Goal: Task Accomplishment & Management: Contribute content

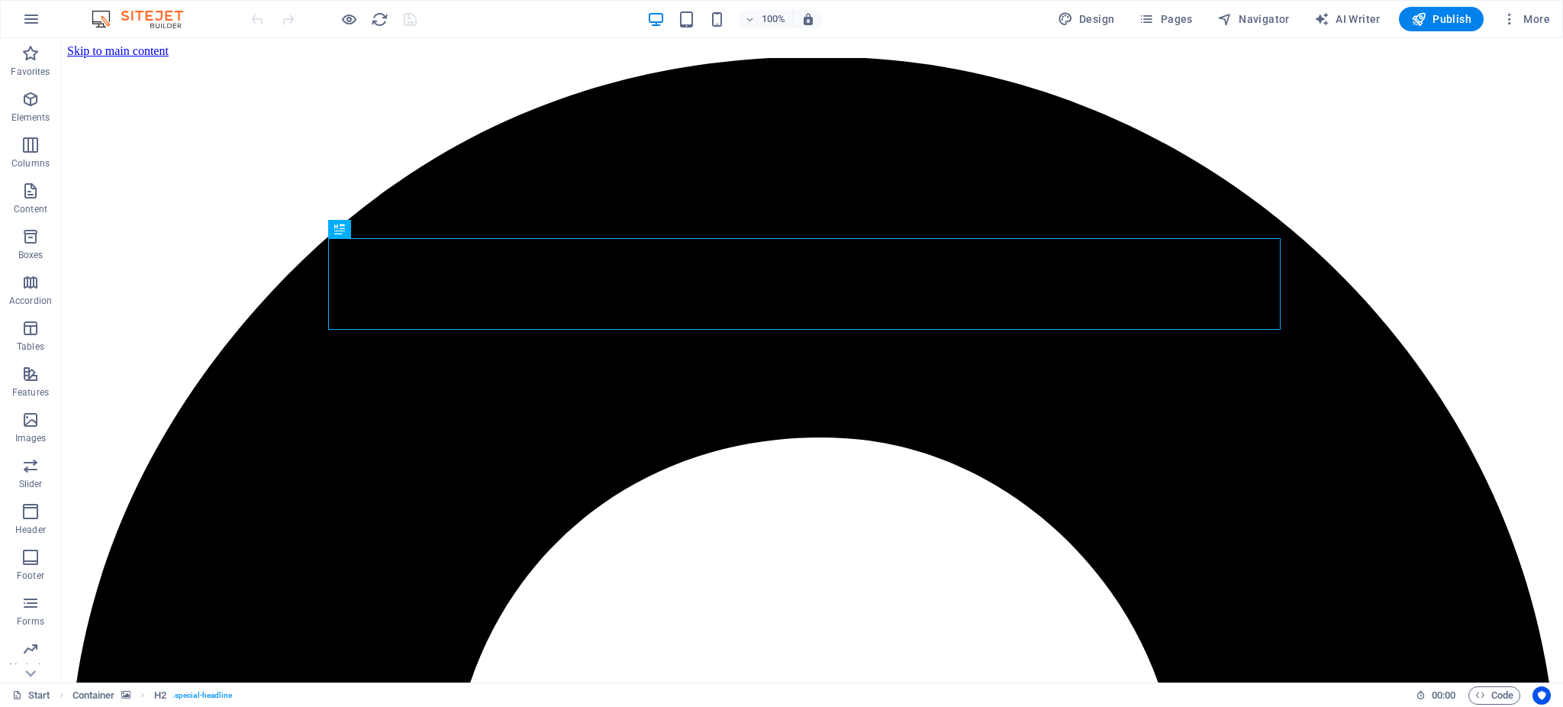
scroll to position [472, 0]
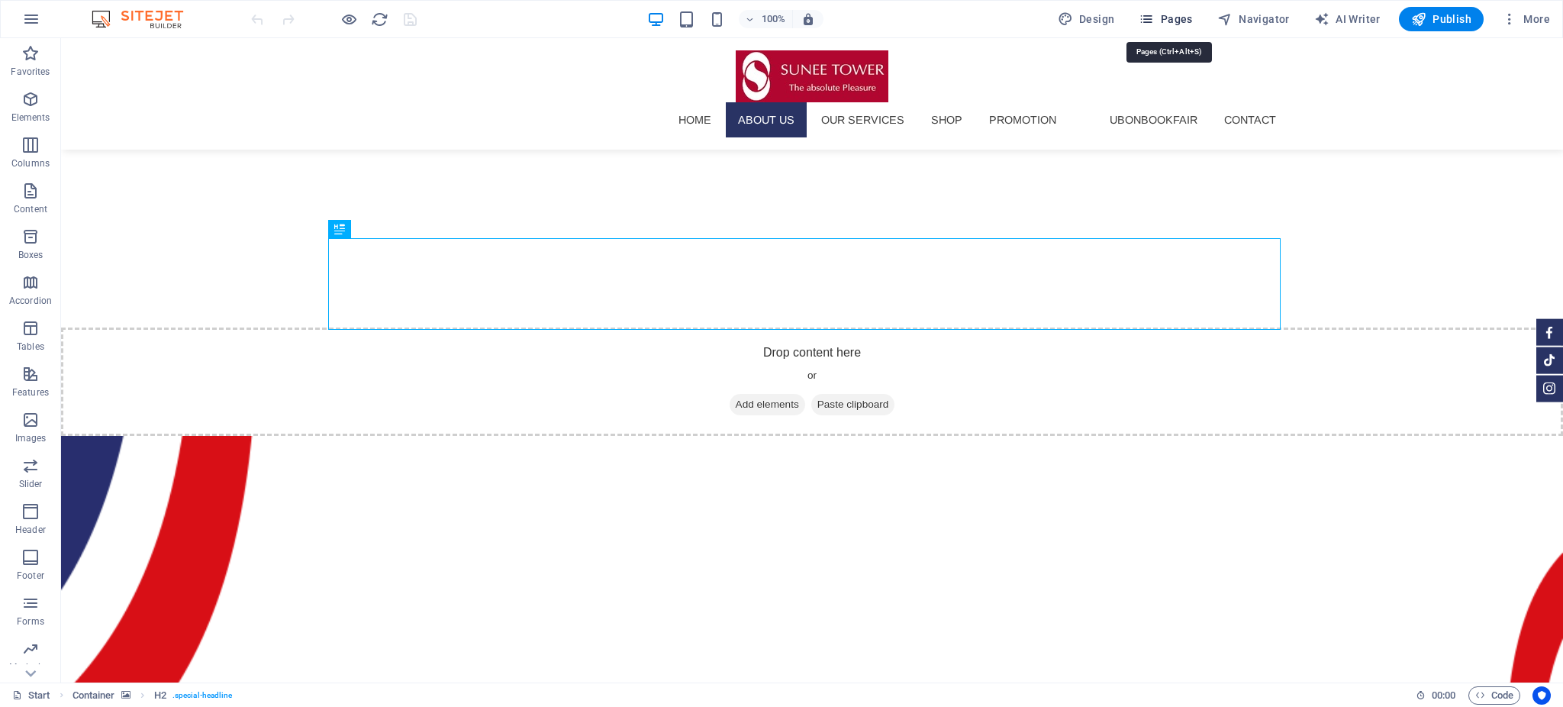
click at [1171, 22] on span "Pages" at bounding box center [1165, 18] width 53 height 15
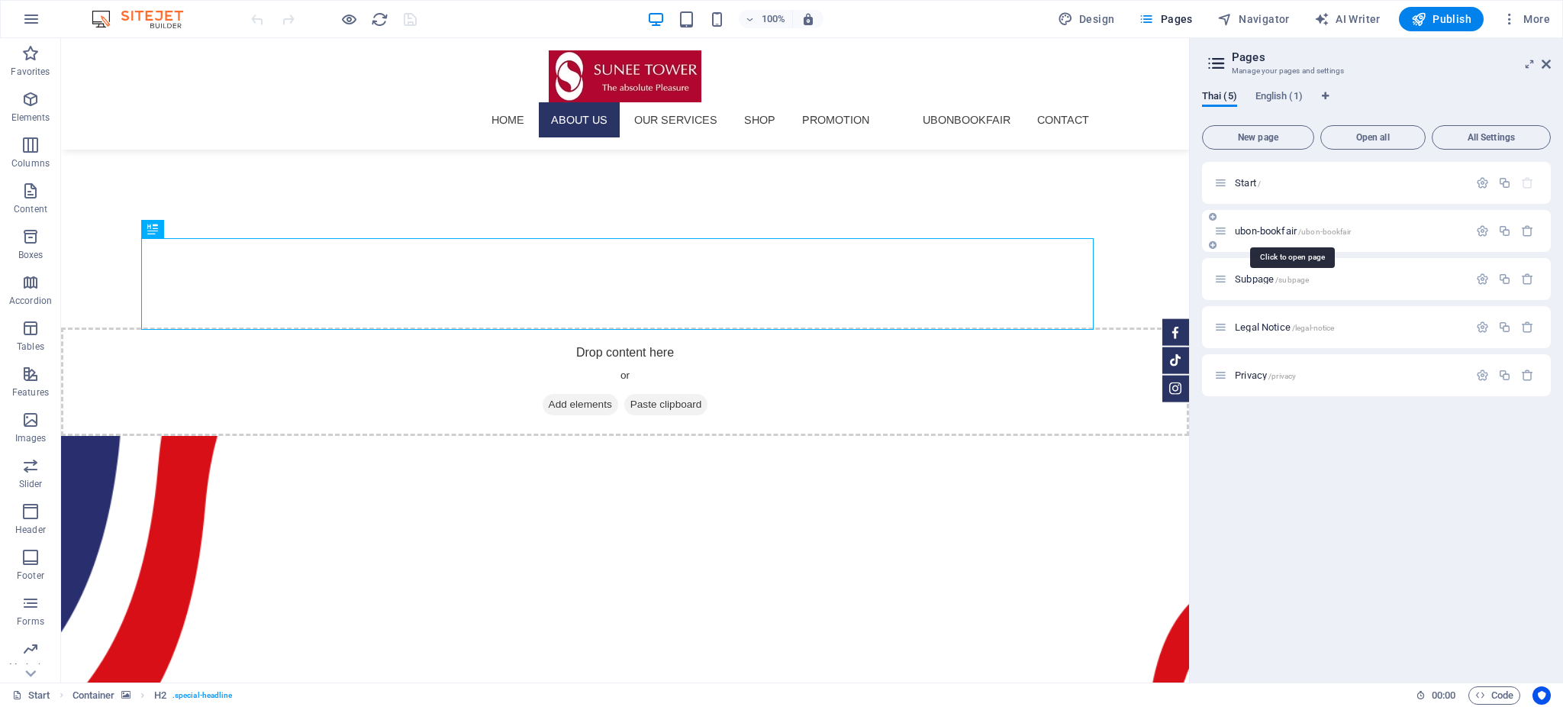
click at [1266, 225] on span "ubon-bookfair /ubon-bookfair" at bounding box center [1293, 230] width 116 height 11
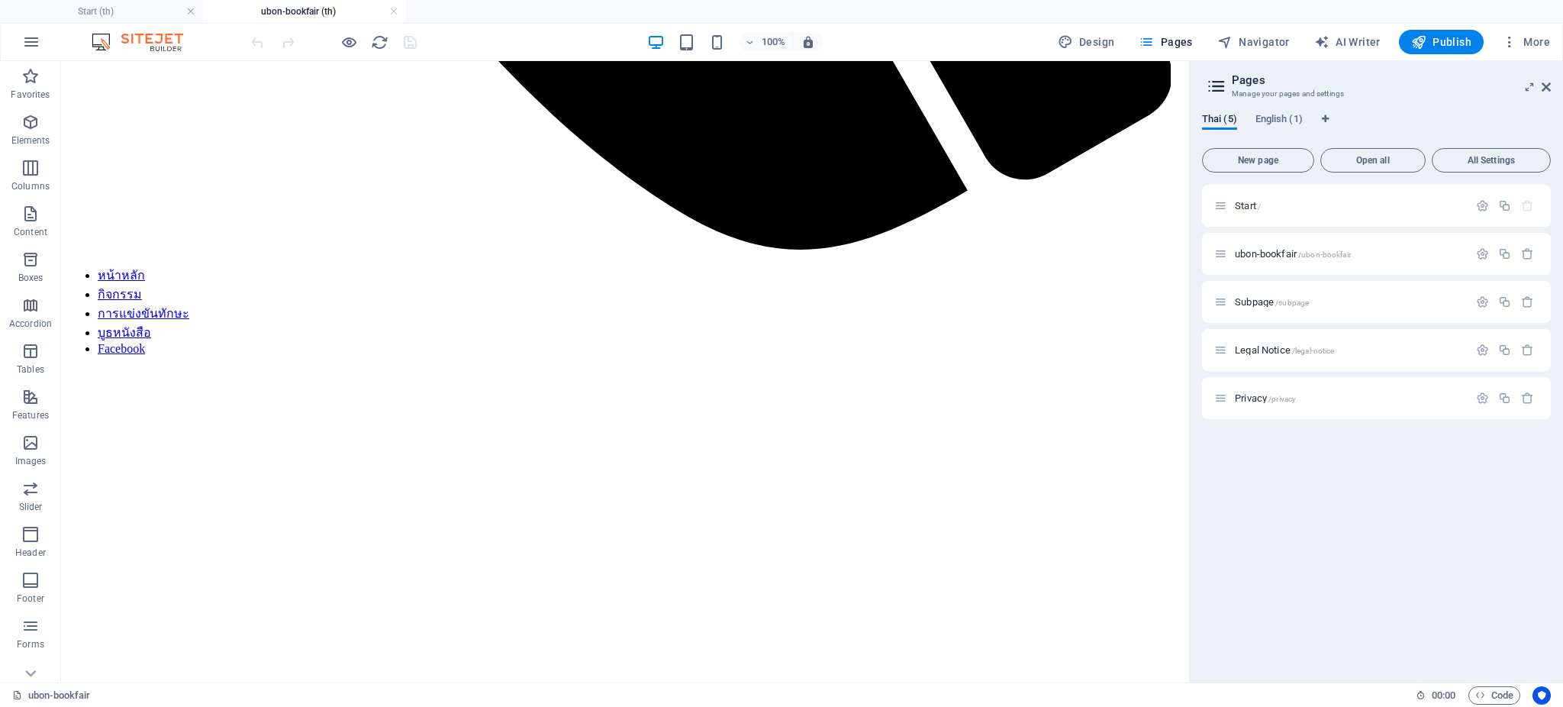
scroll to position [1380, 0]
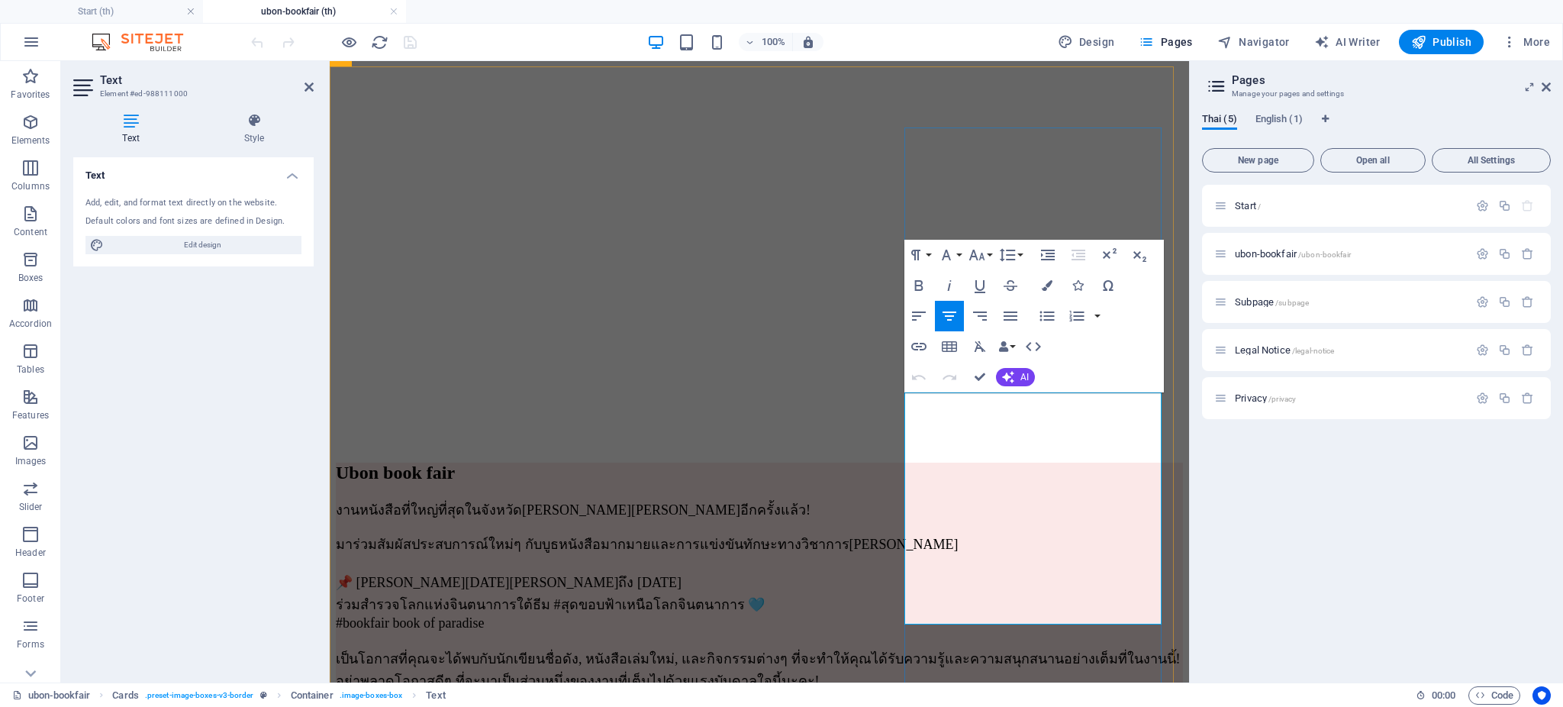
drag, startPoint x: 926, startPoint y: 414, endPoint x: 1124, endPoint y: 603, distance: 273.7
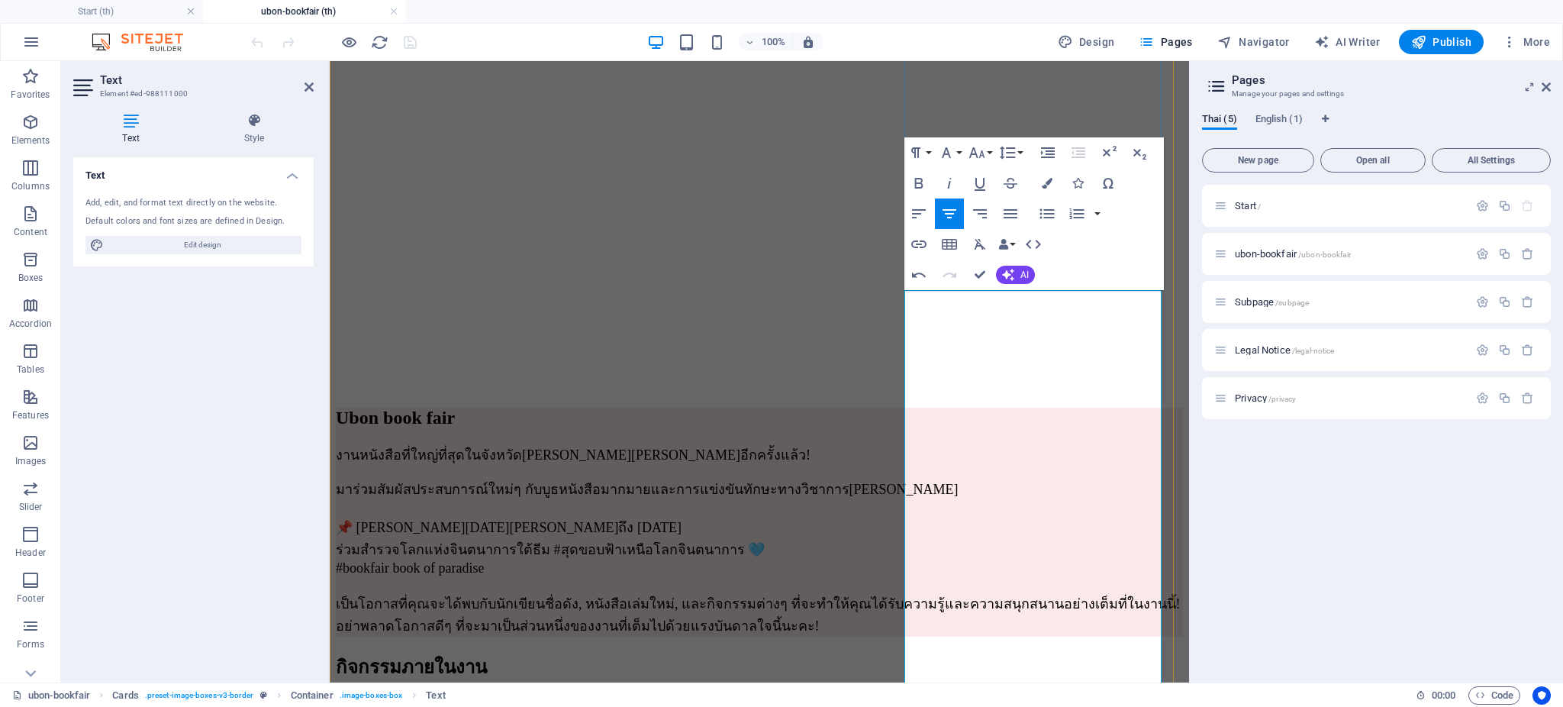
scroll to position [1481, 0]
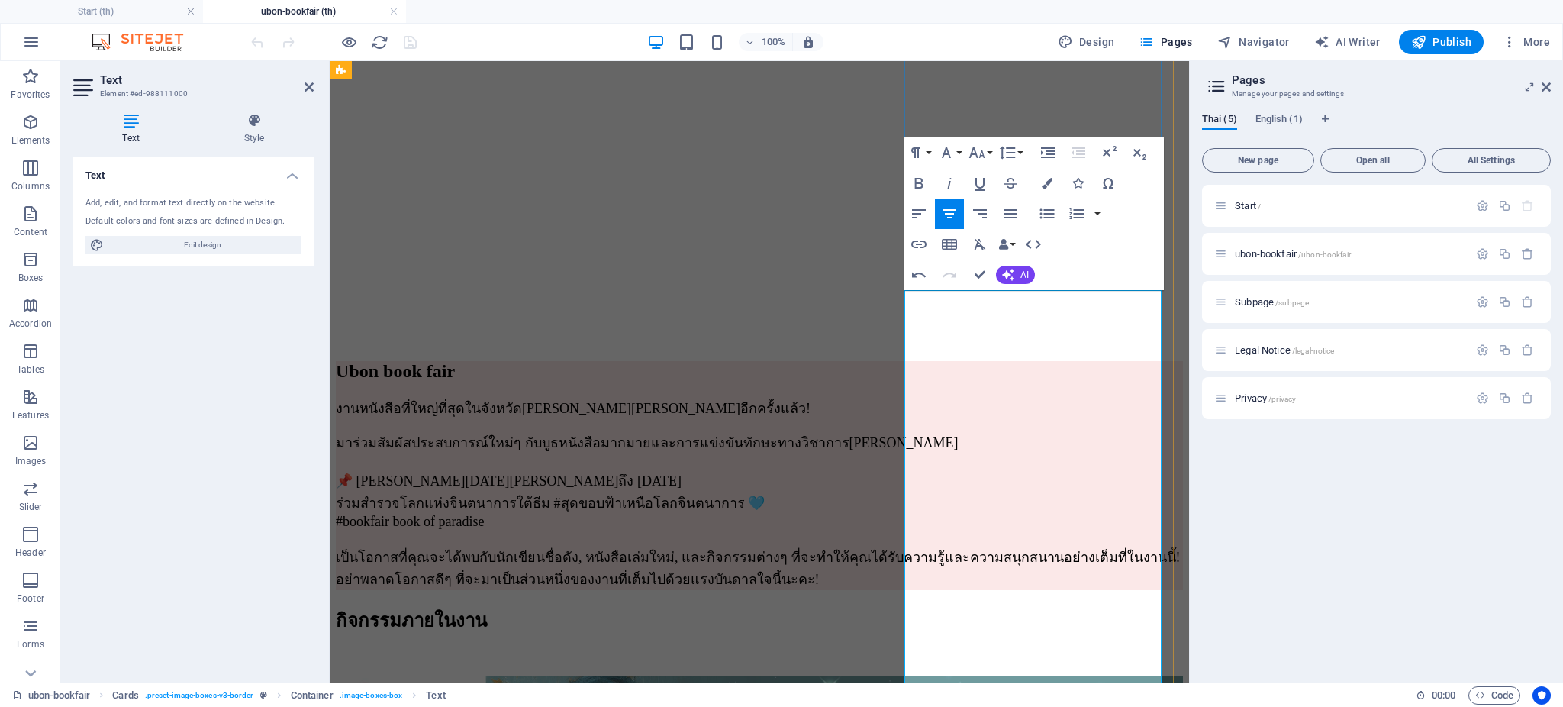
drag, startPoint x: 1106, startPoint y: 560, endPoint x: 905, endPoint y: 535, distance: 202.3
drag, startPoint x: 1115, startPoint y: 514, endPoint x: 991, endPoint y: 514, distance: 123.6
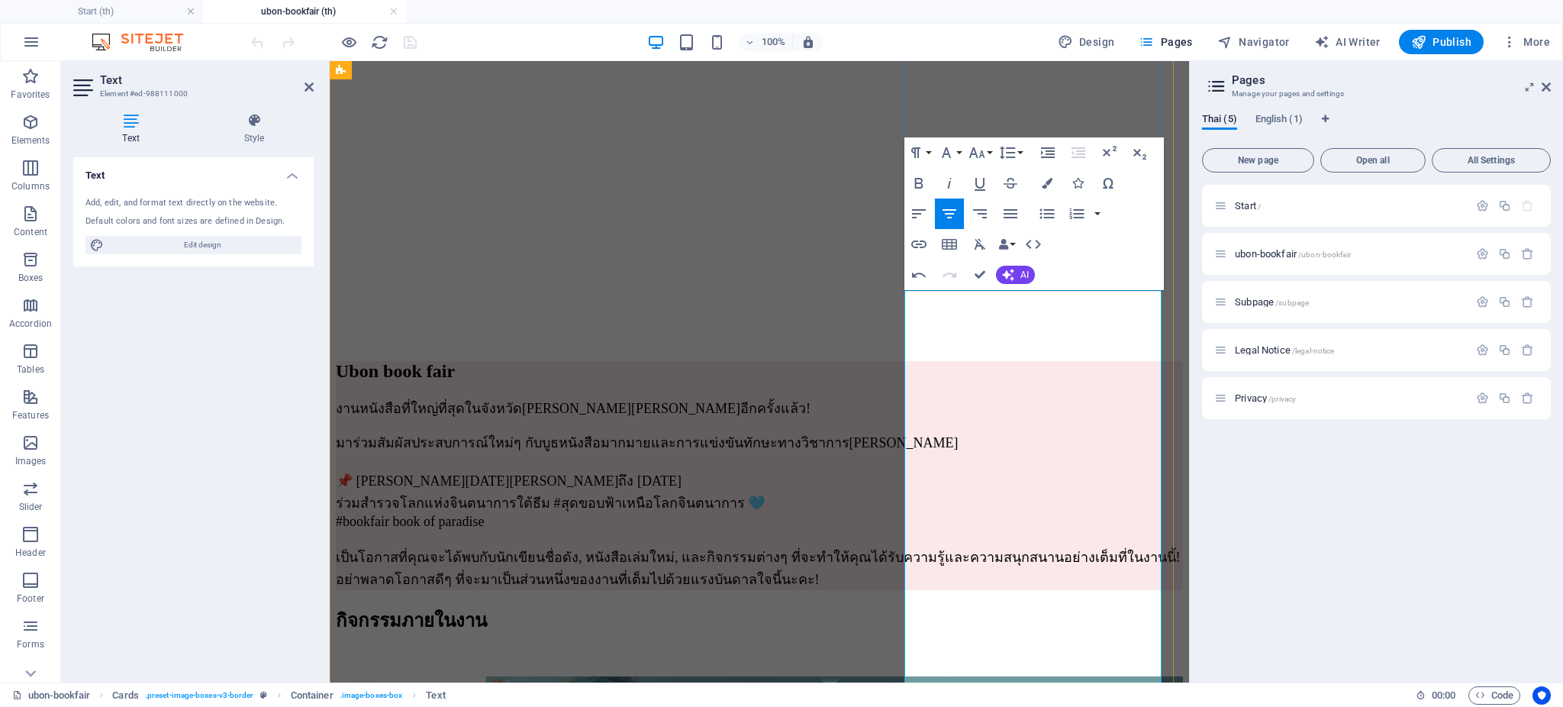
drag, startPoint x: 1021, startPoint y: 517, endPoint x: 1106, endPoint y: 516, distance: 84.7
click at [920, 242] on icon "button" at bounding box center [919, 244] width 18 height 18
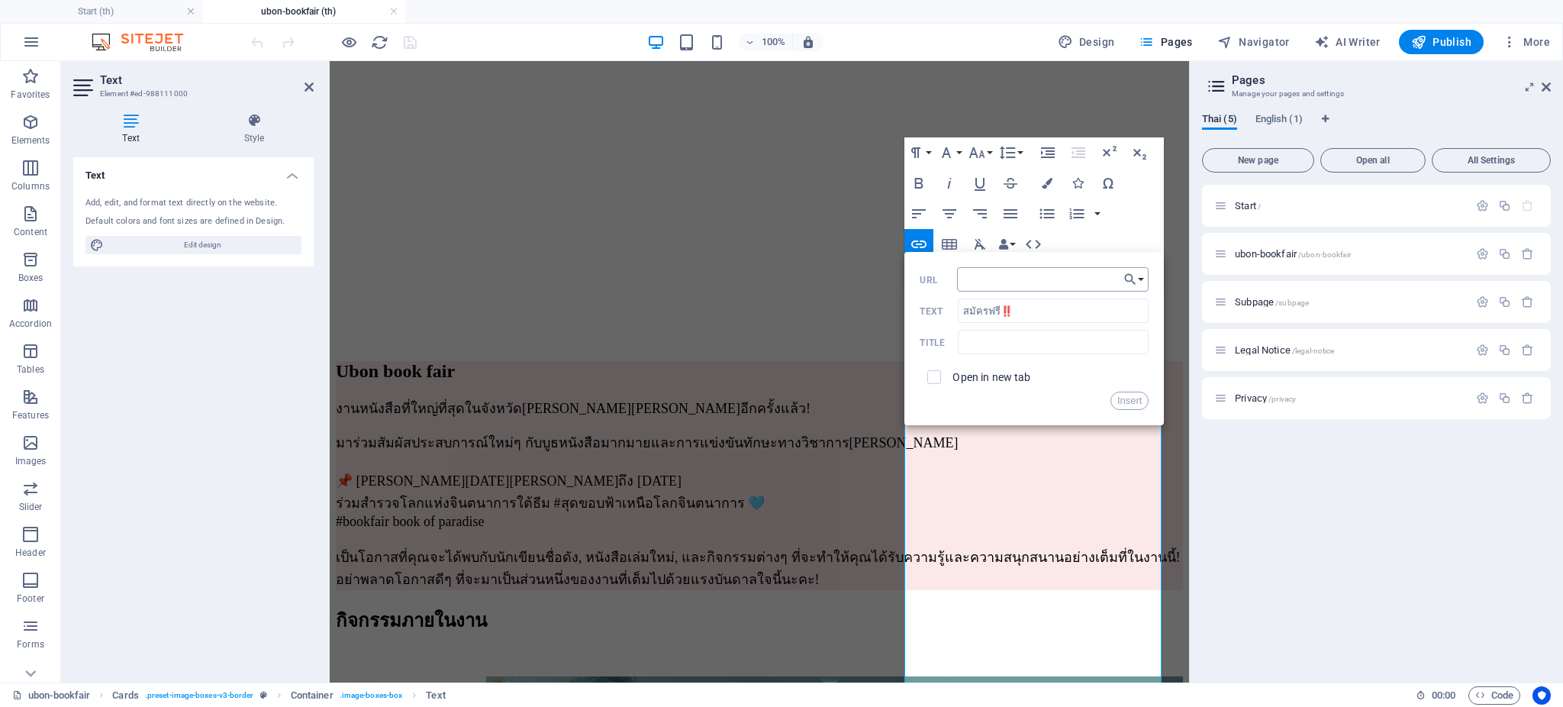
click at [997, 274] on input "URL" at bounding box center [1053, 279] width 192 height 24
type input "[URL][DOMAIN_NAME]"
click at [938, 374] on input "checkbox" at bounding box center [932, 375] width 14 height 14
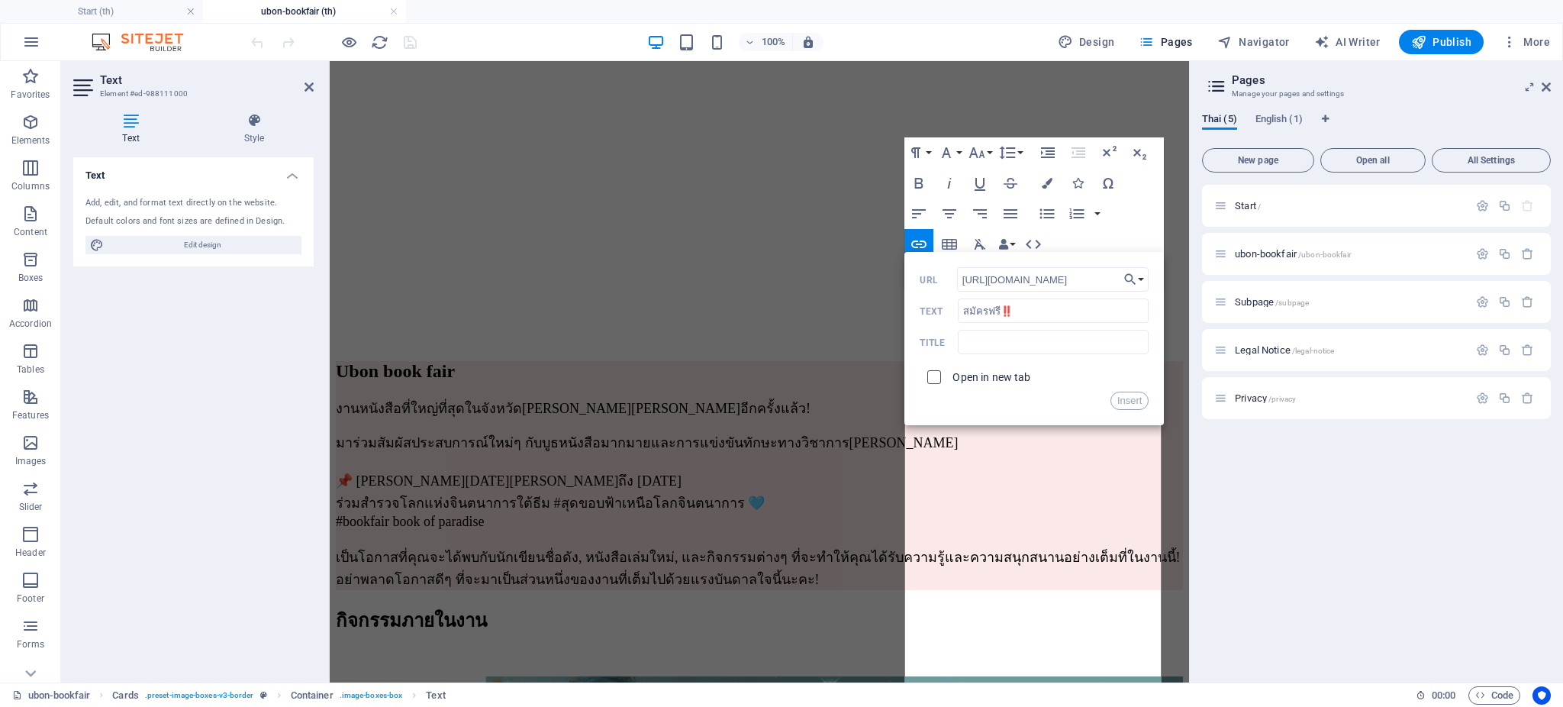
checkbox input "true"
click at [1129, 401] on button "Insert" at bounding box center [1129, 400] width 39 height 18
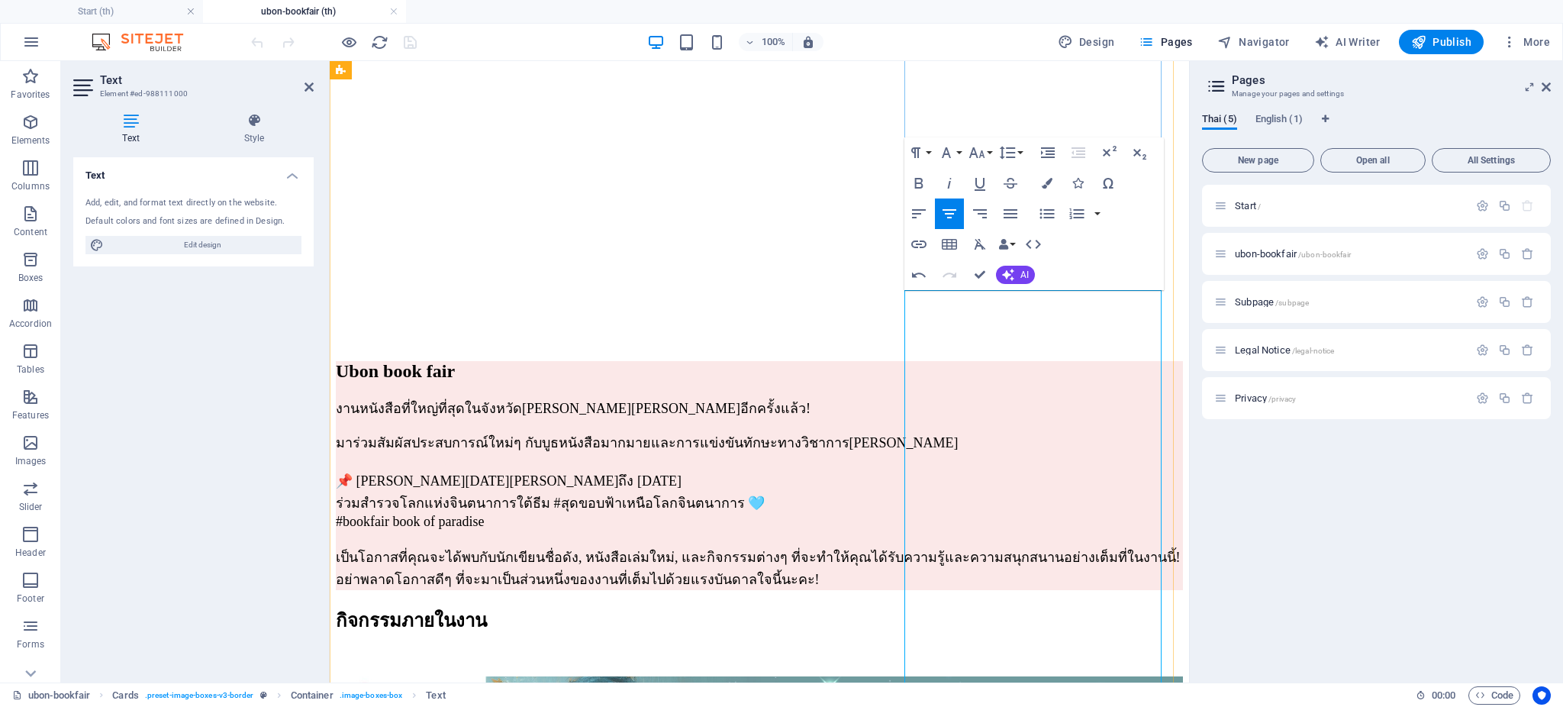
drag, startPoint x: 1089, startPoint y: 511, endPoint x: 977, endPoint y: 510, distance: 111.4
click at [917, 244] on icon "button" at bounding box center [918, 244] width 15 height 8
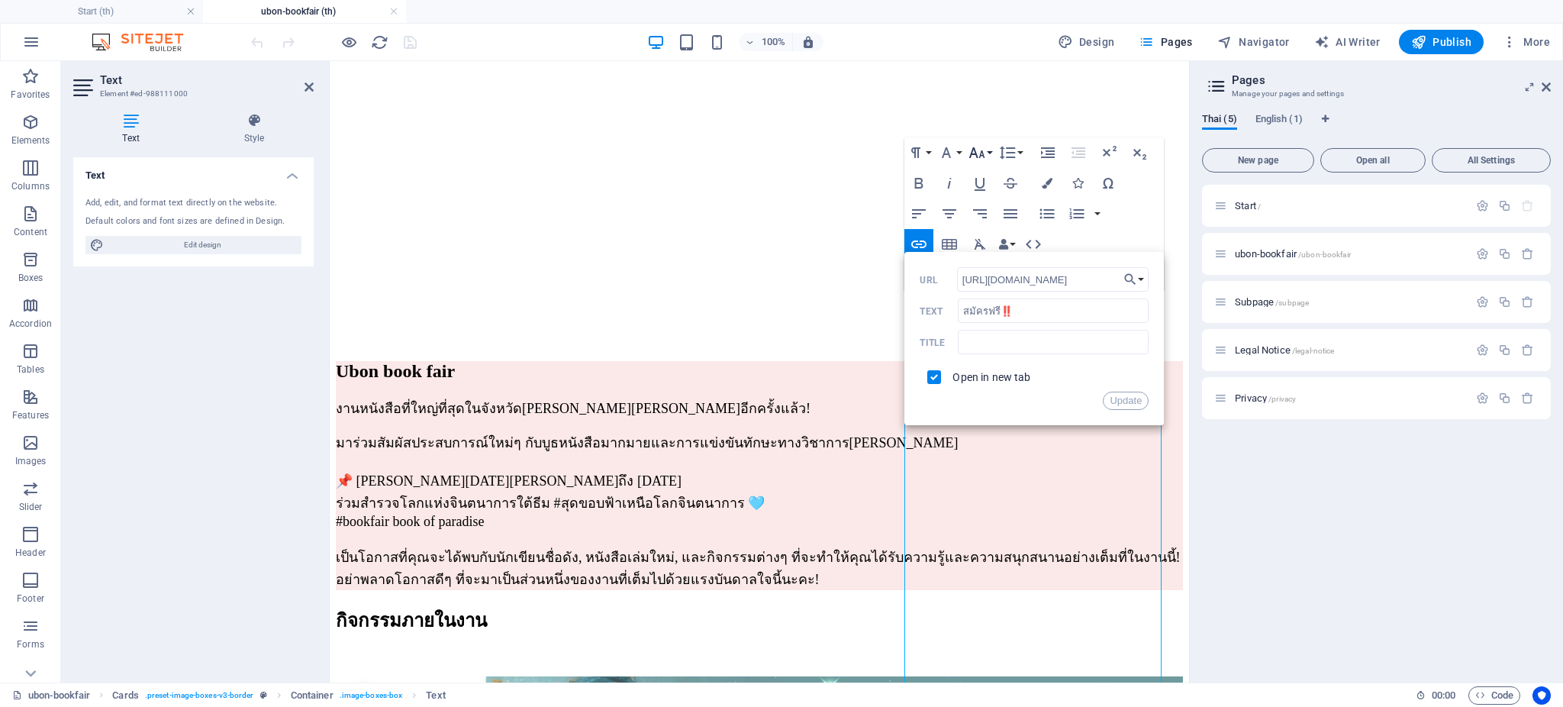
click at [984, 147] on icon "button" at bounding box center [977, 152] width 18 height 18
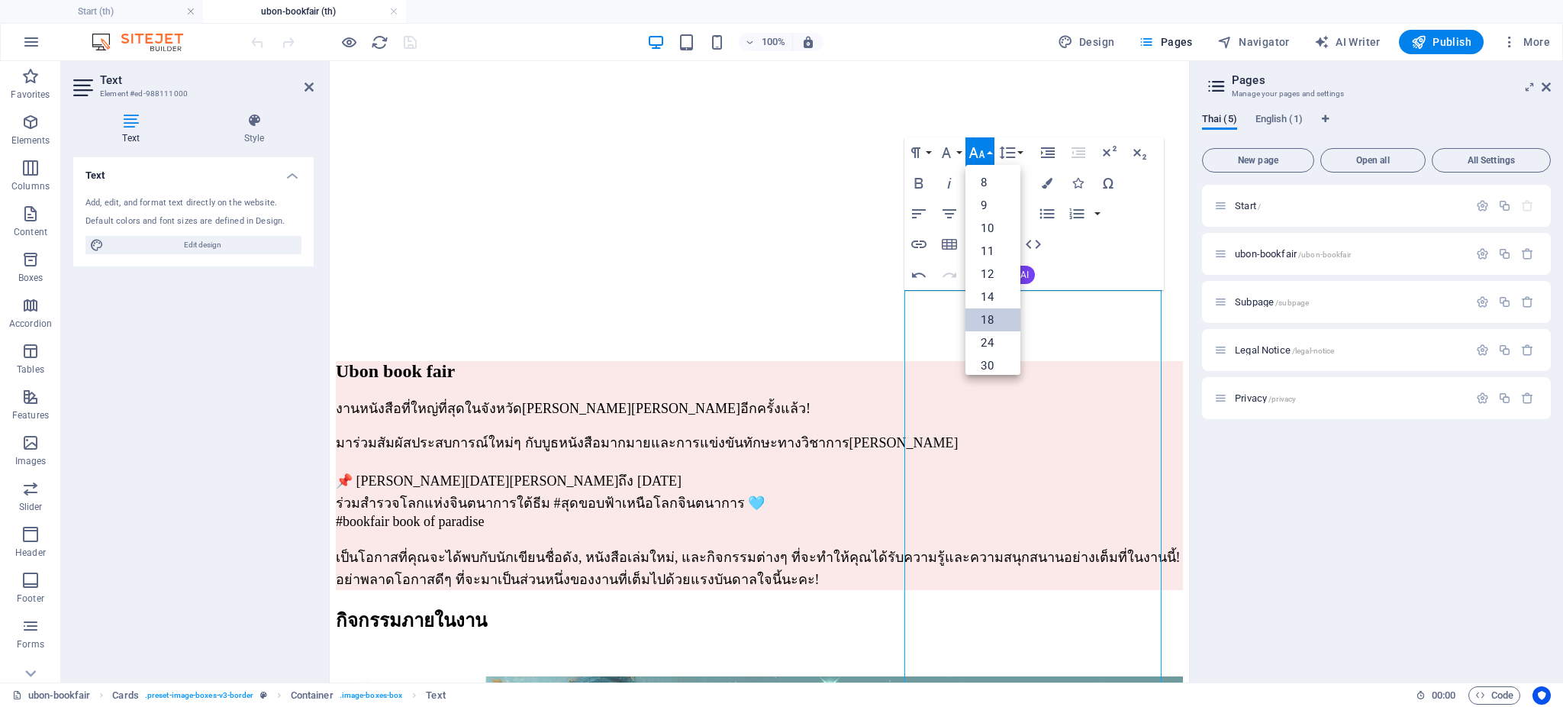
click at [993, 314] on link "18" at bounding box center [992, 319] width 55 height 23
click at [989, 153] on button "Font Size" at bounding box center [979, 152] width 29 height 31
click at [987, 218] on link "24" at bounding box center [992, 219] width 55 height 23
click at [1045, 183] on icon "button" at bounding box center [1047, 183] width 11 height 11
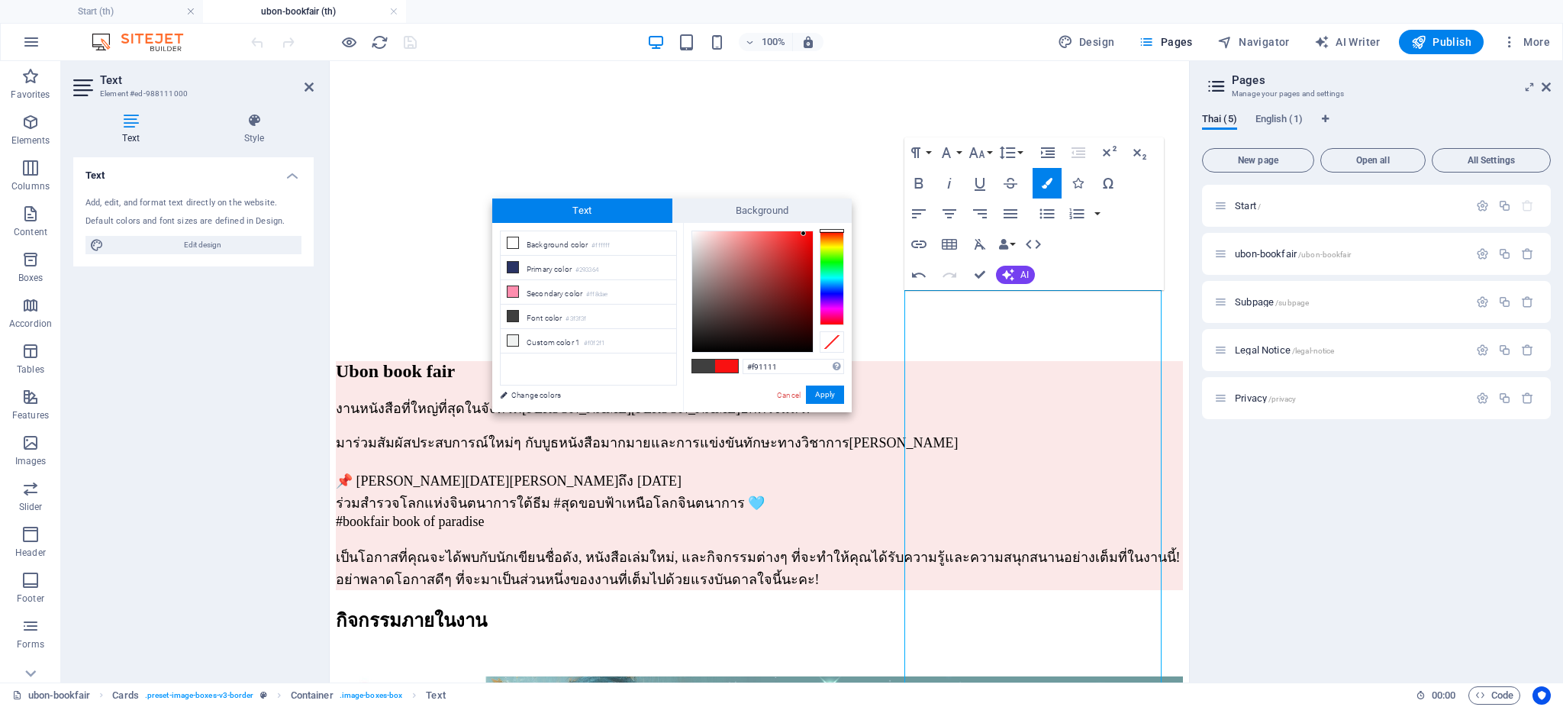
click at [804, 234] on div at bounding box center [752, 291] width 121 height 121
type input "#f40606"
click at [809, 236] on div at bounding box center [752, 291] width 121 height 121
drag, startPoint x: 820, startPoint y: 397, endPoint x: 556, endPoint y: 282, distance: 288.8
click at [820, 397] on button "Apply" at bounding box center [825, 394] width 38 height 18
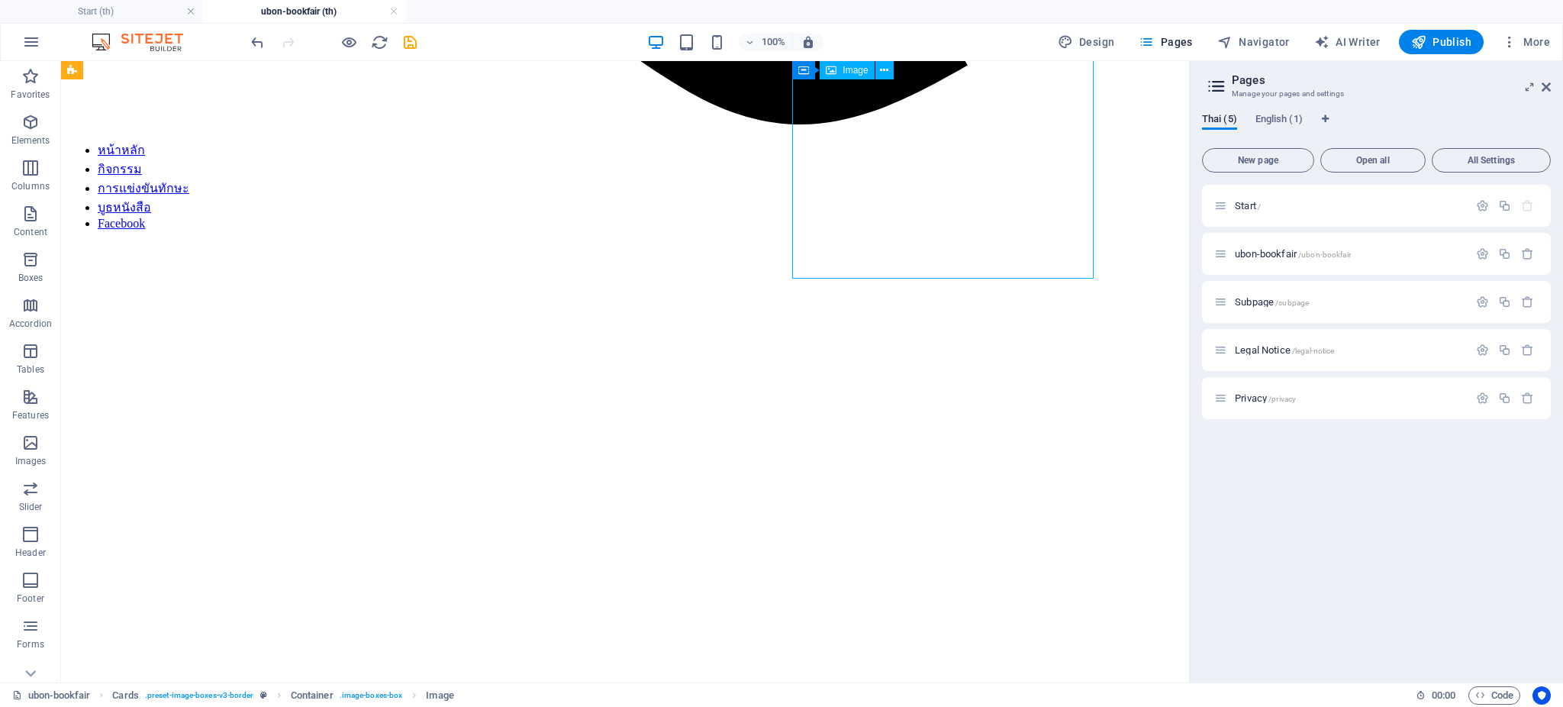
scroll to position [1487, 0]
select select "%"
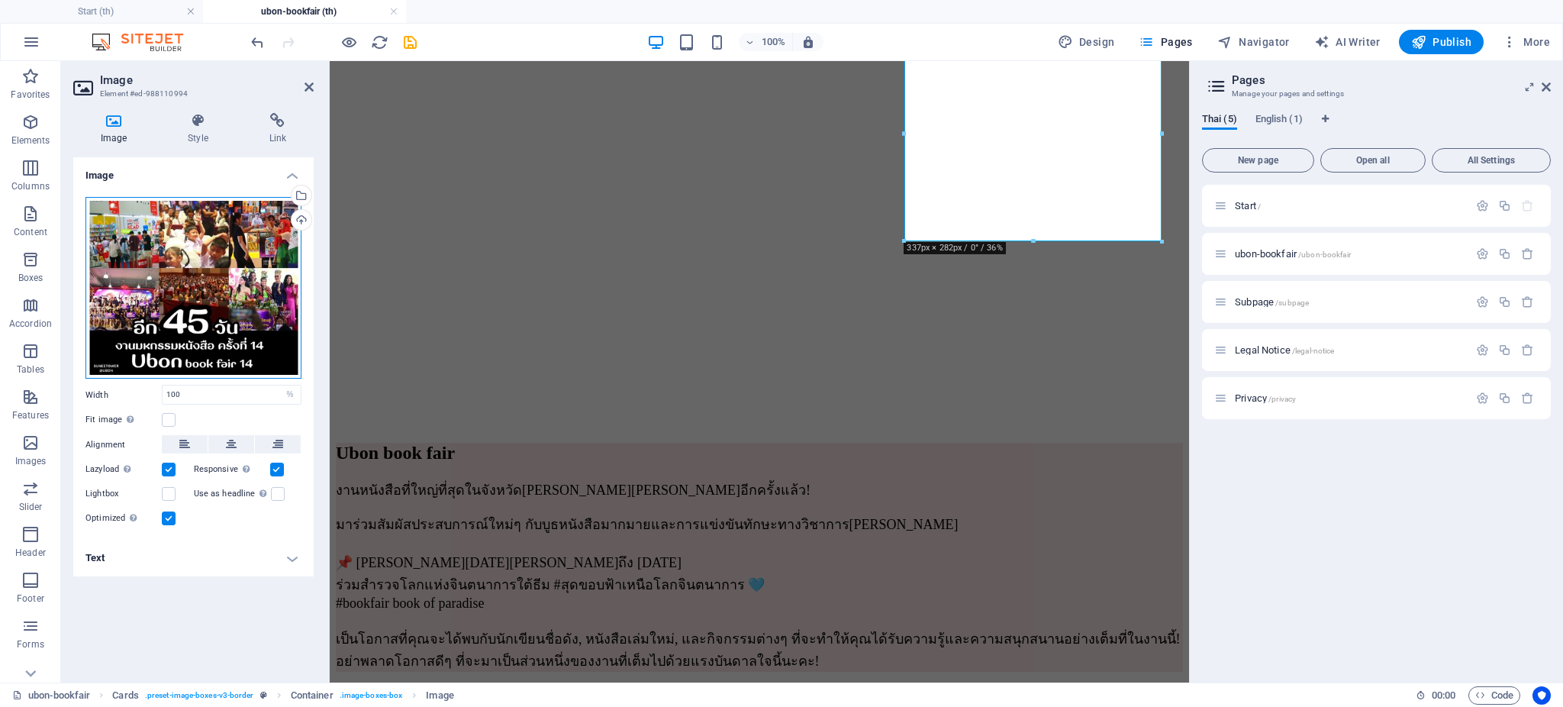
click at [151, 311] on div "Drag files here, click to choose files or select files from Files or our free s…" at bounding box center [193, 288] width 216 height 182
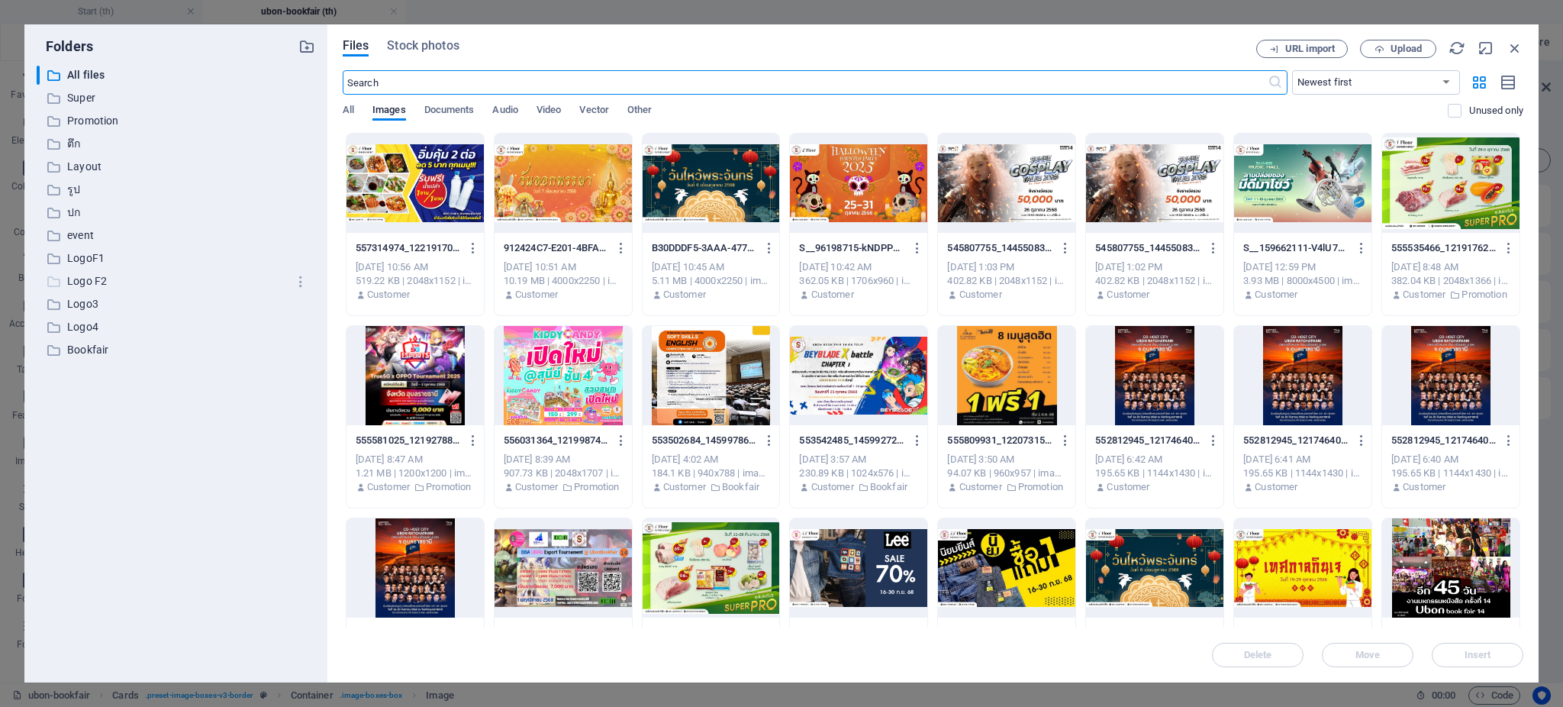
scroll to position [1700, 0]
click at [59, 345] on icon at bounding box center [53, 350] width 15 height 15
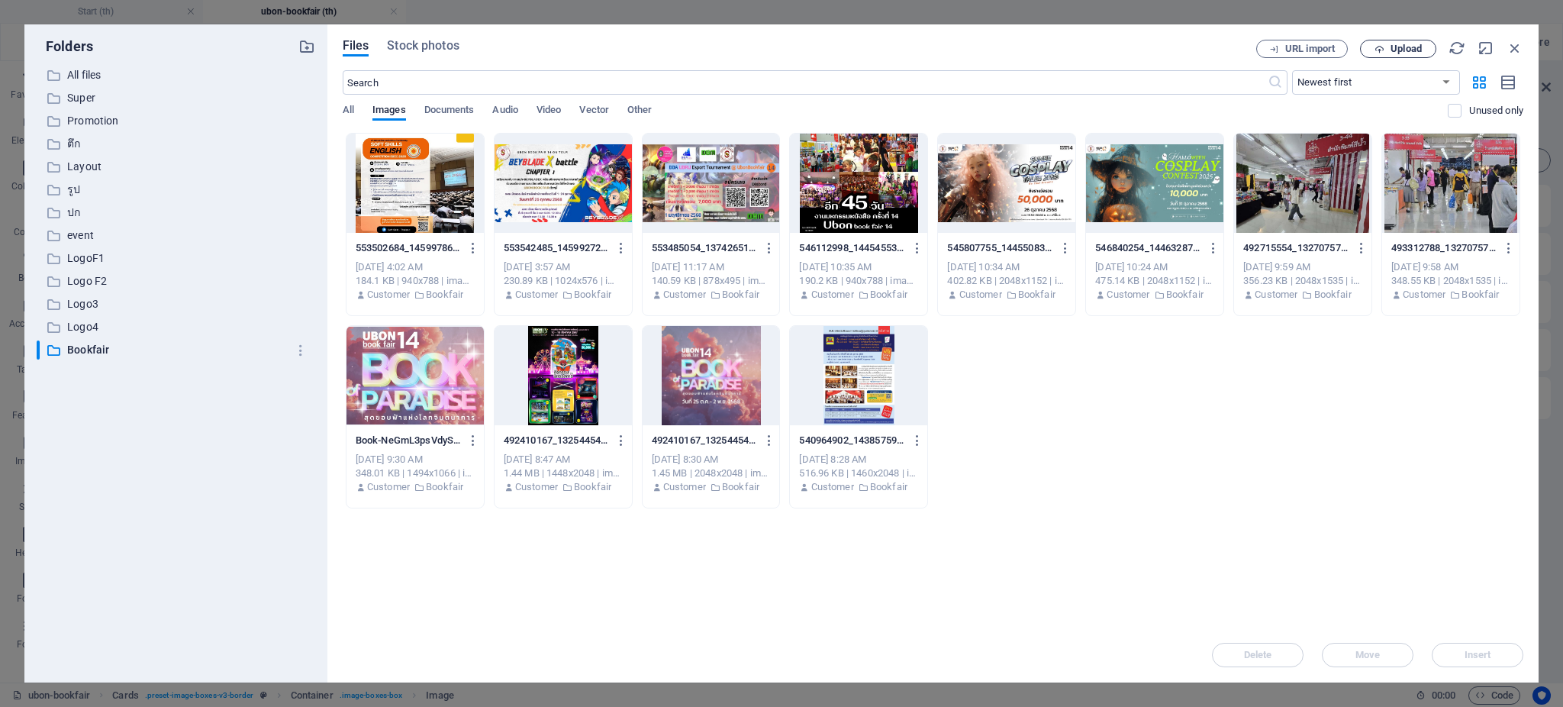
click at [1407, 46] on span "Upload" at bounding box center [1405, 48] width 31 height 9
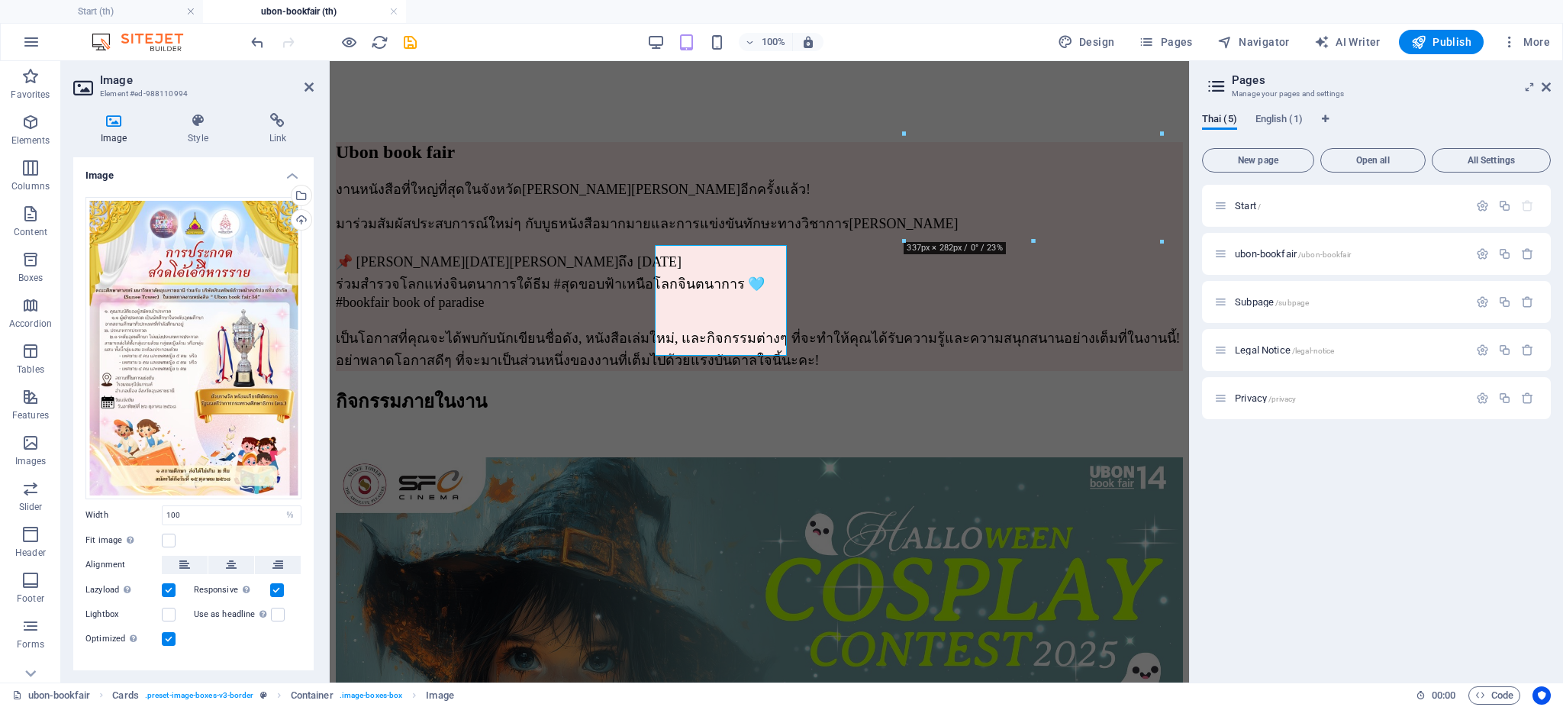
scroll to position [1481, 0]
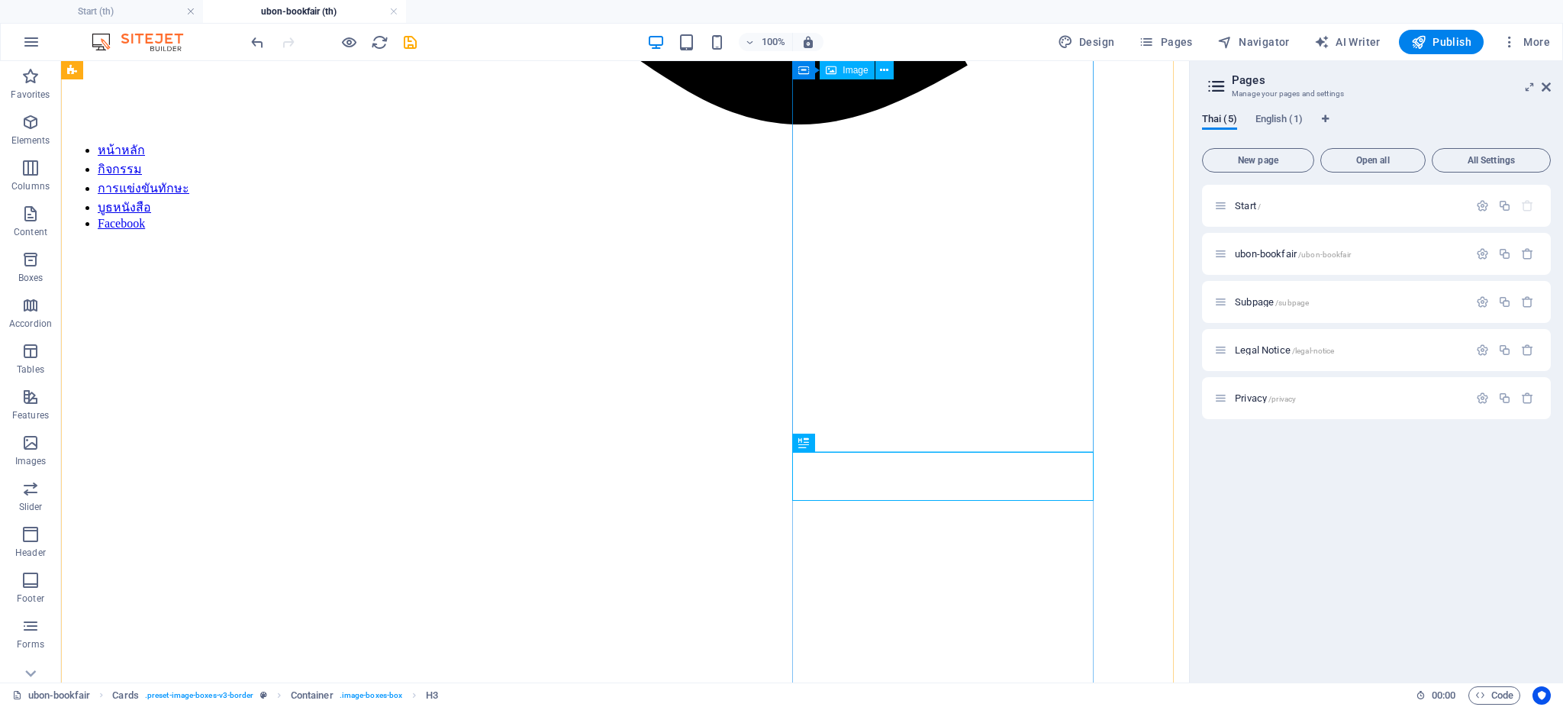
scroll to position [1487, 0]
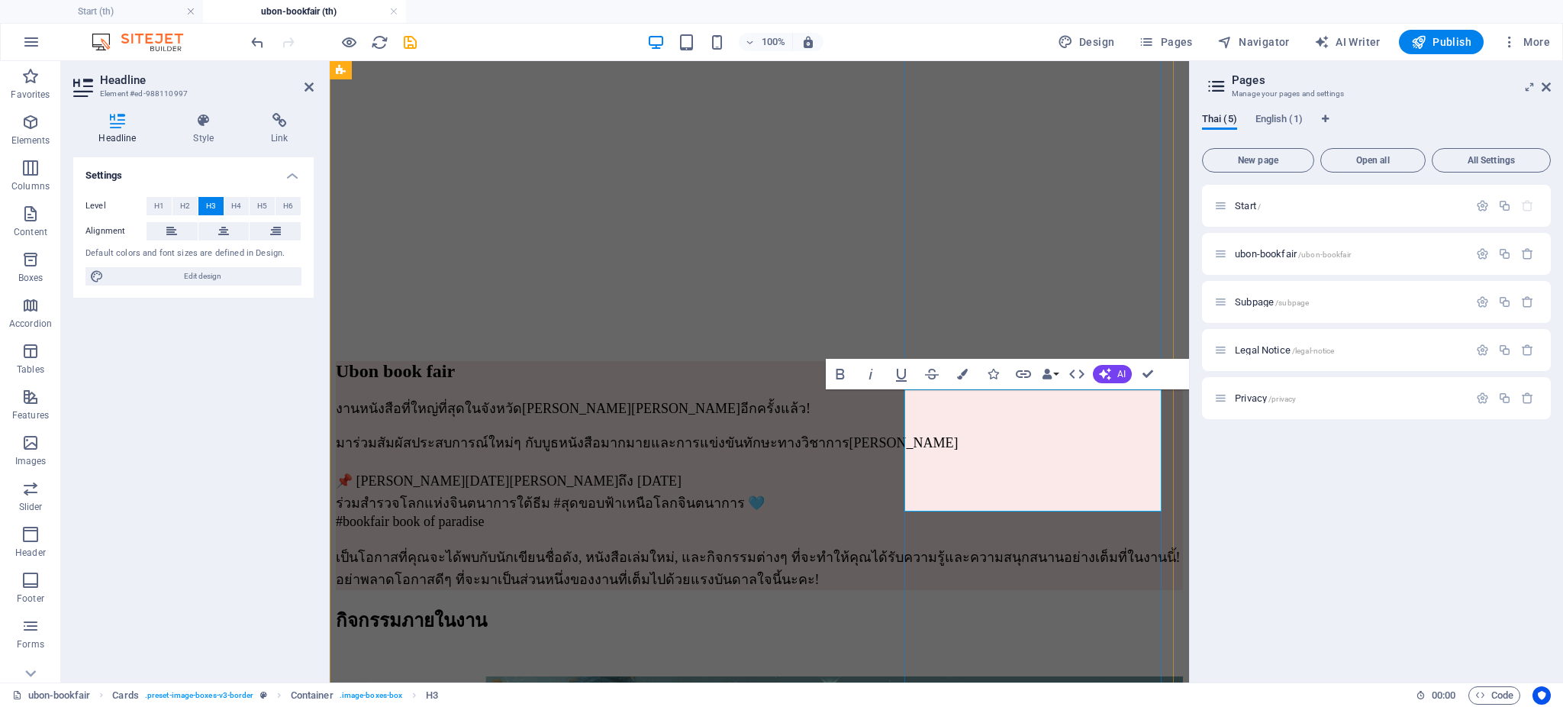
scroll to position [26, 5]
drag, startPoint x: 930, startPoint y: 421, endPoint x: 1148, endPoint y: 502, distance: 232.0
click at [968, 372] on icon "button" at bounding box center [962, 374] width 11 height 11
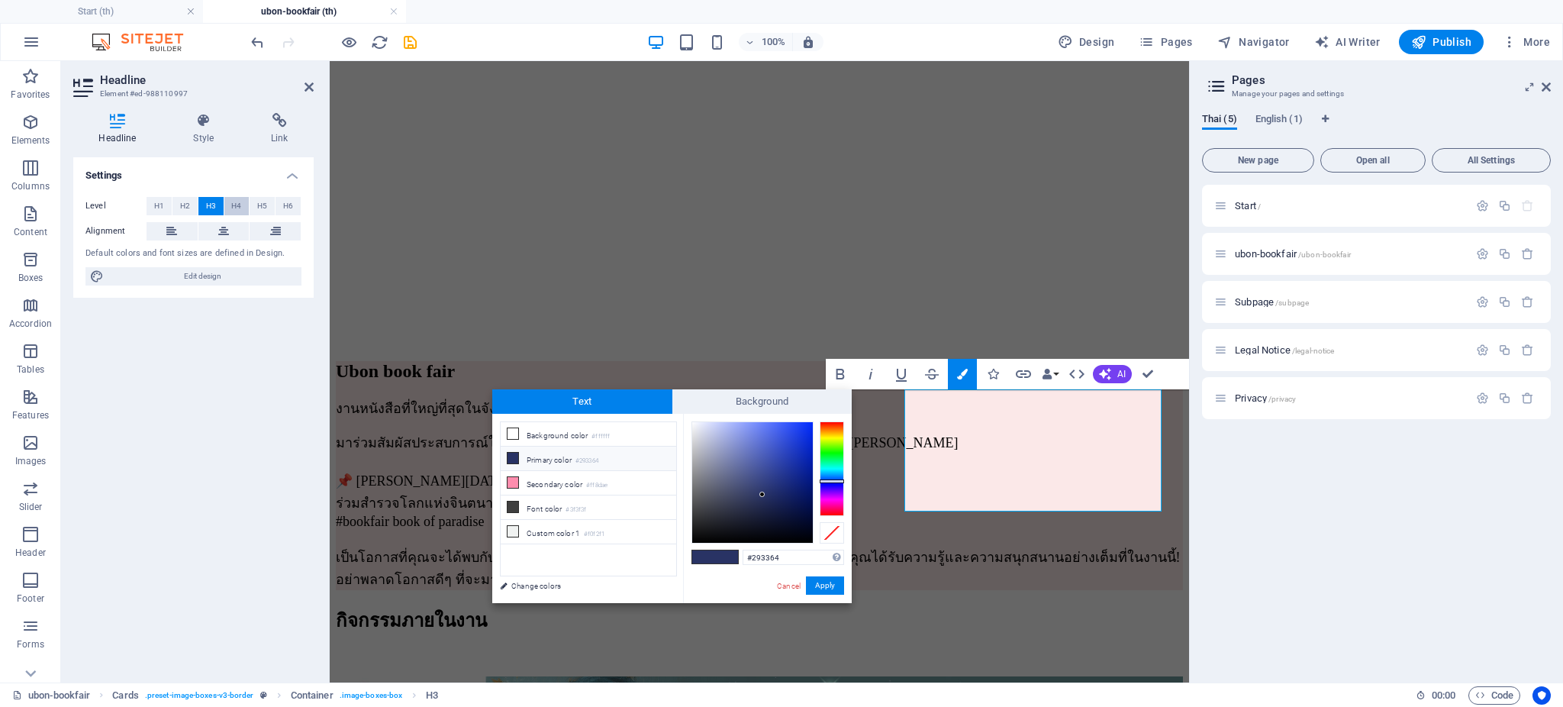
click at [233, 204] on span "H4" at bounding box center [236, 206] width 10 height 18
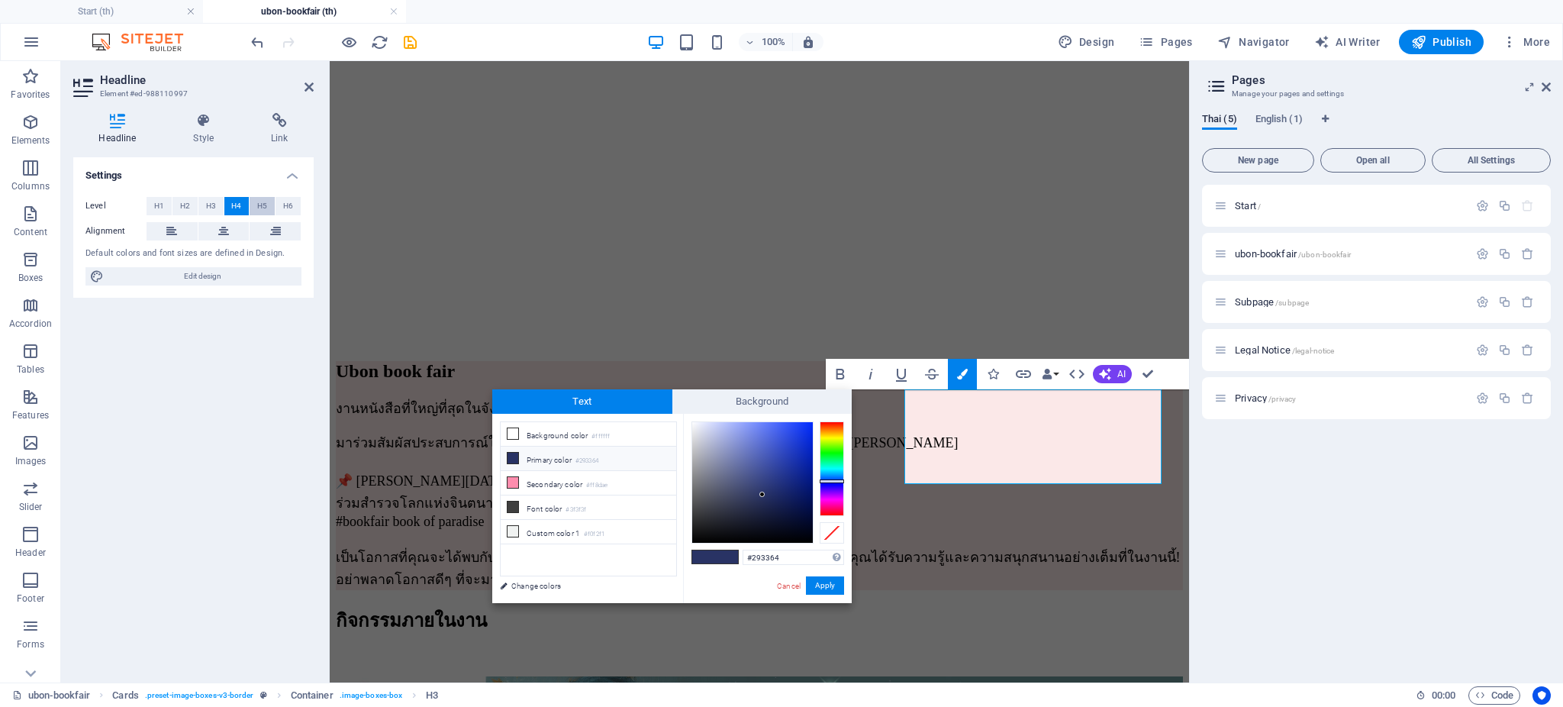
click at [260, 204] on span "H5" at bounding box center [262, 206] width 10 height 18
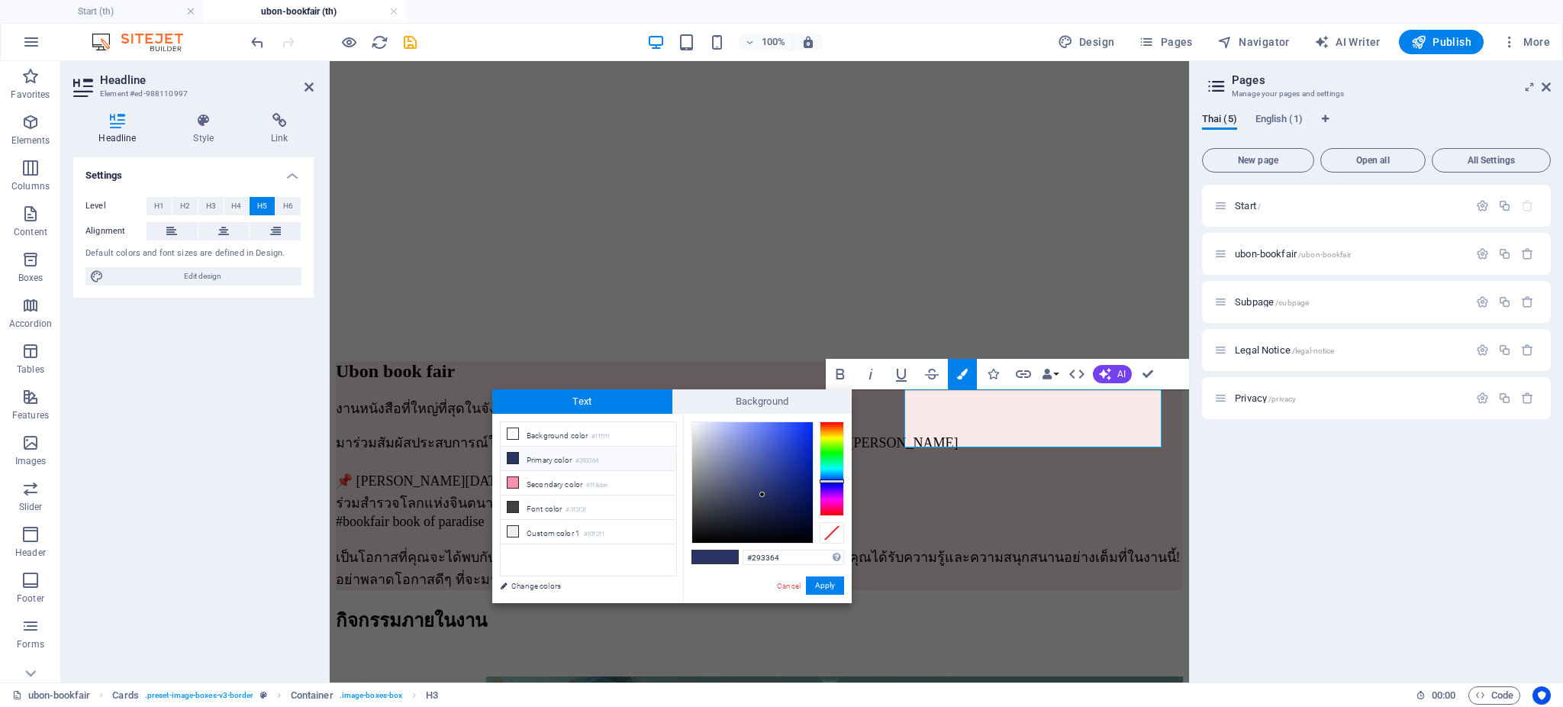
click at [214, 475] on div "Settings Level H1 H2 H3 H4 H5 H6 Alignment Default colors and font sizes are de…" at bounding box center [193, 413] width 240 height 513
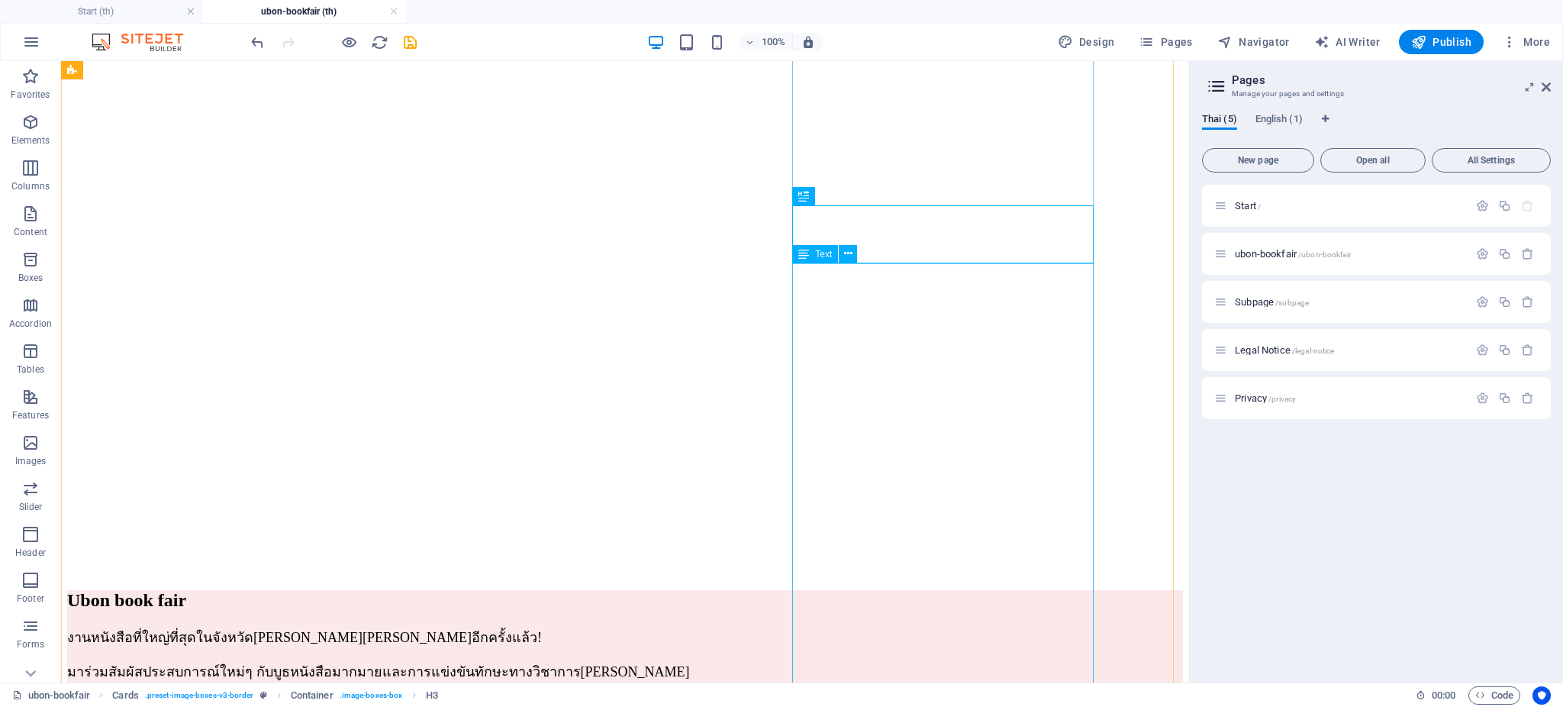
scroll to position [1895, 0]
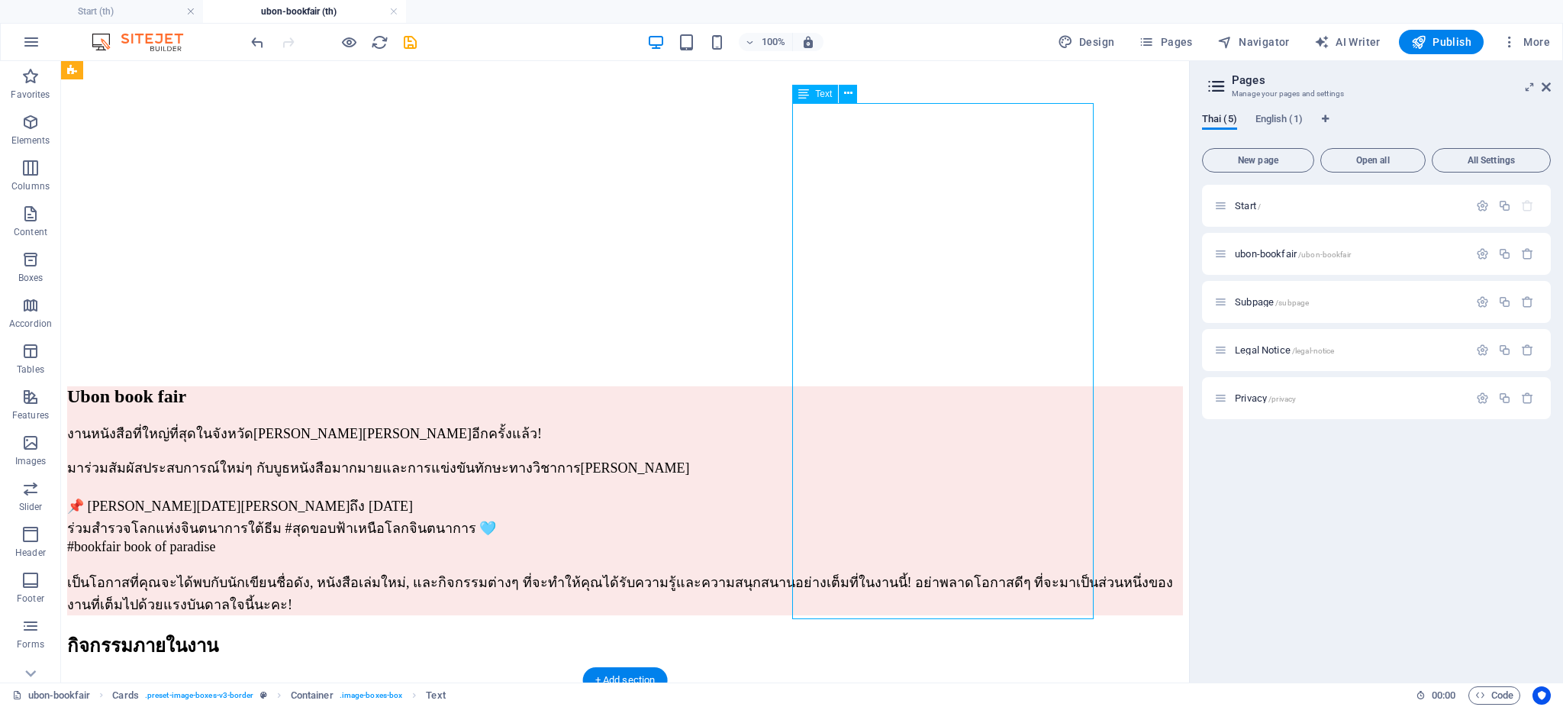
drag, startPoint x: 813, startPoint y: 507, endPoint x: 942, endPoint y: 506, distance: 128.2
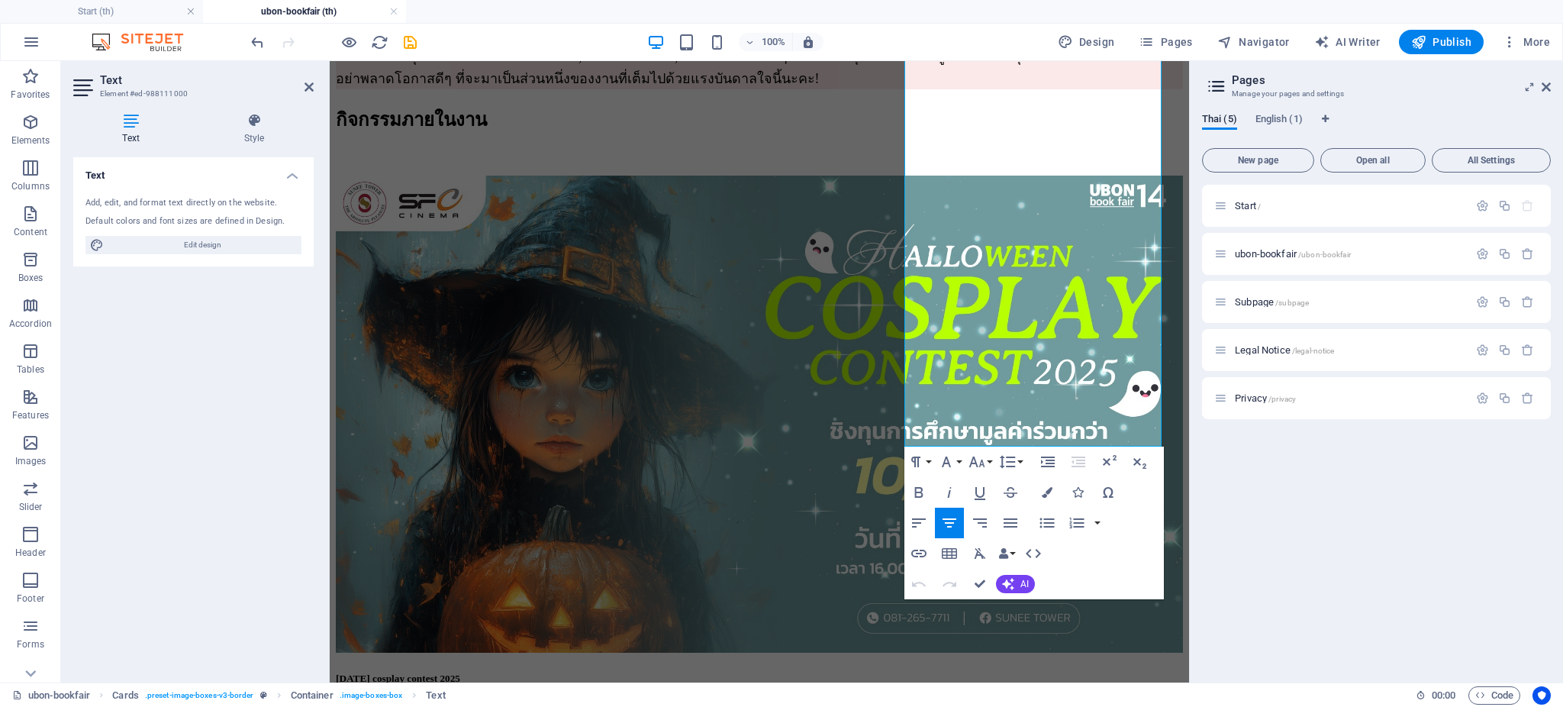
scroll to position [2071, 0]
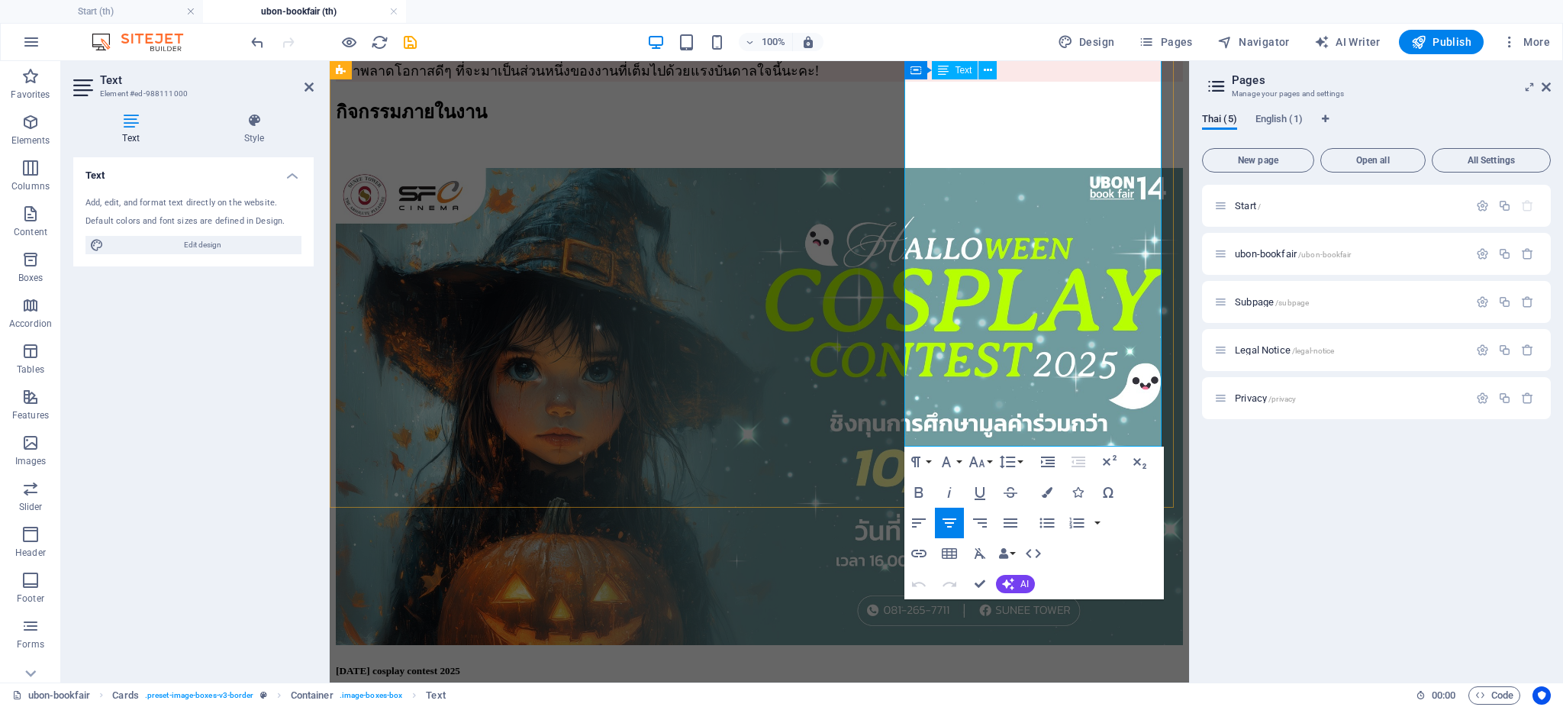
drag, startPoint x: 918, startPoint y: 280, endPoint x: 1142, endPoint y: 295, distance: 224.1
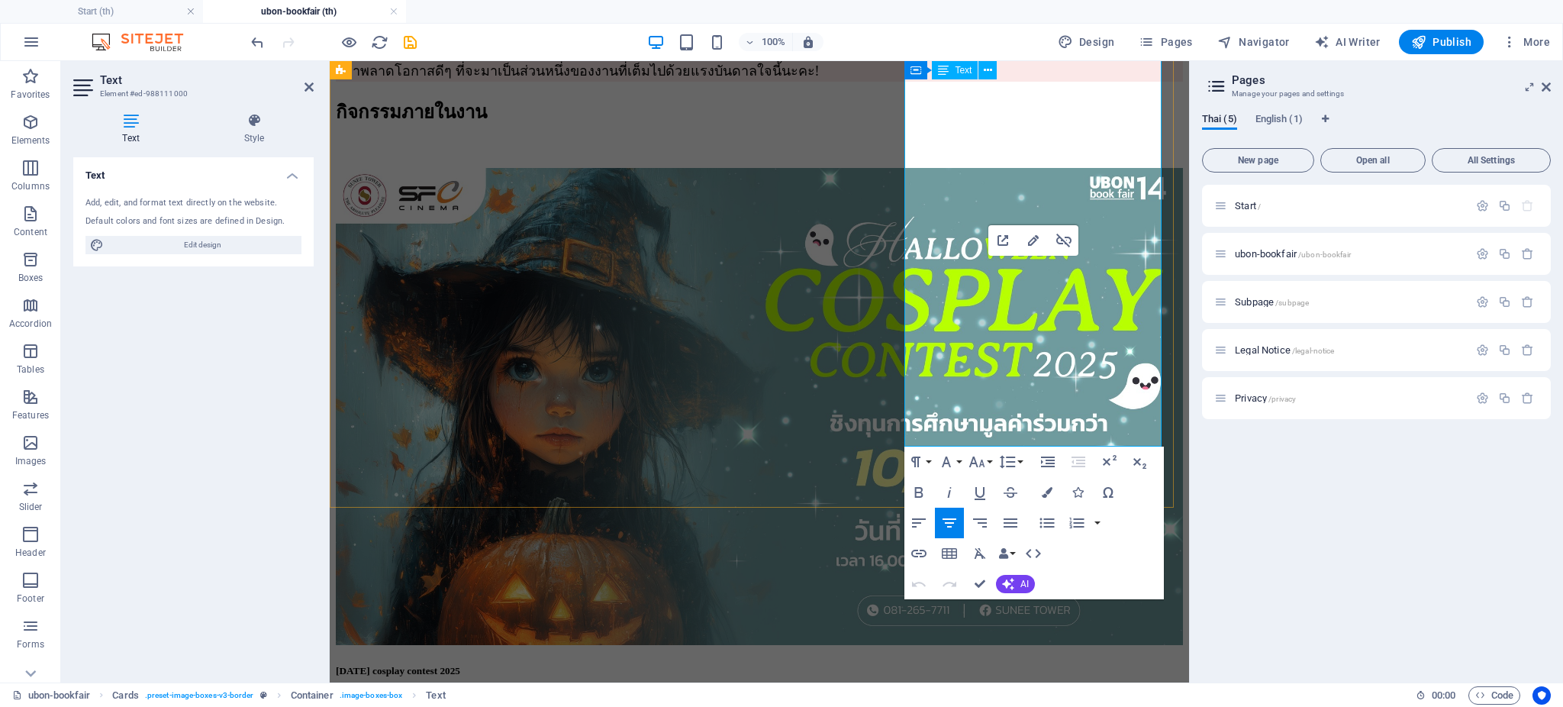
drag, startPoint x: 920, startPoint y: 279, endPoint x: 1129, endPoint y: 311, distance: 210.8
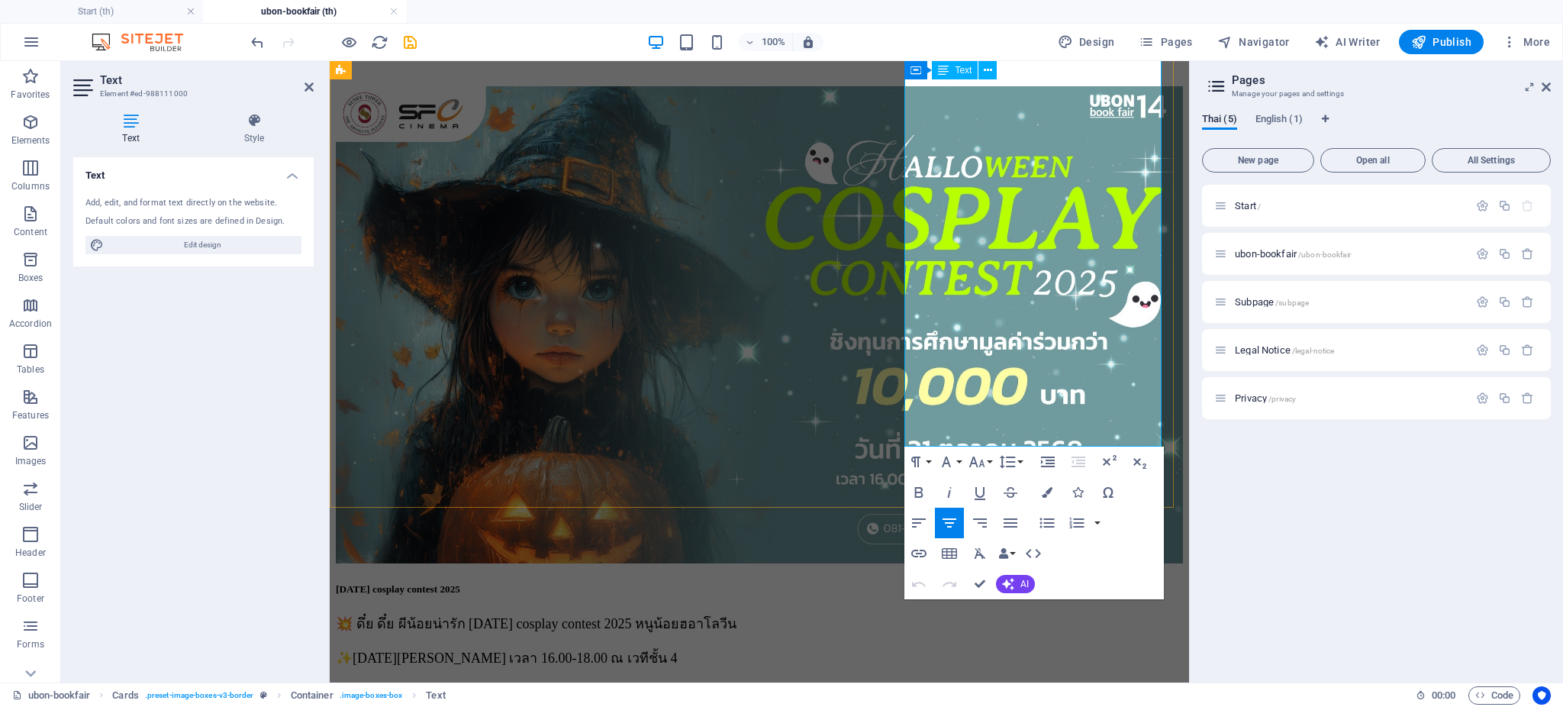
copy p "[URL][DOMAIN_NAME] ..."
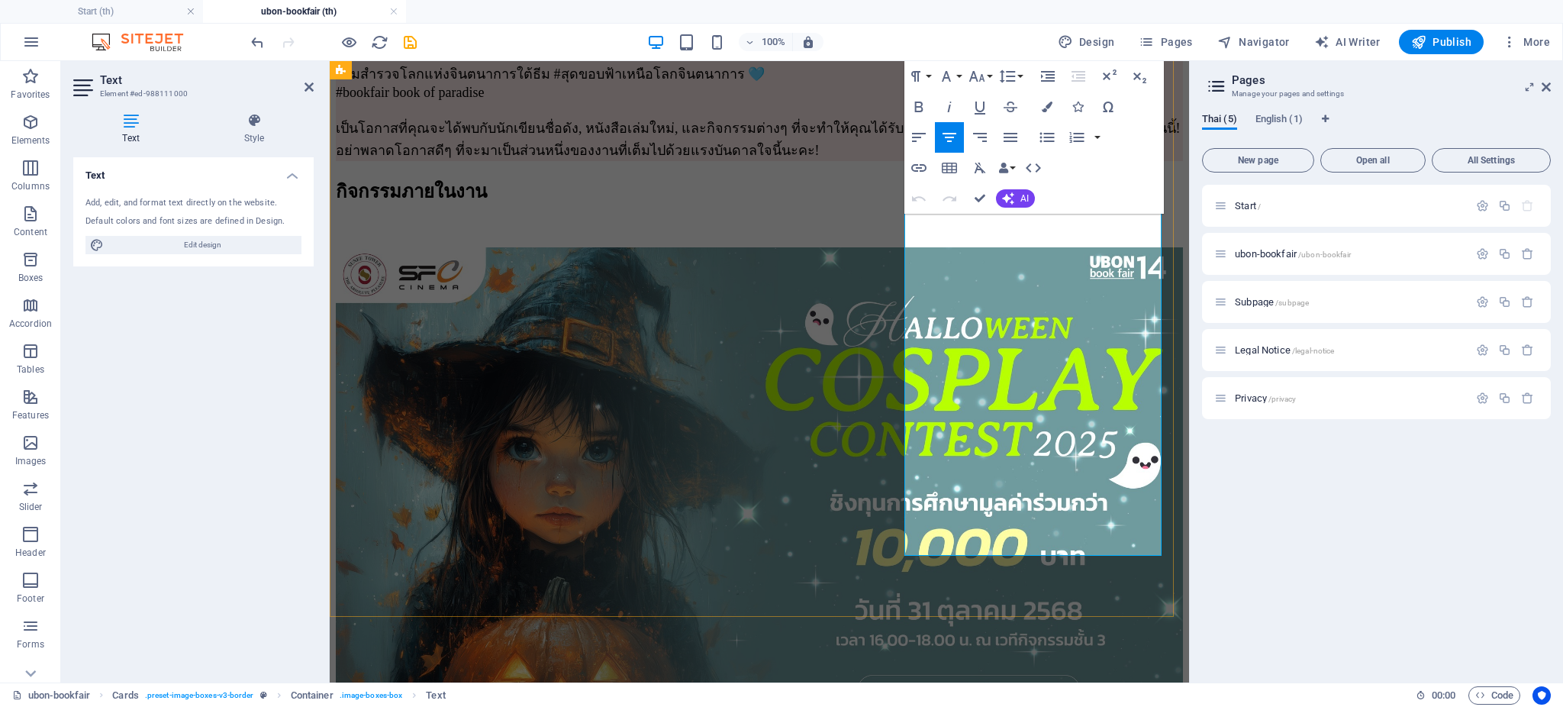
scroll to position [1868, 0]
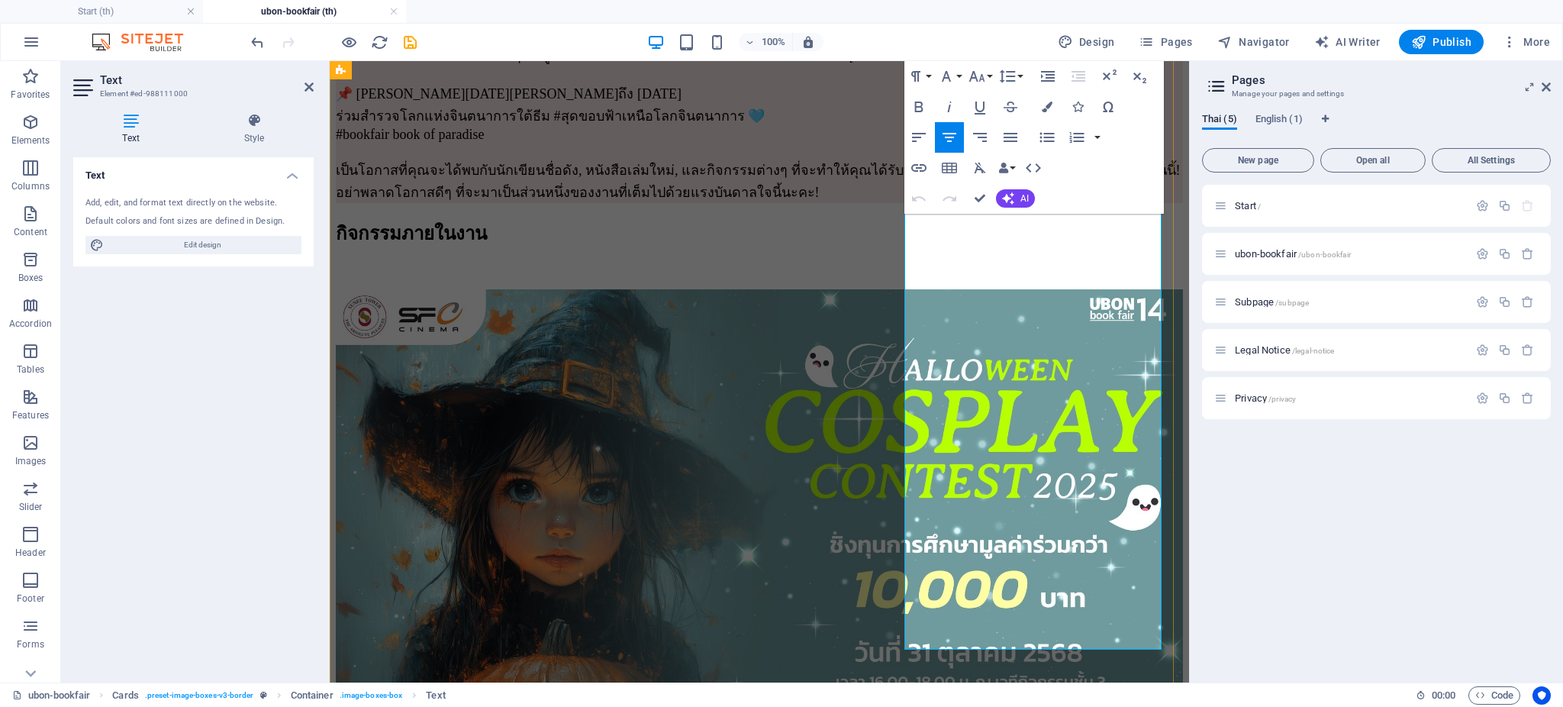
drag, startPoint x: 987, startPoint y: 298, endPoint x: 1072, endPoint y: 295, distance: 85.5
click at [916, 165] on icon "button" at bounding box center [918, 168] width 15 height 8
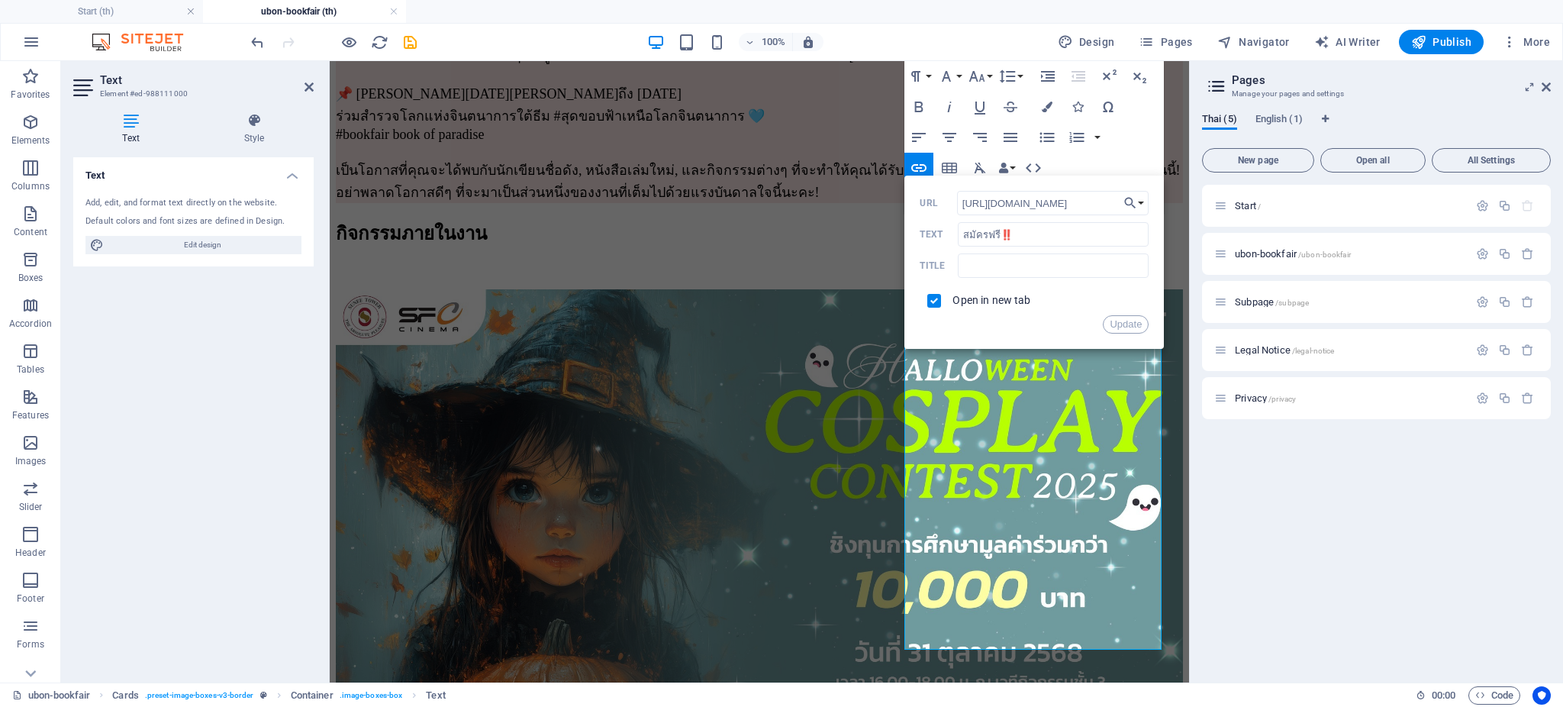
scroll to position [0, 128]
drag, startPoint x: 960, startPoint y: 197, endPoint x: 1141, endPoint y: 207, distance: 181.1
click at [1141, 207] on div "Back Choose Link Start (th) ubon-bookfair (th) Subpage (th) Legal Notice (th) P…" at bounding box center [1033, 262] width 259 height 173
type input "[URL][DOMAIN_NAME]"
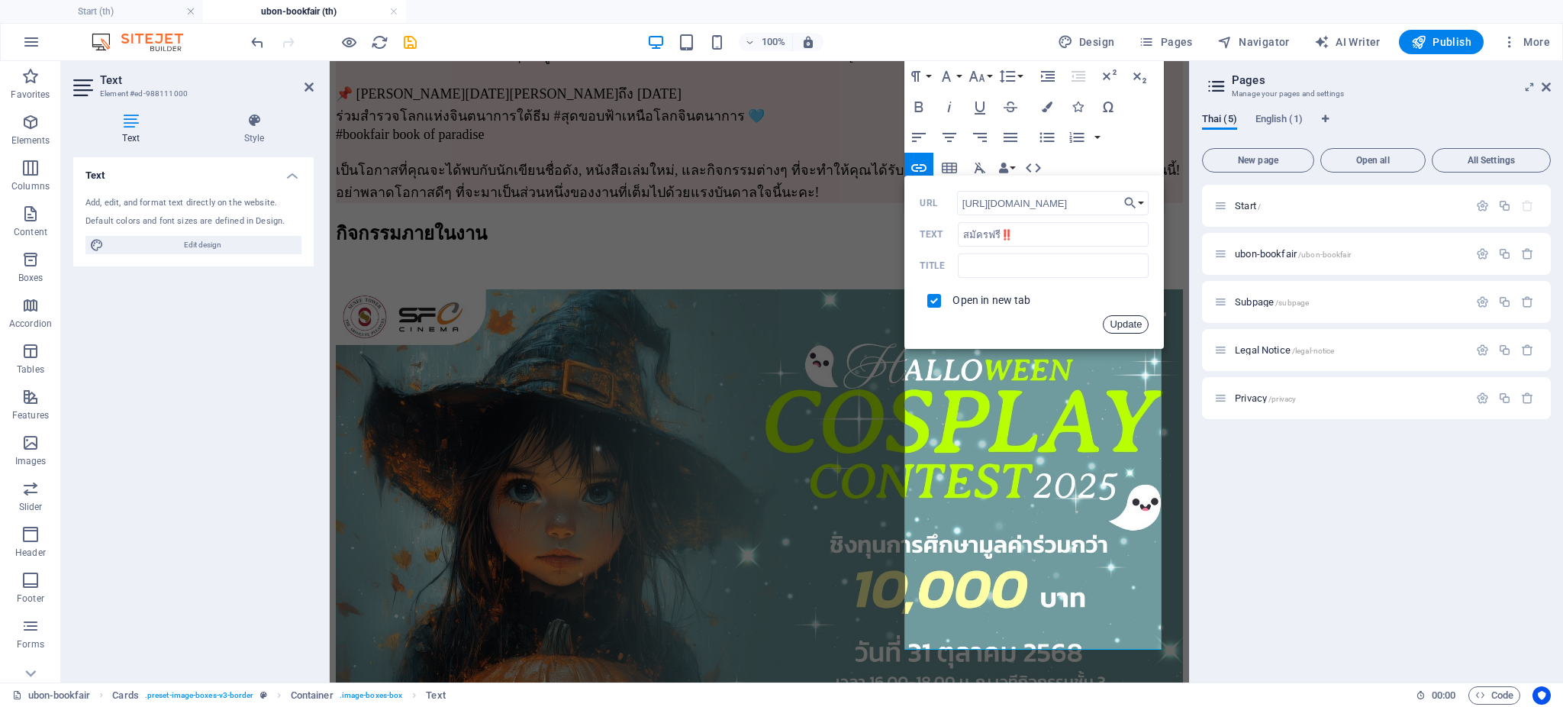
click at [1116, 325] on button "Update" at bounding box center [1126, 324] width 46 height 18
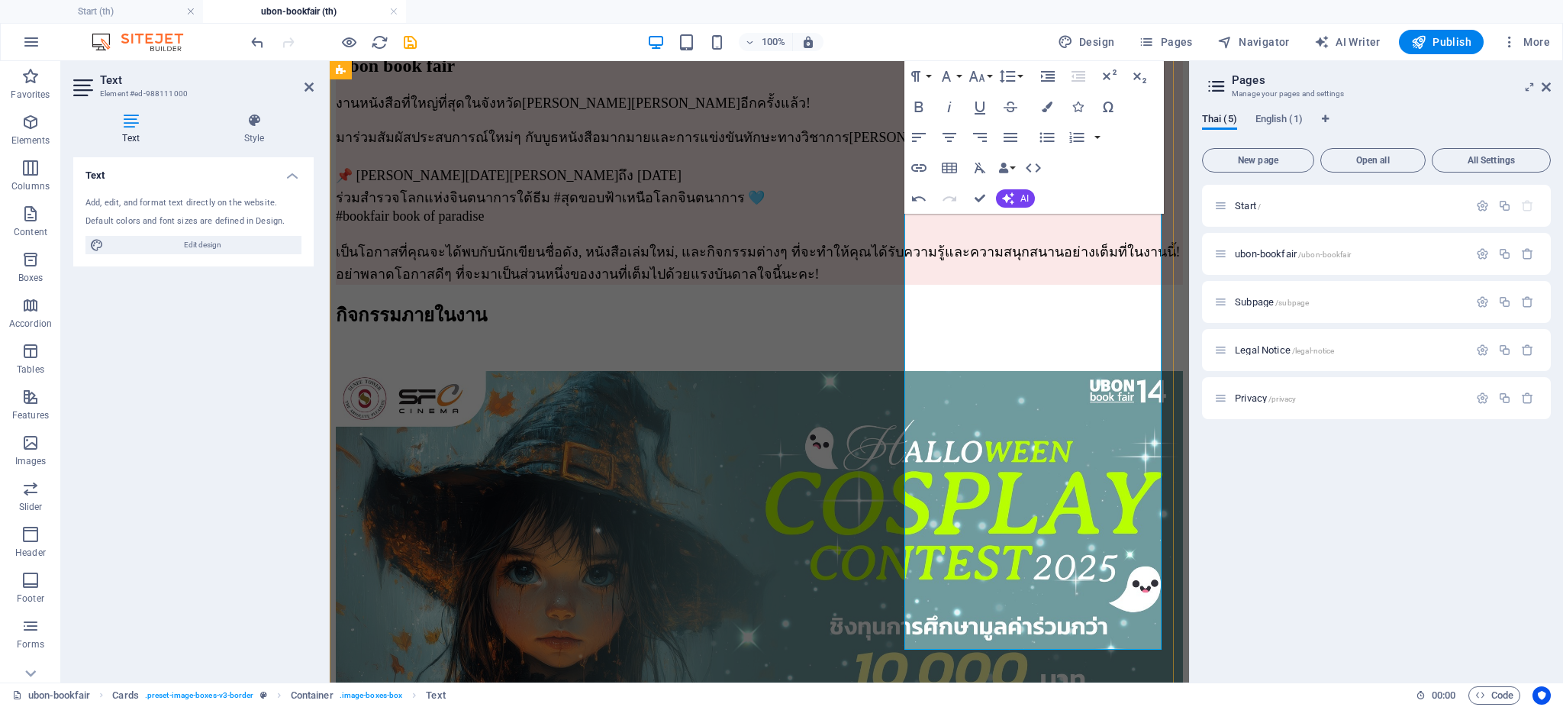
drag, startPoint x: 986, startPoint y: 460, endPoint x: 1094, endPoint y: 455, distance: 108.5
type input "เกณฑ์การแข่งขัน"
checkbox input "false"
click at [925, 168] on icon "button" at bounding box center [918, 168] width 15 height 8
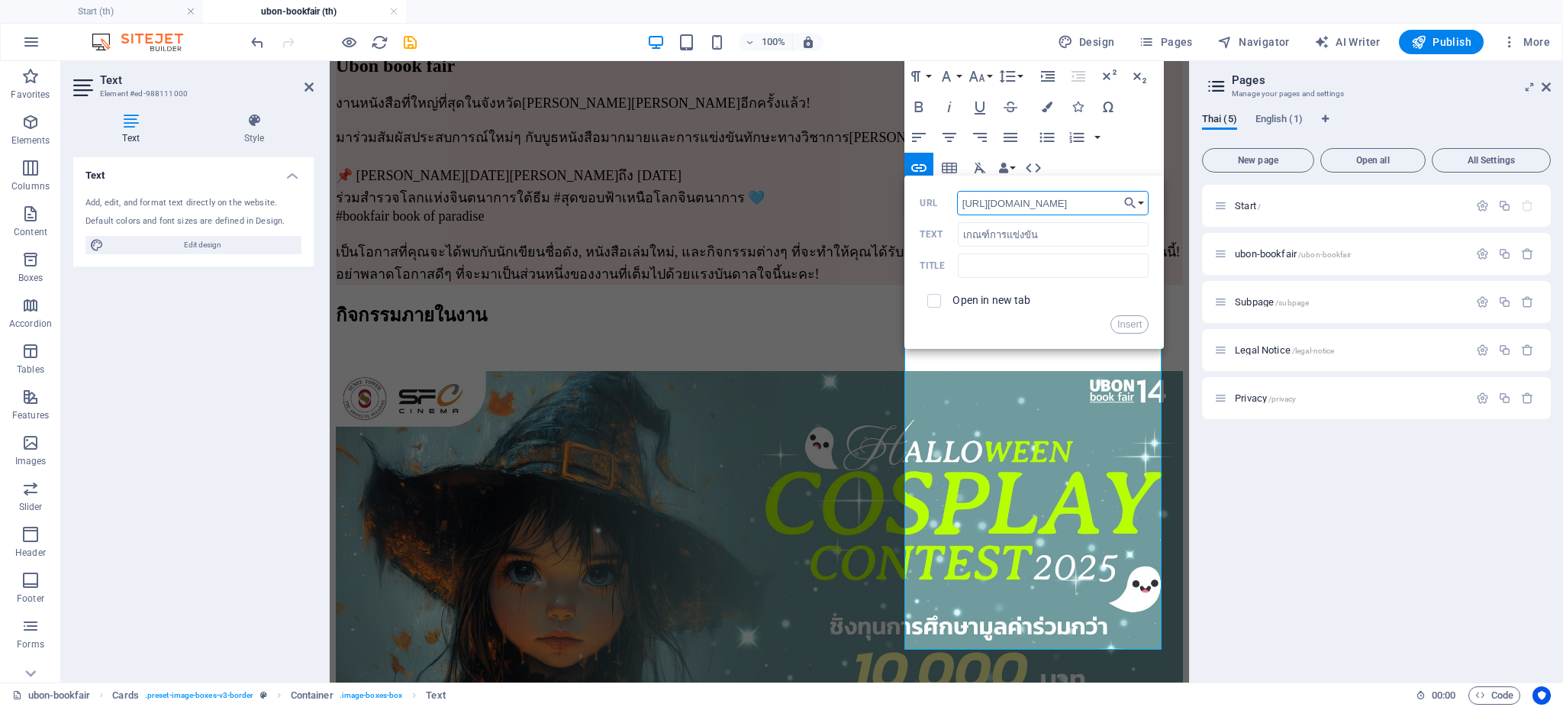
scroll to position [0, 1048]
drag, startPoint x: 1125, startPoint y: 334, endPoint x: 942, endPoint y: 304, distance: 185.5
click at [944, 306] on div "Back Choose Link Start (th) ubon-bookfair (th) Subpage (th) Legal Notice (th) P…" at bounding box center [1033, 262] width 259 height 173
type input "[URL][DOMAIN_NAME]"
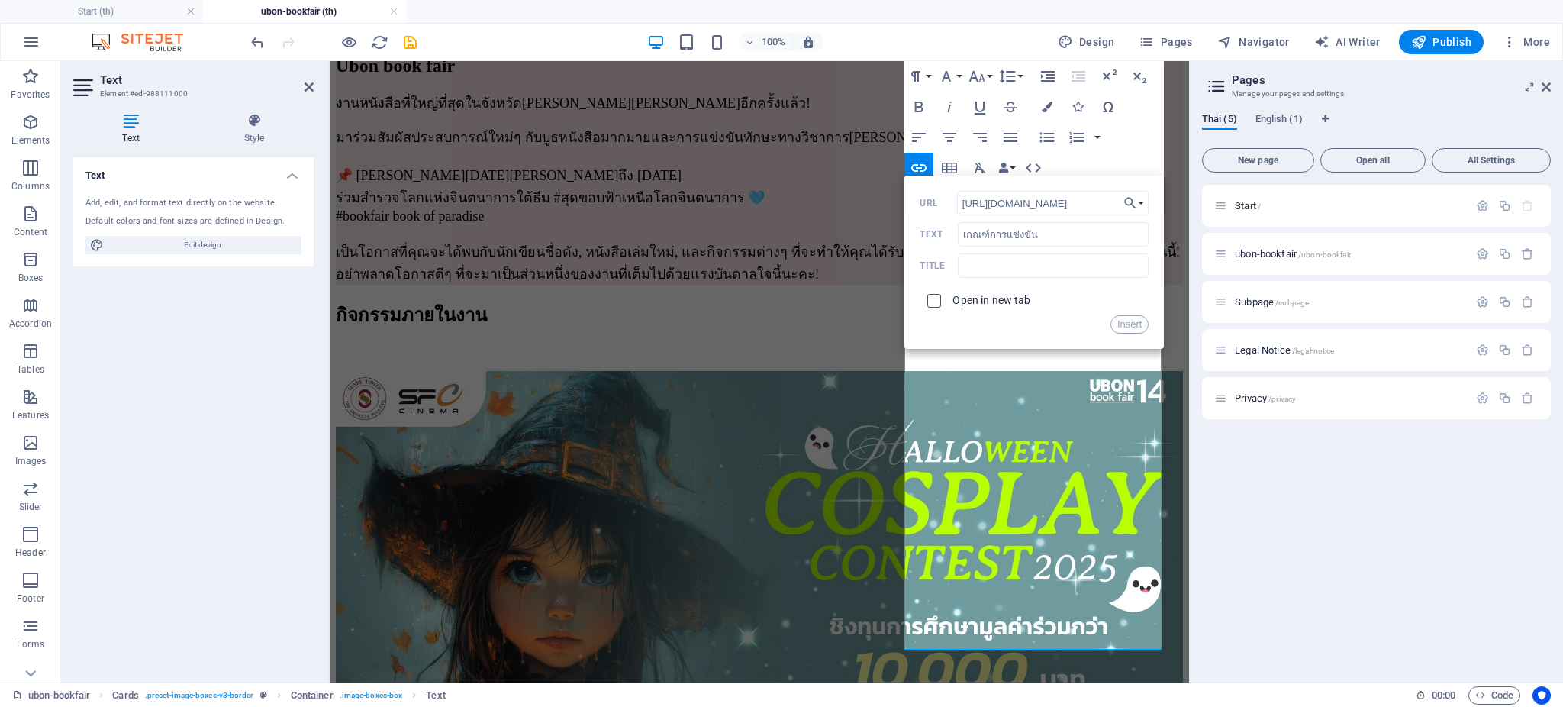
click at [932, 304] on input "checkbox" at bounding box center [932, 298] width 14 height 14
checkbox input "true"
click at [1139, 330] on button "Insert" at bounding box center [1129, 324] width 39 height 18
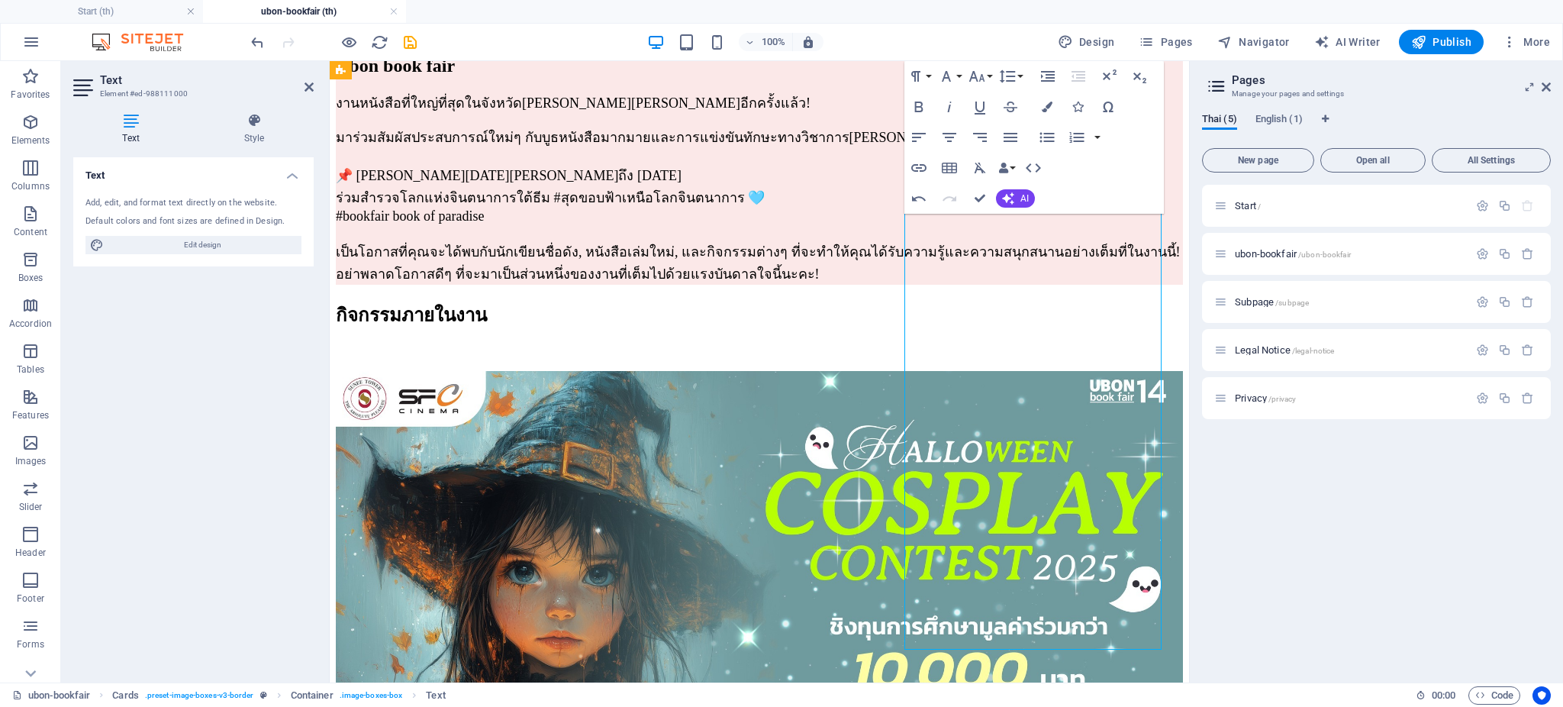
drag, startPoint x: 911, startPoint y: 484, endPoint x: 1068, endPoint y: 504, distance: 157.7
drag, startPoint x: 1088, startPoint y: 504, endPoint x: 901, endPoint y: 475, distance: 189.3
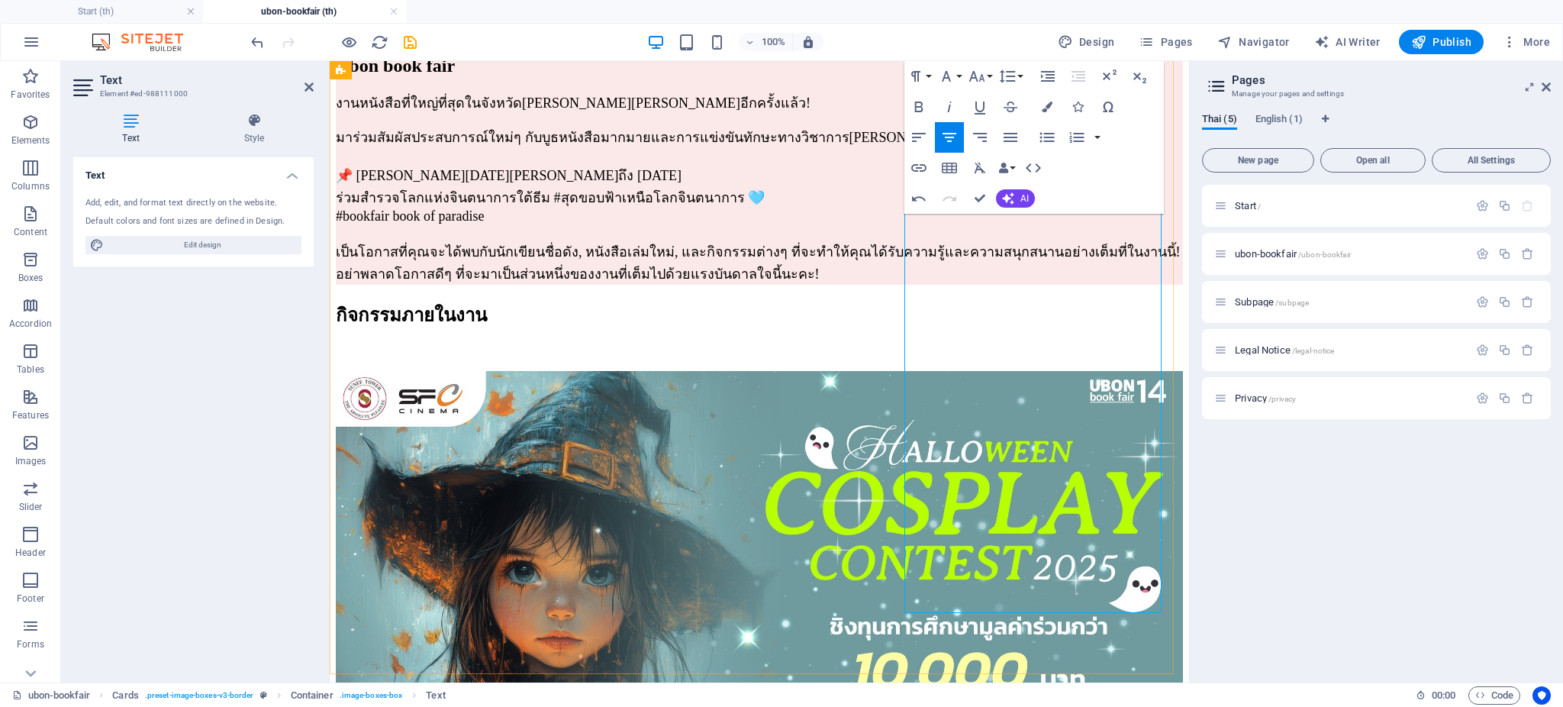
drag, startPoint x: 1100, startPoint y: 468, endPoint x: 937, endPoint y: 459, distance: 163.5
click at [1045, 101] on icon "button" at bounding box center [1047, 106] width 11 height 11
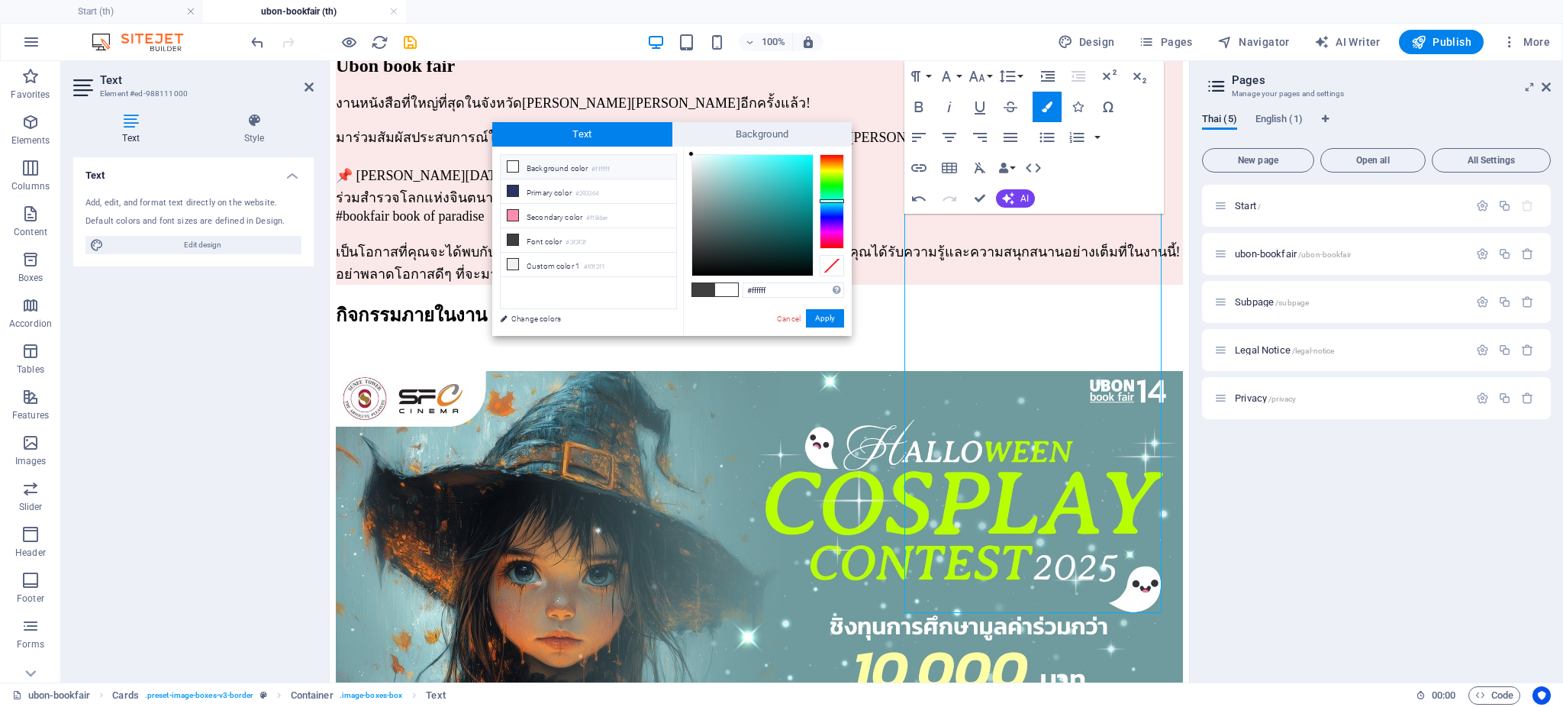
click at [836, 201] on div at bounding box center [832, 201] width 24 height 95
click at [836, 208] on div at bounding box center [832, 201] width 24 height 95
click at [799, 166] on div at bounding box center [752, 215] width 121 height 121
click at [804, 155] on div at bounding box center [752, 215] width 121 height 121
click at [837, 194] on div at bounding box center [832, 201] width 24 height 95
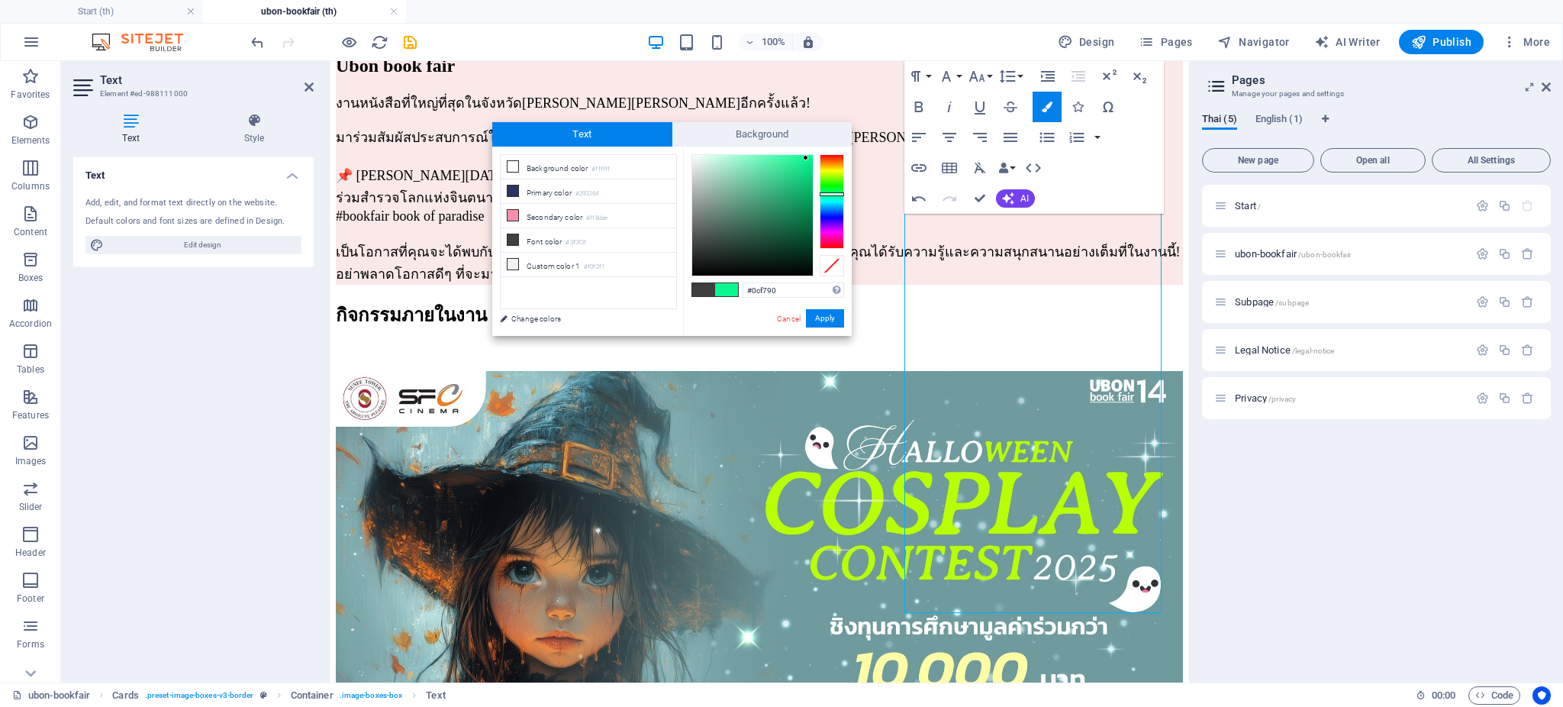
click at [806, 158] on div at bounding box center [752, 215] width 121 height 121
type input "#0c49f7"
click at [833, 212] on div at bounding box center [832, 201] width 24 height 95
drag, startPoint x: 825, startPoint y: 321, endPoint x: 502, endPoint y: 253, distance: 330.0
click at [825, 321] on button "Apply" at bounding box center [825, 318] width 38 height 18
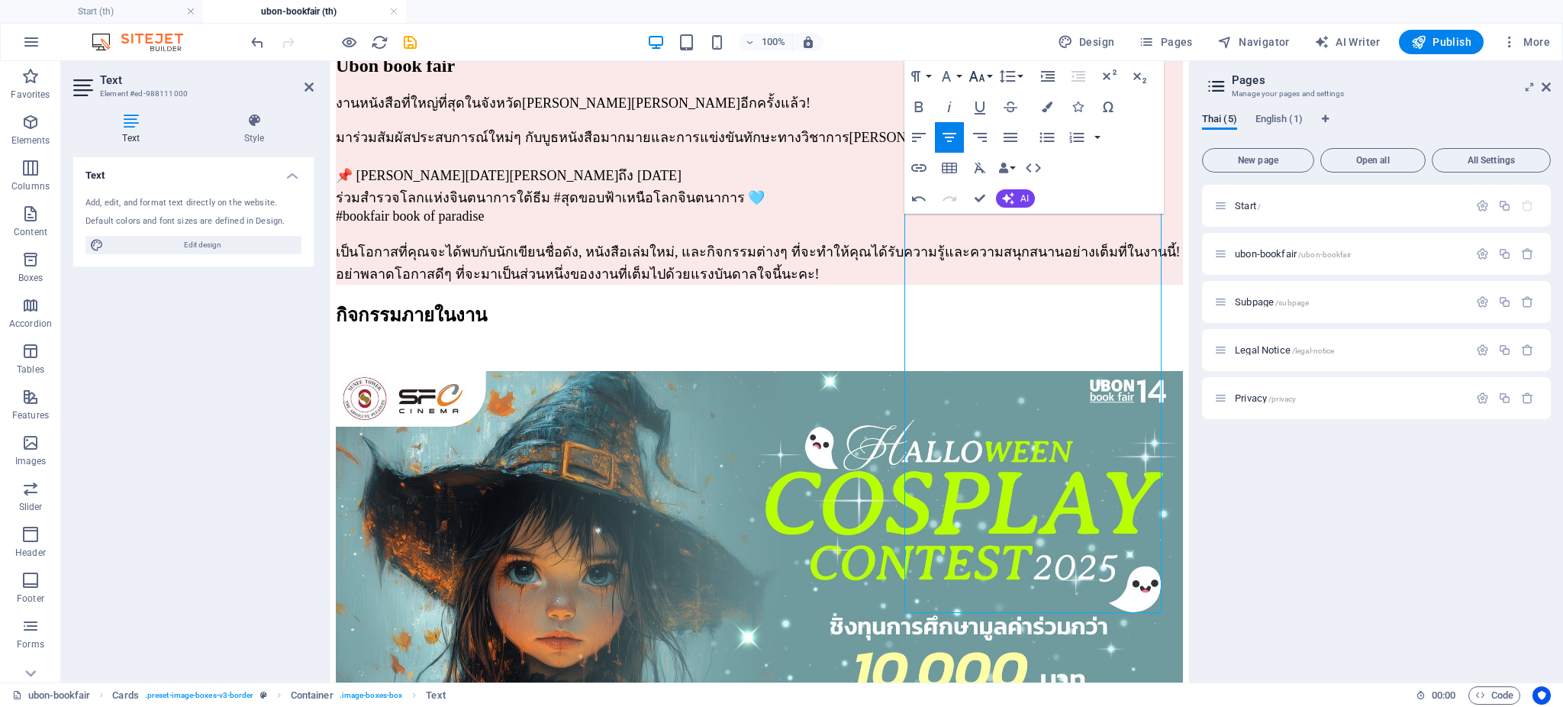
click at [990, 79] on button "Font Size" at bounding box center [979, 76] width 29 height 31
click at [985, 214] on link "14" at bounding box center [992, 220] width 55 height 23
click at [989, 72] on button "Font Size" at bounding box center [979, 76] width 29 height 31
click at [989, 221] on link "14" at bounding box center [992, 220] width 55 height 23
click at [984, 77] on icon "button" at bounding box center [977, 76] width 18 height 18
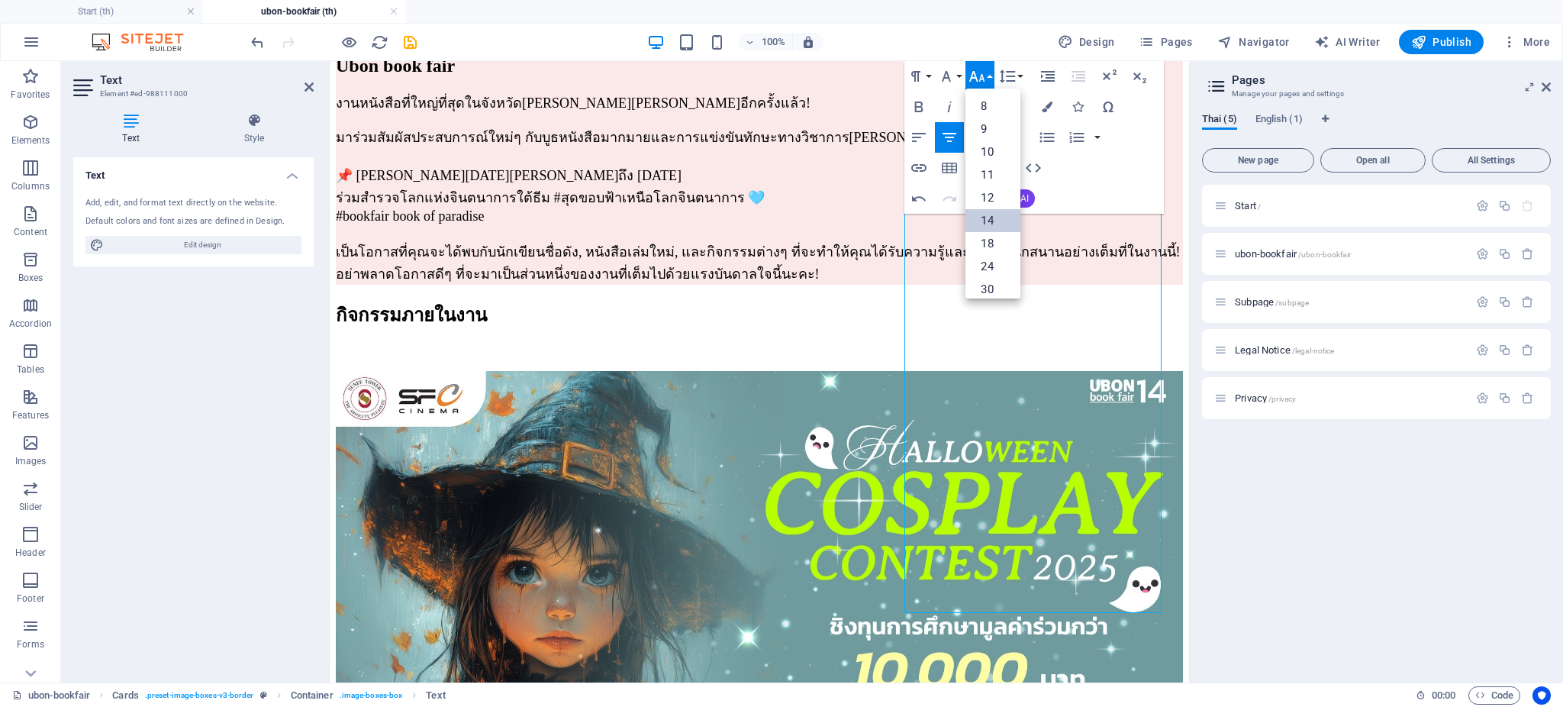
click at [983, 221] on link "14" at bounding box center [992, 220] width 55 height 23
click at [984, 78] on icon "button" at bounding box center [977, 76] width 18 height 18
click at [987, 237] on link "18" at bounding box center [992, 243] width 55 height 23
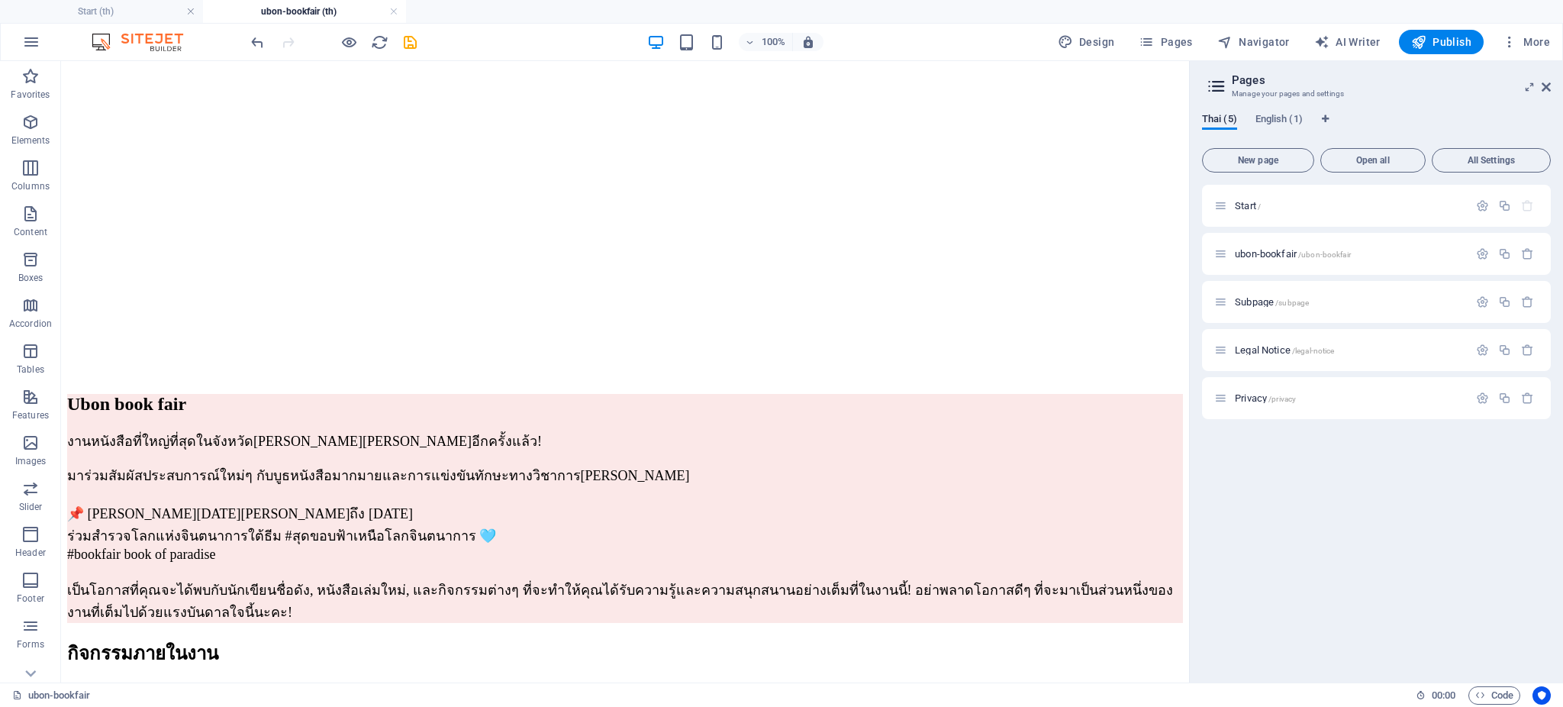
scroll to position [1814, 0]
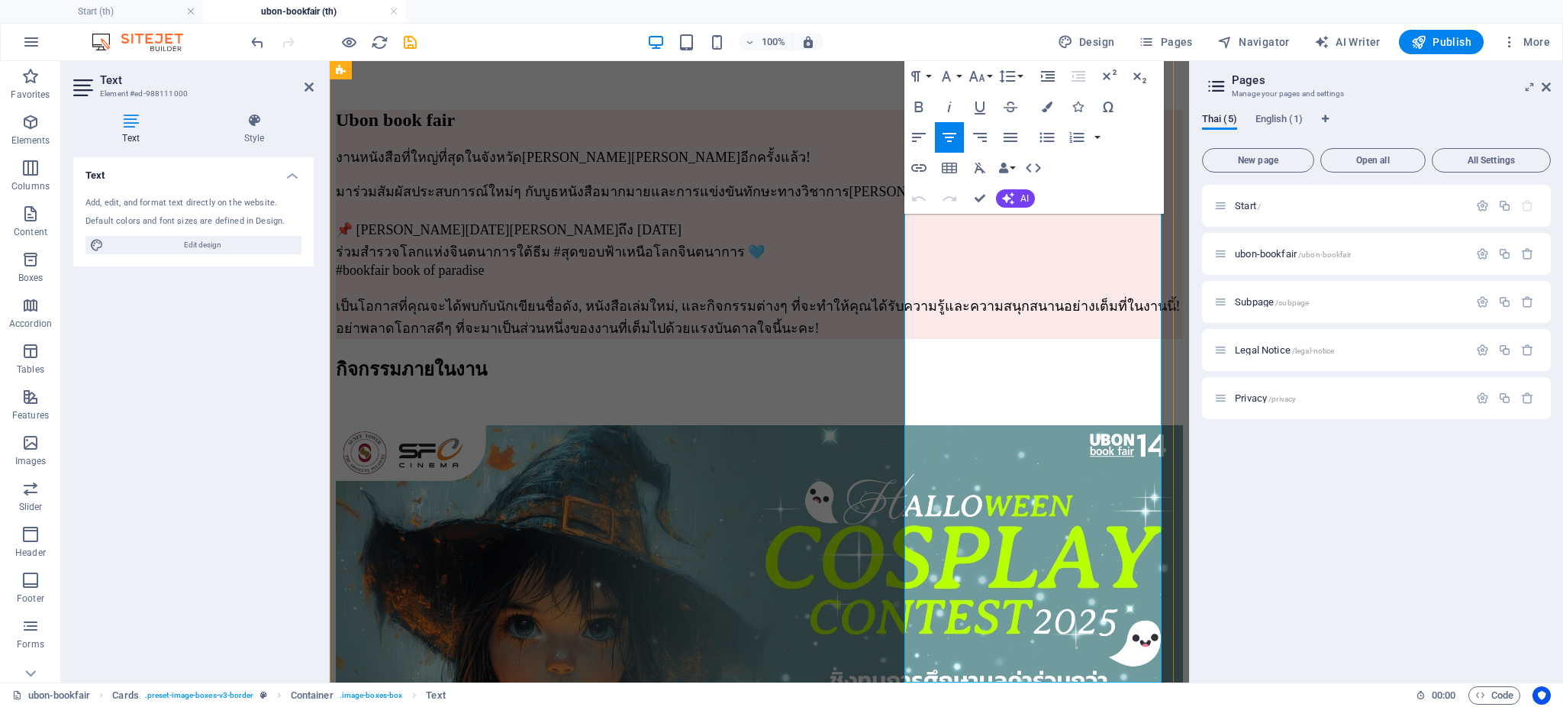
scroll to position [1801, 0]
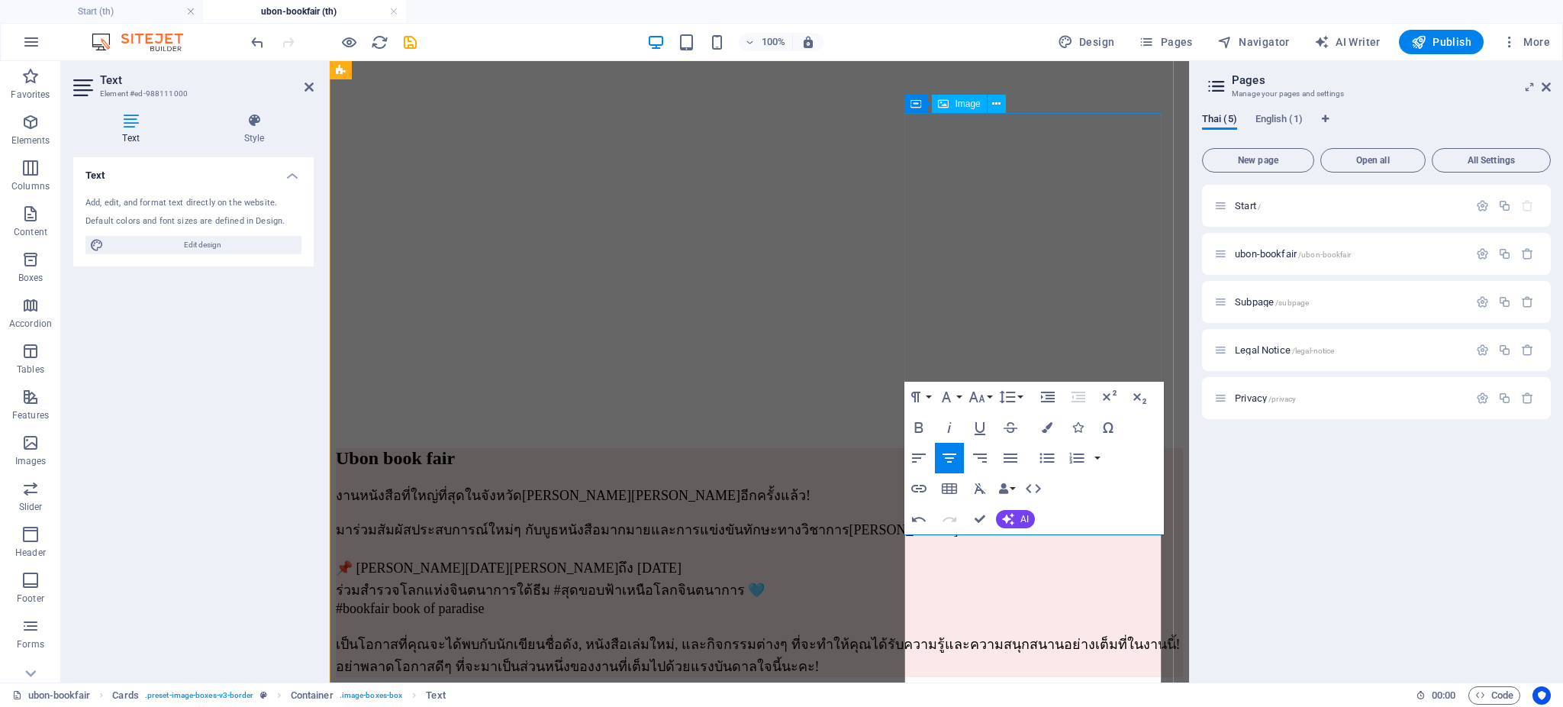
drag, startPoint x: 1029, startPoint y: 247, endPoint x: 1297, endPoint y: 251, distance: 268.6
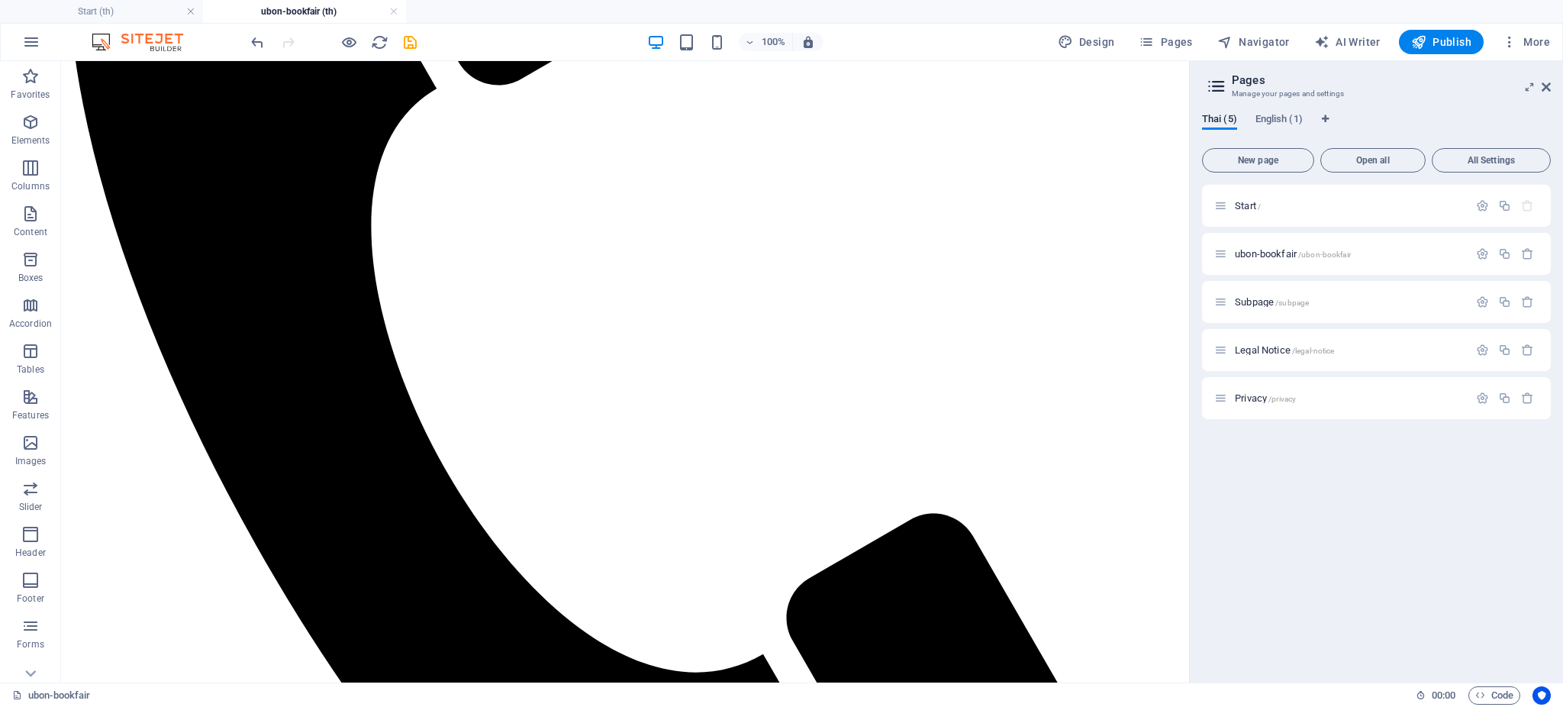
scroll to position [571, 0]
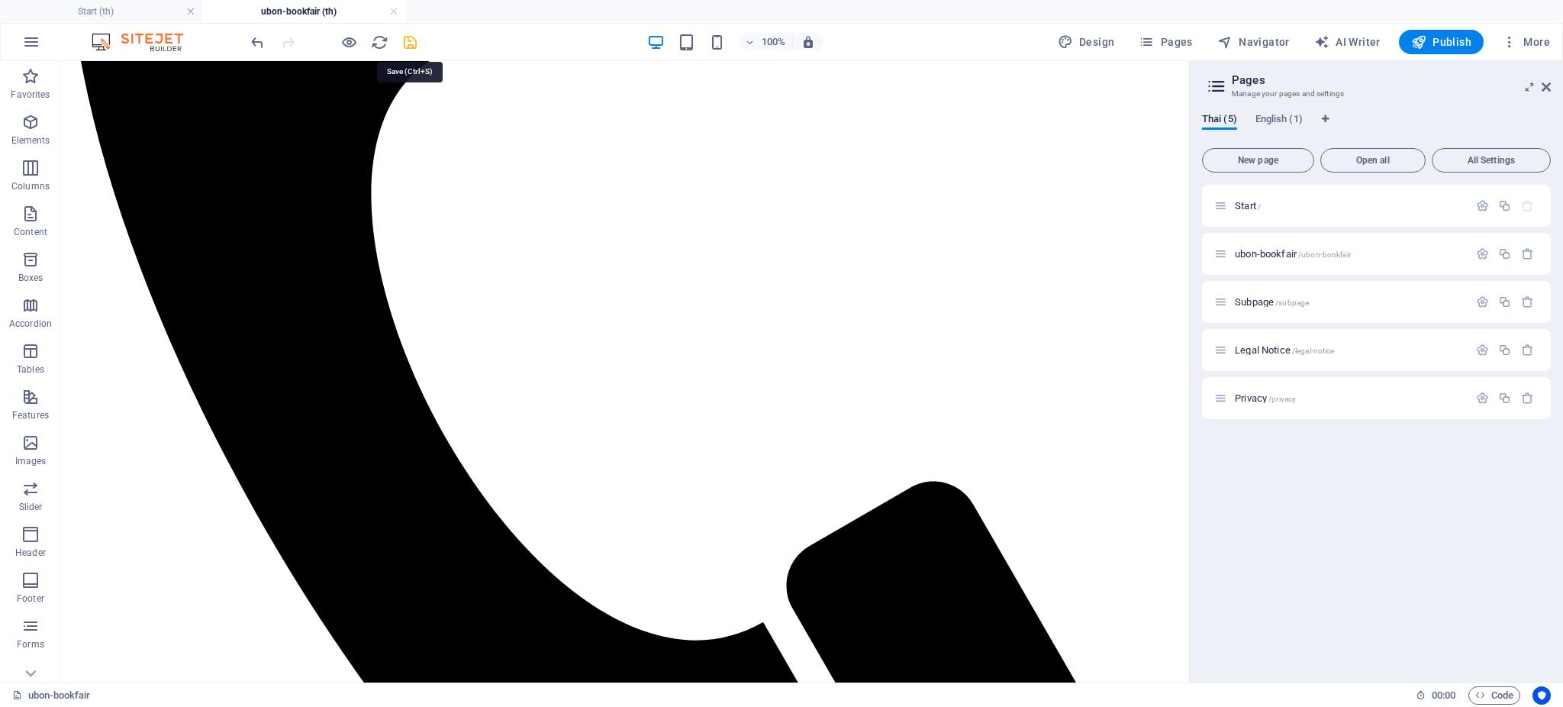
click at [416, 36] on icon "save" at bounding box center [410, 43] width 18 height 18
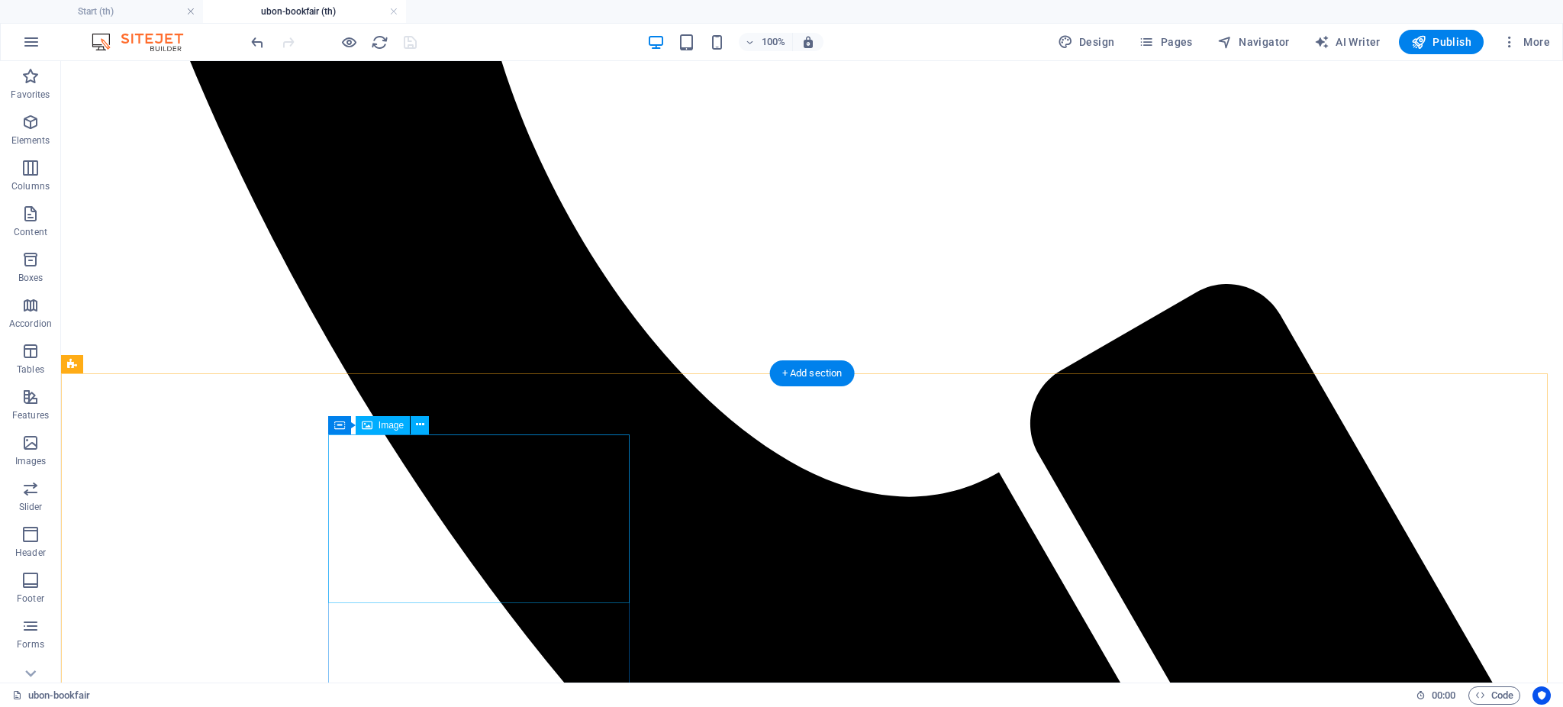
scroll to position [1080, 0]
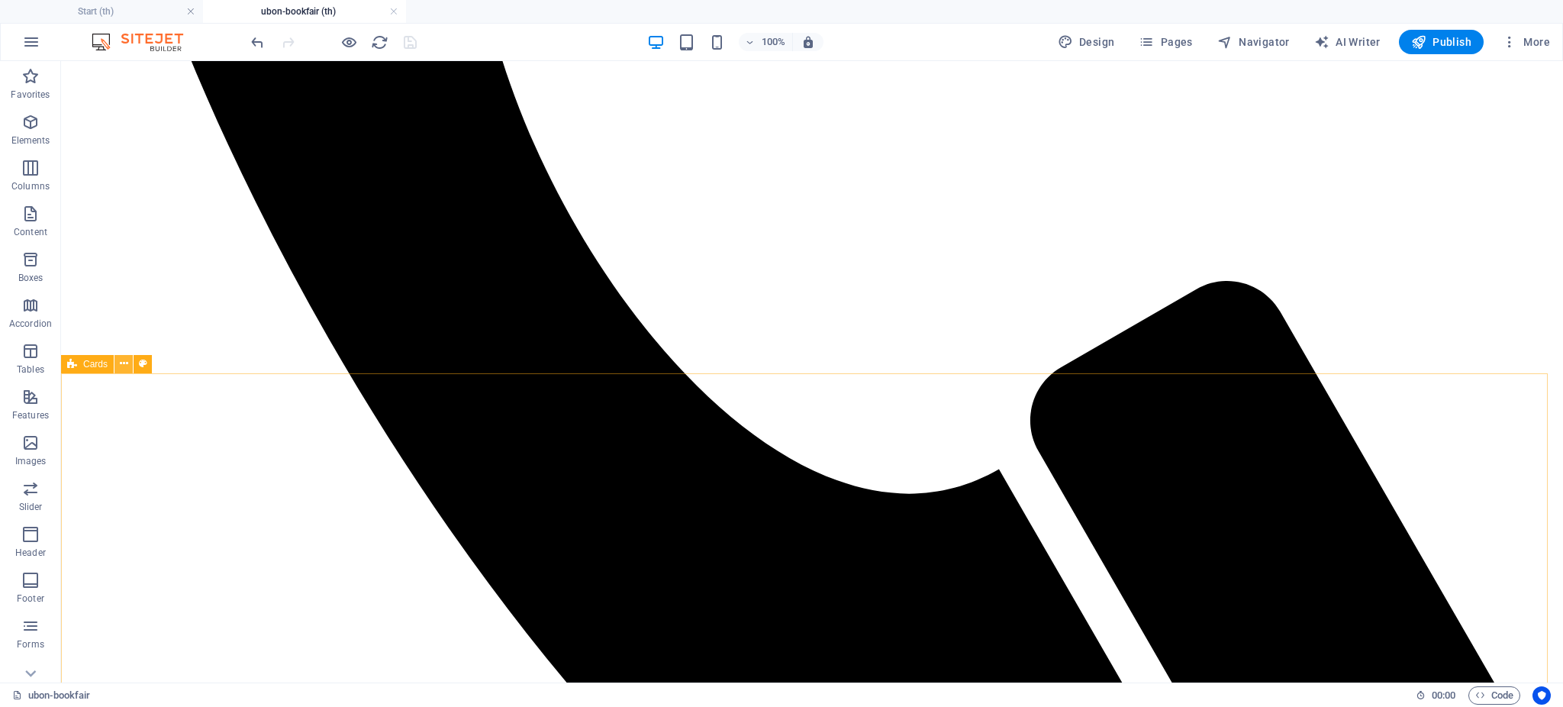
click at [120, 361] on icon at bounding box center [124, 364] width 8 height 16
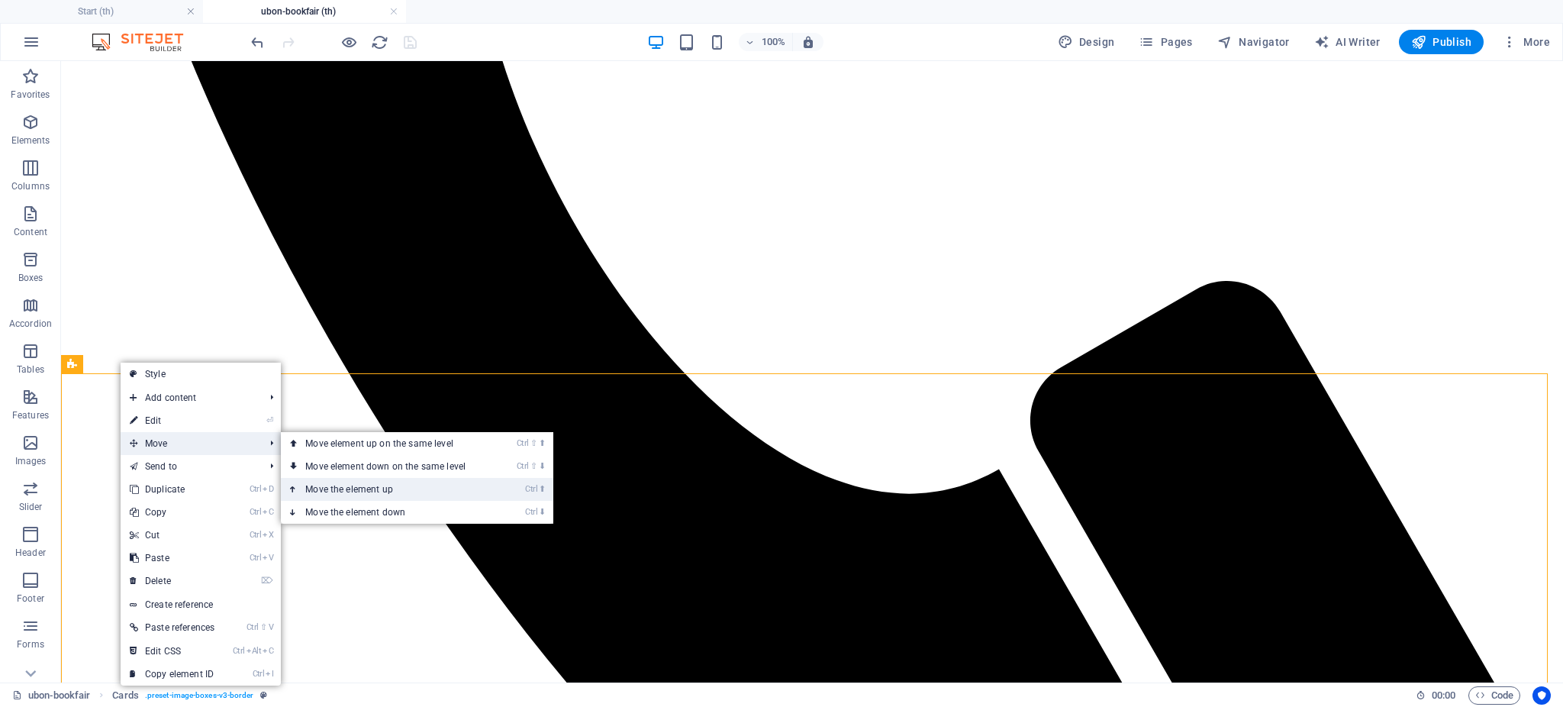
click at [357, 488] on link "Ctrl ⬆ Move the element up" at bounding box center [388, 489] width 215 height 23
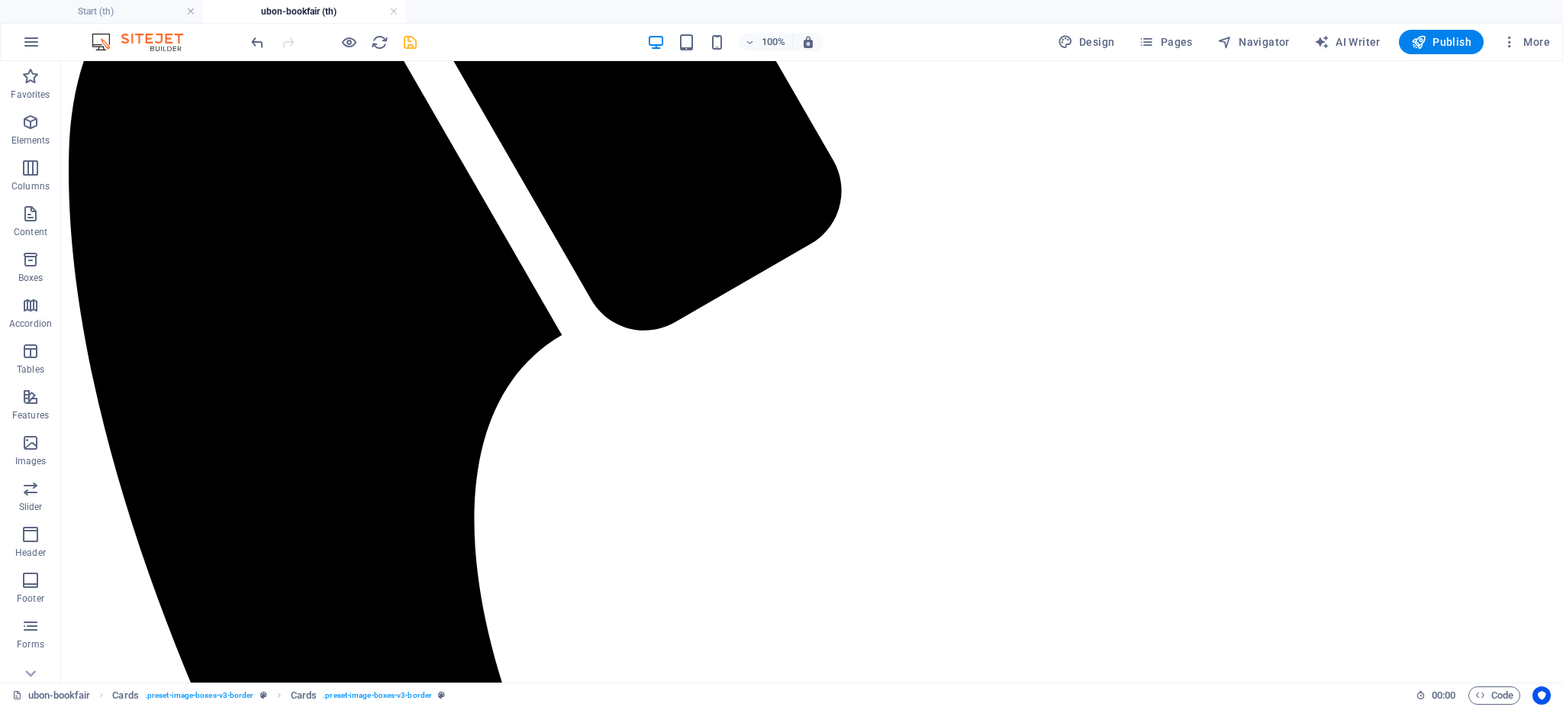
scroll to position [442, 0]
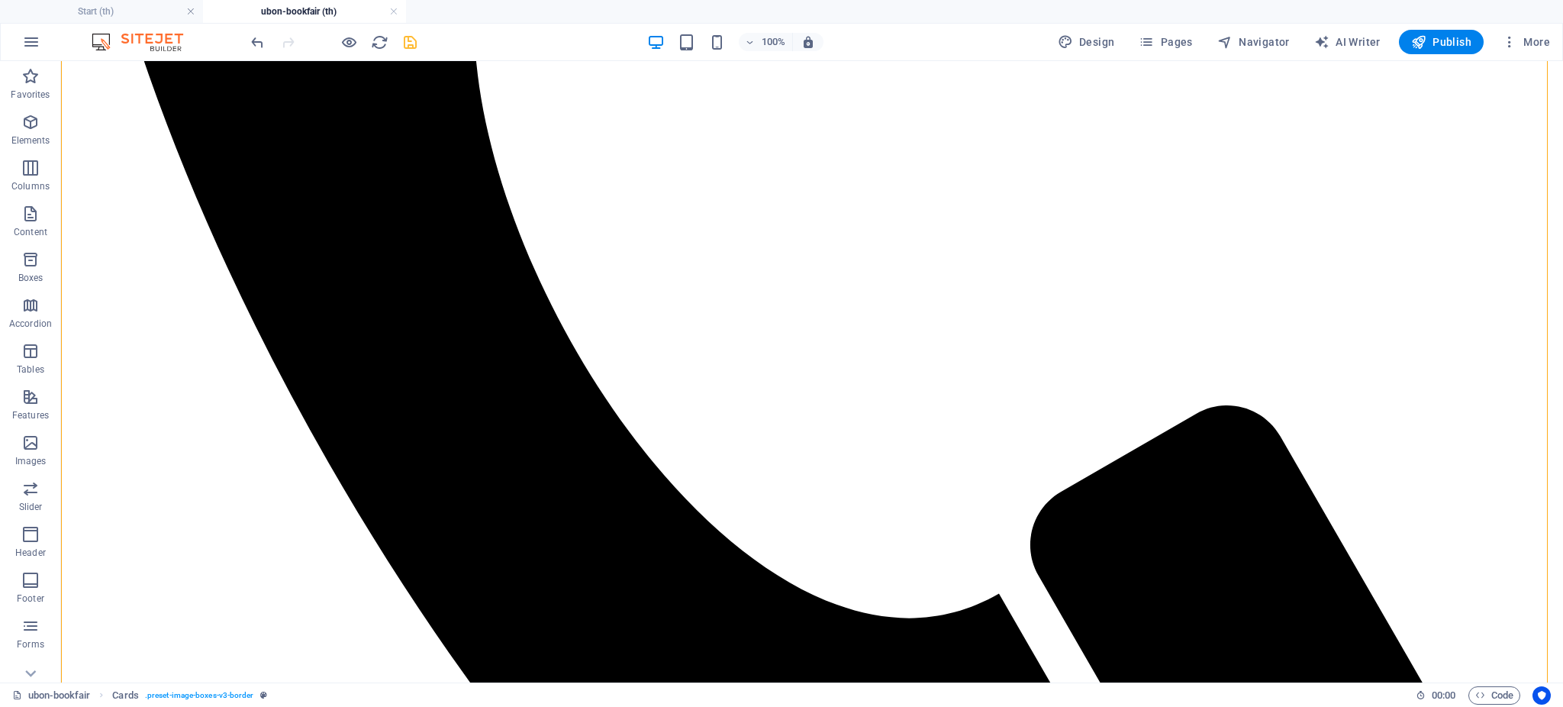
scroll to position [899, 0]
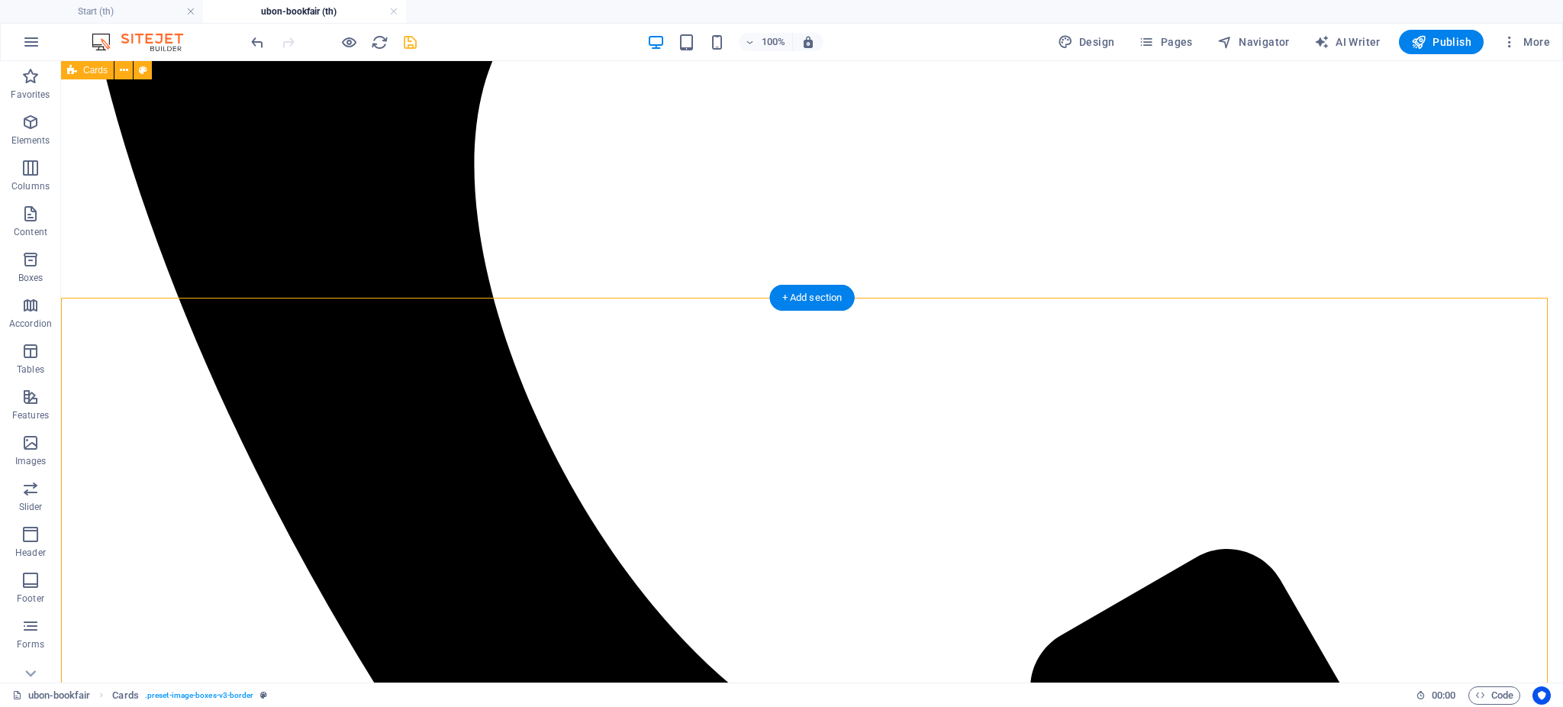
scroll to position [492, 0]
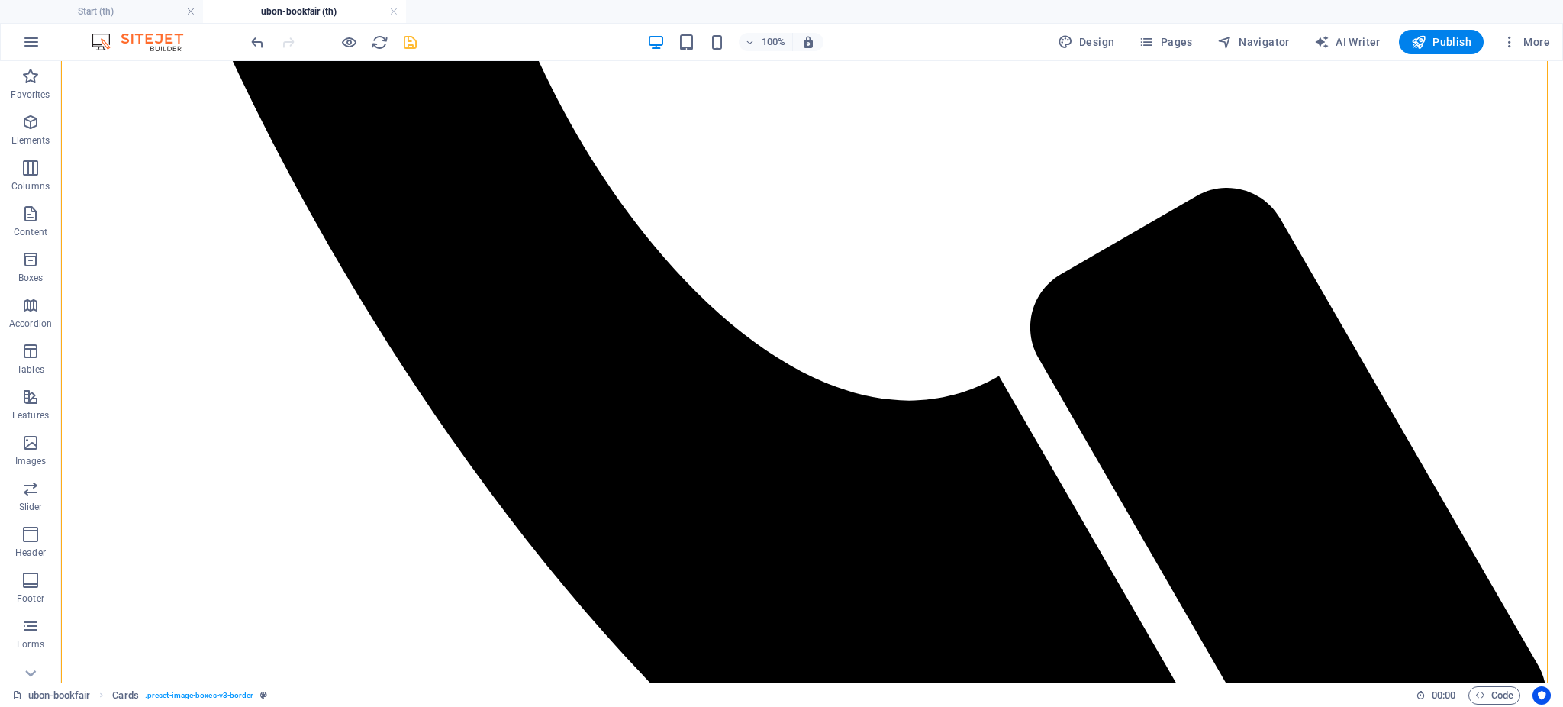
scroll to position [1141, 0]
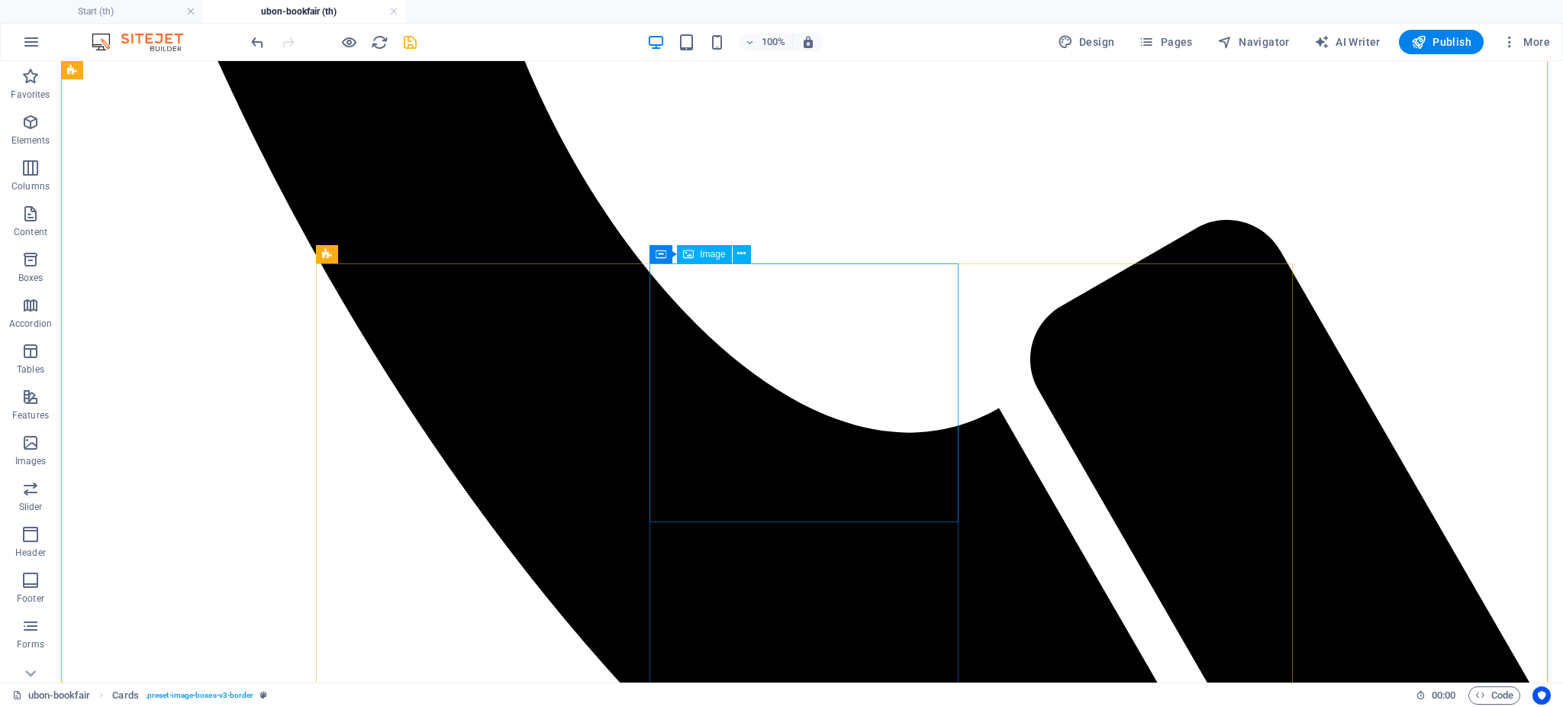
click at [380, 254] on icon at bounding box center [378, 254] width 8 height 16
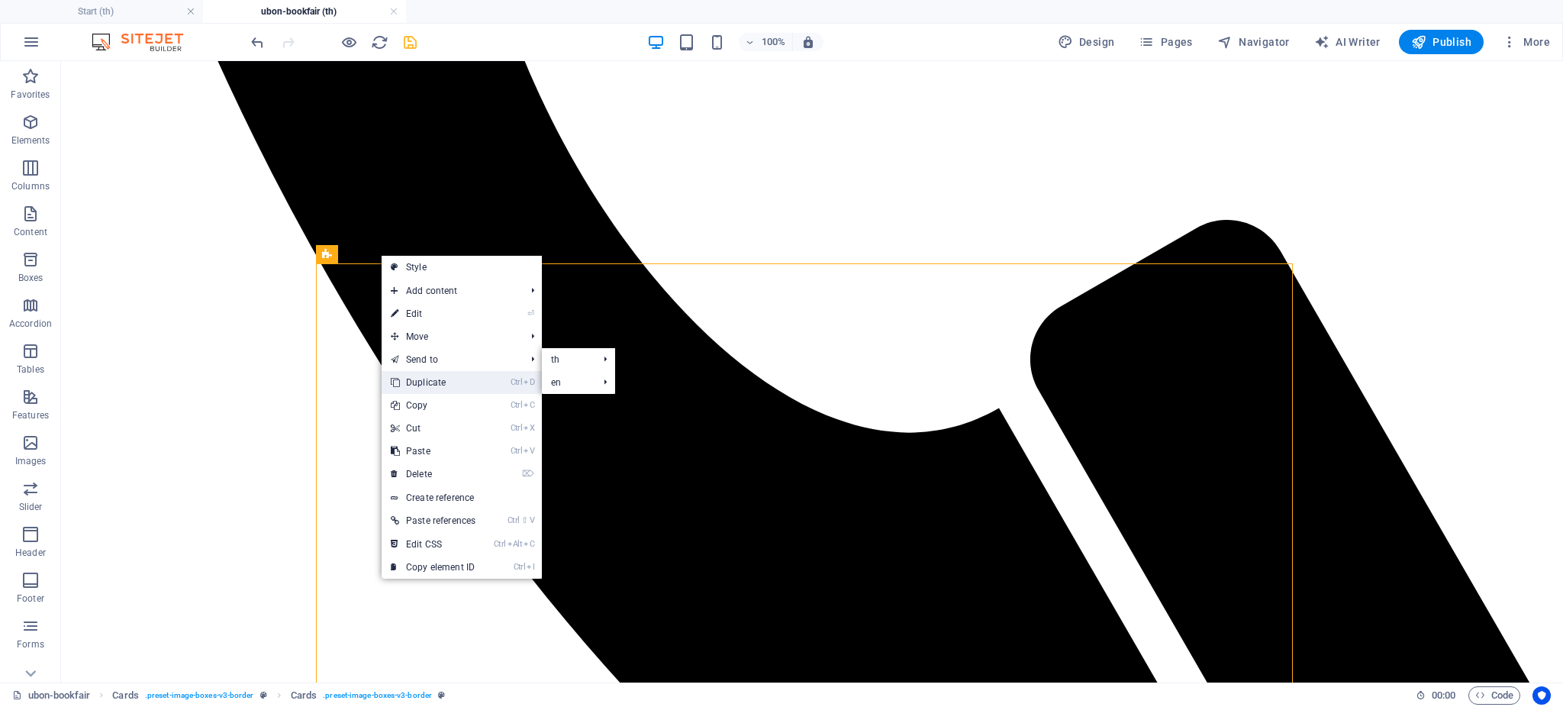
click at [433, 375] on link "Ctrl D Duplicate" at bounding box center [433, 382] width 103 height 23
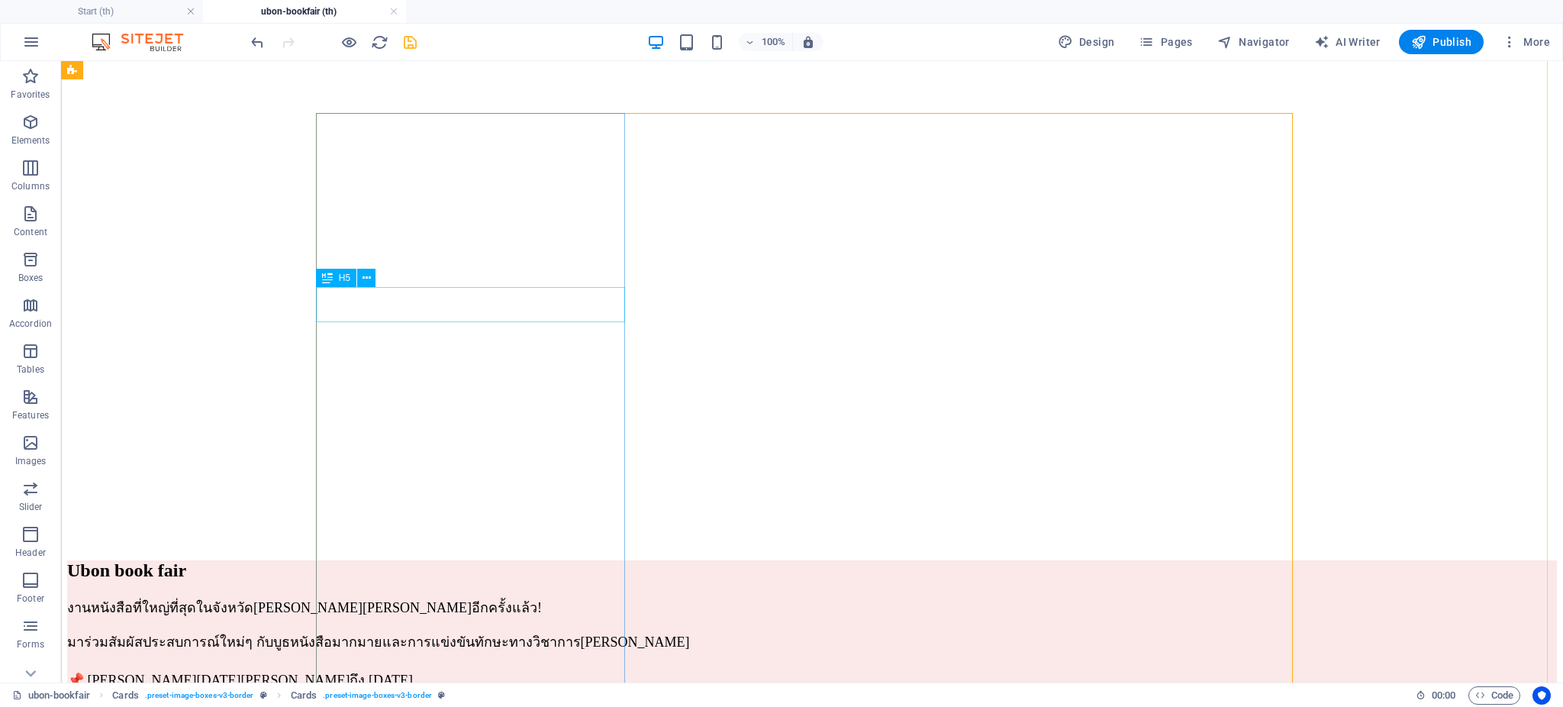
scroll to position [2184, 0]
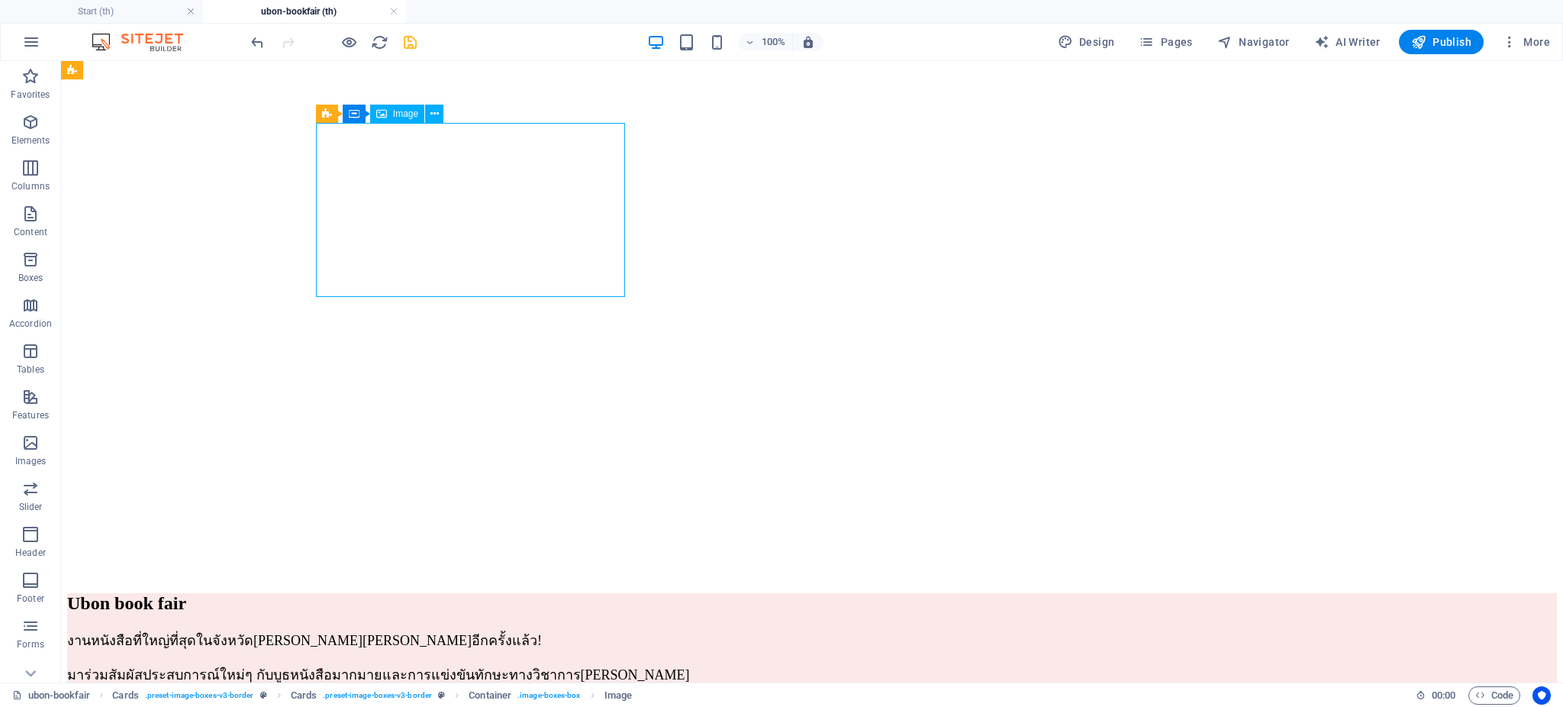
select select "%"
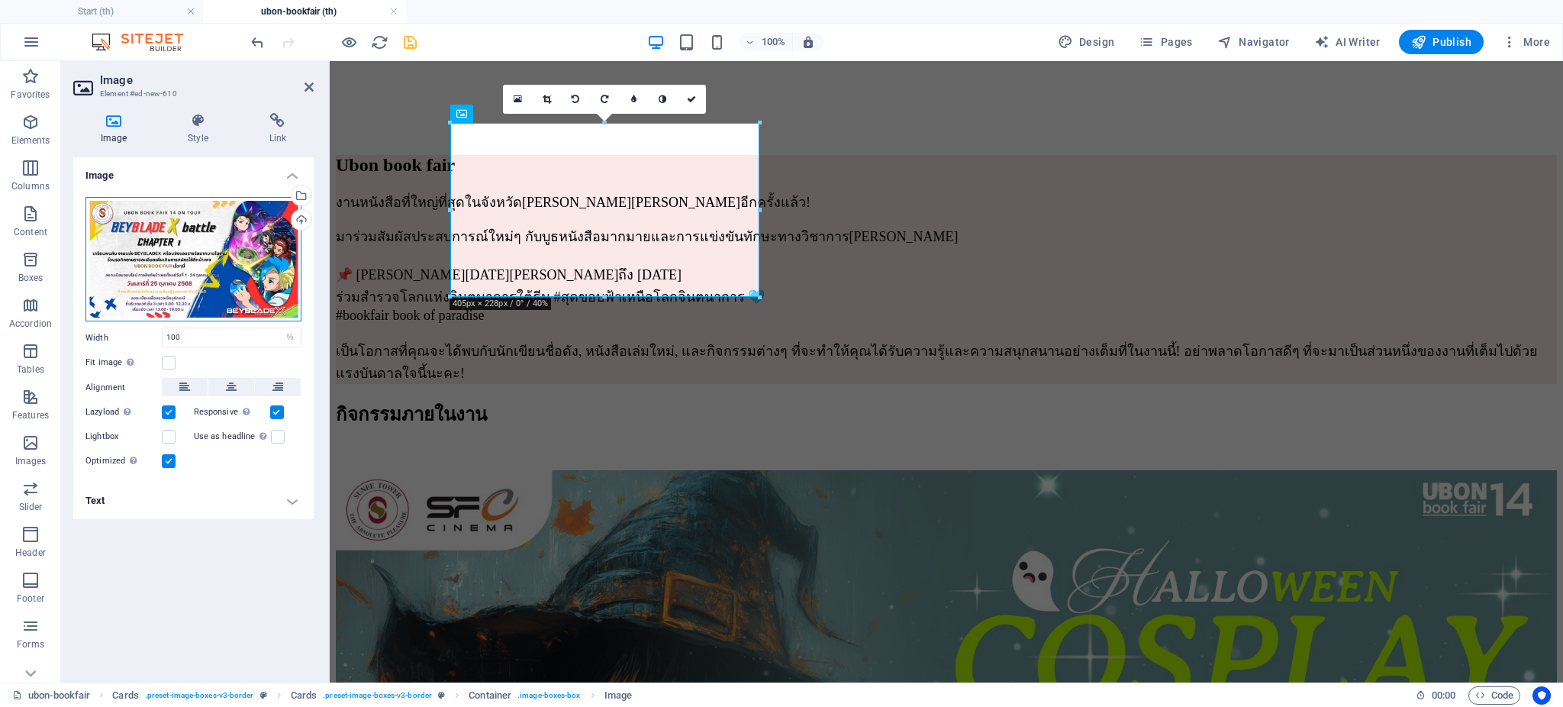
click at [236, 270] on div "Drag files here, click to choose files or select files from Files or our free s…" at bounding box center [193, 259] width 216 height 125
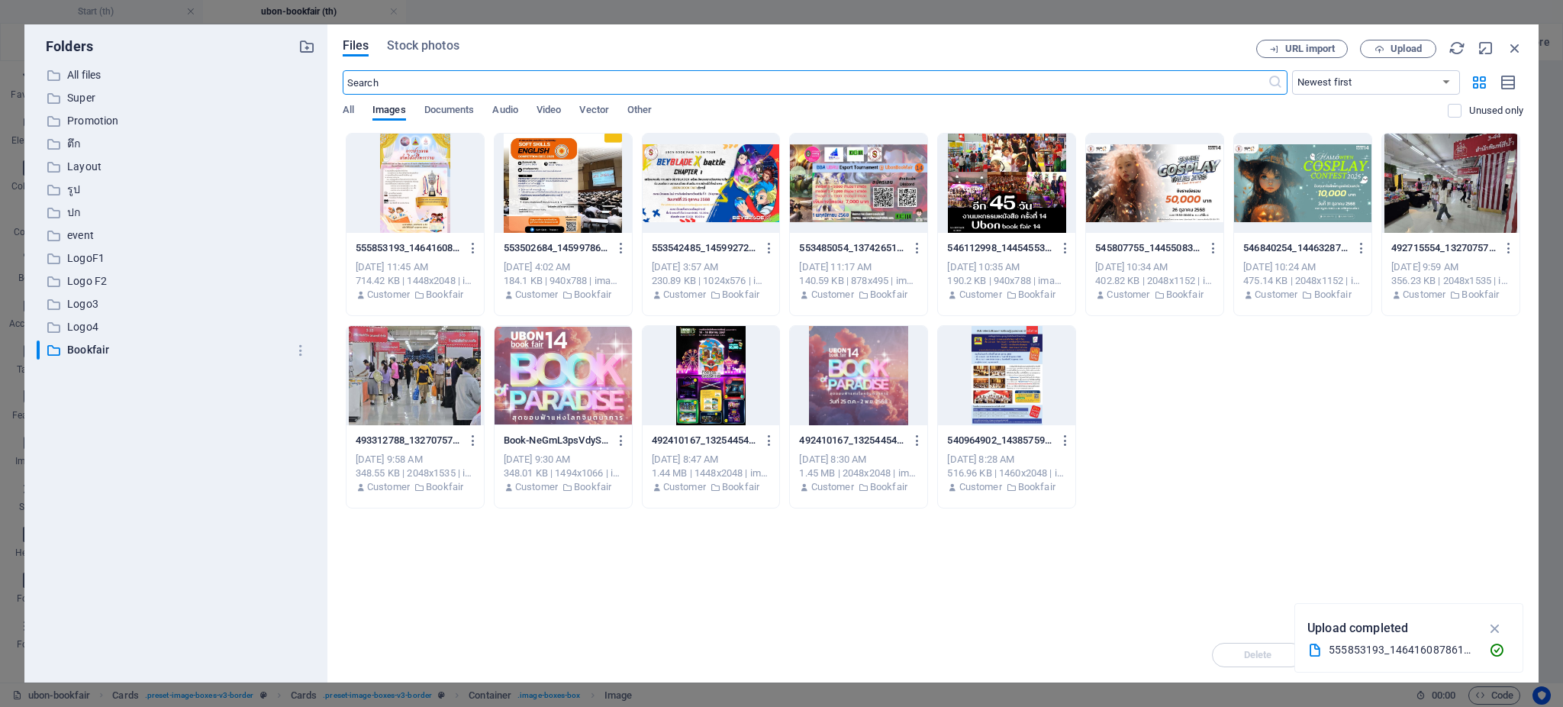
scroll to position [2178, 0]
click at [1408, 63] on div "Files Stock photos URL import Upload ​ Newest first Oldest first Name (A-Z) Nam…" at bounding box center [933, 353] width 1180 height 627
click at [1408, 48] on span "Upload" at bounding box center [1405, 48] width 31 height 9
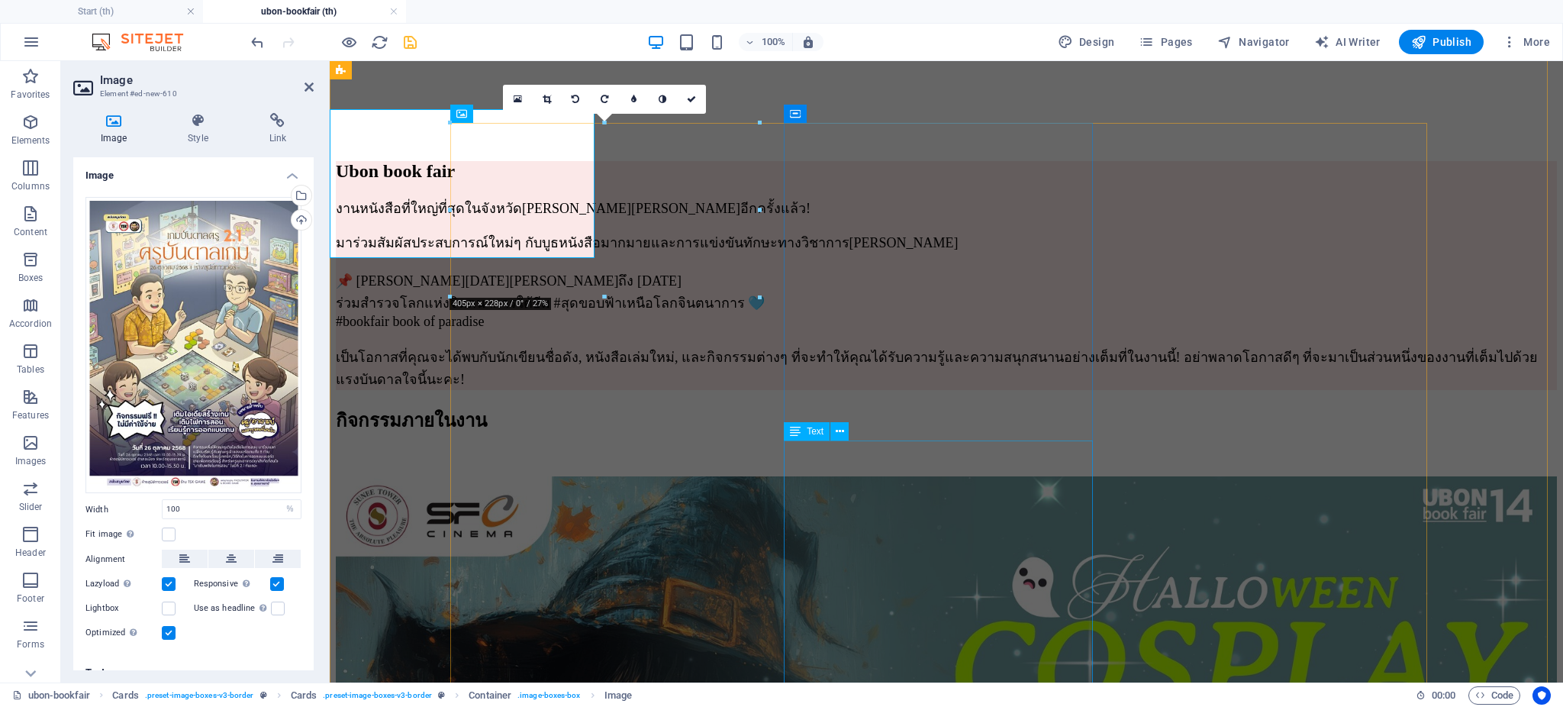
scroll to position [2184, 0]
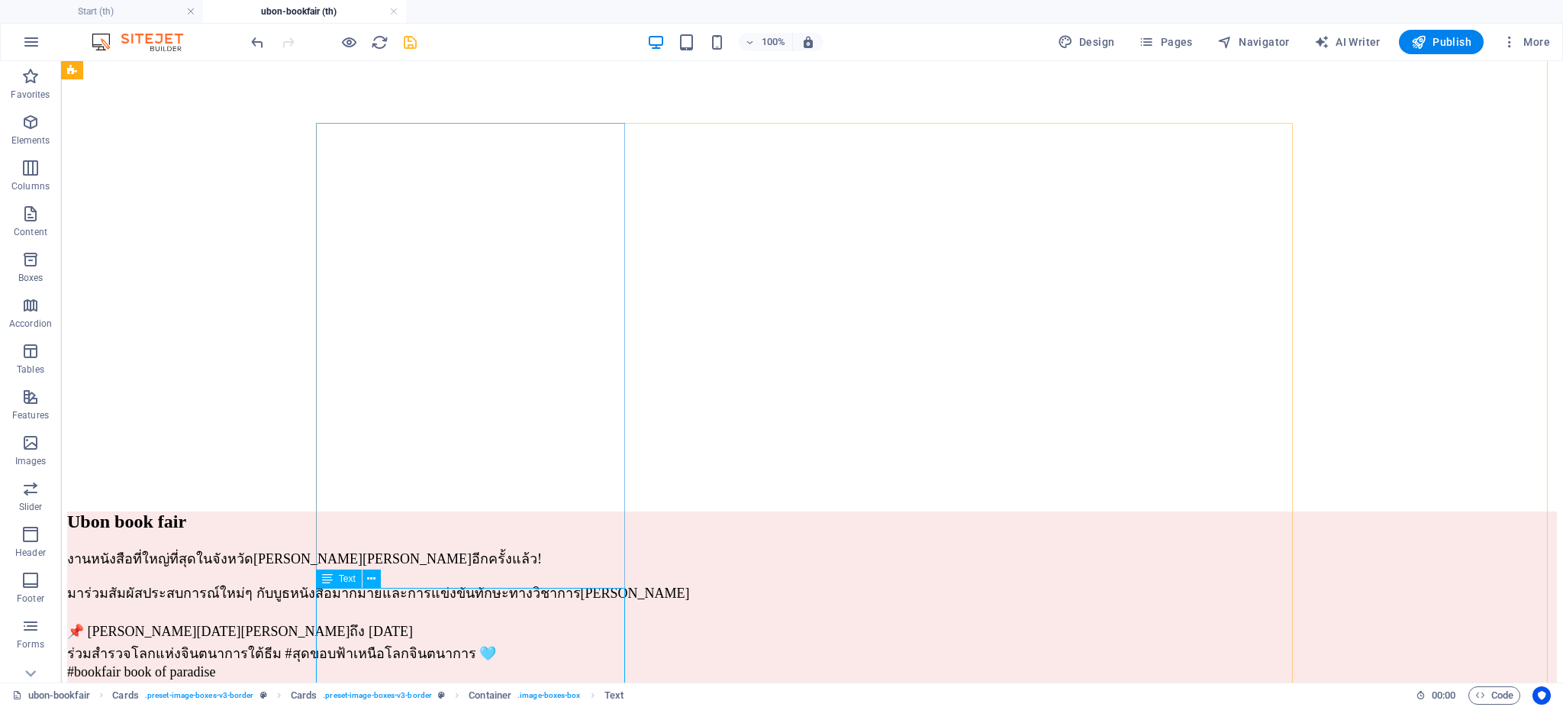
scroll to position [2217, 0]
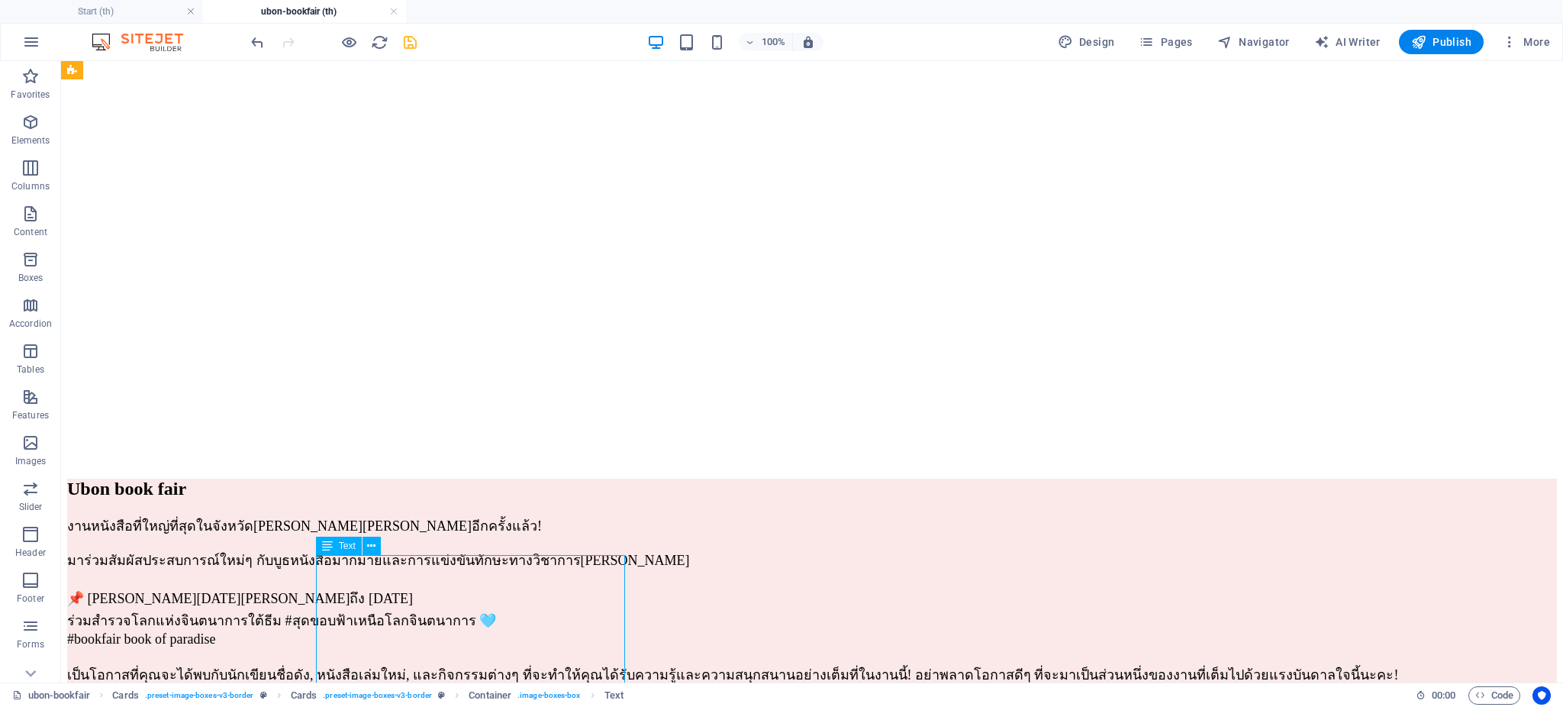
drag, startPoint x: 325, startPoint y: 609, endPoint x: 320, endPoint y: 631, distance: 22.8
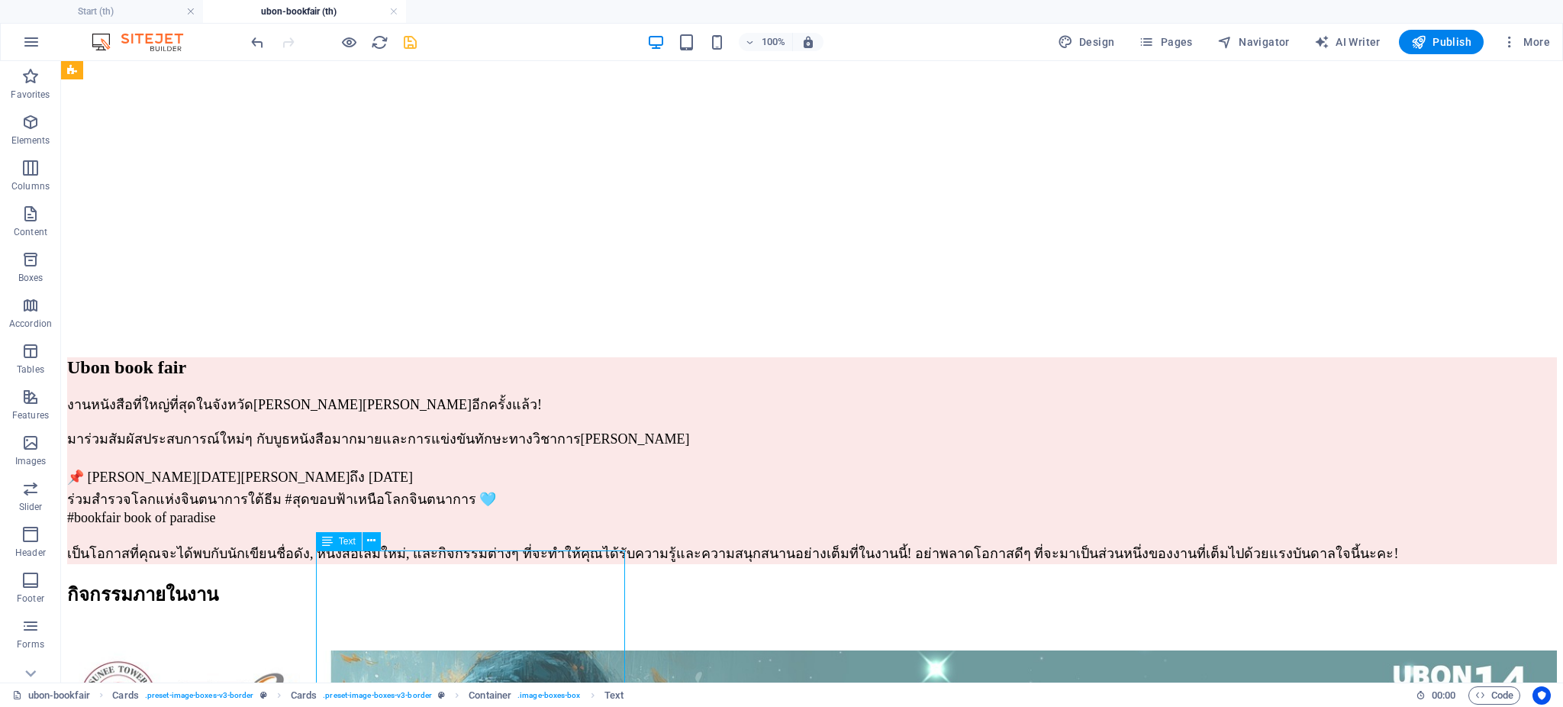
drag, startPoint x: 314, startPoint y: 648, endPoint x: 310, endPoint y: 655, distance: 8.9
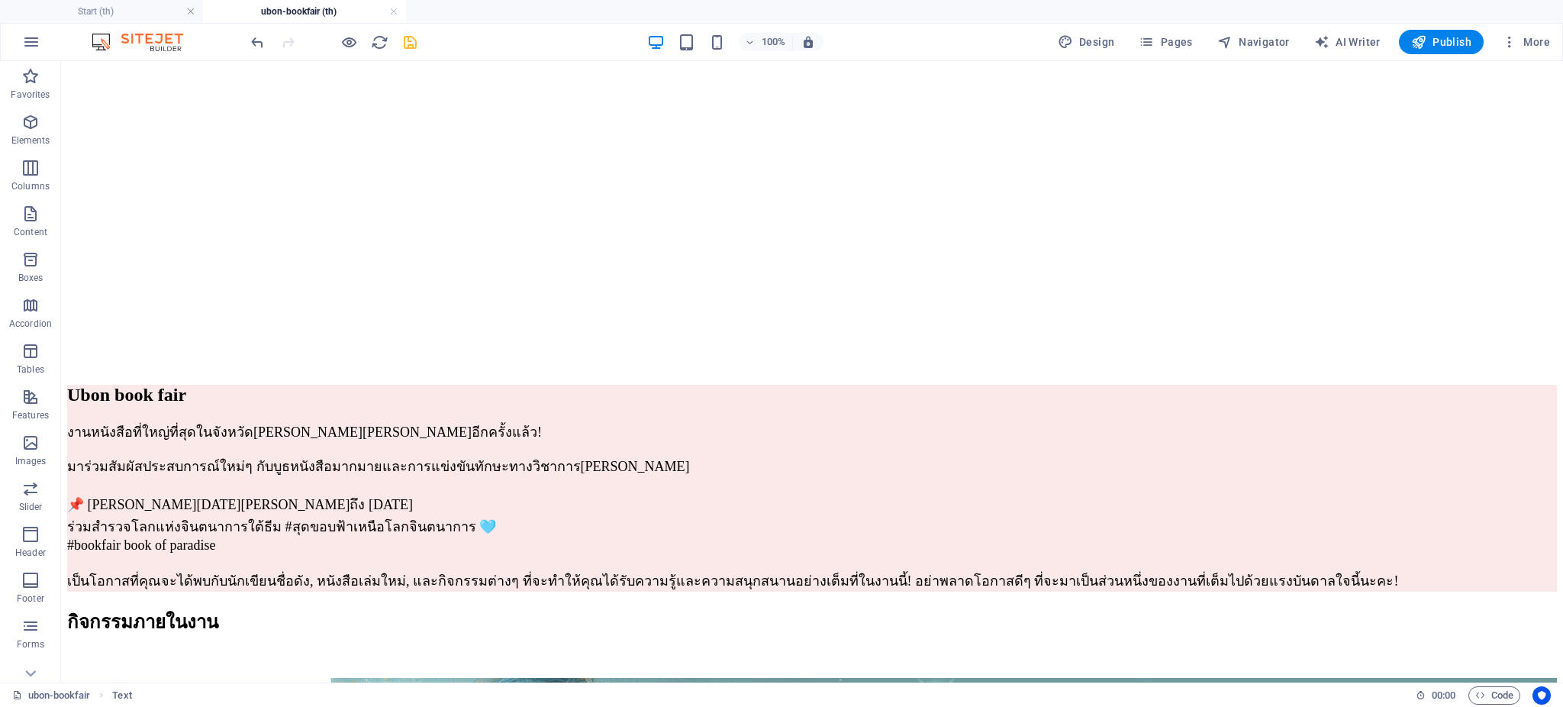
scroll to position [2359, 0]
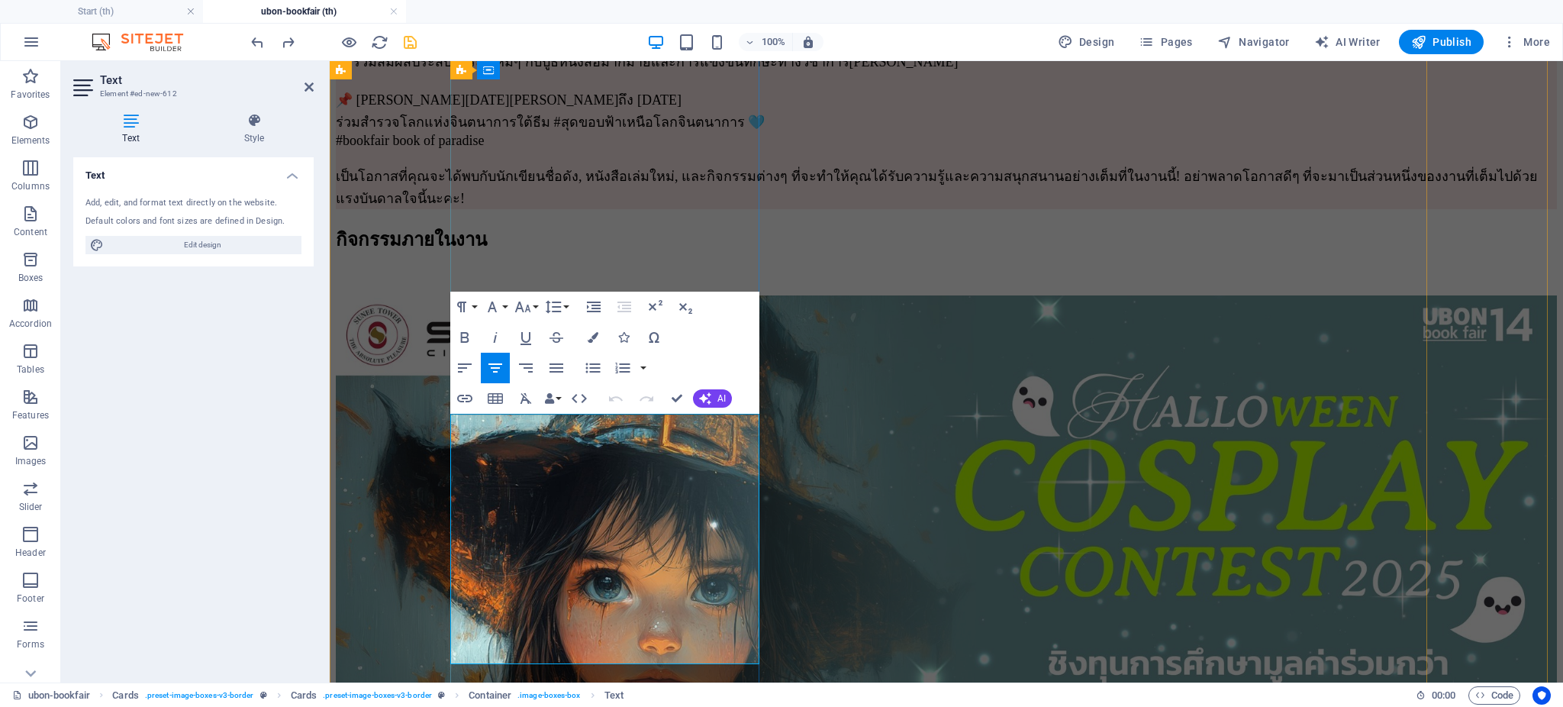
drag, startPoint x: 705, startPoint y: 622, endPoint x: 478, endPoint y: 437, distance: 292.9
drag, startPoint x: 587, startPoint y: 531, endPoint x: 736, endPoint y: 529, distance: 148.8
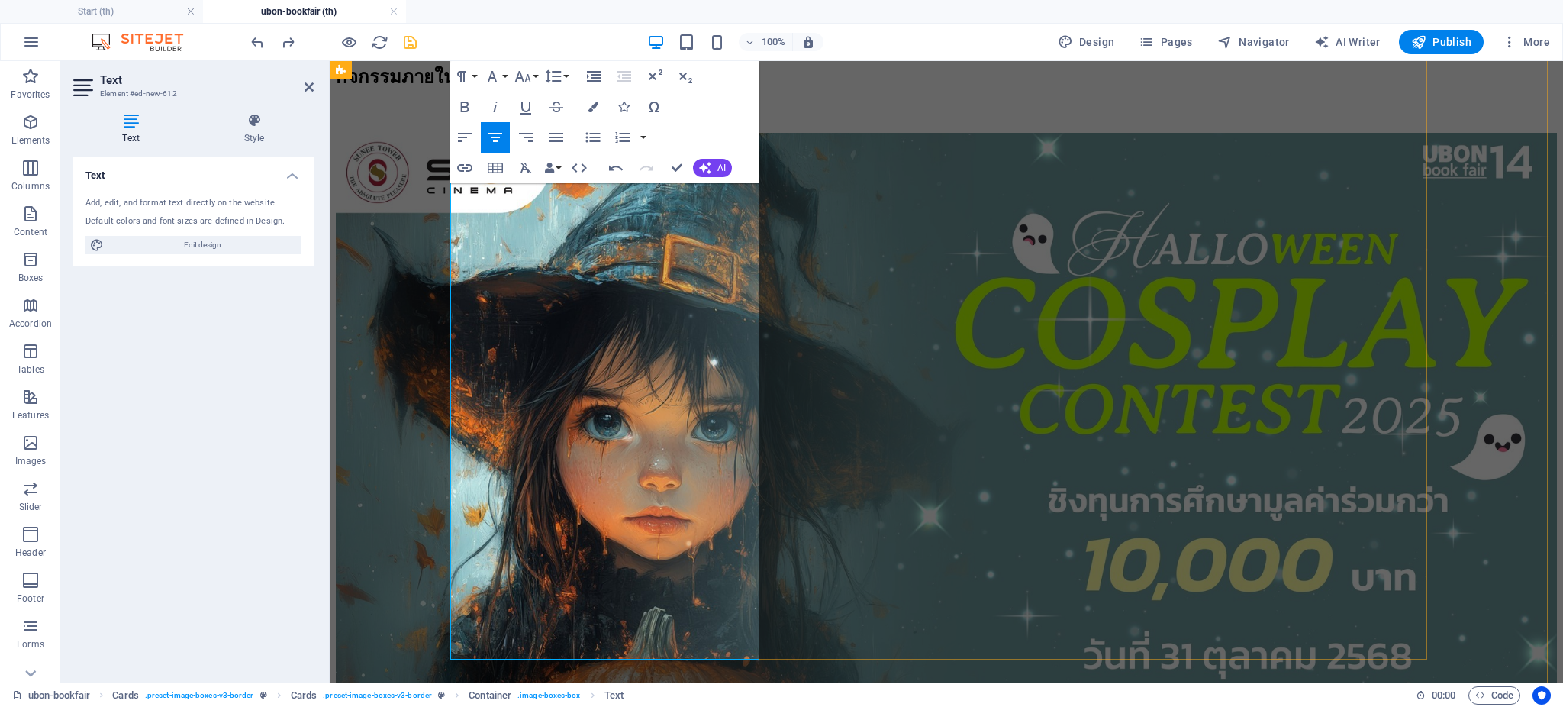
scroll to position [2765, 0]
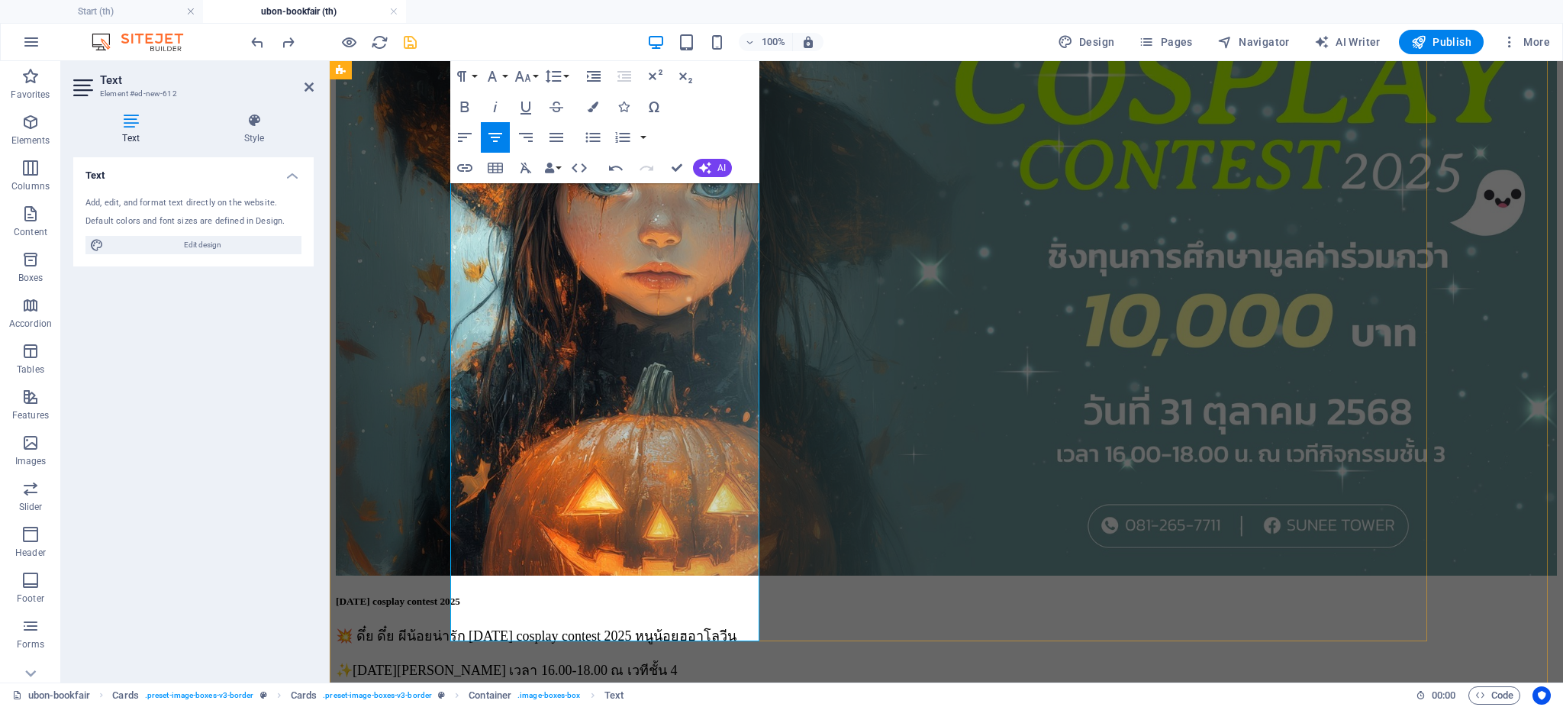
drag, startPoint x: 662, startPoint y: 401, endPoint x: 556, endPoint y: 398, distance: 106.1
drag, startPoint x: 735, startPoint y: 376, endPoint x: 691, endPoint y: 388, distance: 45.7
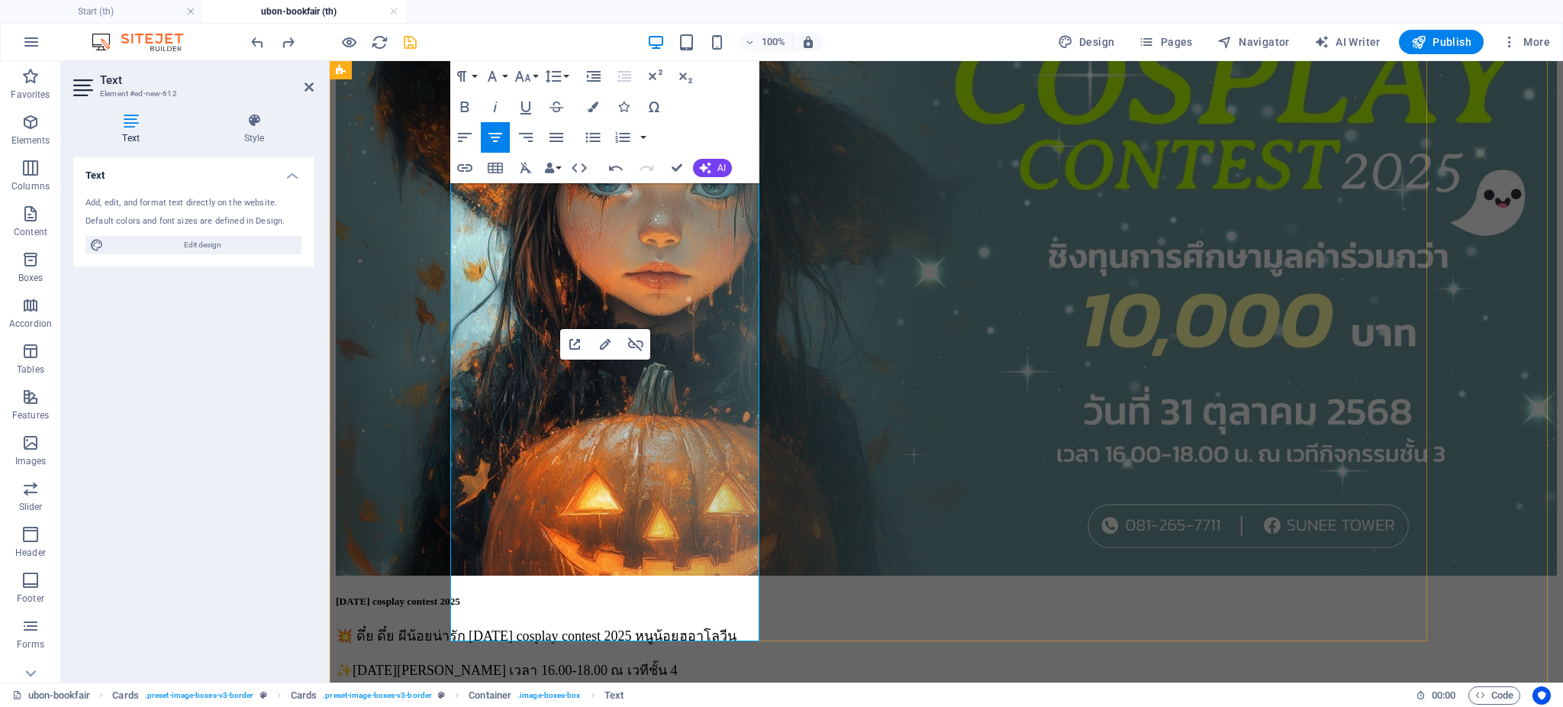
drag, startPoint x: 720, startPoint y: 375, endPoint x: 460, endPoint y: 383, distance: 260.3
copy link "[URL][DOMAIN_NAME]"
drag, startPoint x: 663, startPoint y: 401, endPoint x: 536, endPoint y: 398, distance: 127.5
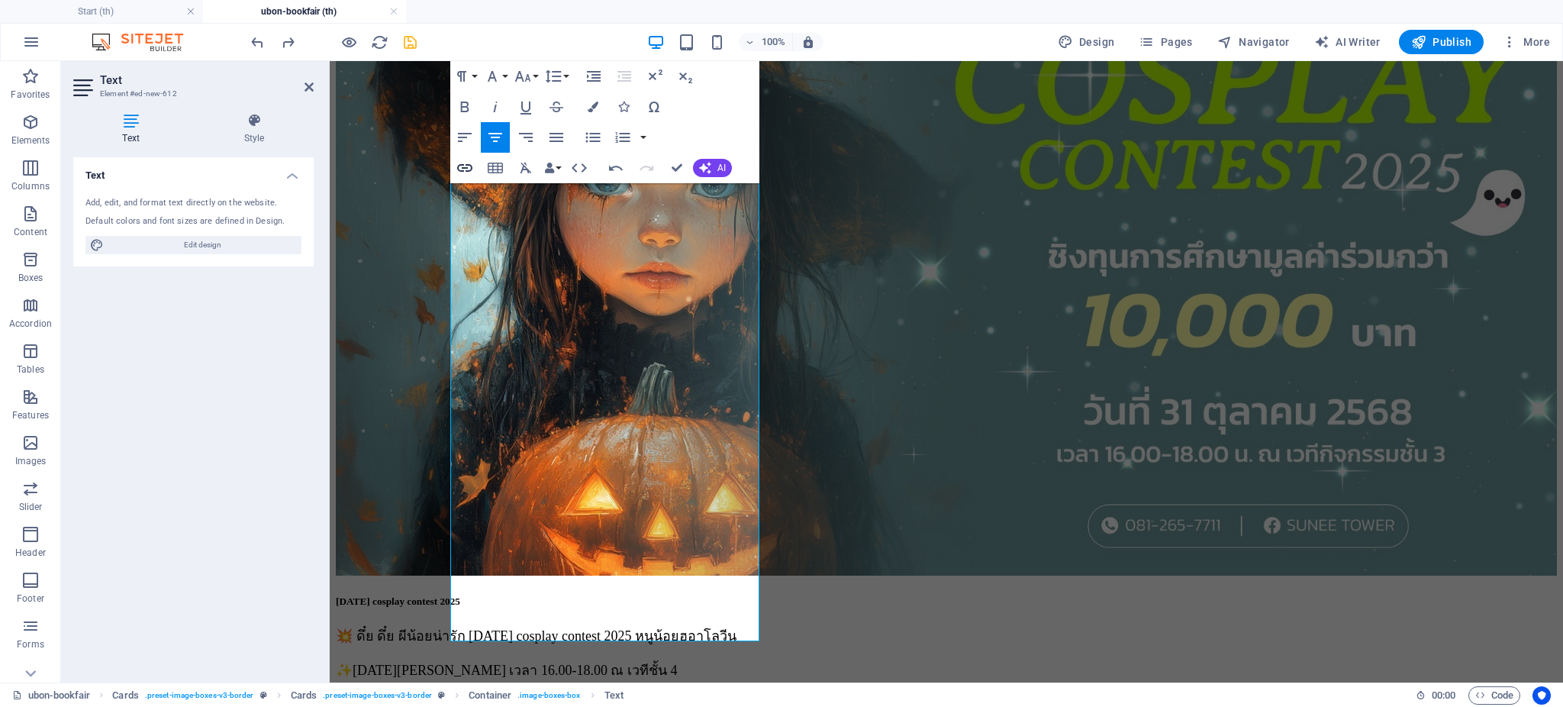
click at [465, 169] on icon "button" at bounding box center [465, 168] width 18 height 18
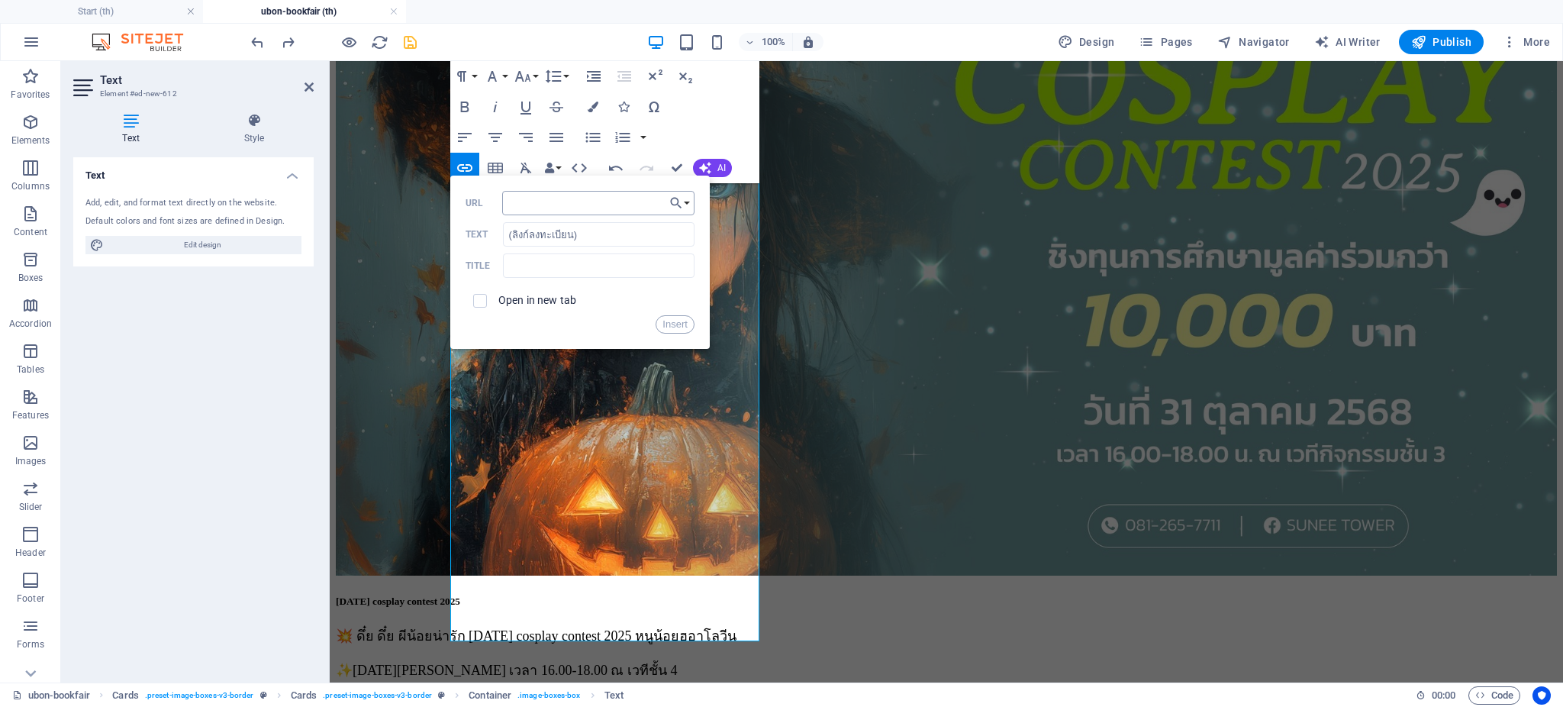
click at [559, 200] on input "URL" at bounding box center [598, 203] width 192 height 24
type input "[URL][DOMAIN_NAME]"
click at [481, 293] on input "checkbox" at bounding box center [478, 298] width 14 height 14
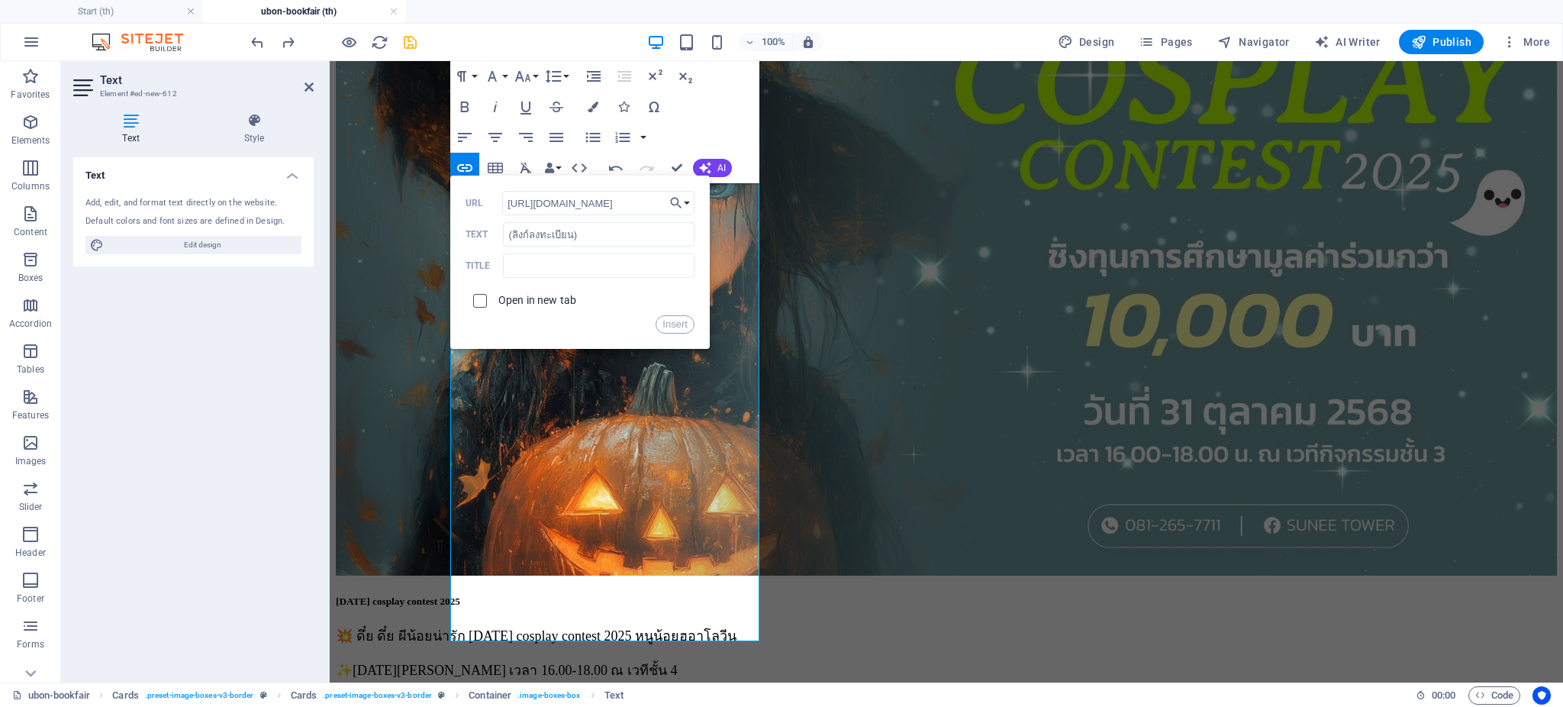
checkbox input "true"
click at [681, 320] on button "Insert" at bounding box center [674, 324] width 39 height 18
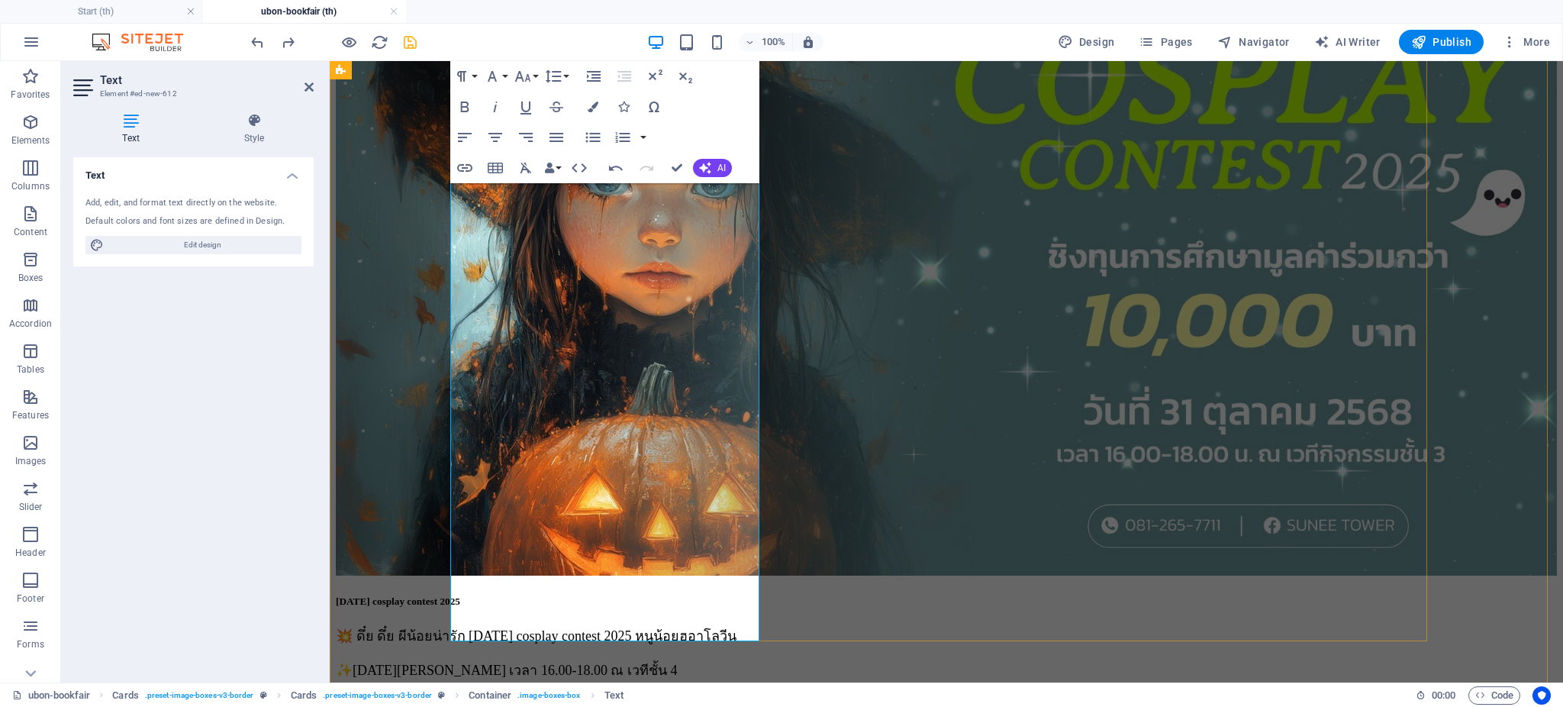
drag, startPoint x: 484, startPoint y: 378, endPoint x: 712, endPoint y: 383, distance: 228.2
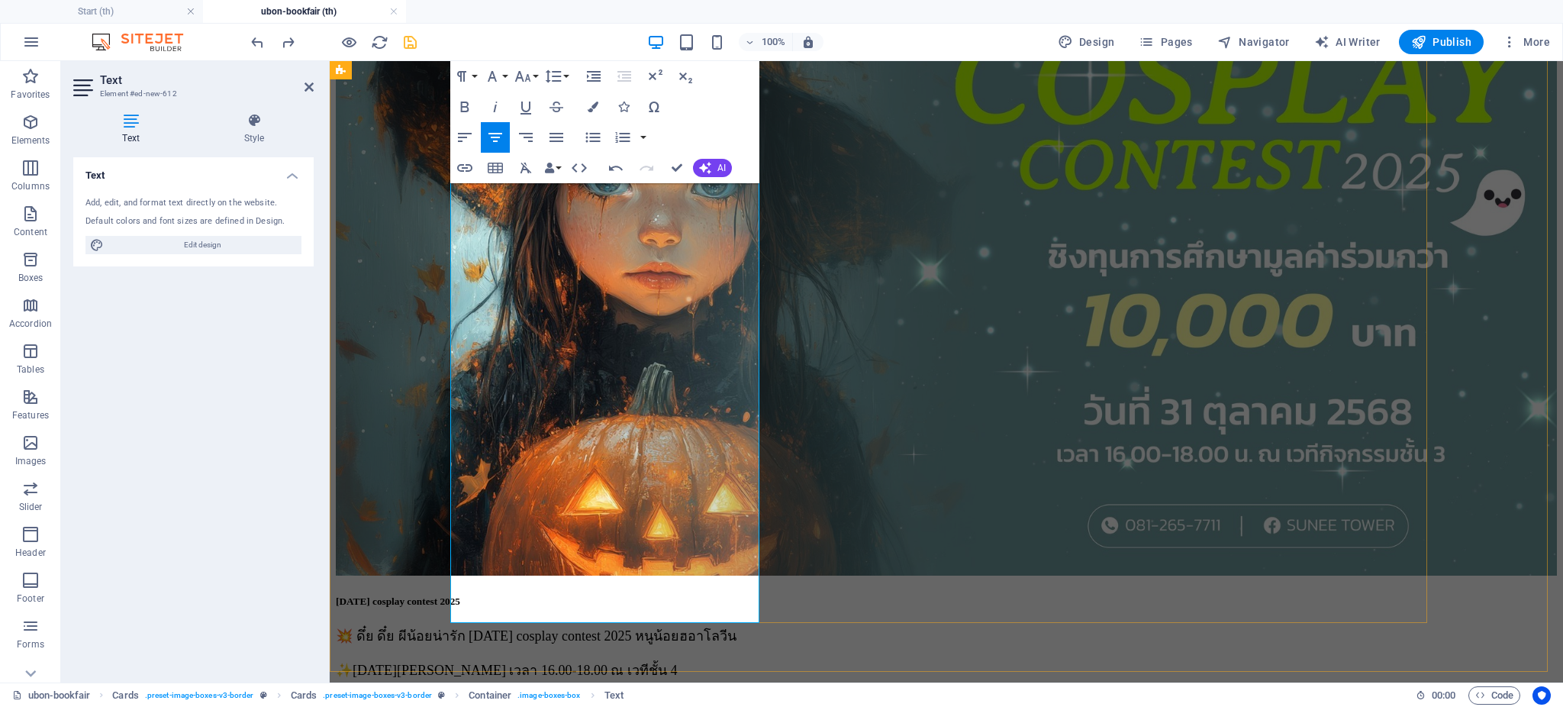
drag, startPoint x: 676, startPoint y: 383, endPoint x: 539, endPoint y: 385, distance: 136.6
click at [590, 105] on icon "button" at bounding box center [593, 106] width 11 height 11
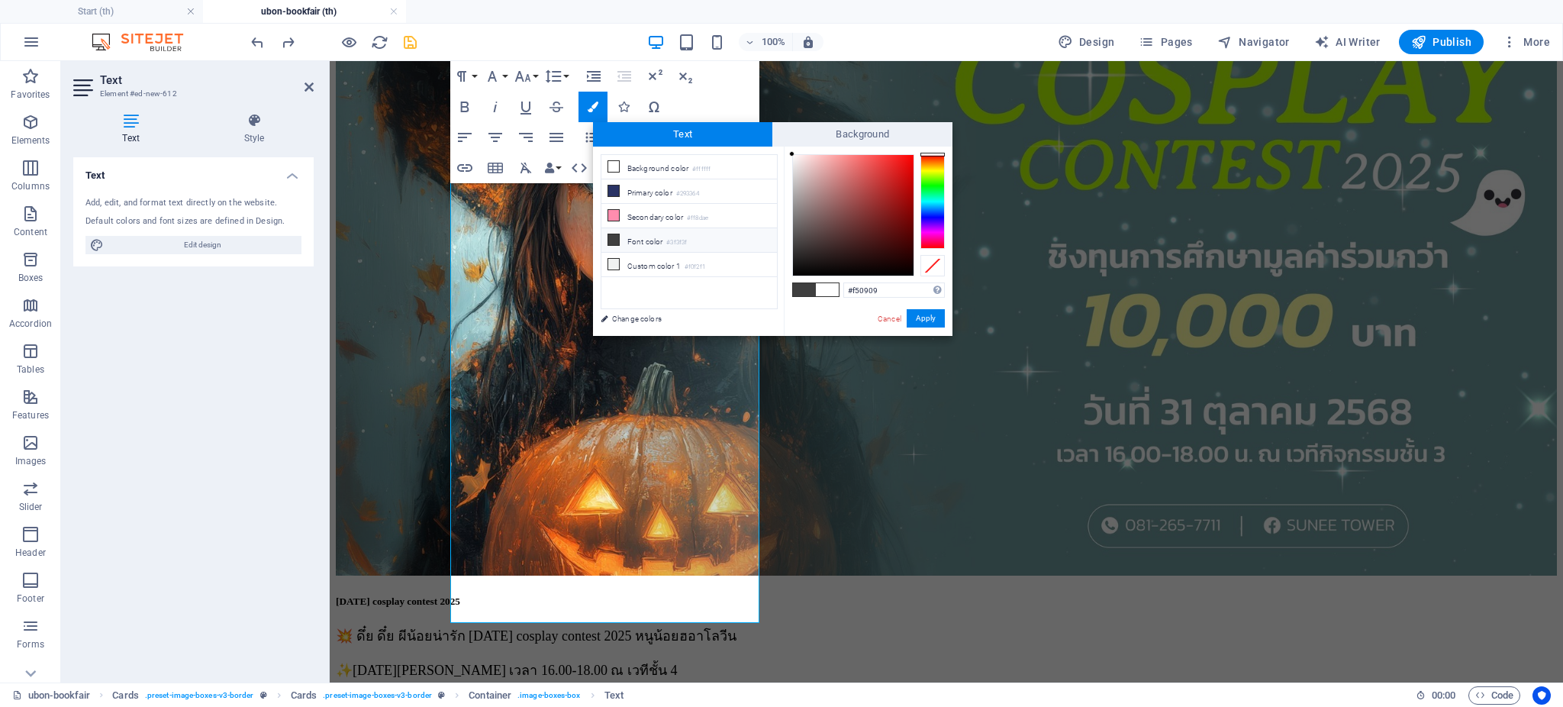
type input "#f40909"
click at [908, 159] on div at bounding box center [853, 215] width 121 height 121
click at [925, 314] on button "Apply" at bounding box center [926, 318] width 38 height 18
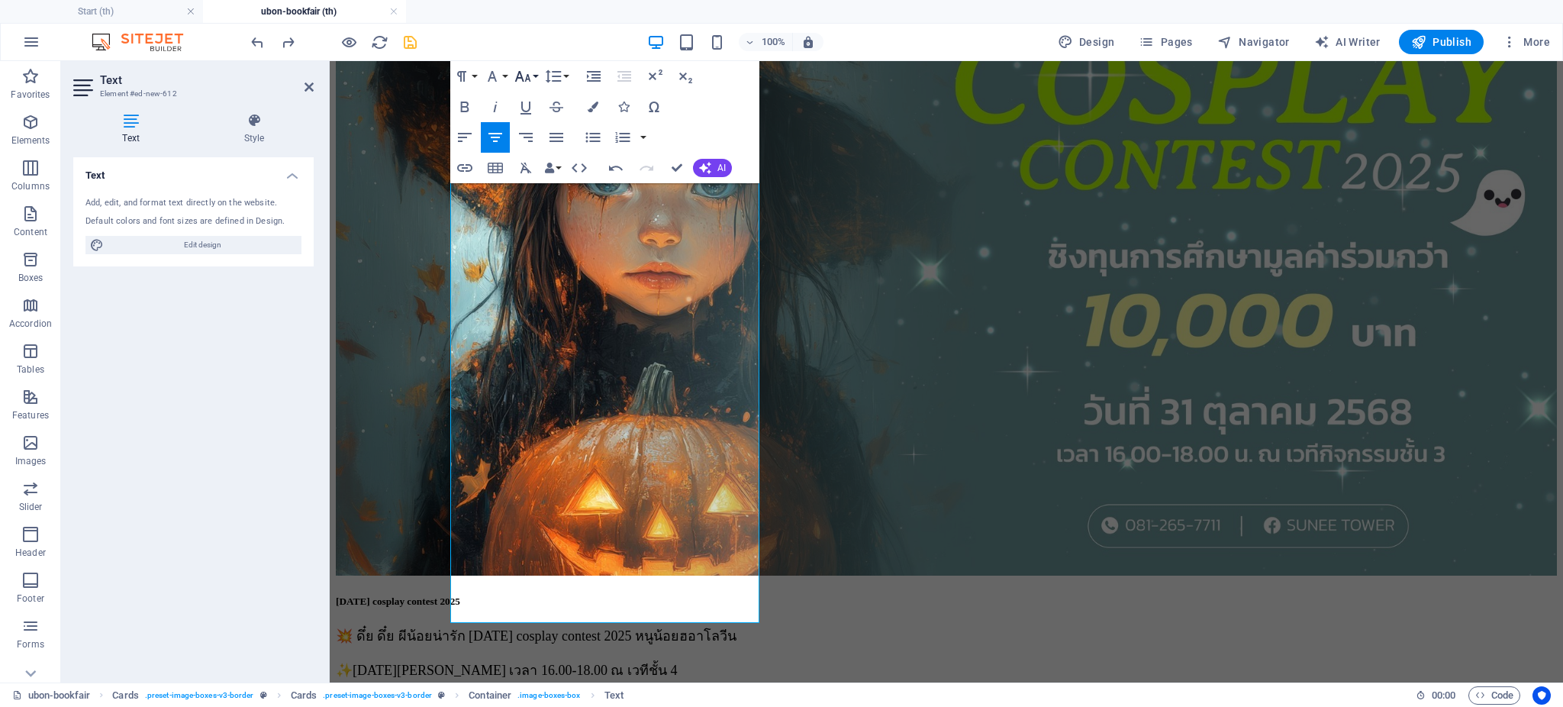
click at [529, 79] on icon "button" at bounding box center [523, 76] width 16 height 11
click at [530, 263] on link "24" at bounding box center [538, 266] width 55 height 23
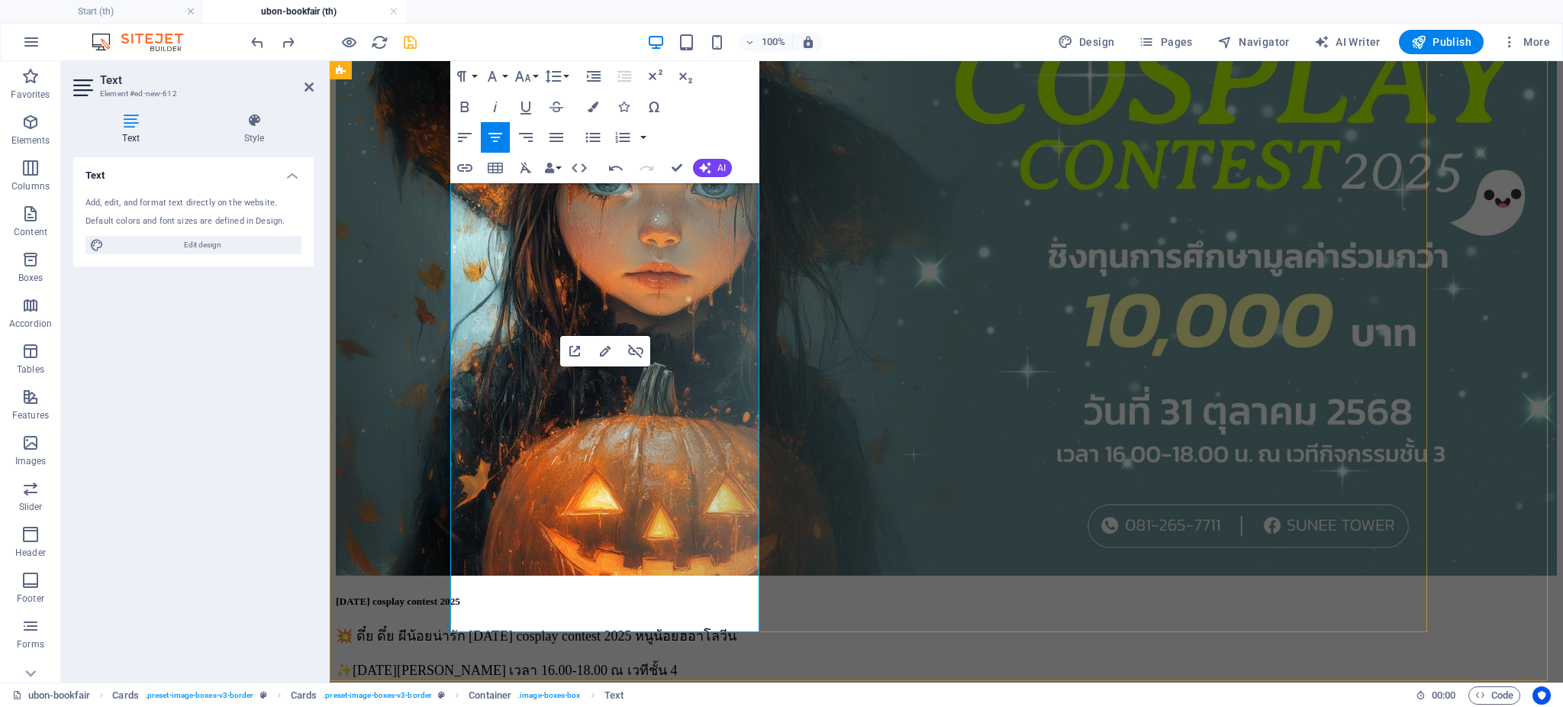
drag, startPoint x: 531, startPoint y: 494, endPoint x: 714, endPoint y: 489, distance: 183.2
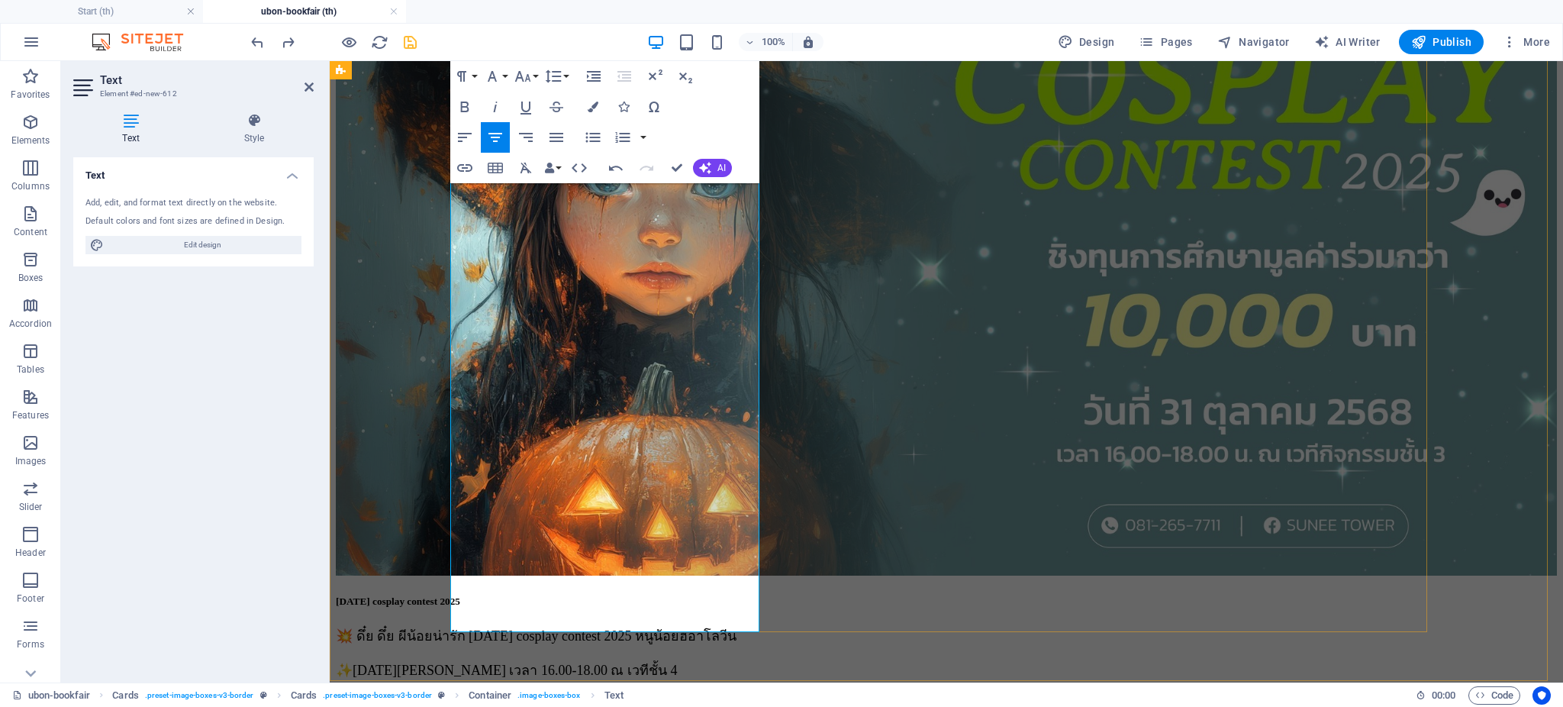
drag, startPoint x: 489, startPoint y: 500, endPoint x: 704, endPoint y: 501, distance: 215.2
drag, startPoint x: 724, startPoint y: 498, endPoint x: 686, endPoint y: 496, distance: 38.2
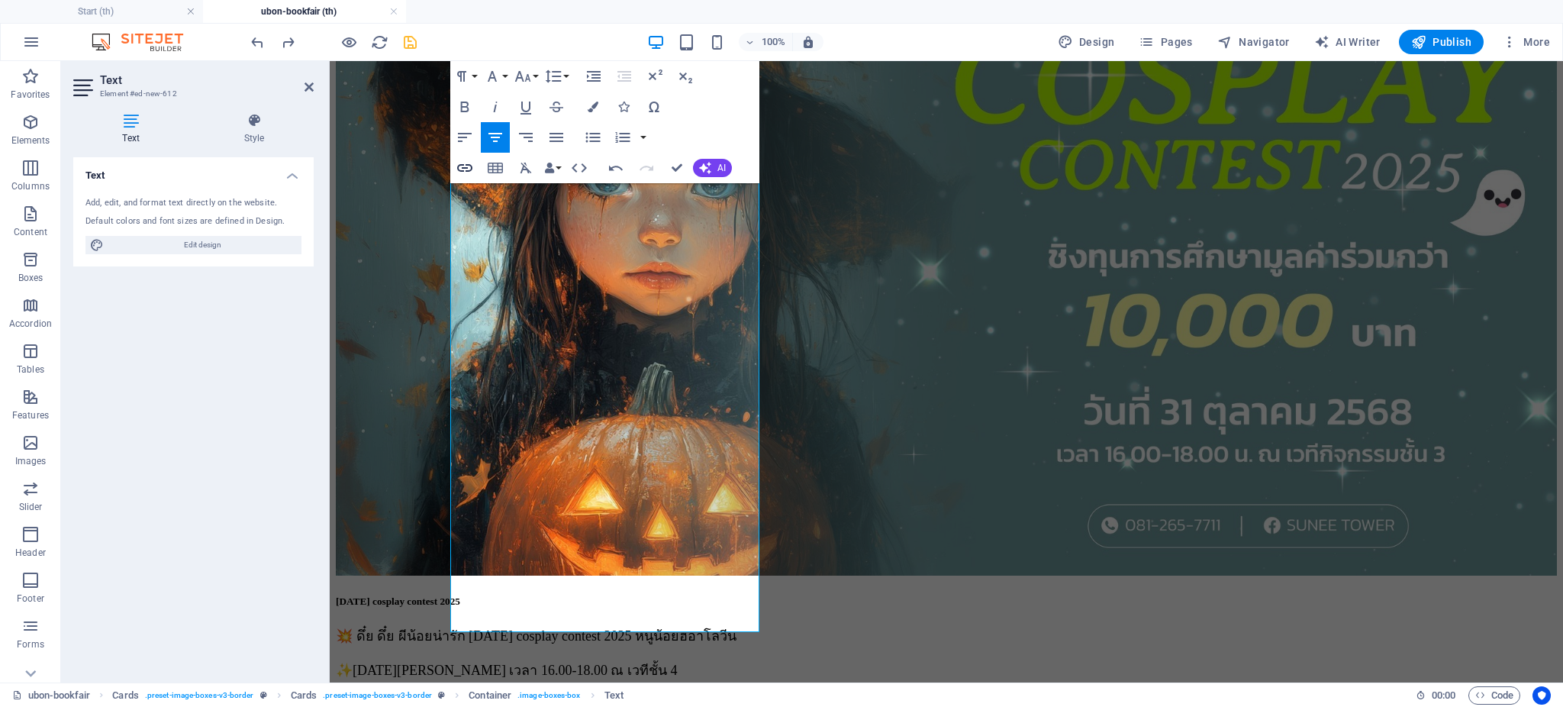
type input "ลิงก์นี้"
checkbox input "false"
click at [464, 167] on icon "button" at bounding box center [464, 168] width 15 height 8
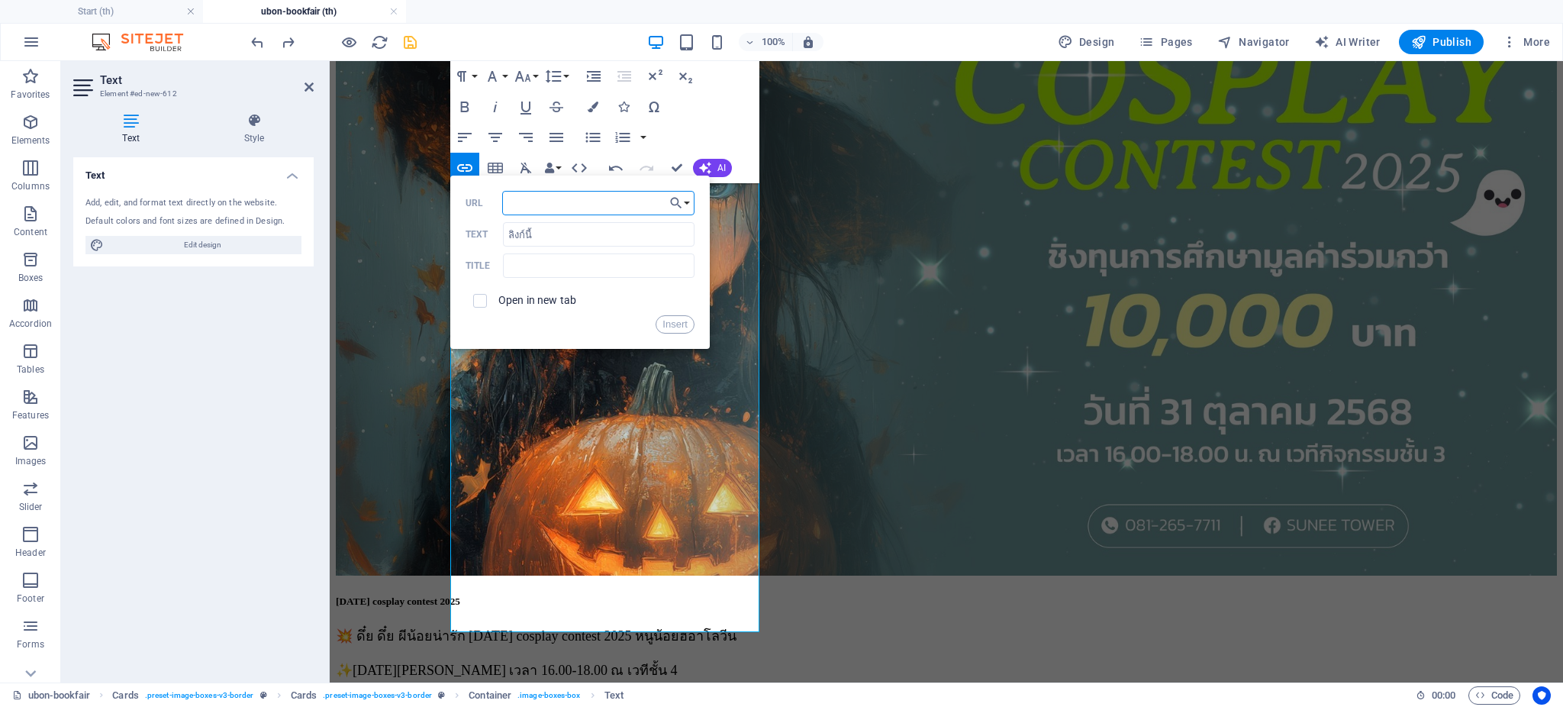
click at [543, 202] on input "URL" at bounding box center [598, 203] width 192 height 24
type input "[URL][DOMAIN_NAME]"
click at [476, 293] on input "checkbox" at bounding box center [478, 298] width 14 height 14
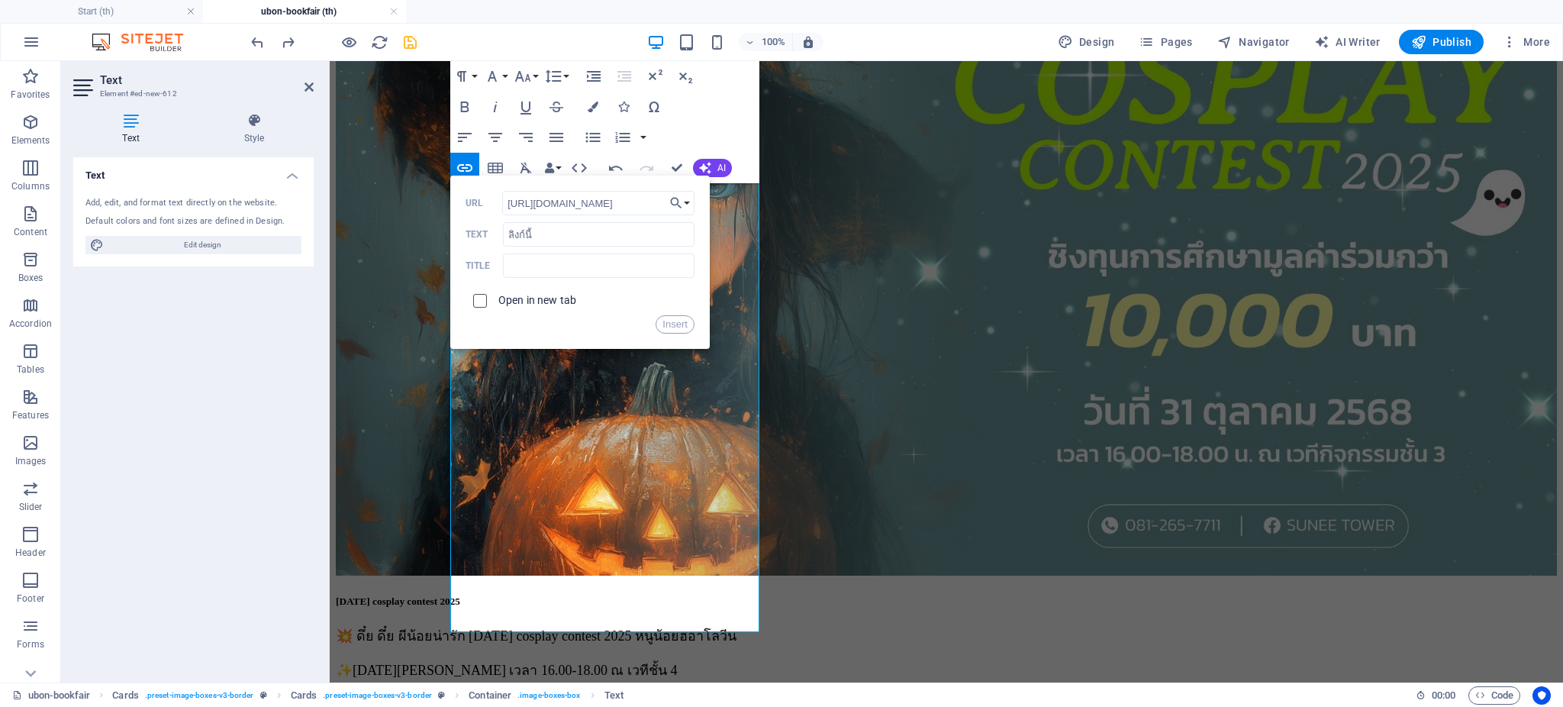
checkbox input "true"
click at [675, 324] on button "Insert" at bounding box center [674, 324] width 39 height 18
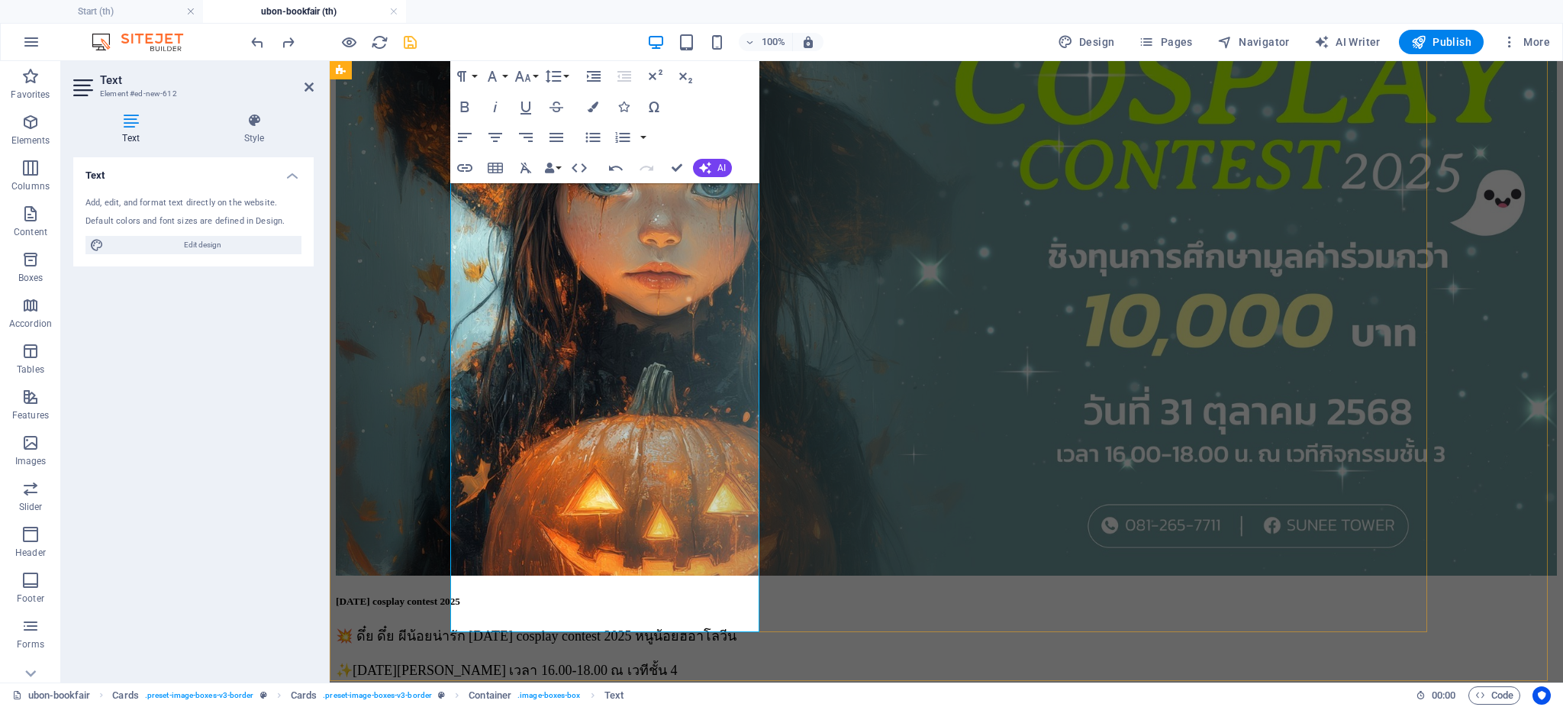
drag, startPoint x: 470, startPoint y: 522, endPoint x: 741, endPoint y: 529, distance: 271.0
drag, startPoint x: 724, startPoint y: 492, endPoint x: 685, endPoint y: 495, distance: 39.0
click at [600, 105] on button "Colors" at bounding box center [592, 107] width 29 height 31
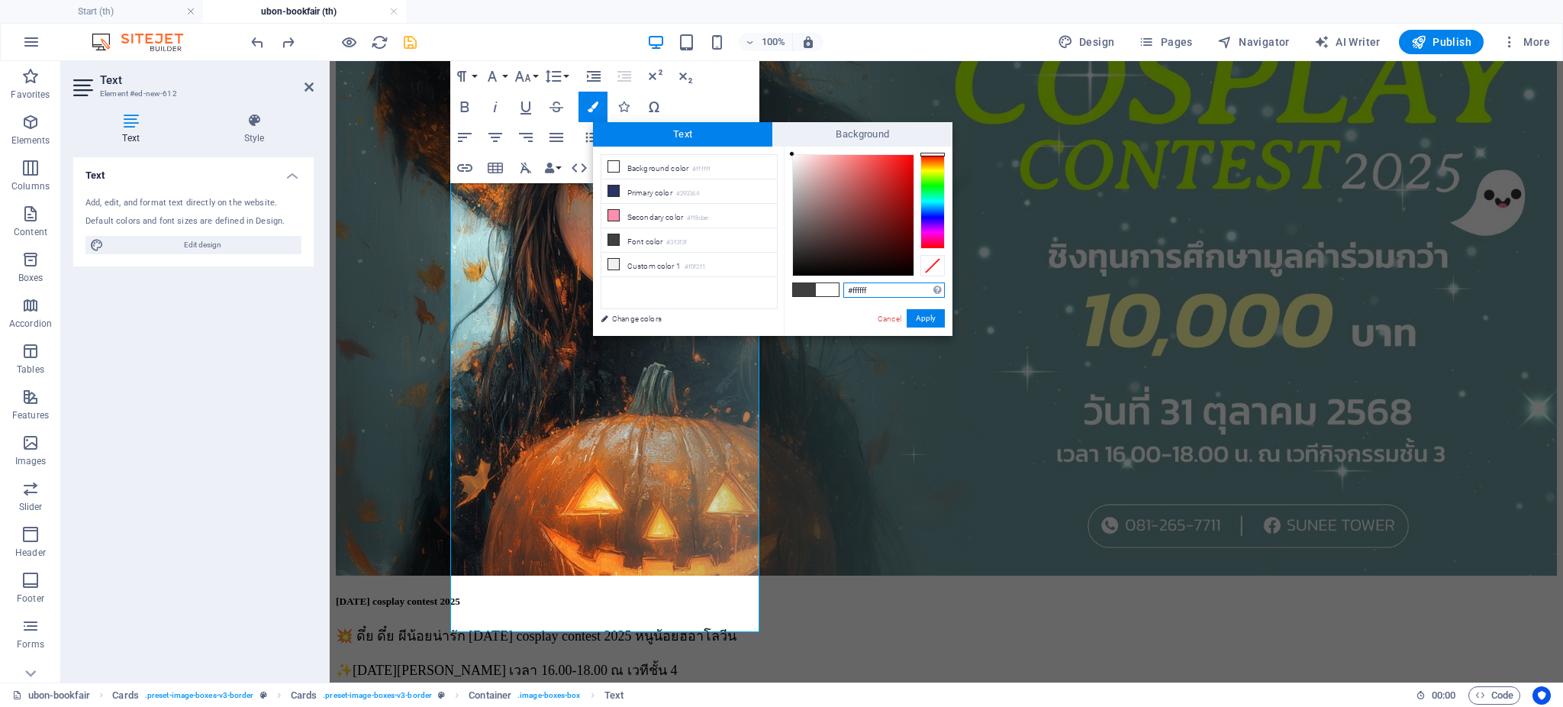
type input "#fc0b0b"
click at [907, 156] on div at bounding box center [853, 215] width 121 height 121
click at [930, 320] on button "Apply" at bounding box center [926, 318] width 38 height 18
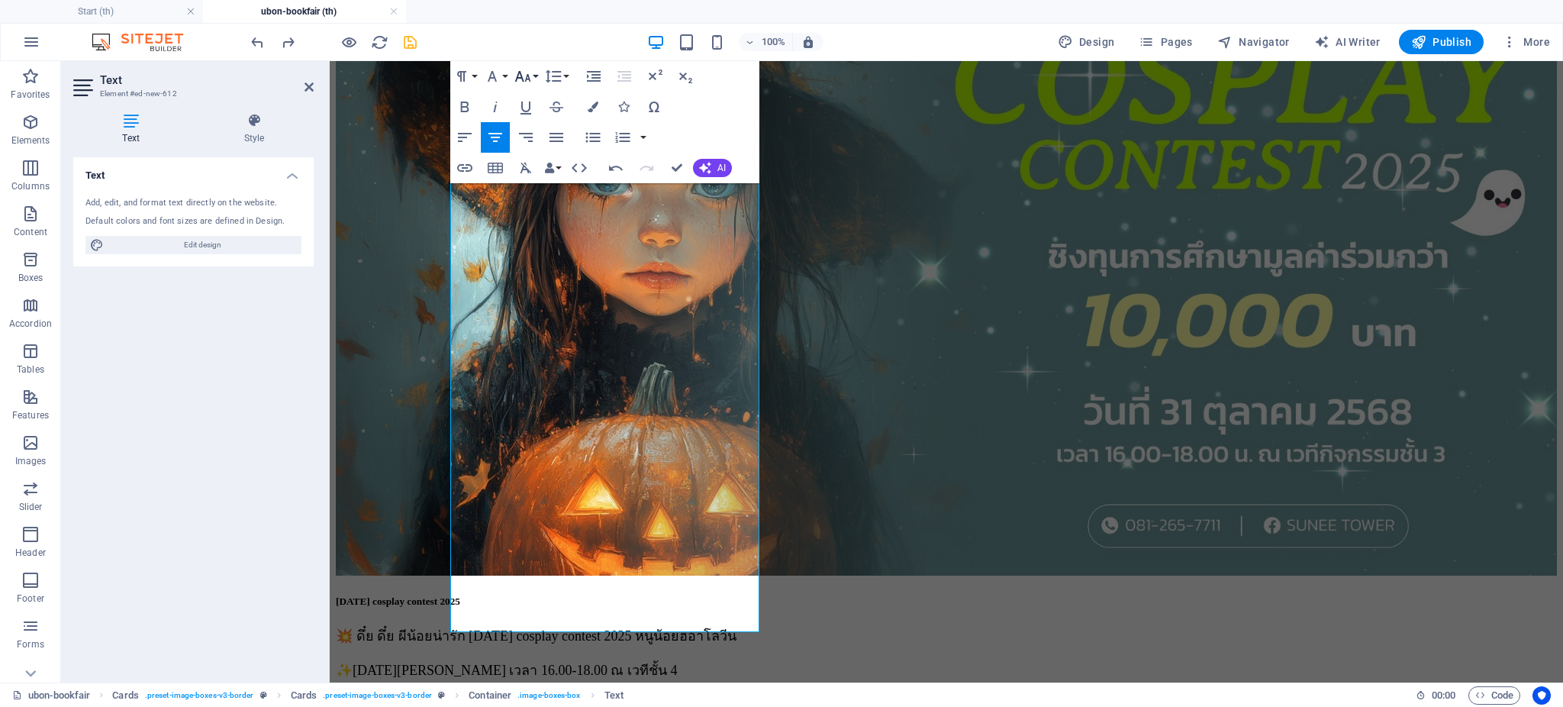
click at [530, 75] on icon "button" at bounding box center [523, 76] width 18 height 18
click at [530, 243] on link "18" at bounding box center [538, 243] width 55 height 23
drag, startPoint x: 685, startPoint y: 502, endPoint x: 728, endPoint y: 500, distance: 42.8
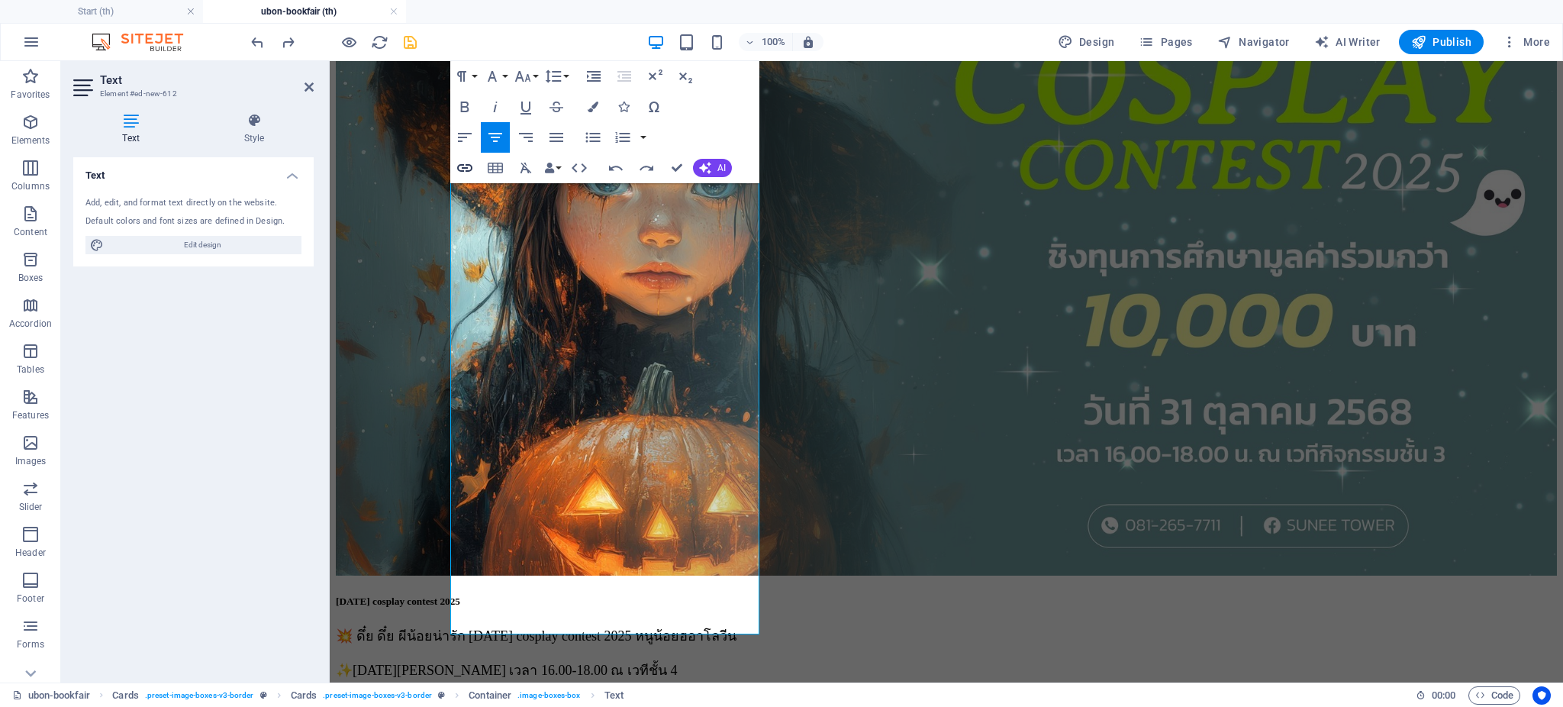
click at [462, 167] on icon "button" at bounding box center [464, 168] width 15 height 8
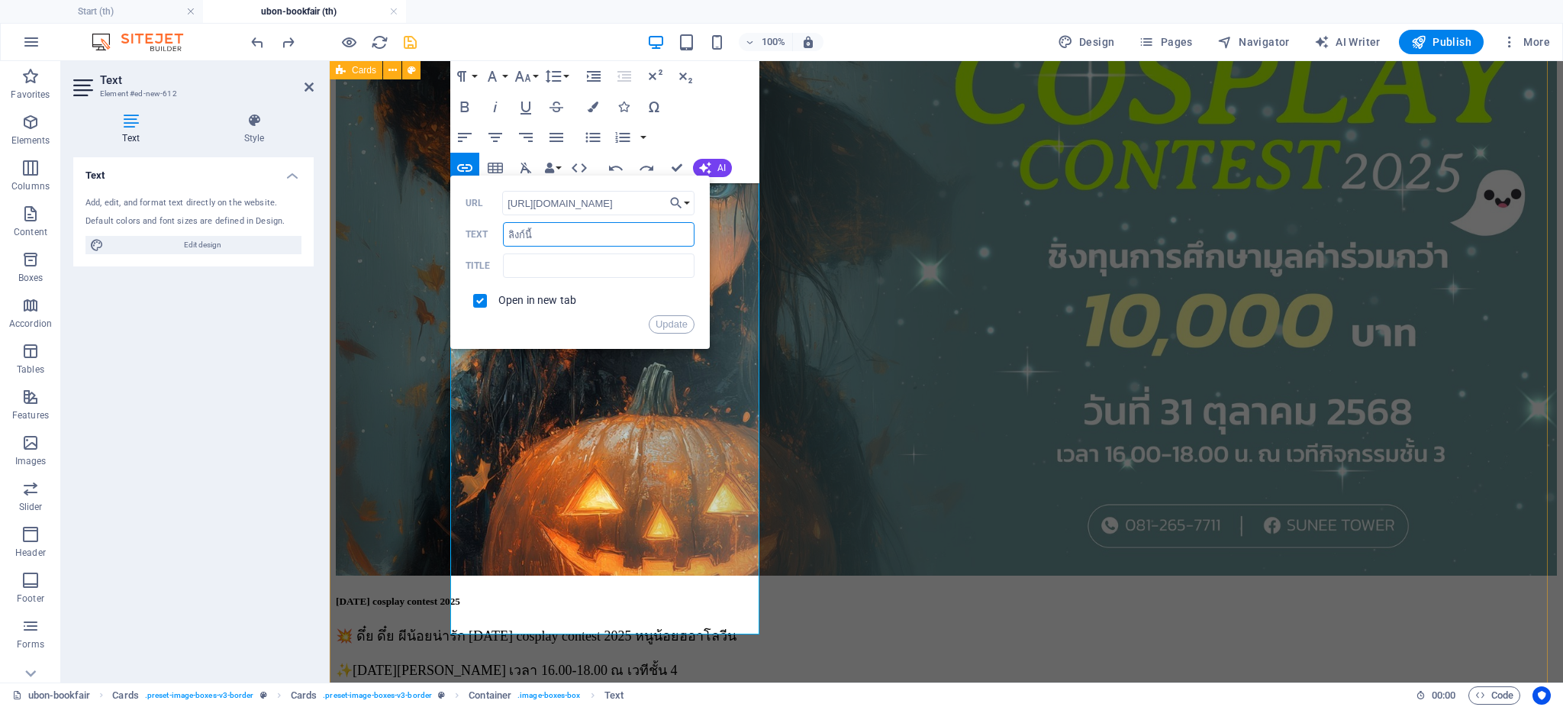
drag, startPoint x: 949, startPoint y: 298, endPoint x: 362, endPoint y: 209, distance: 593.4
drag, startPoint x: 533, startPoint y: 238, endPoint x: 543, endPoint y: 229, distance: 13.5
click at [533, 237] on input "ลิงก์นี้" at bounding box center [598, 234] width 191 height 24
type input "คลิ๊กนี้"
click at [676, 324] on button "Update" at bounding box center [672, 324] width 46 height 18
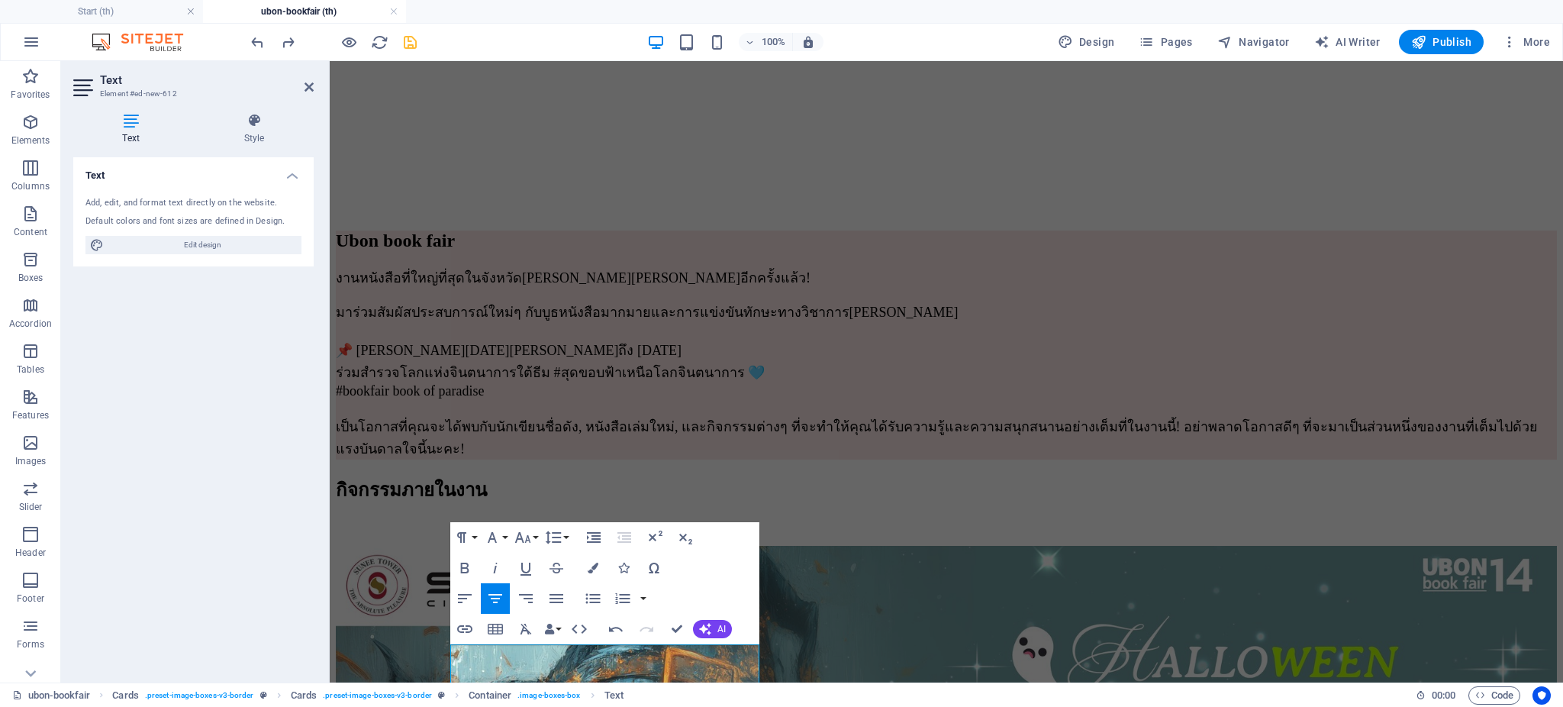
scroll to position [2129, 0]
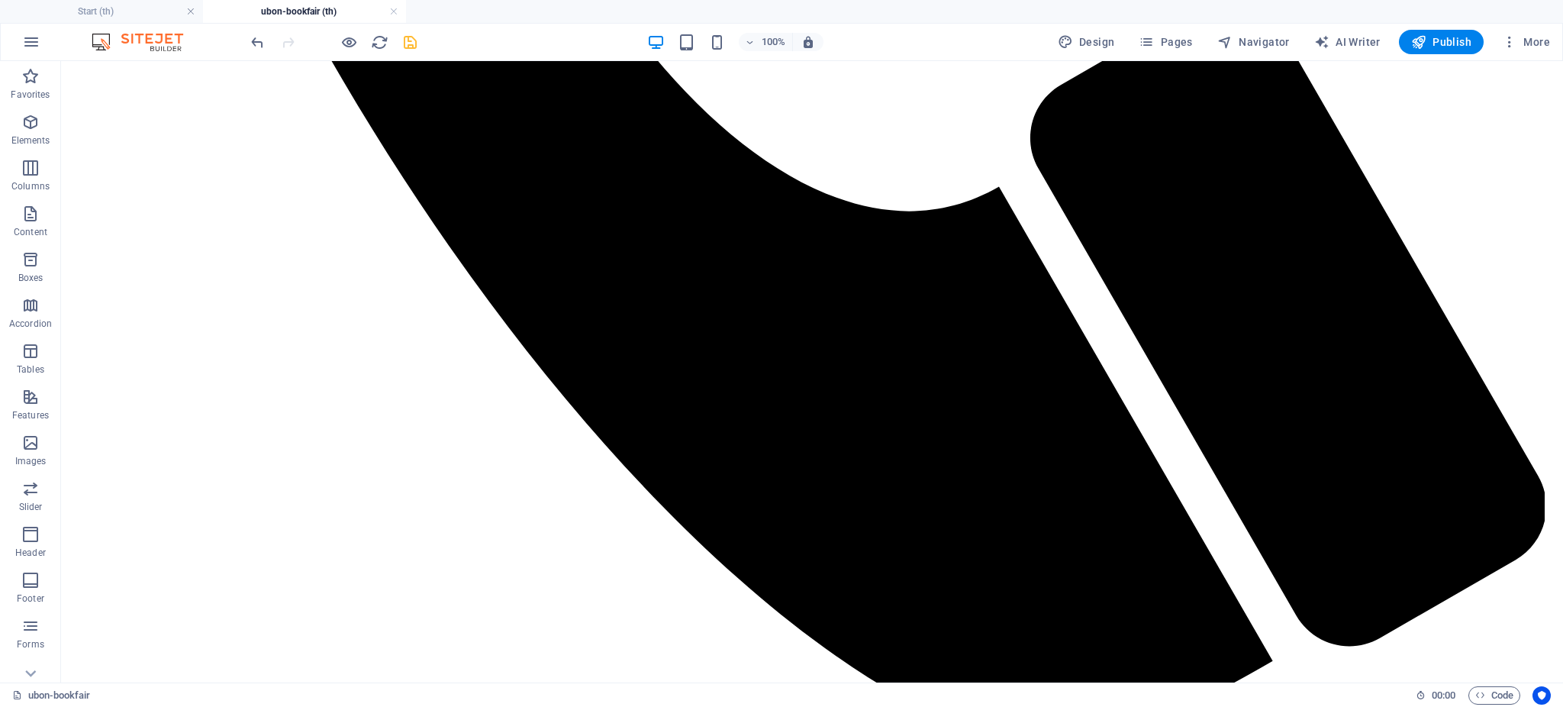
scroll to position [1314, 0]
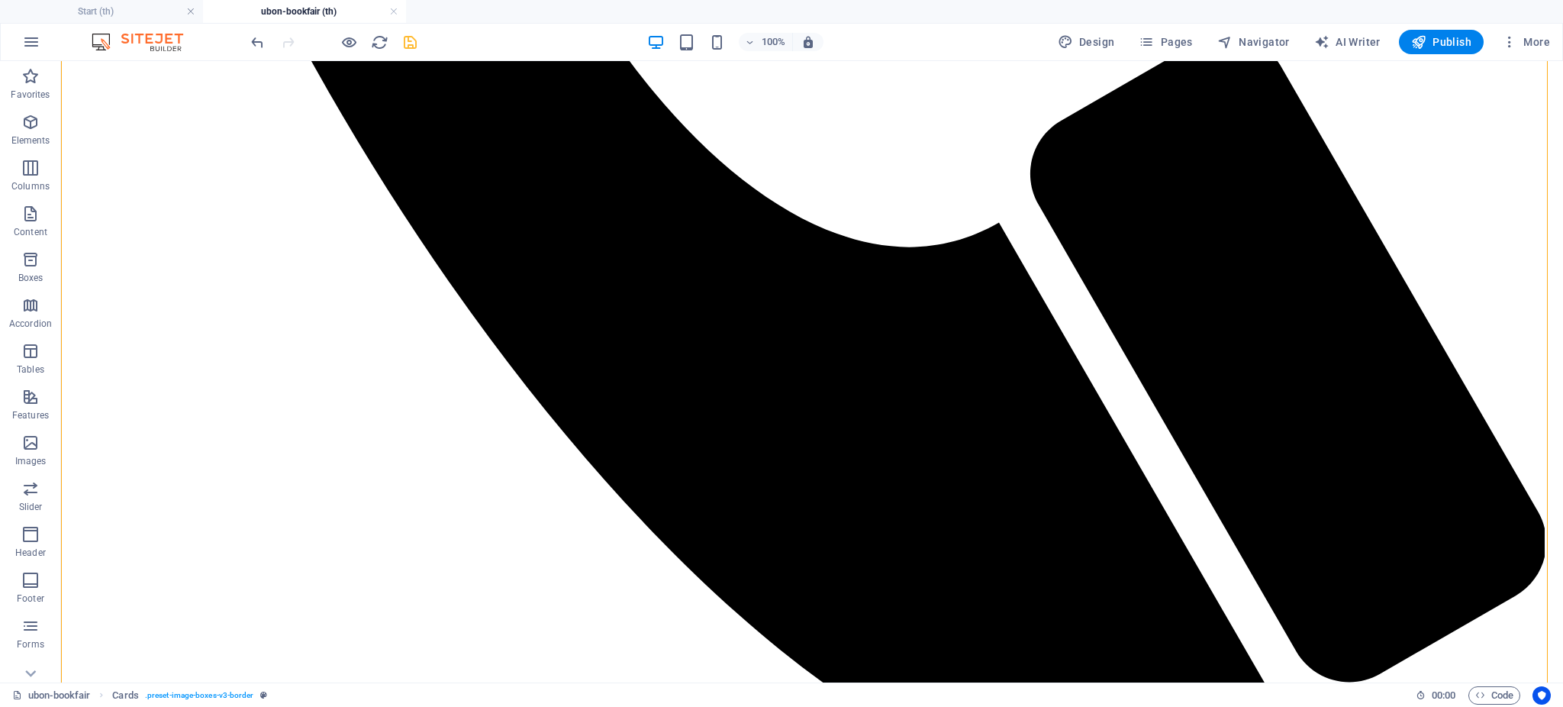
scroll to position [1288, 0]
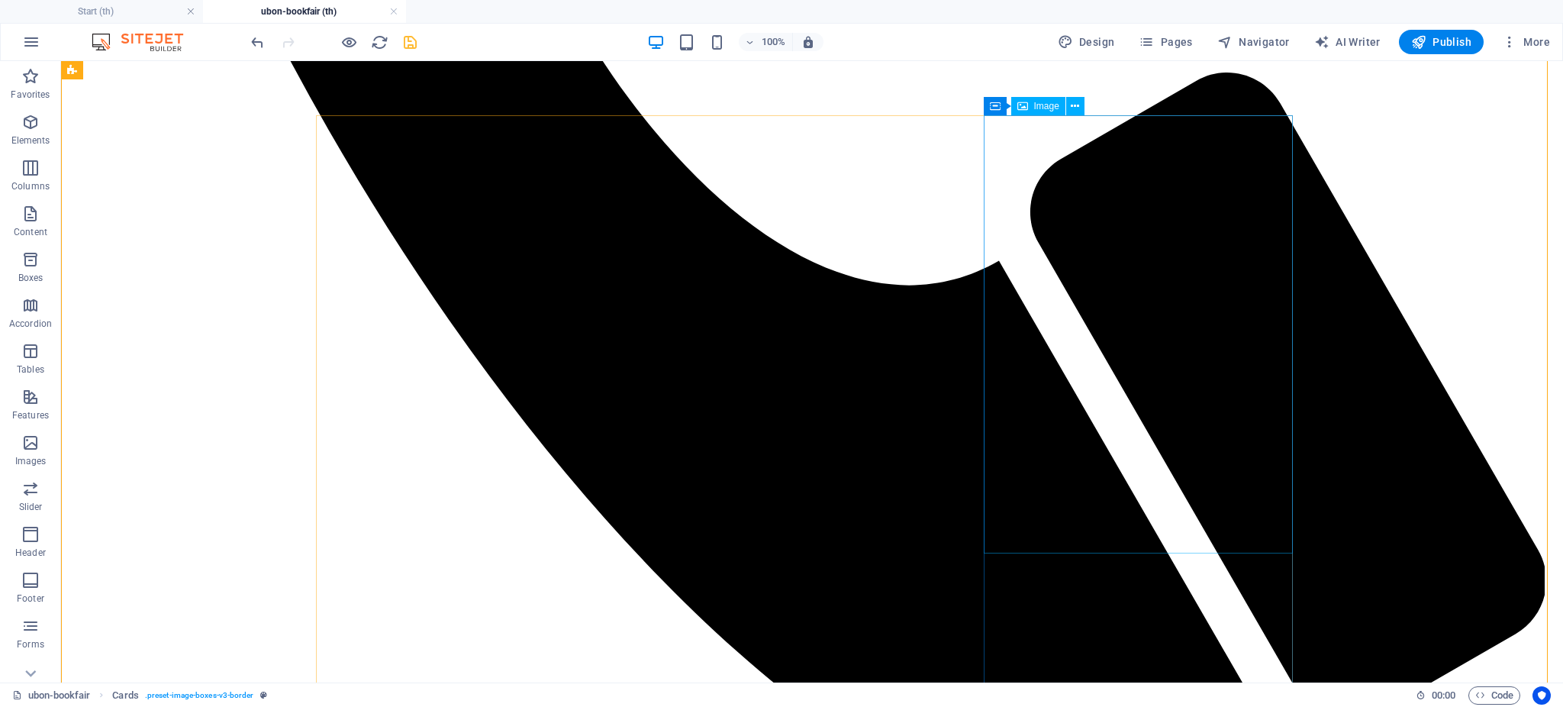
select select "%"
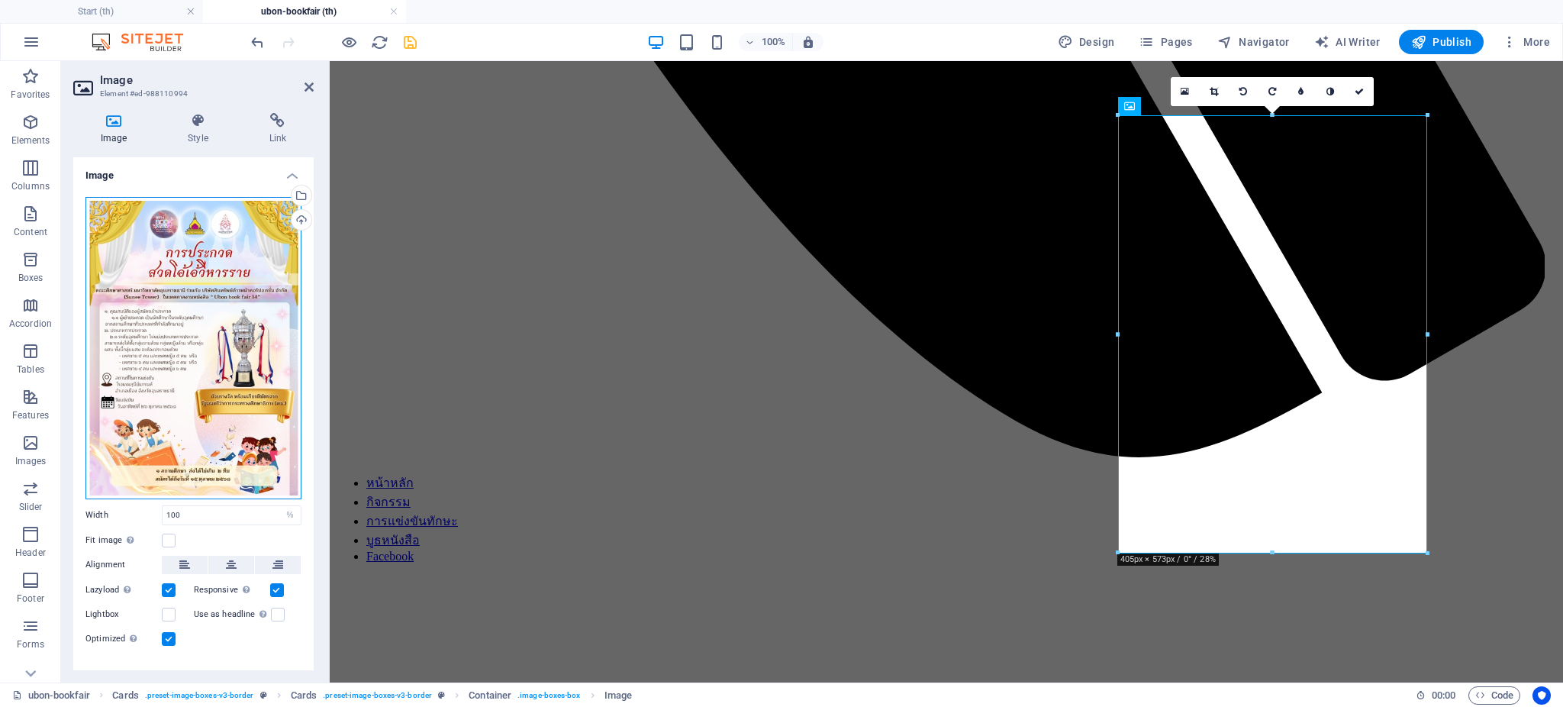
click at [246, 375] on div "Drag files here, click to choose files or select files from Files or our free s…" at bounding box center [193, 348] width 216 height 302
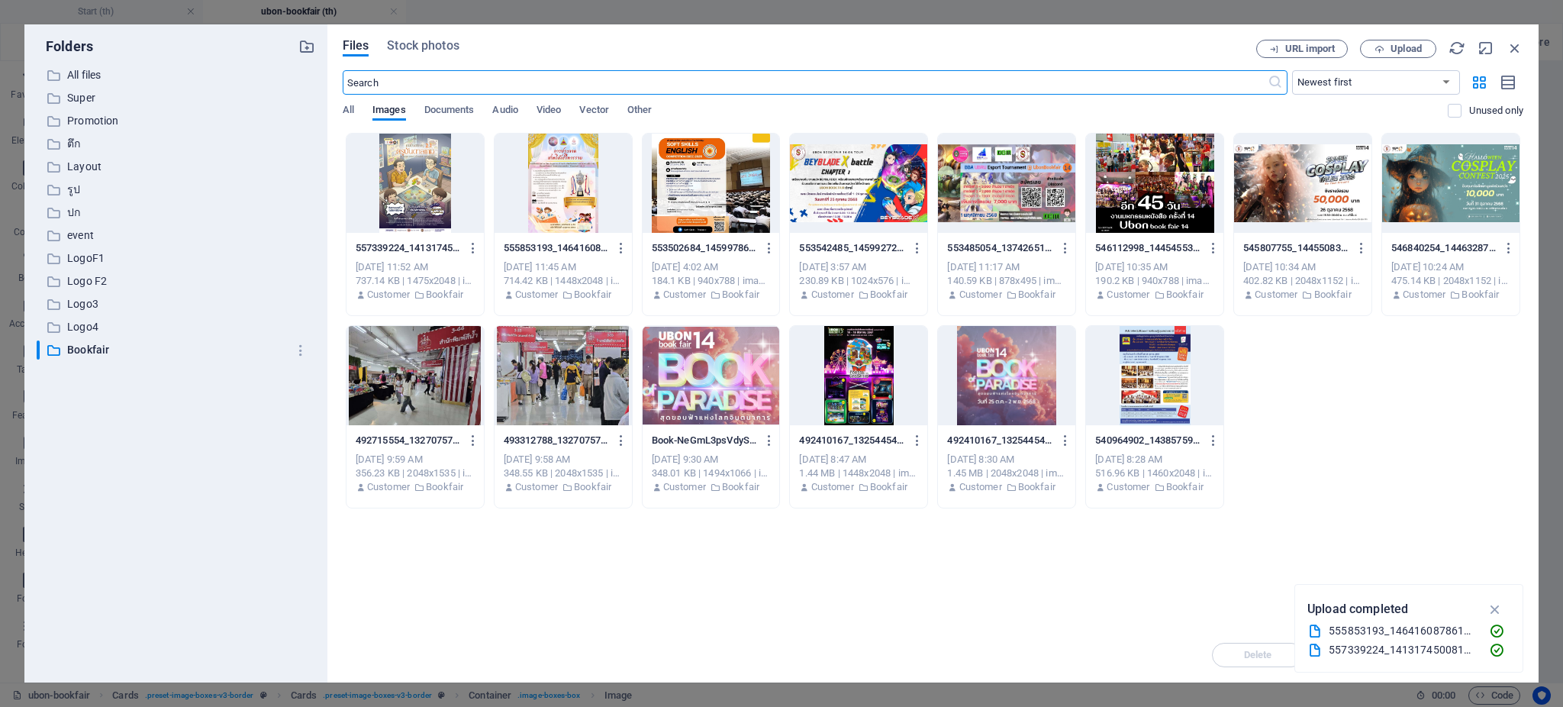
click at [1143, 196] on div at bounding box center [1154, 183] width 137 height 99
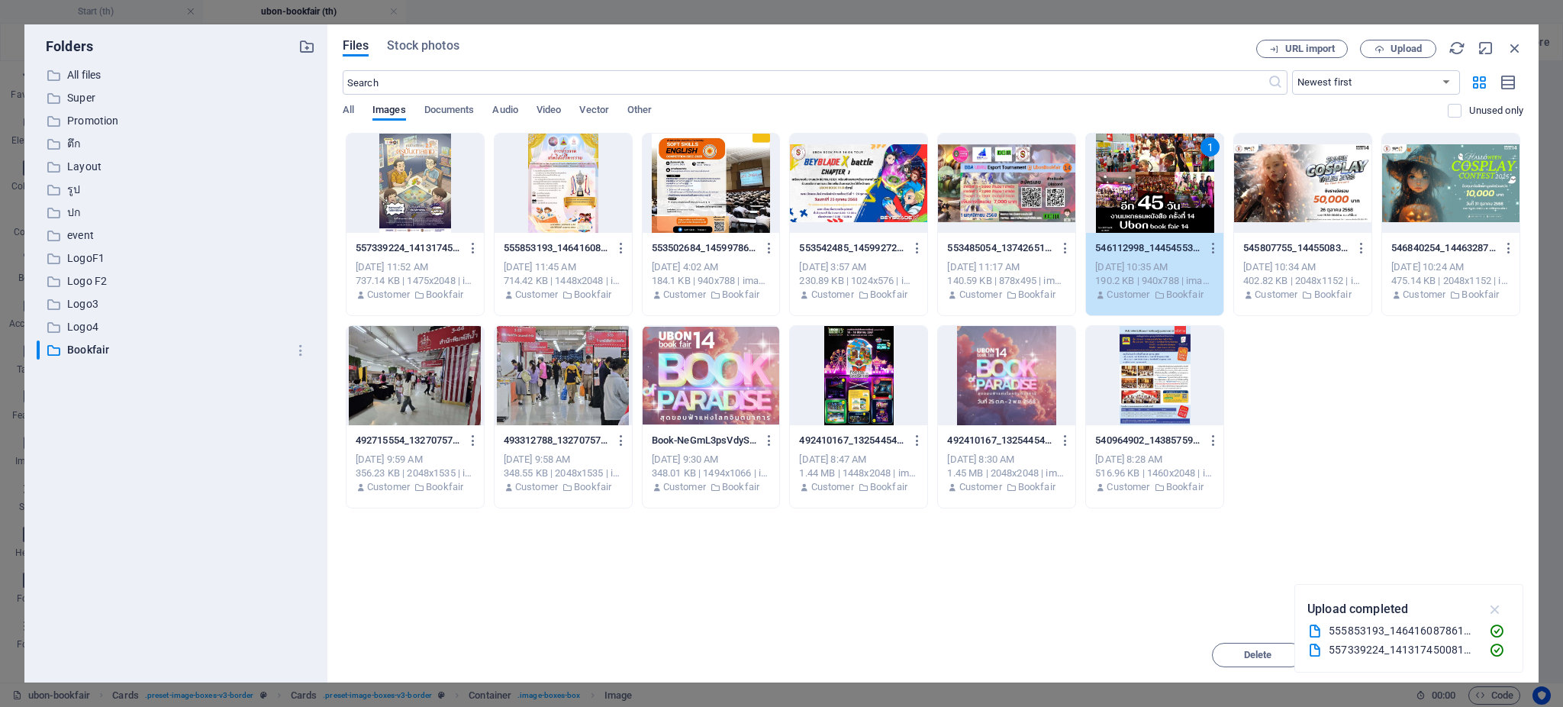
click at [1496, 614] on icon "button" at bounding box center [1495, 609] width 18 height 17
click at [1481, 650] on span "Insert" at bounding box center [1477, 654] width 27 height 9
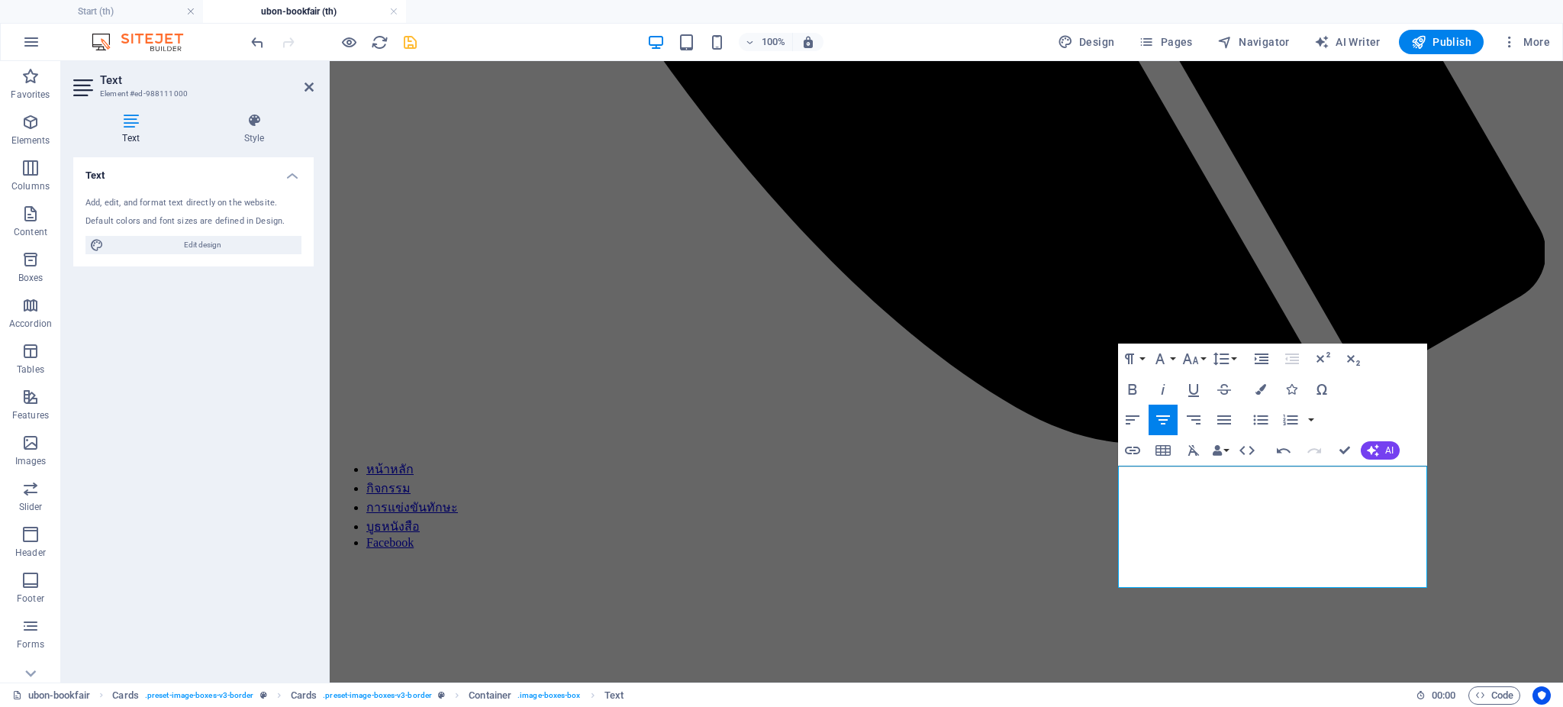
scroll to position [1255, 0]
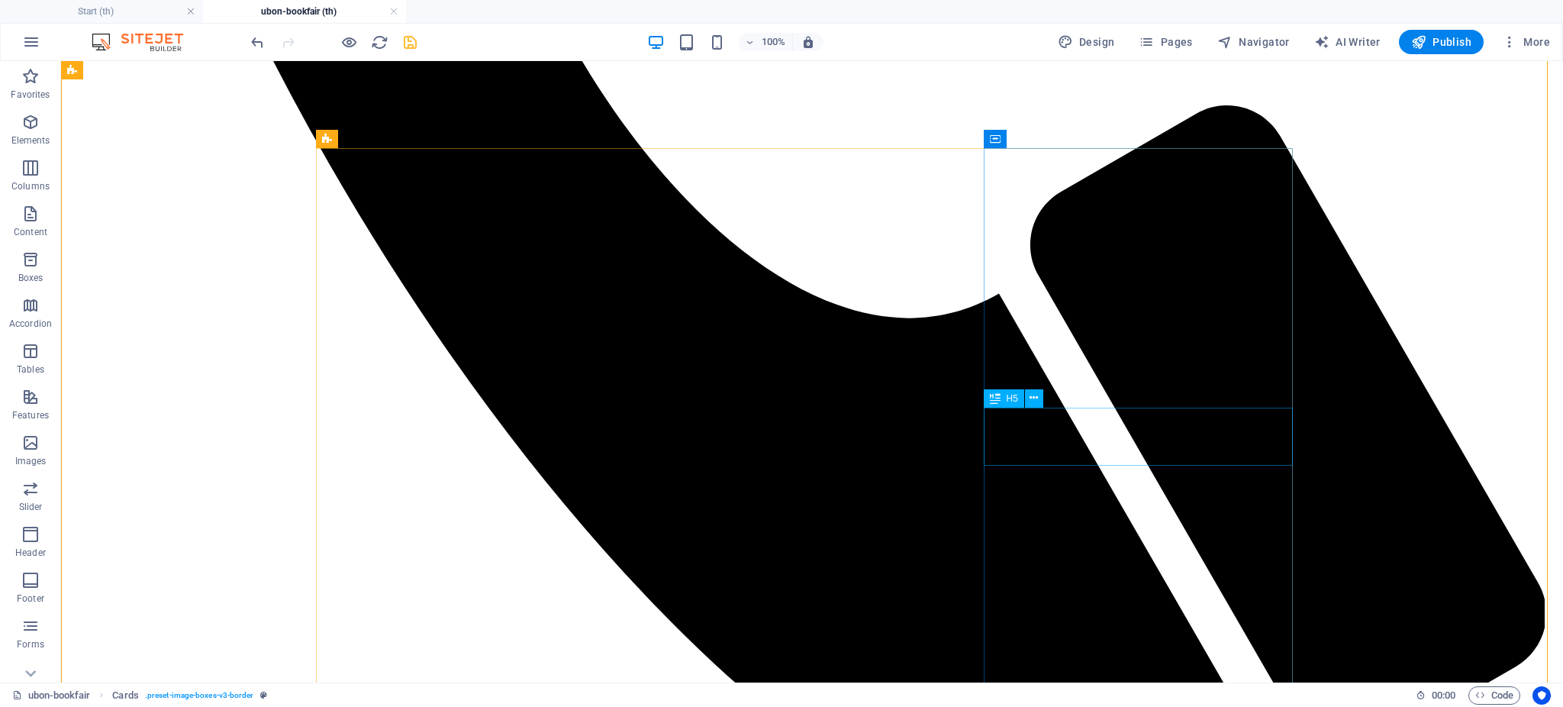
drag, startPoint x: 1023, startPoint y: 433, endPoint x: 755, endPoint y: 433, distance: 267.8
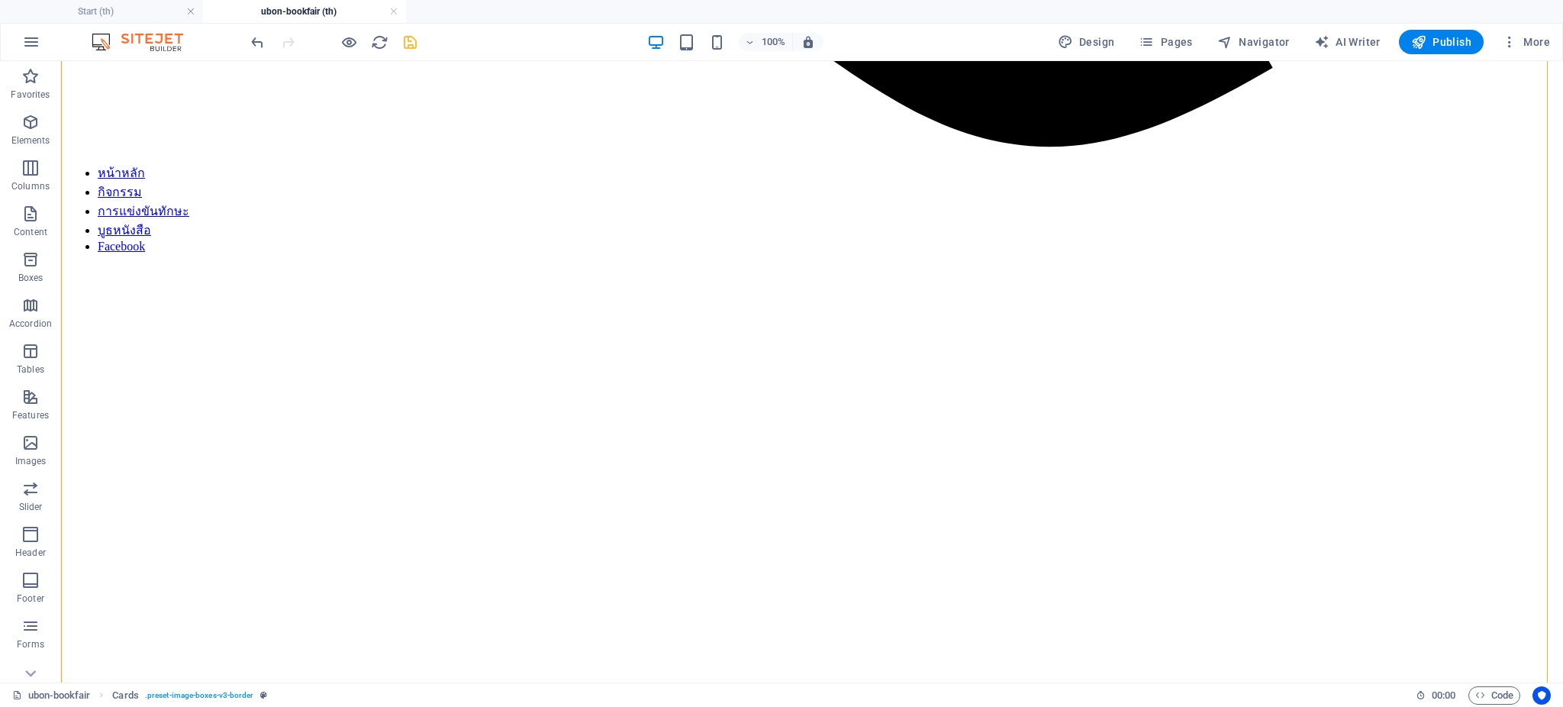
scroll to position [1928, 0]
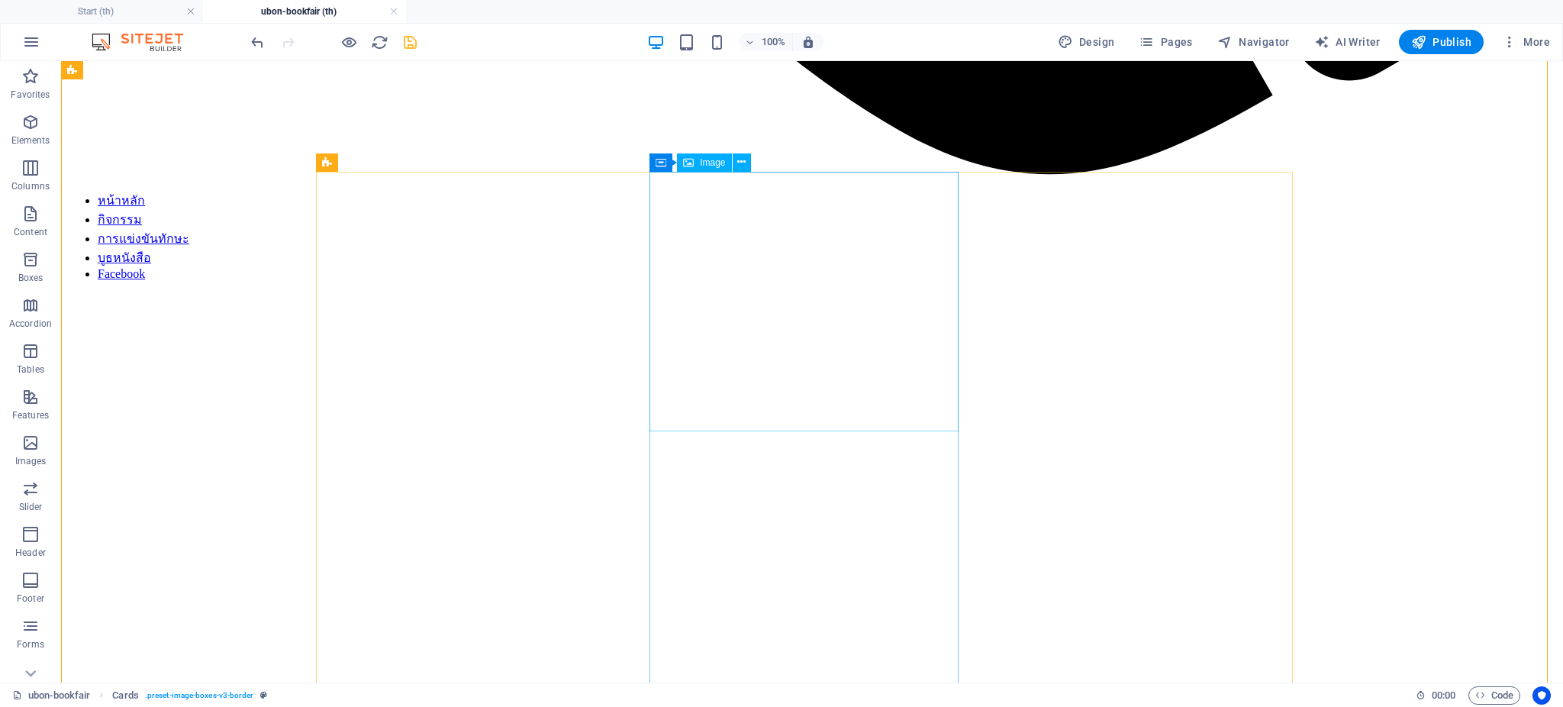
select select "%"
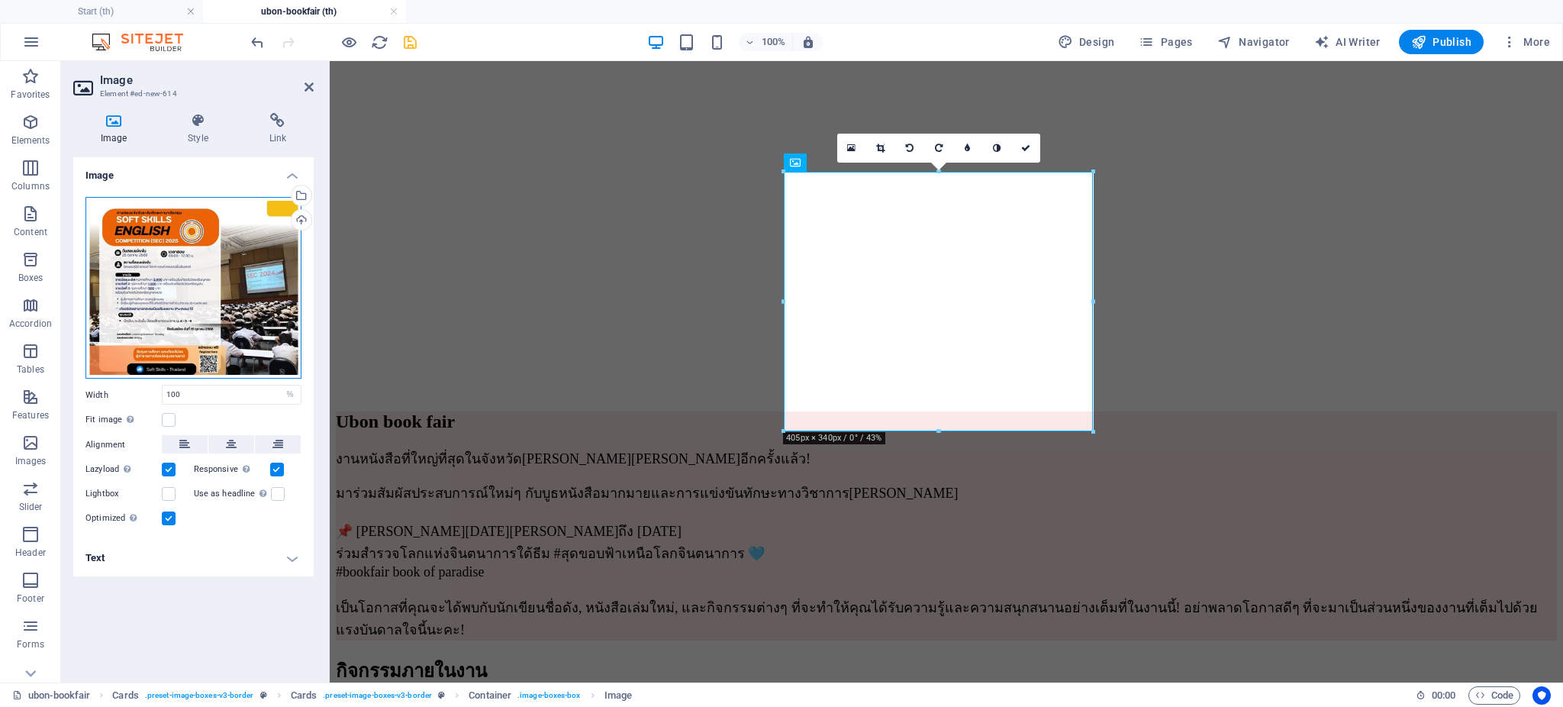
click at [168, 314] on div "Drag files here, click to choose files or select files from Files or our free s…" at bounding box center [193, 288] width 216 height 182
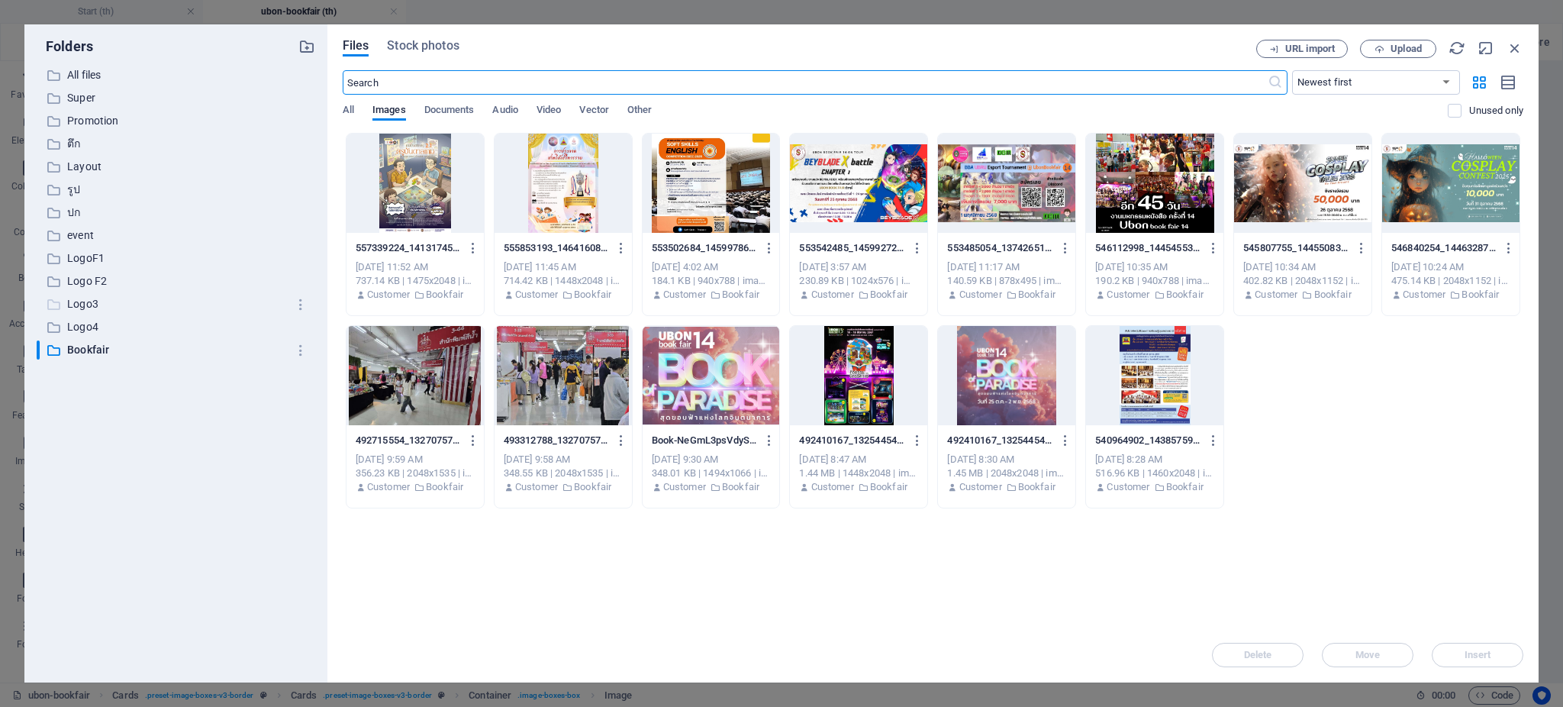
scroll to position [1921, 0]
click at [700, 367] on div at bounding box center [711, 375] width 137 height 99
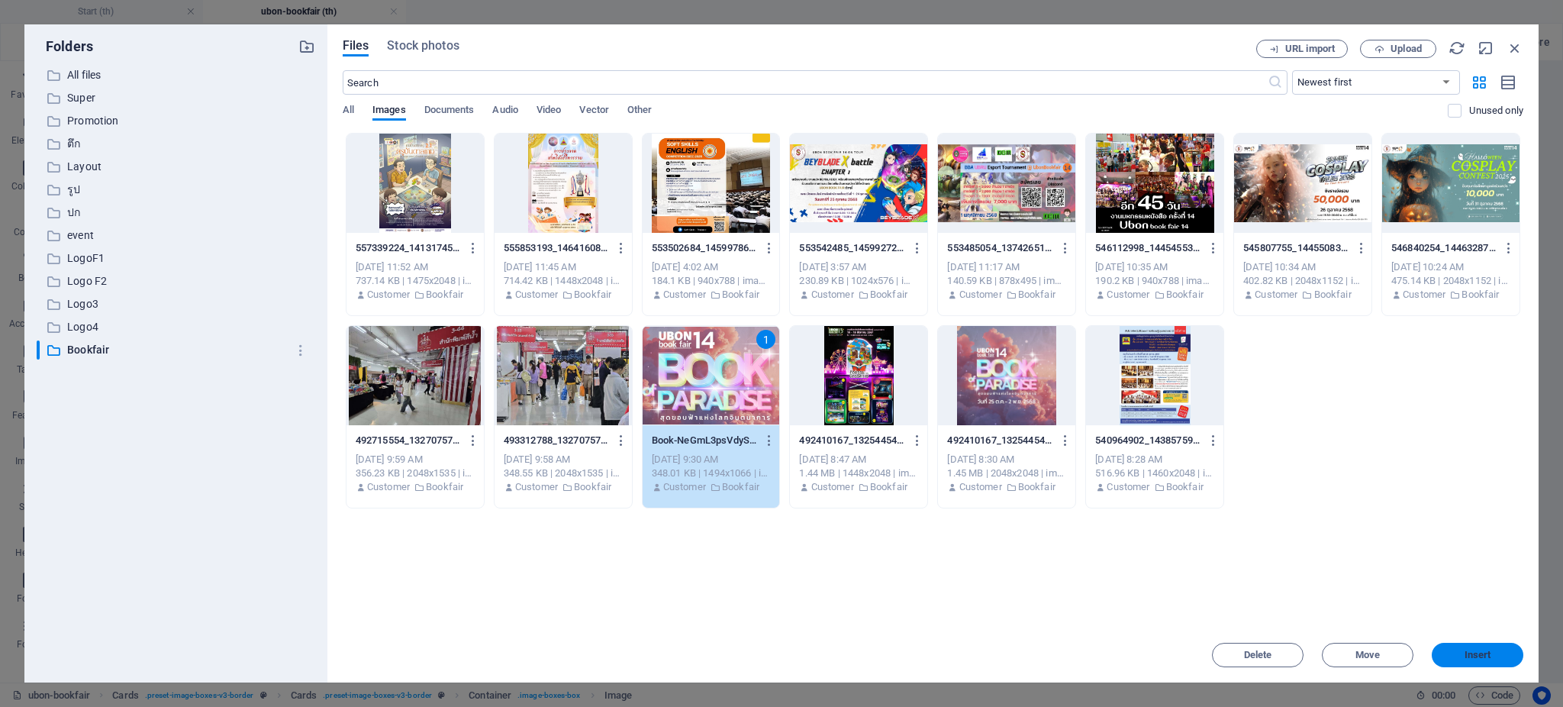
click at [1484, 644] on button "Insert" at bounding box center [1478, 655] width 92 height 24
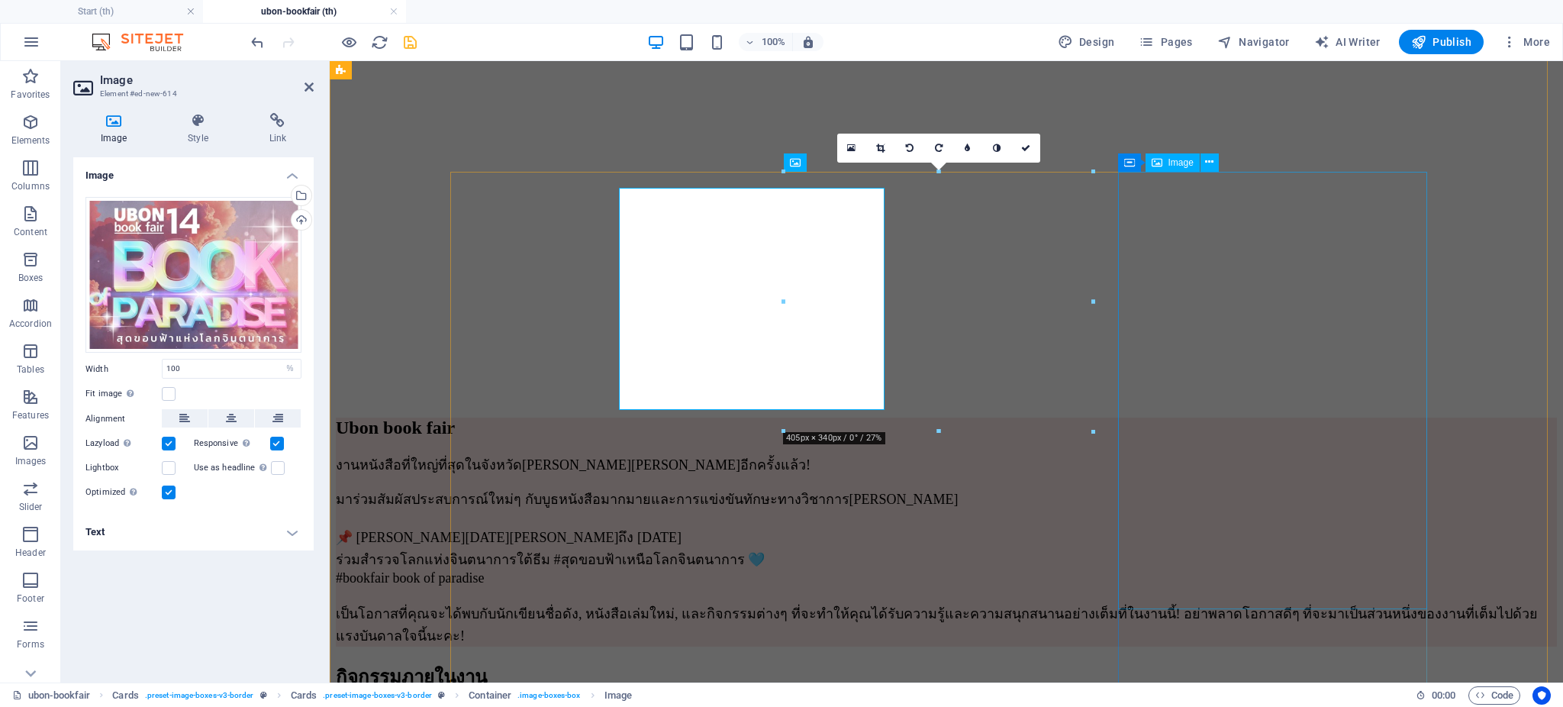
scroll to position [1928, 0]
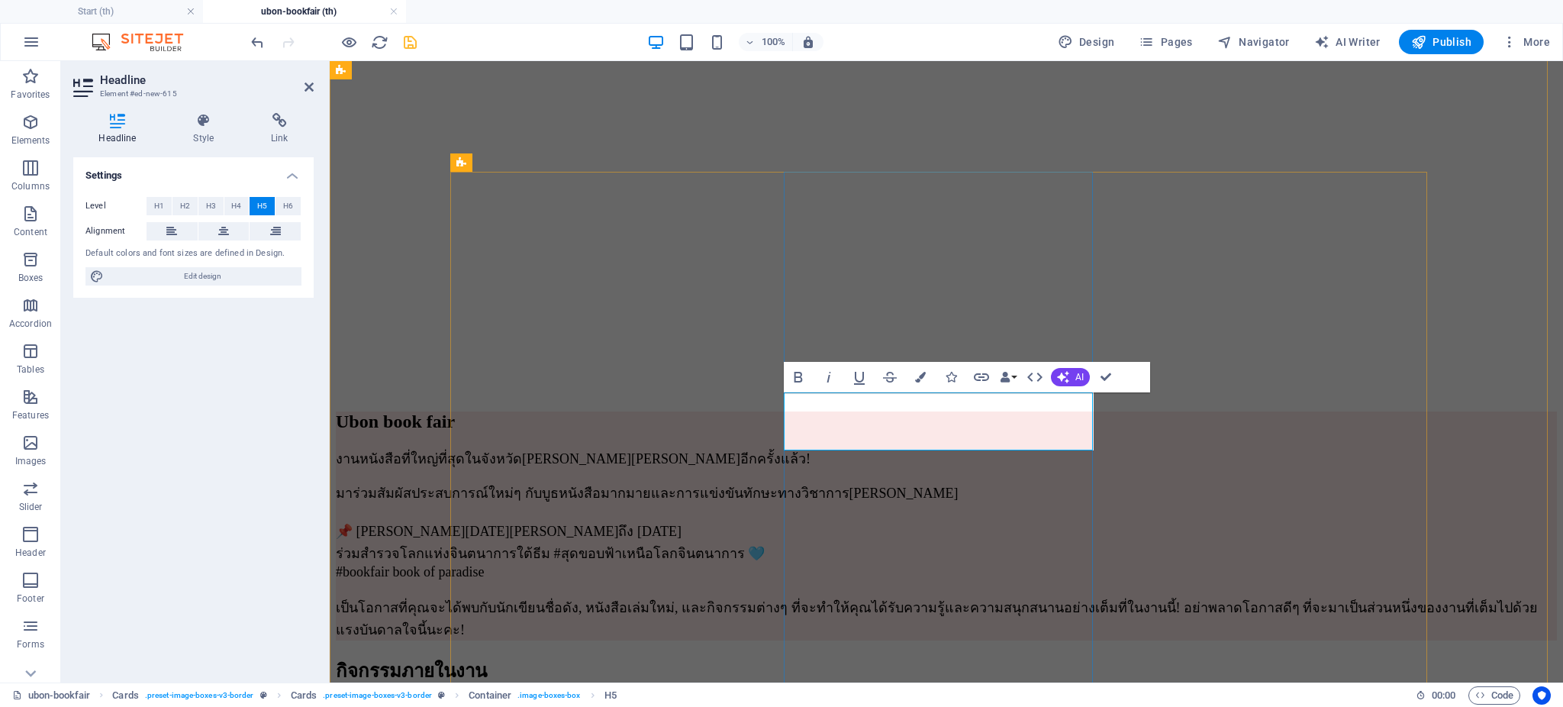
drag, startPoint x: 1053, startPoint y: 440, endPoint x: 787, endPoint y: 418, distance: 267.2
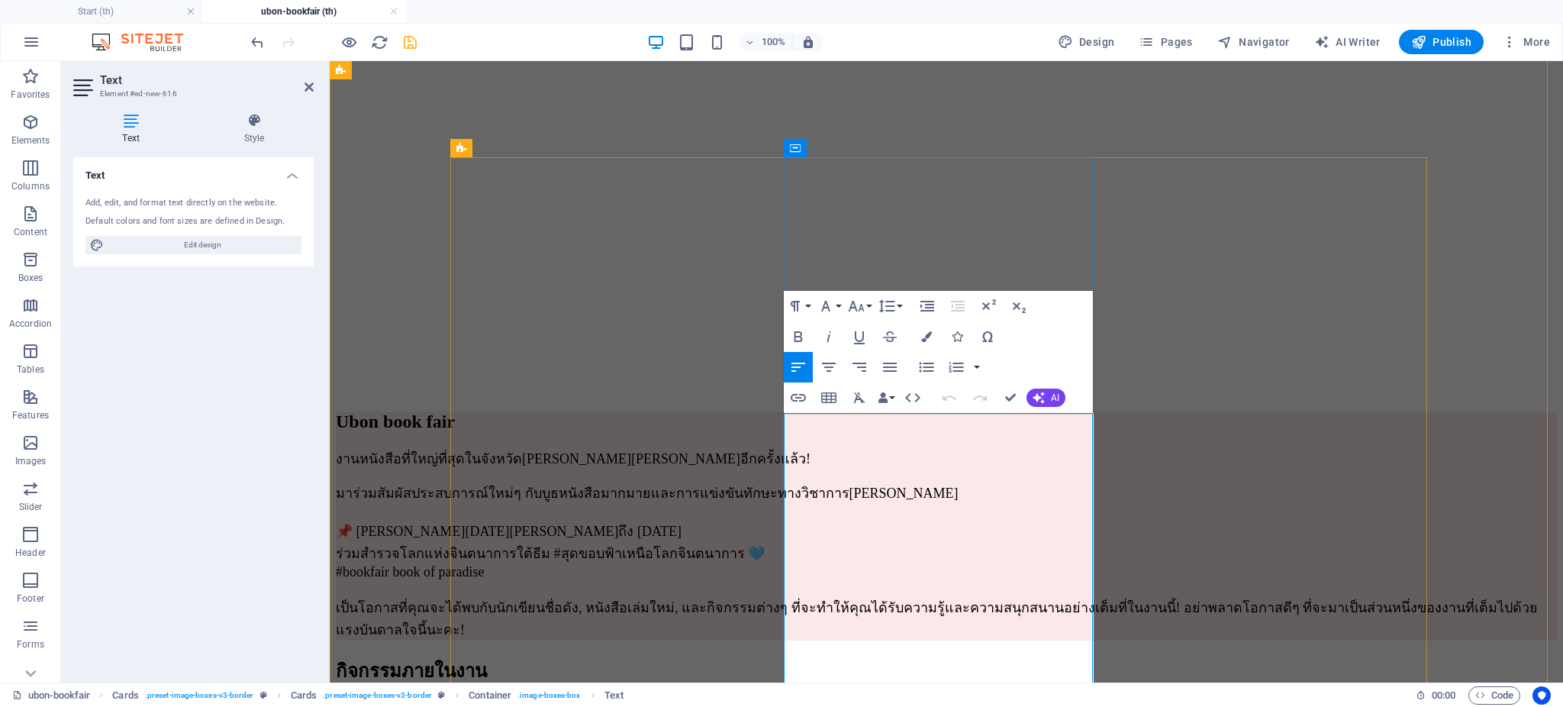
scroll to position [1943, 0]
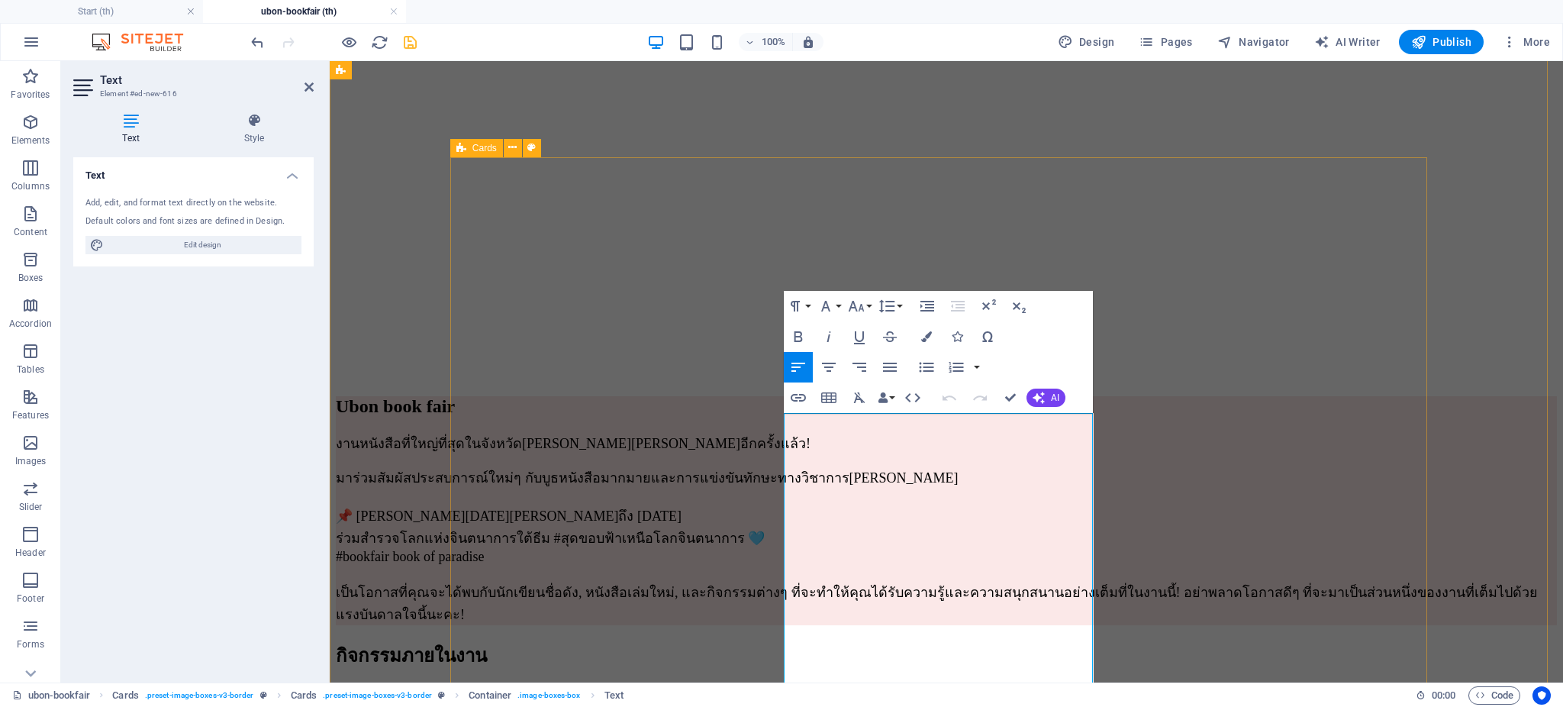
drag, startPoint x: 1038, startPoint y: 676, endPoint x: 775, endPoint y: 411, distance: 372.9
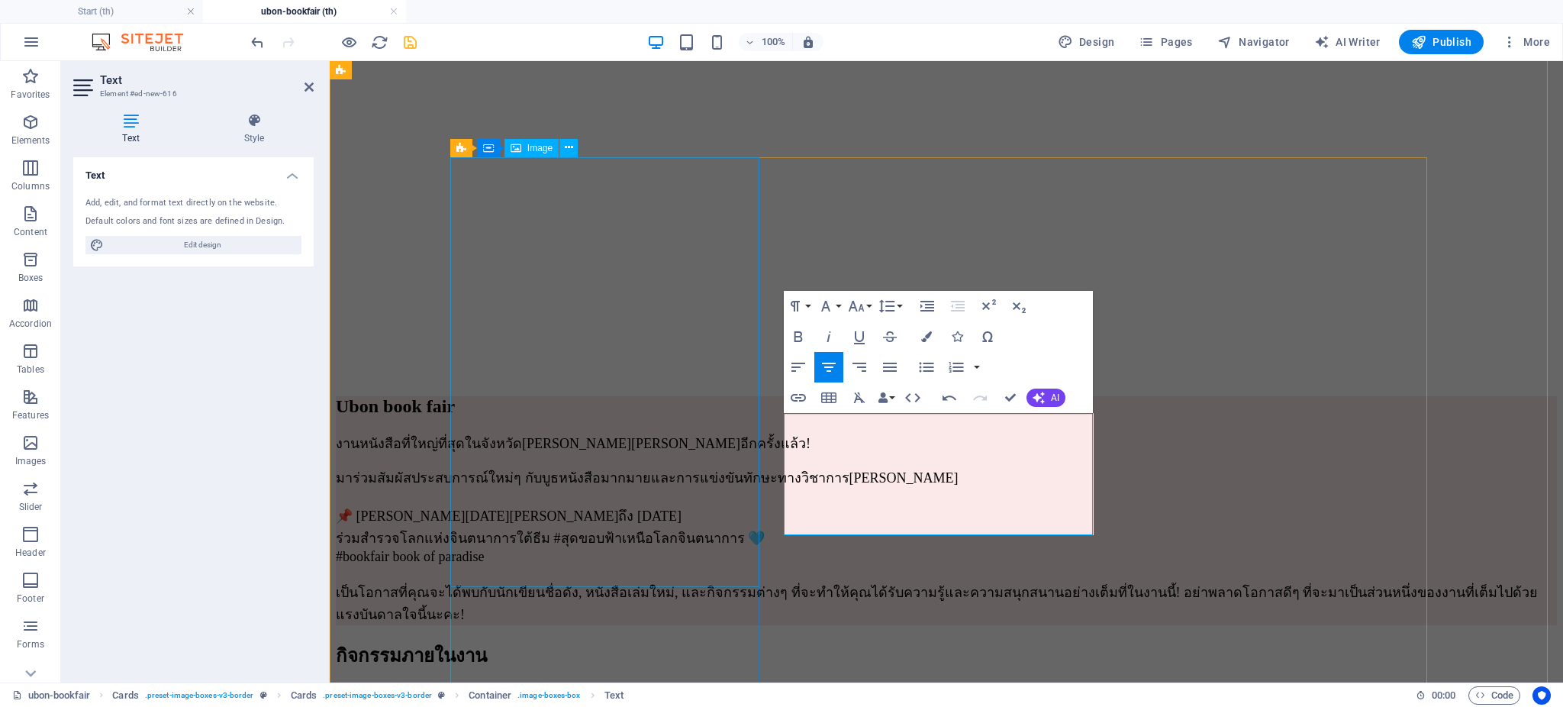
drag, startPoint x: 974, startPoint y: 520, endPoint x: 755, endPoint y: 402, distance: 248.9
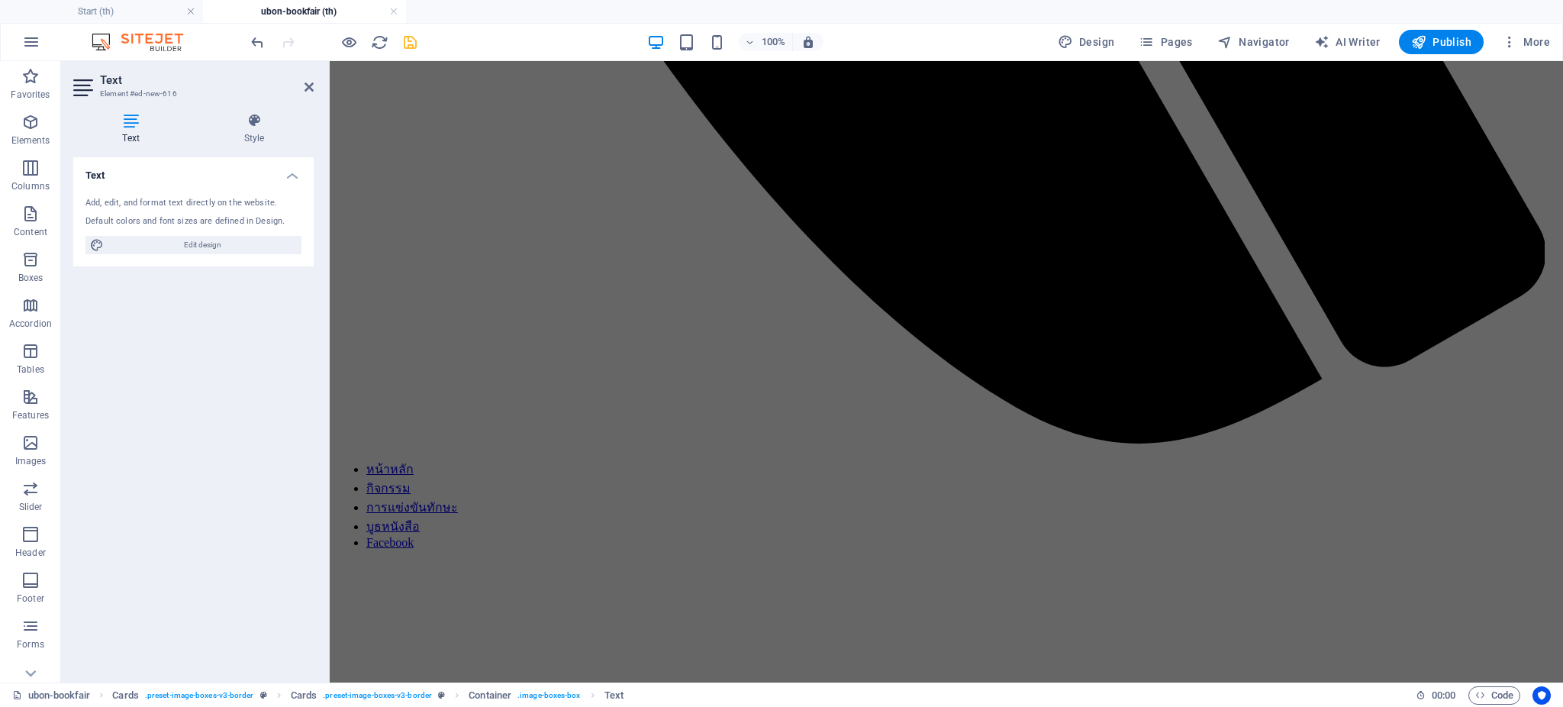
scroll to position [1283, 0]
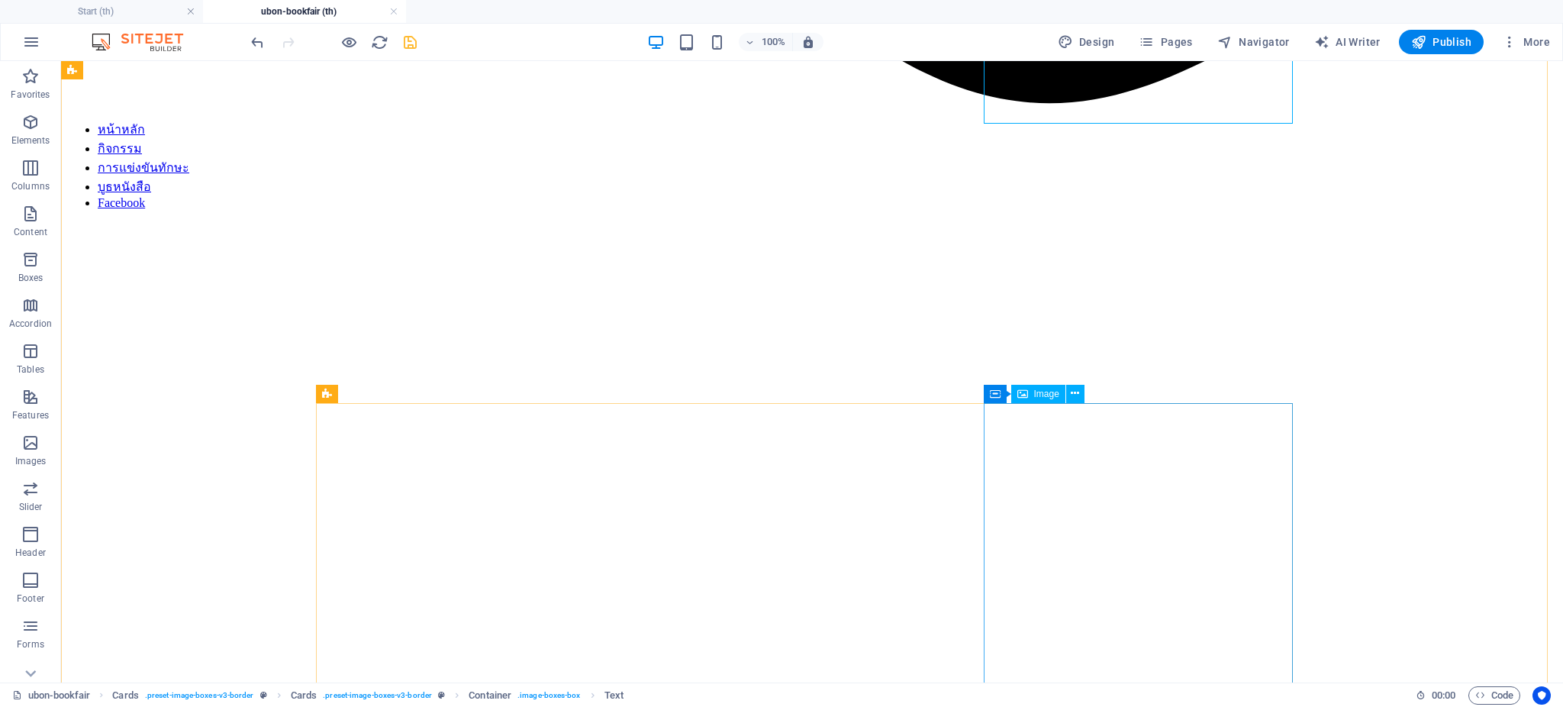
select select "%"
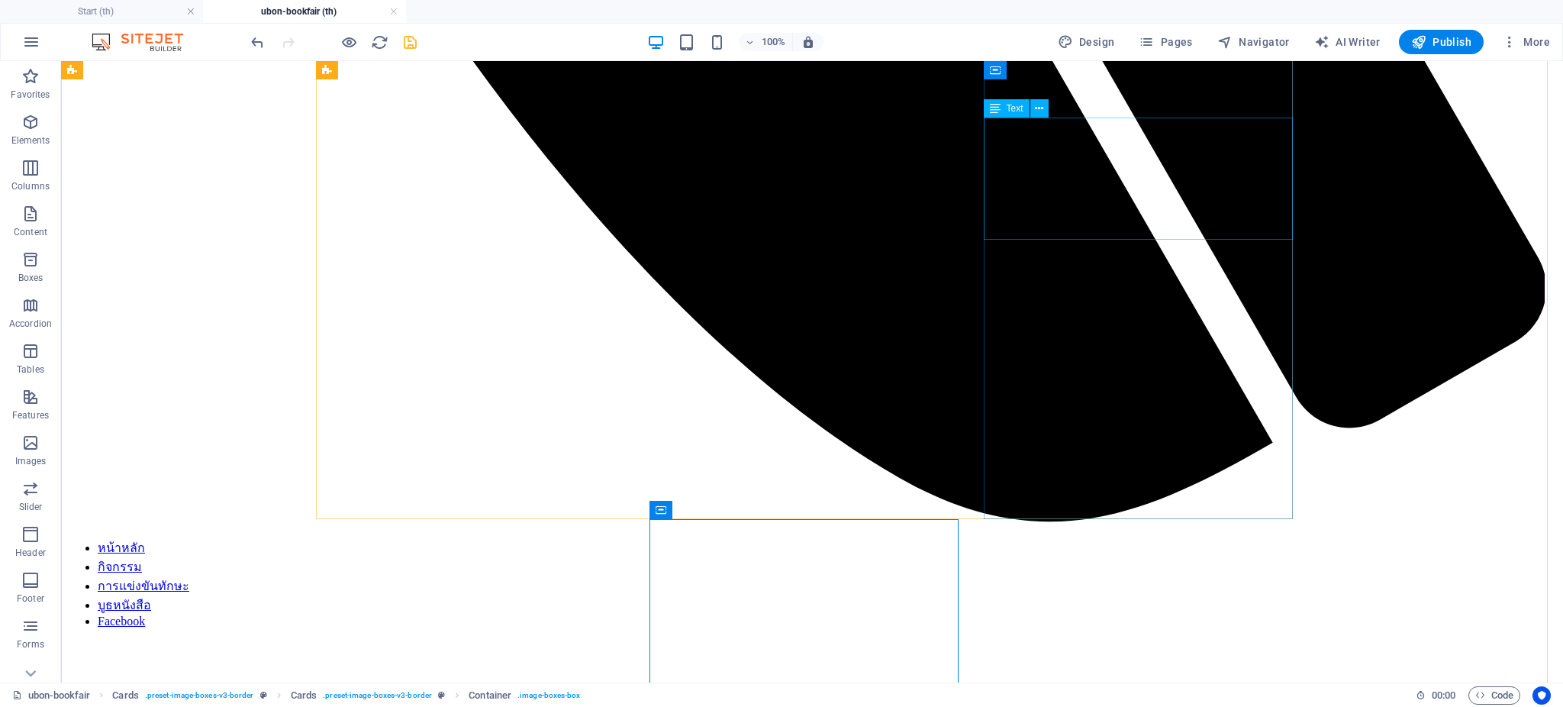
scroll to position [1388, 0]
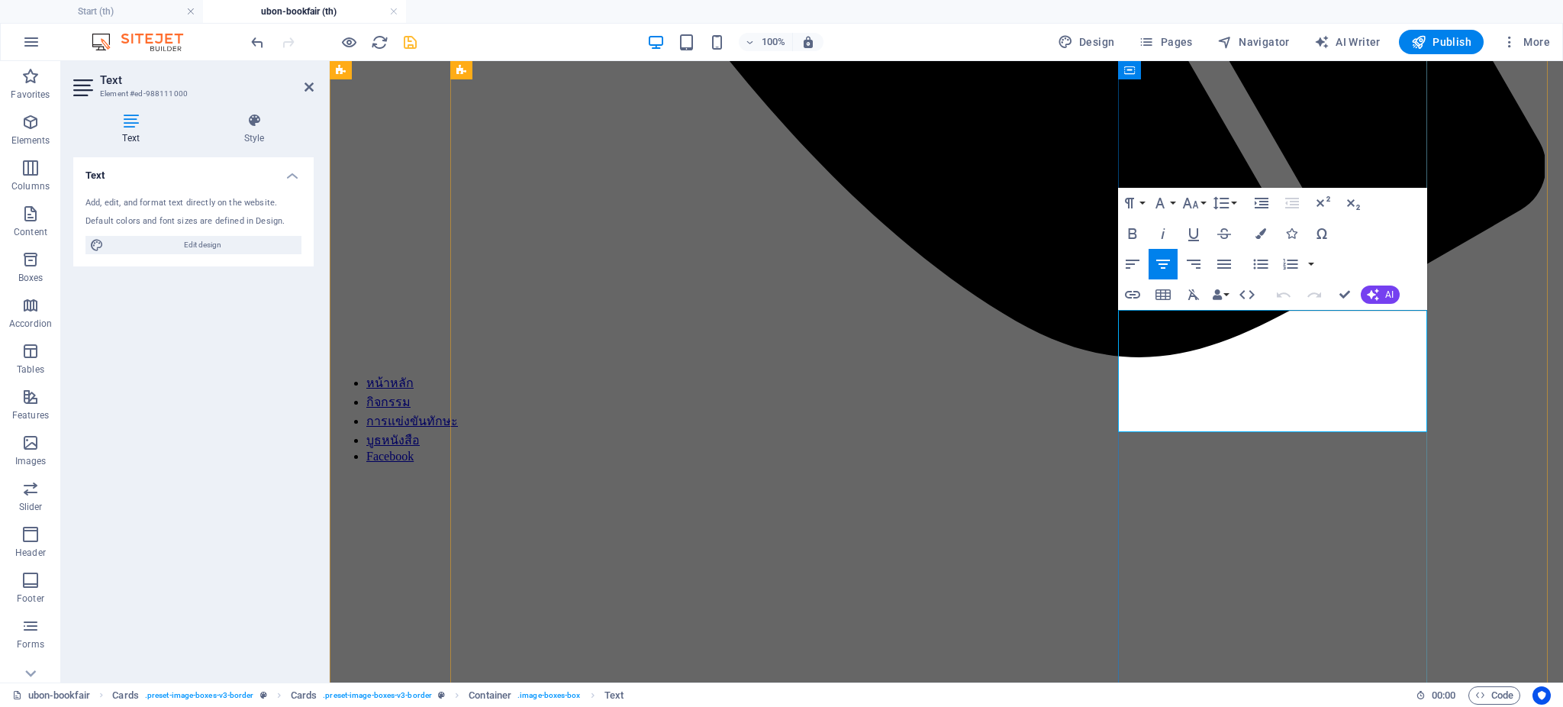
drag, startPoint x: 1371, startPoint y: 407, endPoint x: 1472, endPoint y: 362, distance: 110.3
copy div "#งานมหกรรมหนังสือที่ว้าวววทุกปีของ[PERSON_NAME] ✨เตรียมพบกับบรรยากาศ[PERSON_NAM…"
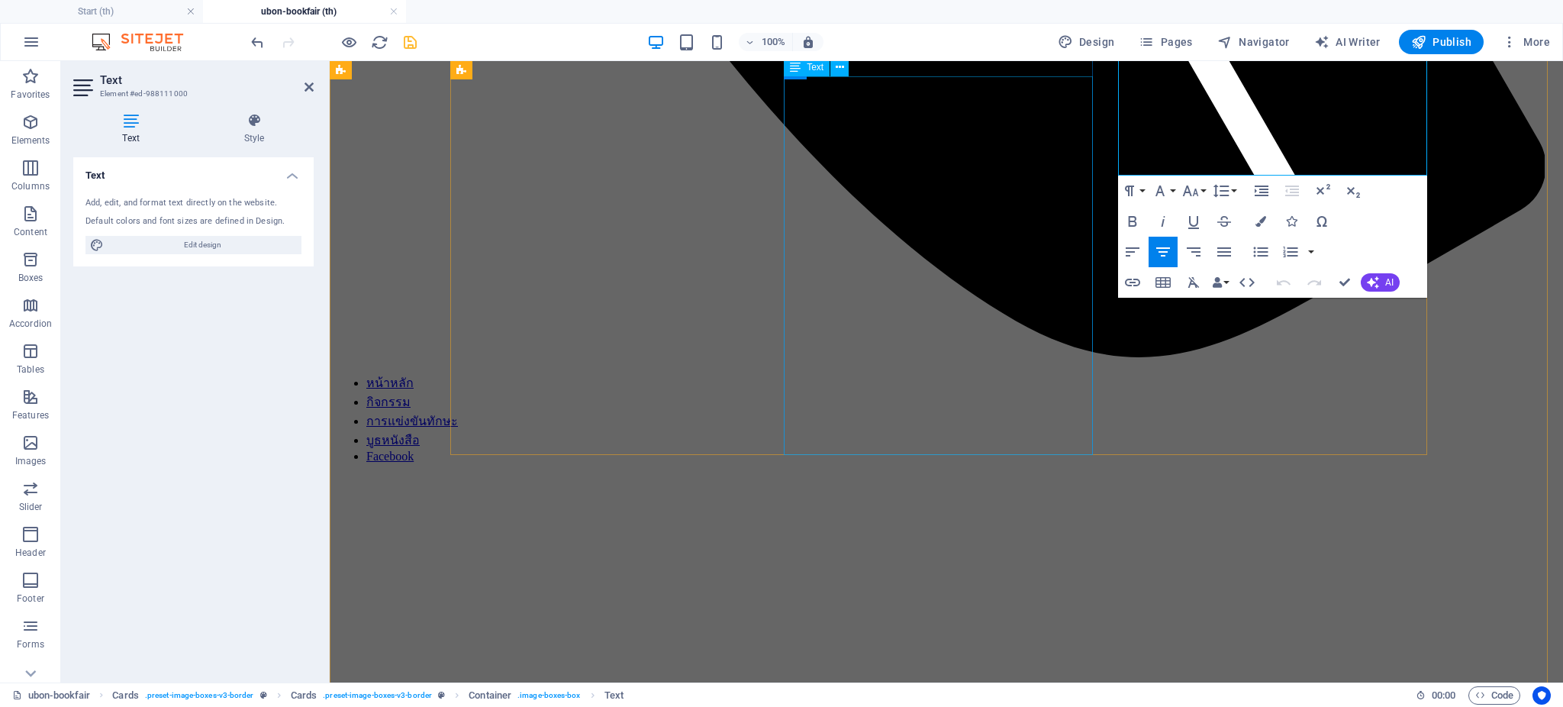
scroll to position [1796, 0]
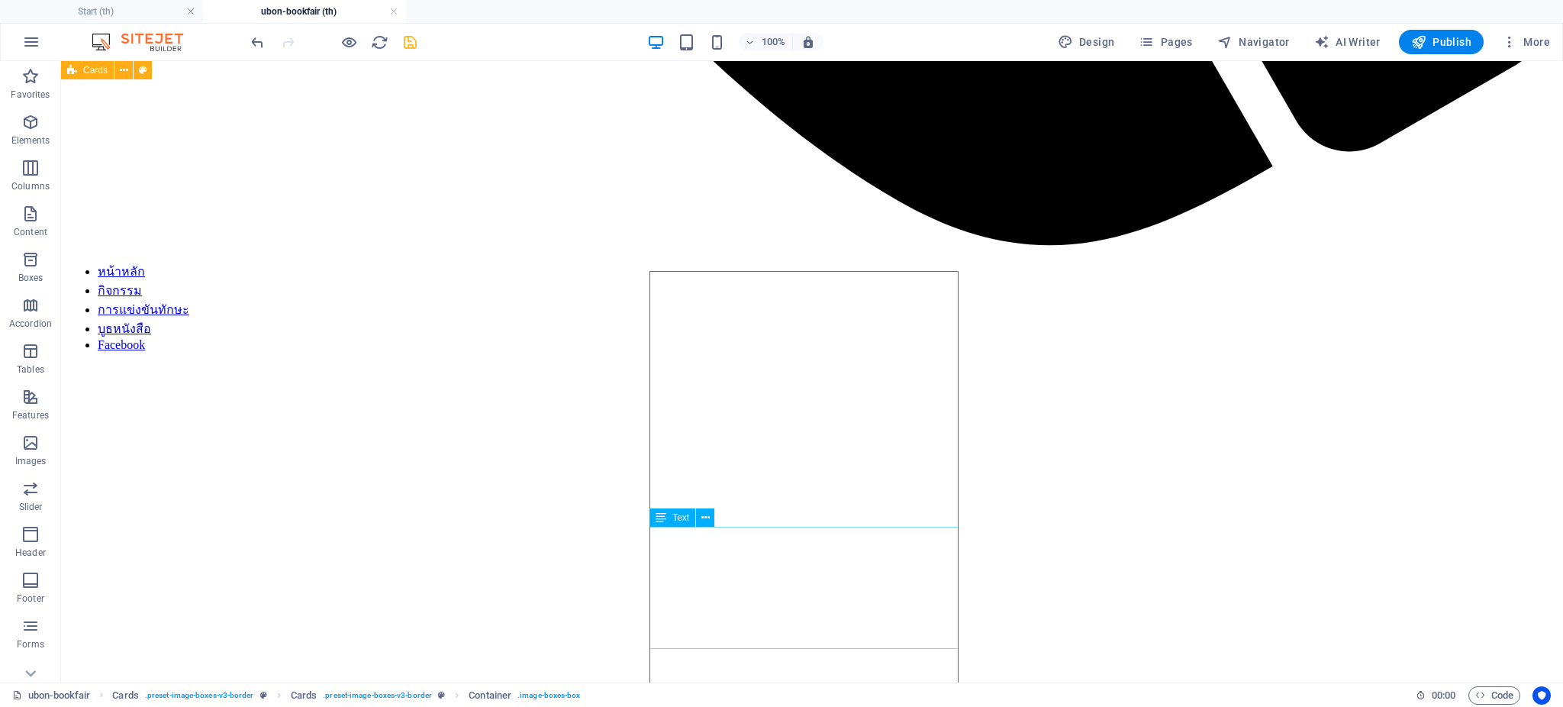
scroll to position [1796, 0]
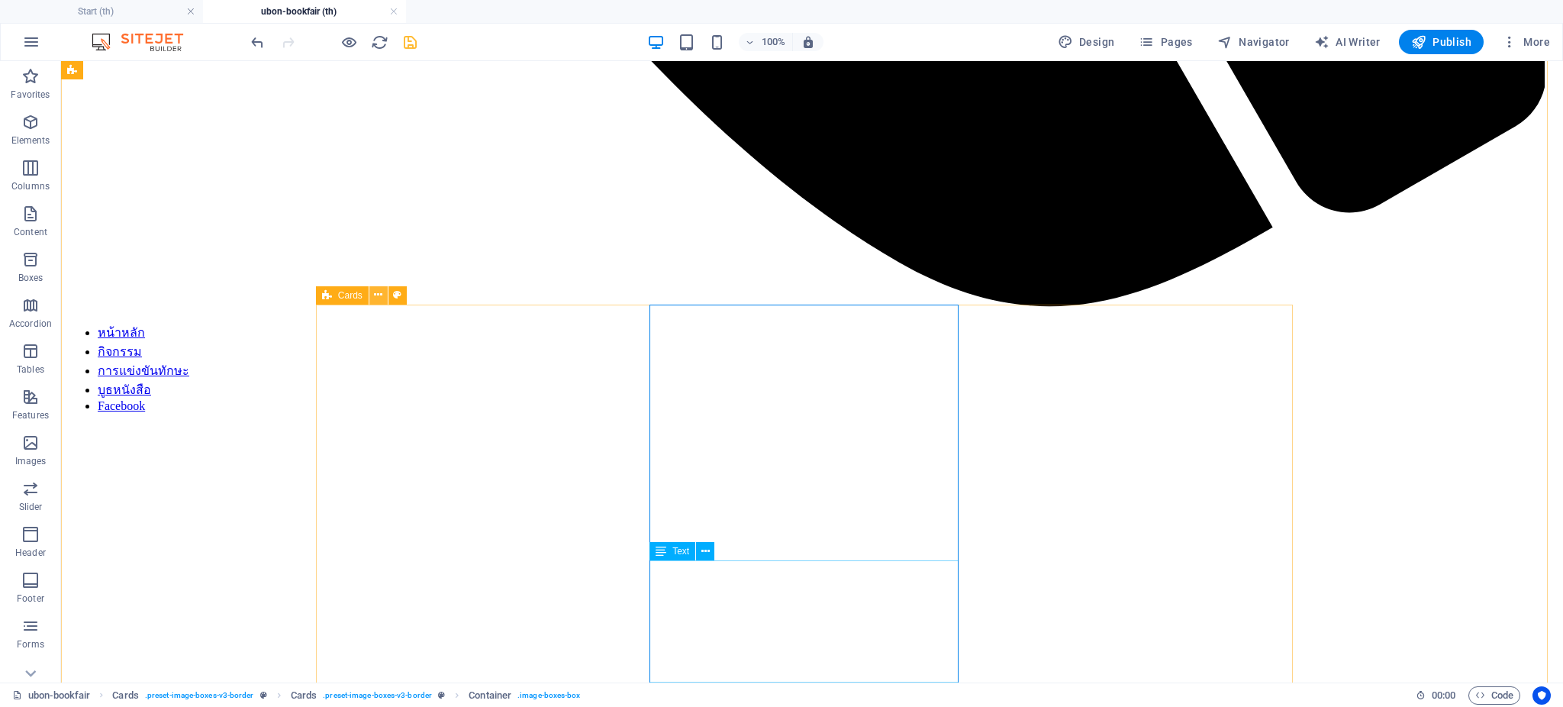
click at [380, 294] on icon at bounding box center [378, 295] width 8 height 16
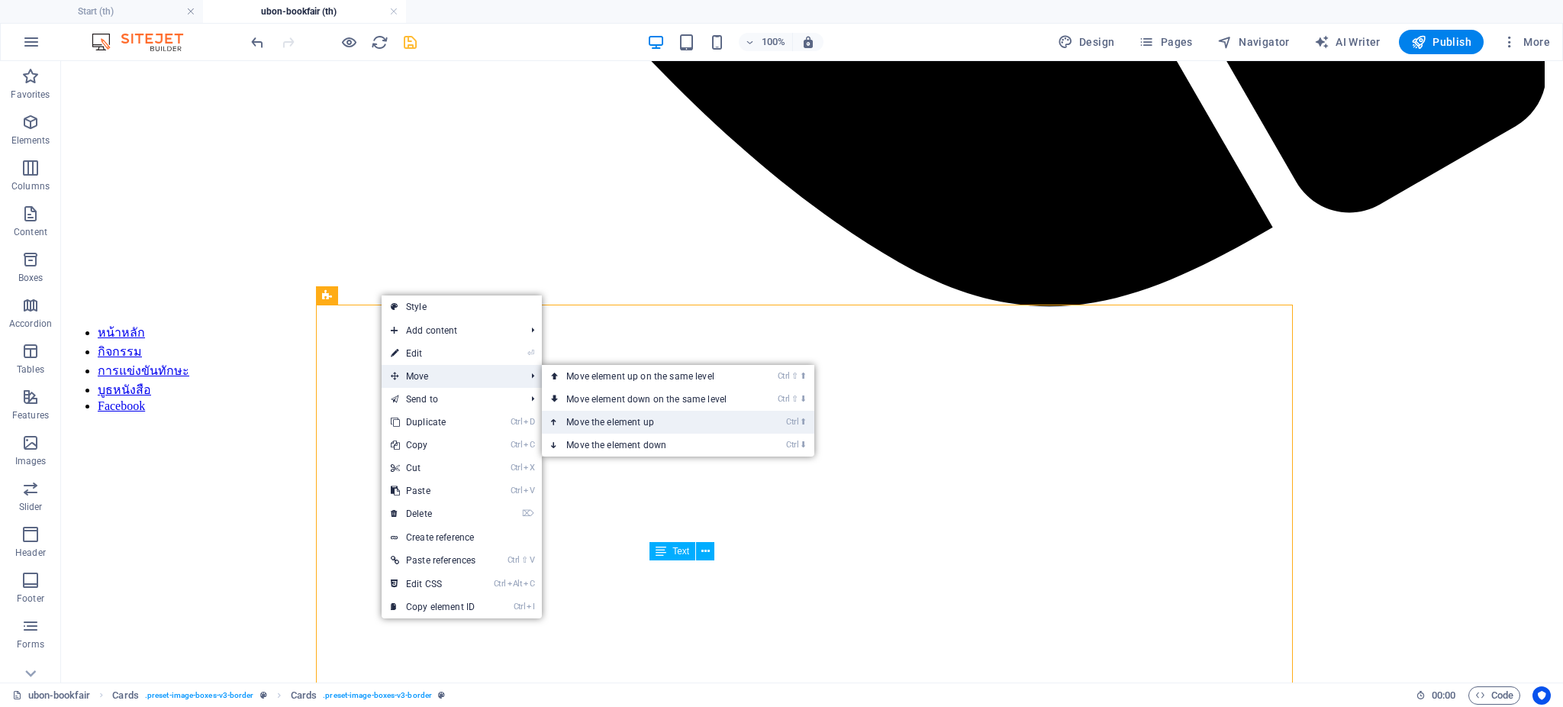
click at [636, 414] on link "Ctrl ⬆ Move the element up" at bounding box center [649, 422] width 215 height 23
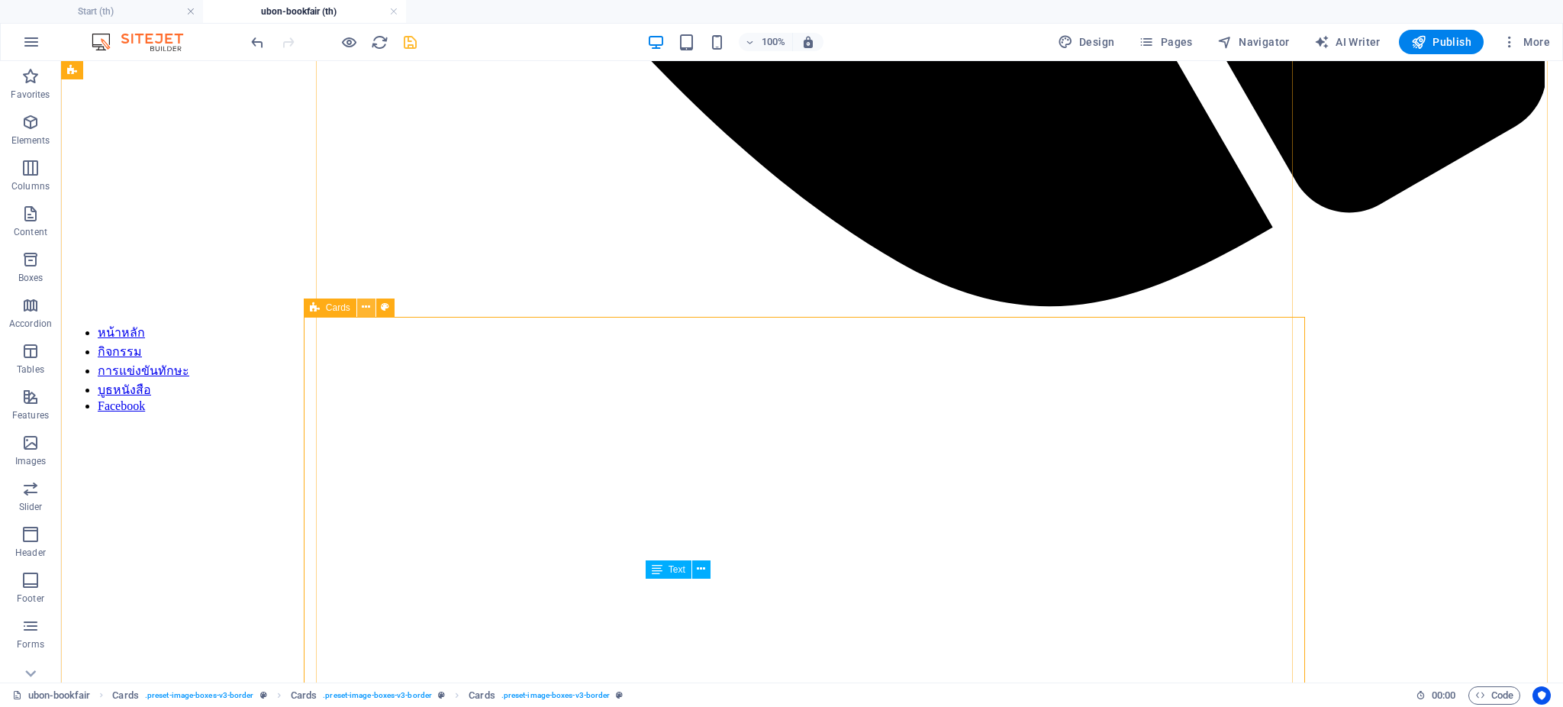
click at [362, 308] on icon at bounding box center [366, 307] width 8 height 16
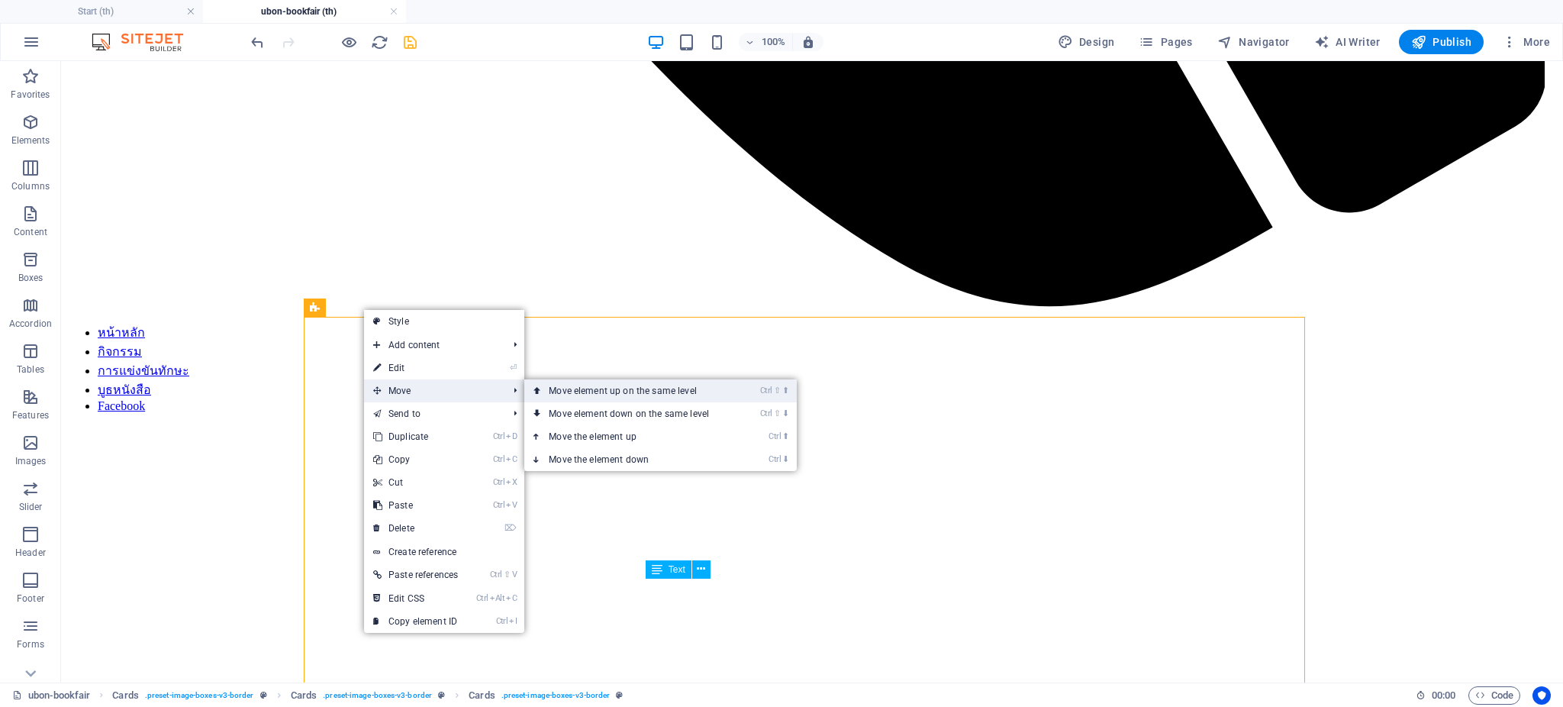
click at [587, 390] on link "Ctrl ⇧ ⬆ Move element up on the same level" at bounding box center [631, 390] width 215 height 23
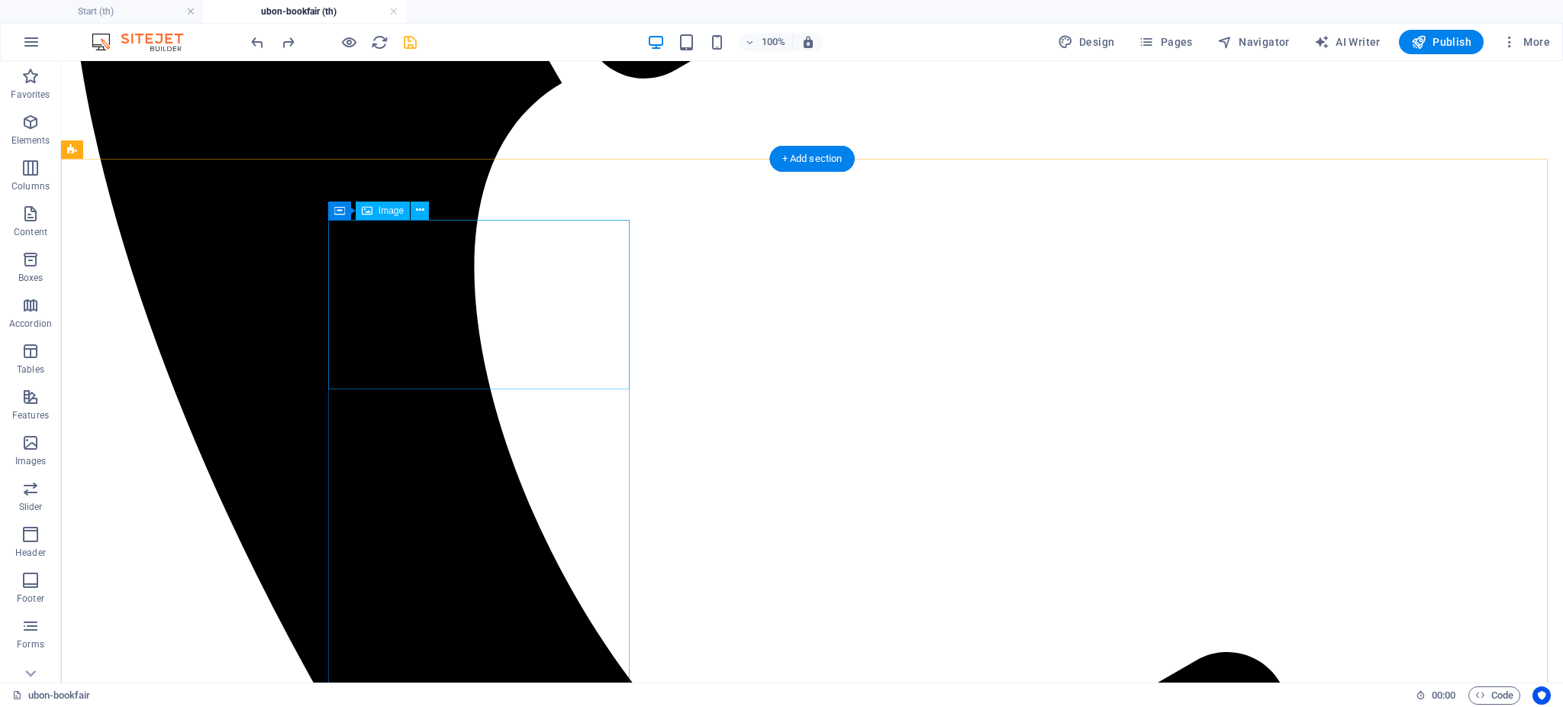
scroll to position [676, 0]
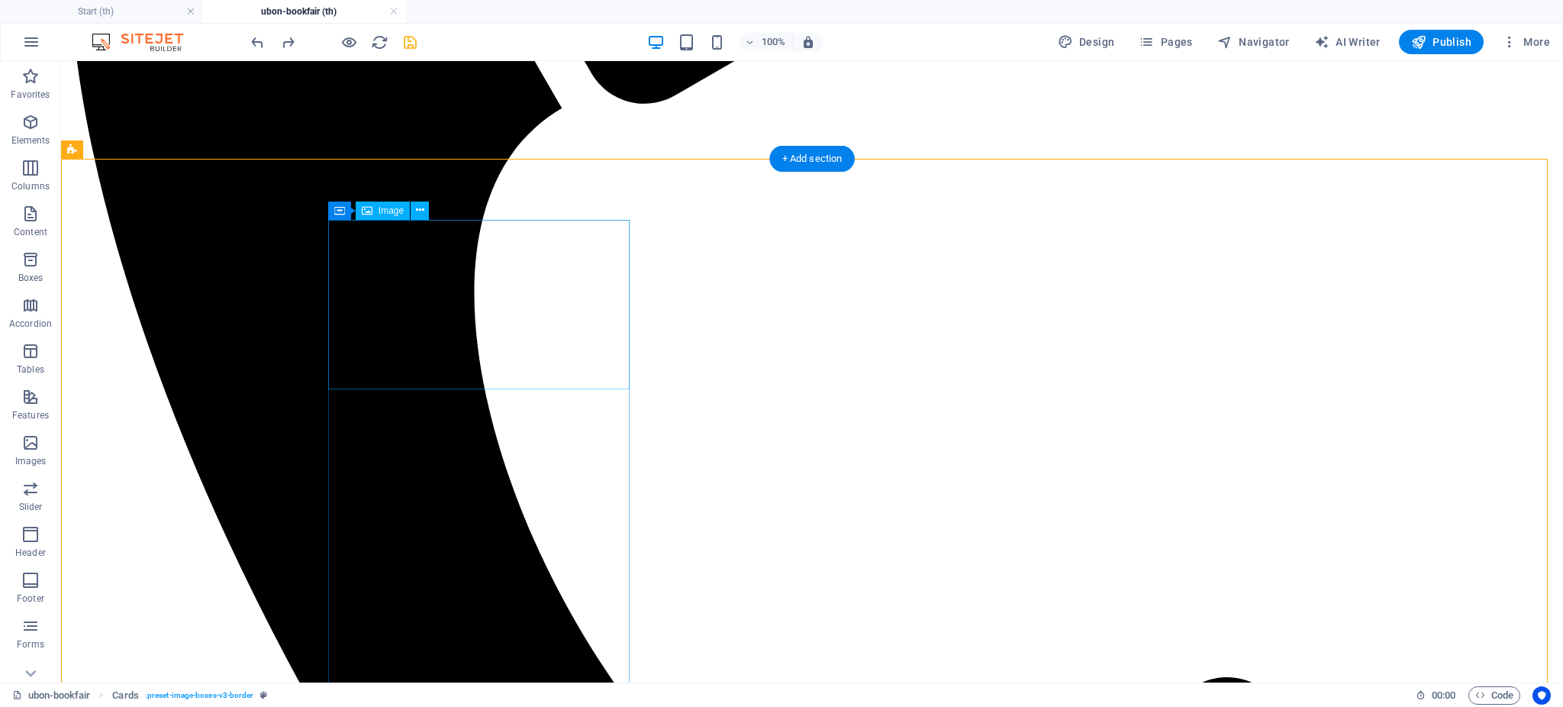
scroll to position [1083, 0]
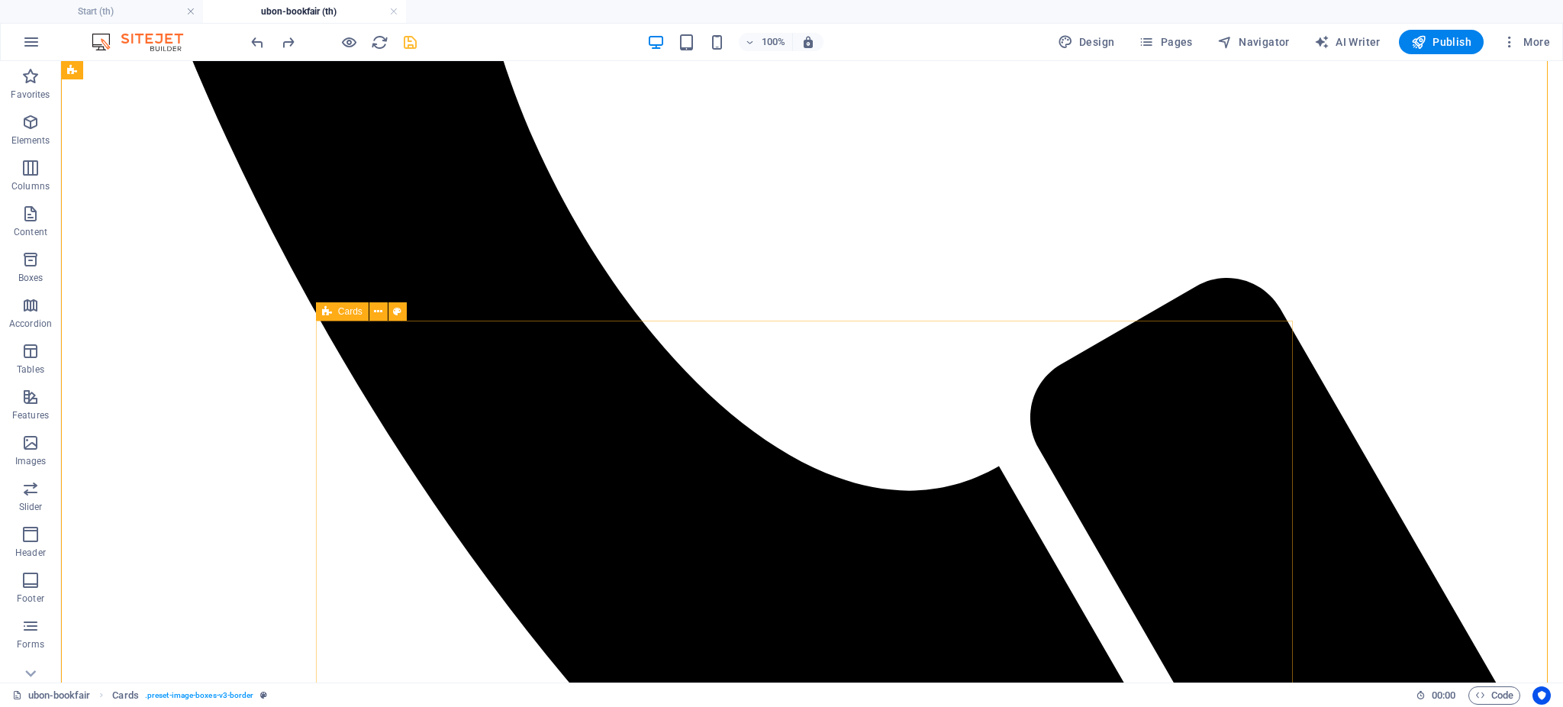
click at [374, 315] on icon at bounding box center [378, 312] width 8 height 16
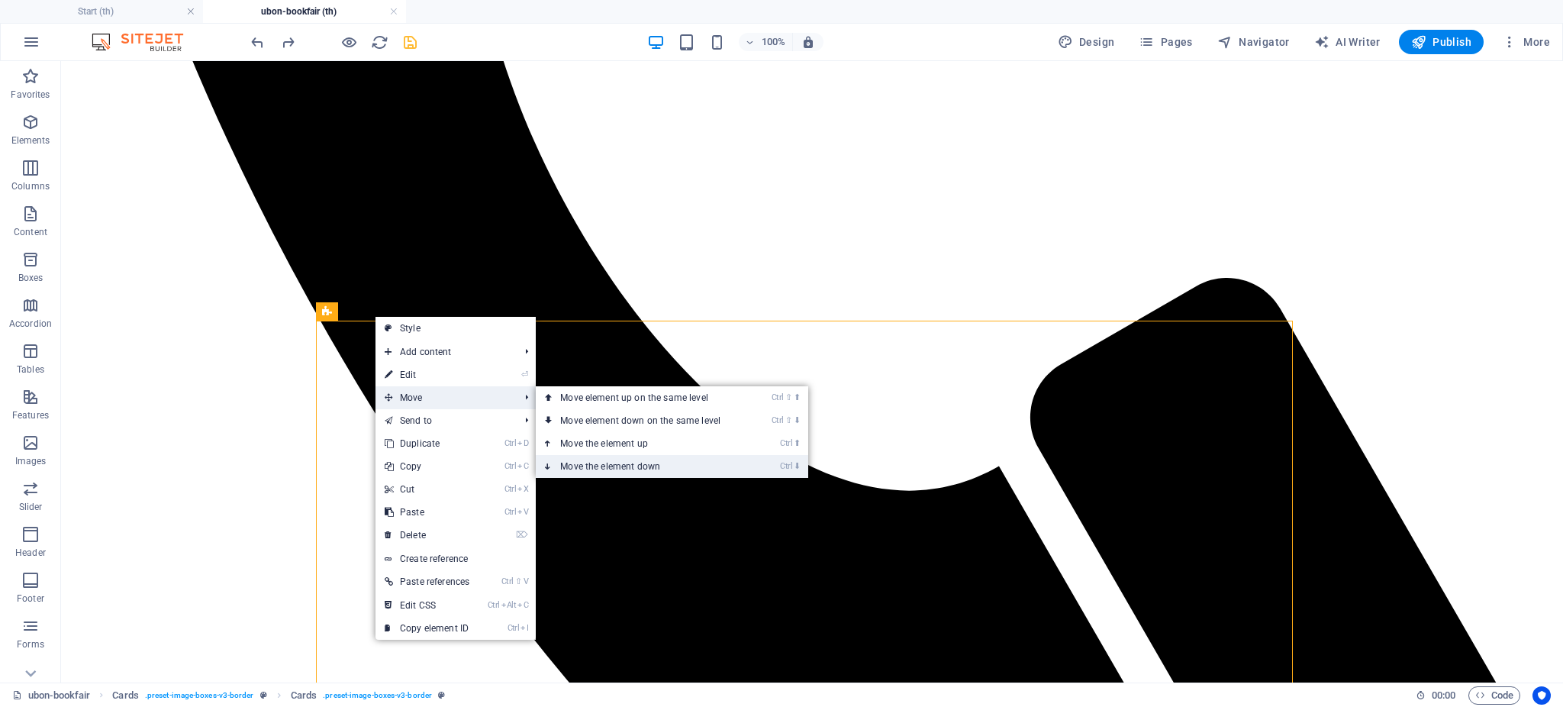
click at [609, 467] on link "Ctrl ⬇ Move the element down" at bounding box center [643, 466] width 215 height 23
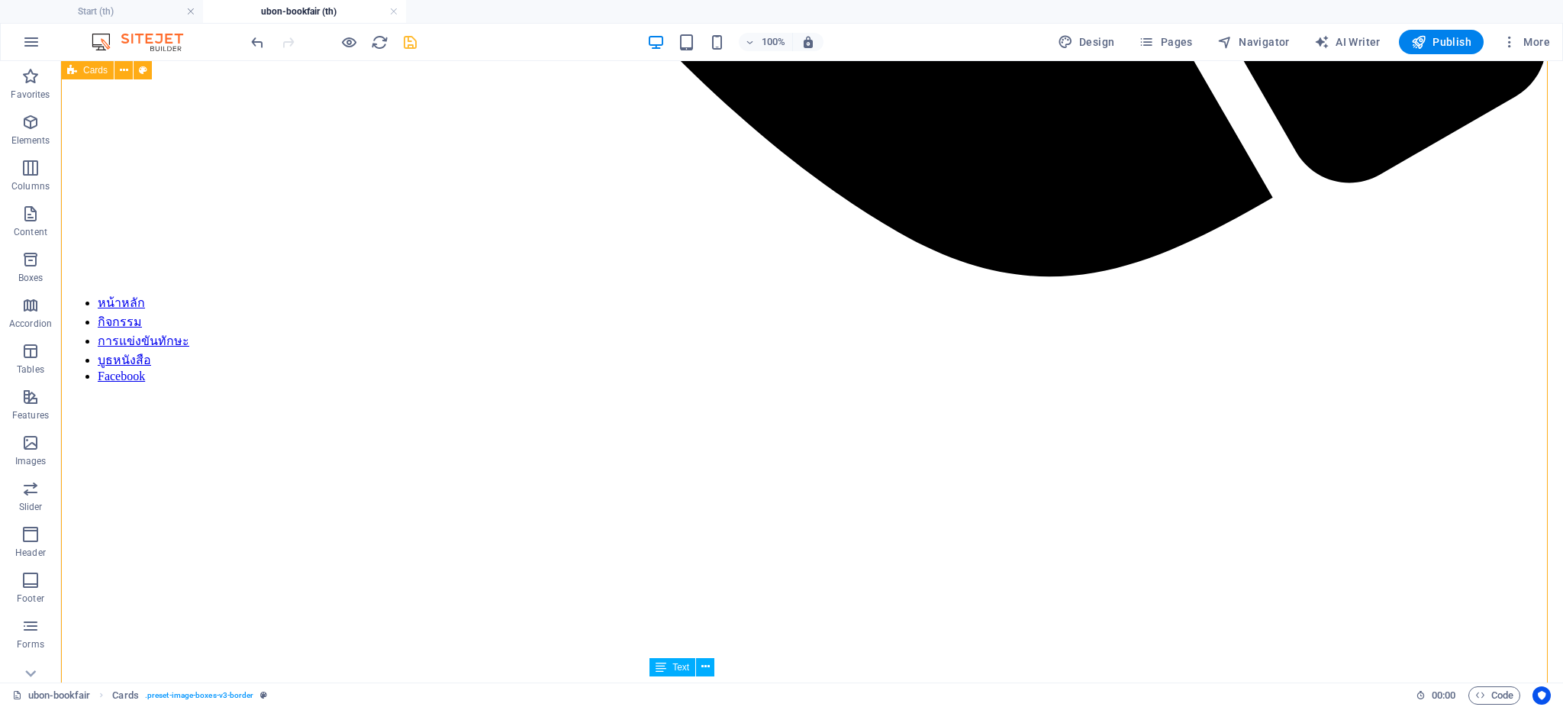
scroll to position [1796, 0]
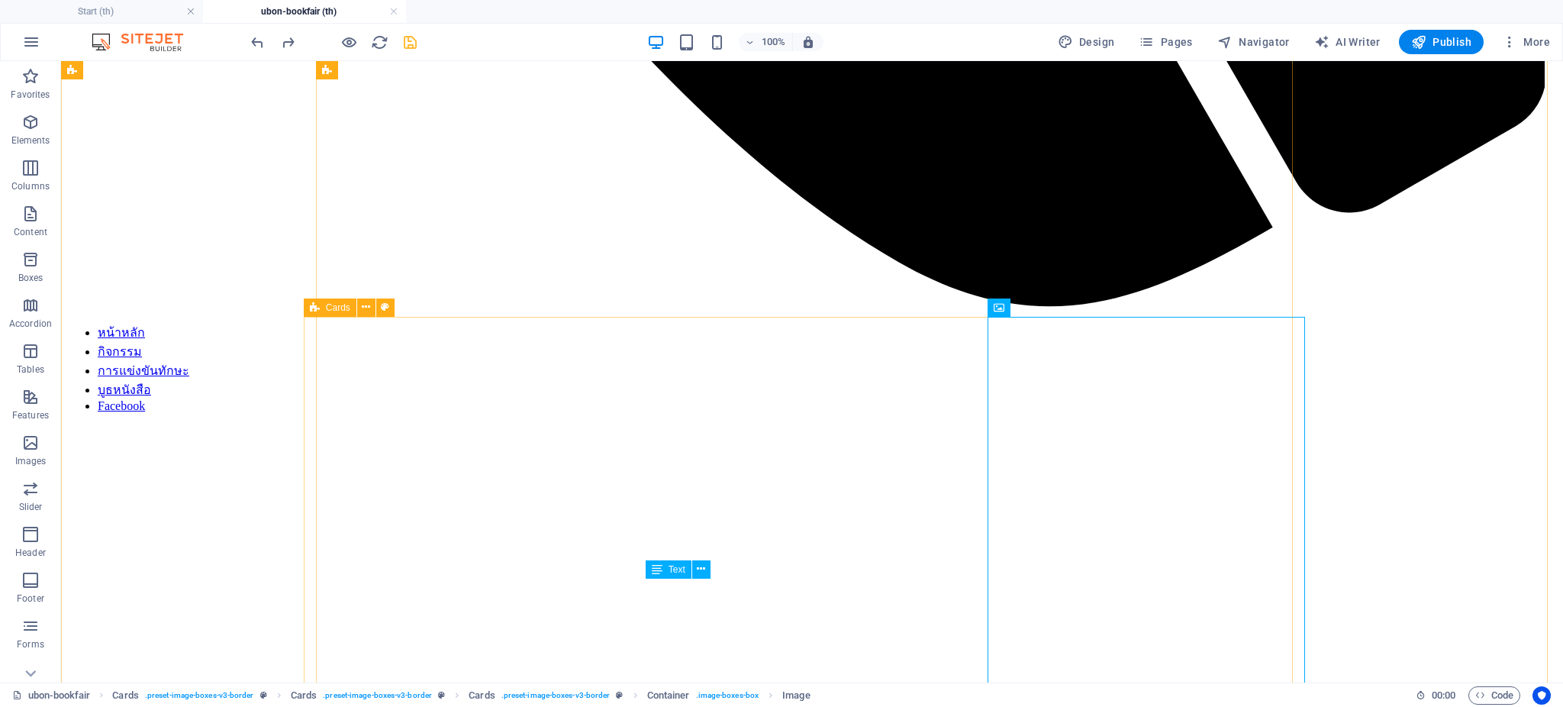
click at [315, 311] on icon at bounding box center [315, 307] width 10 height 18
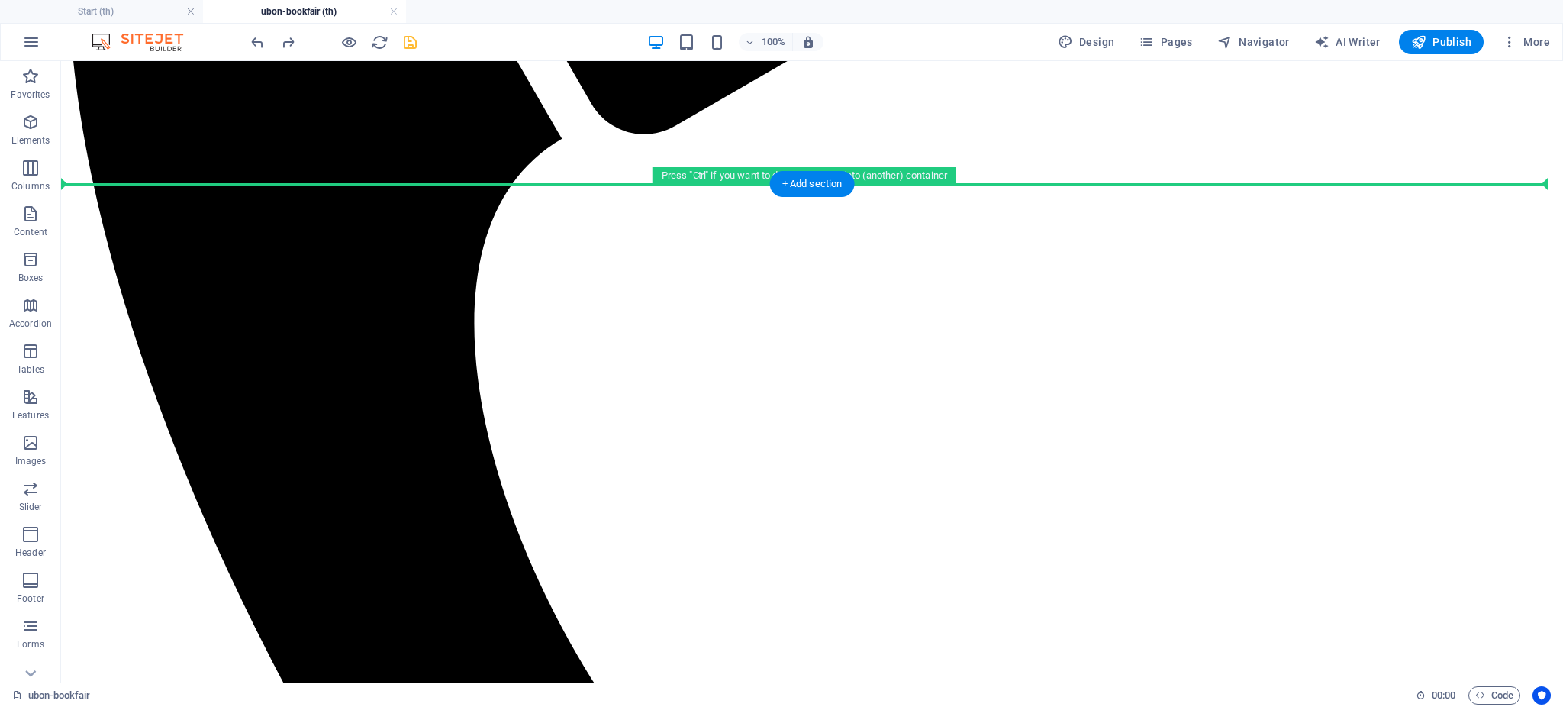
scroll to position [651, 0]
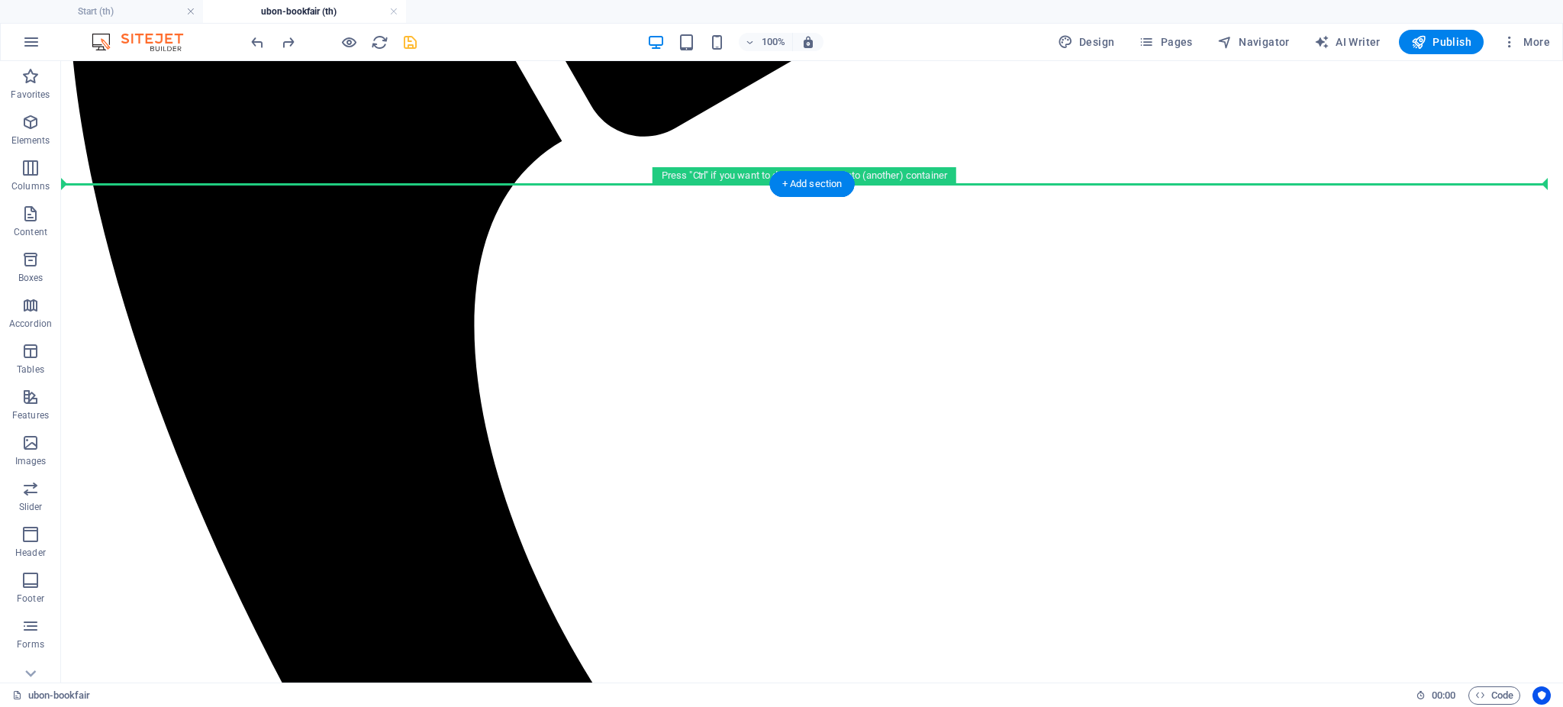
drag, startPoint x: 372, startPoint y: 367, endPoint x: 324, endPoint y: 231, distance: 144.1
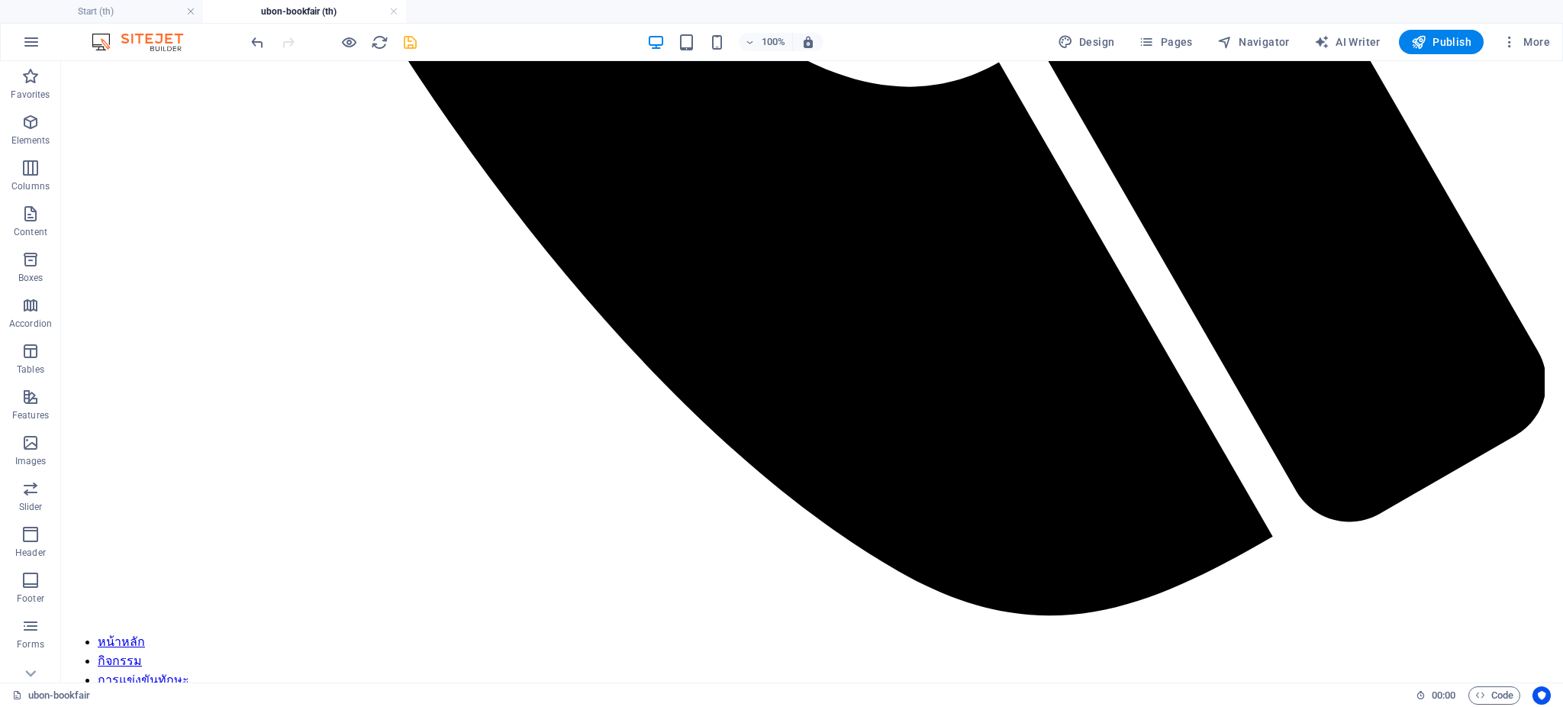
scroll to position [1506, 0]
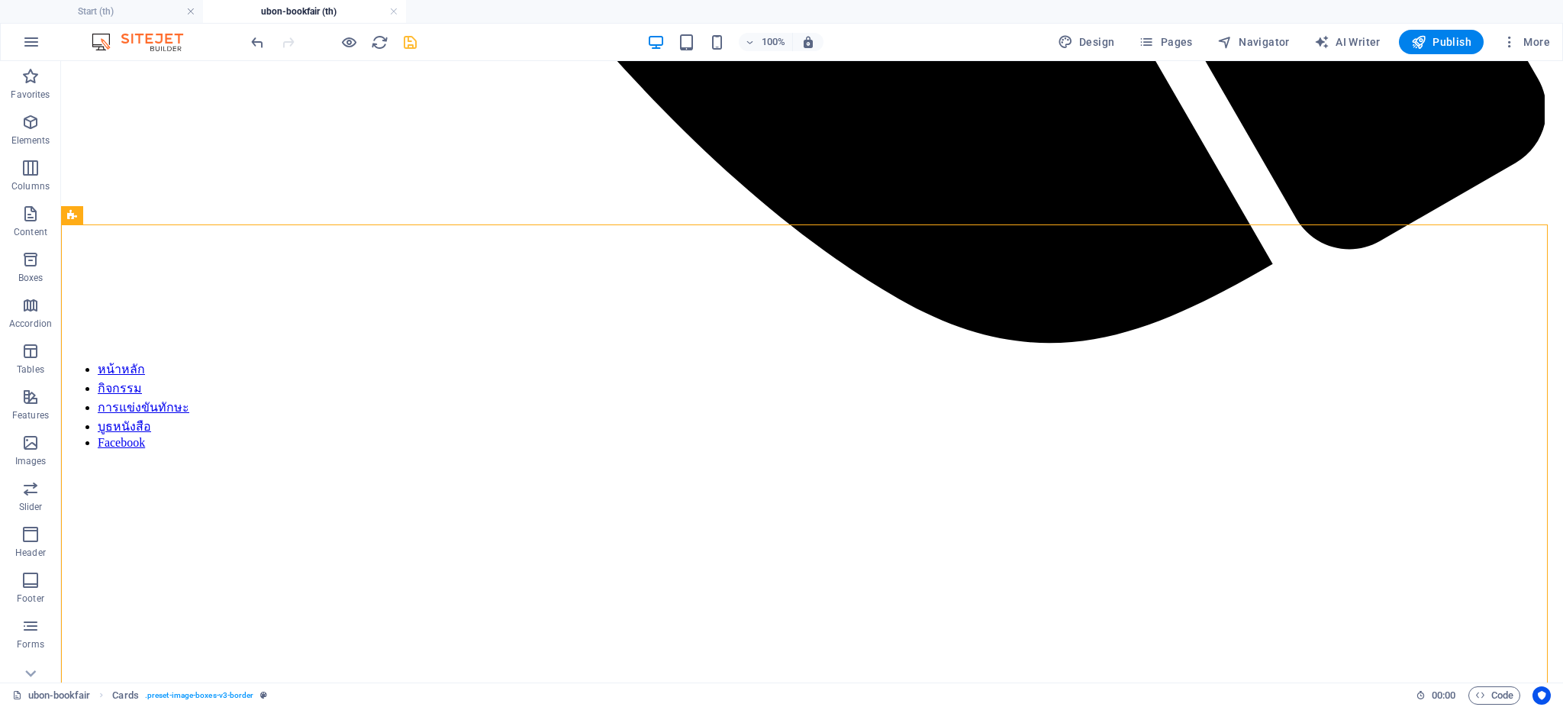
scroll to position [1730, 0]
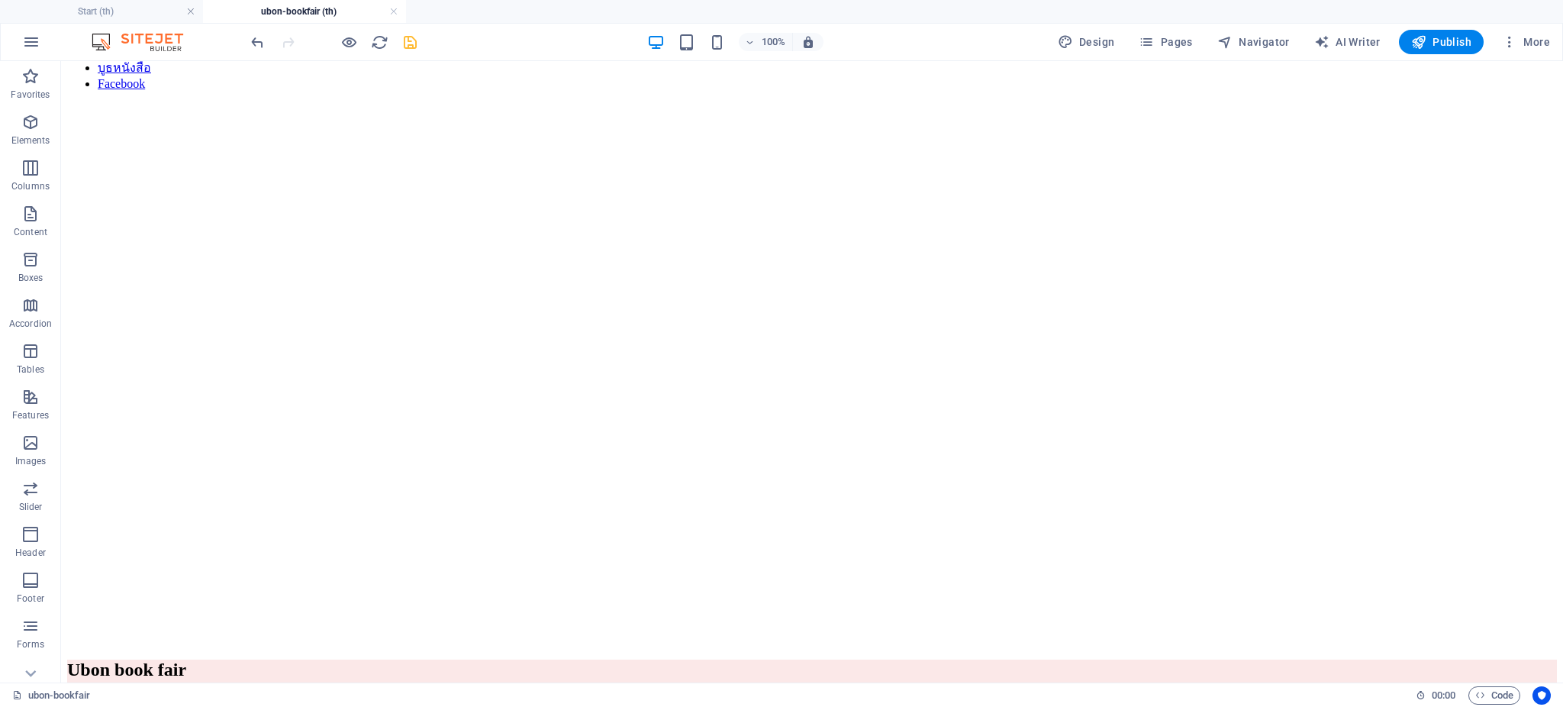
scroll to position [2080, 0]
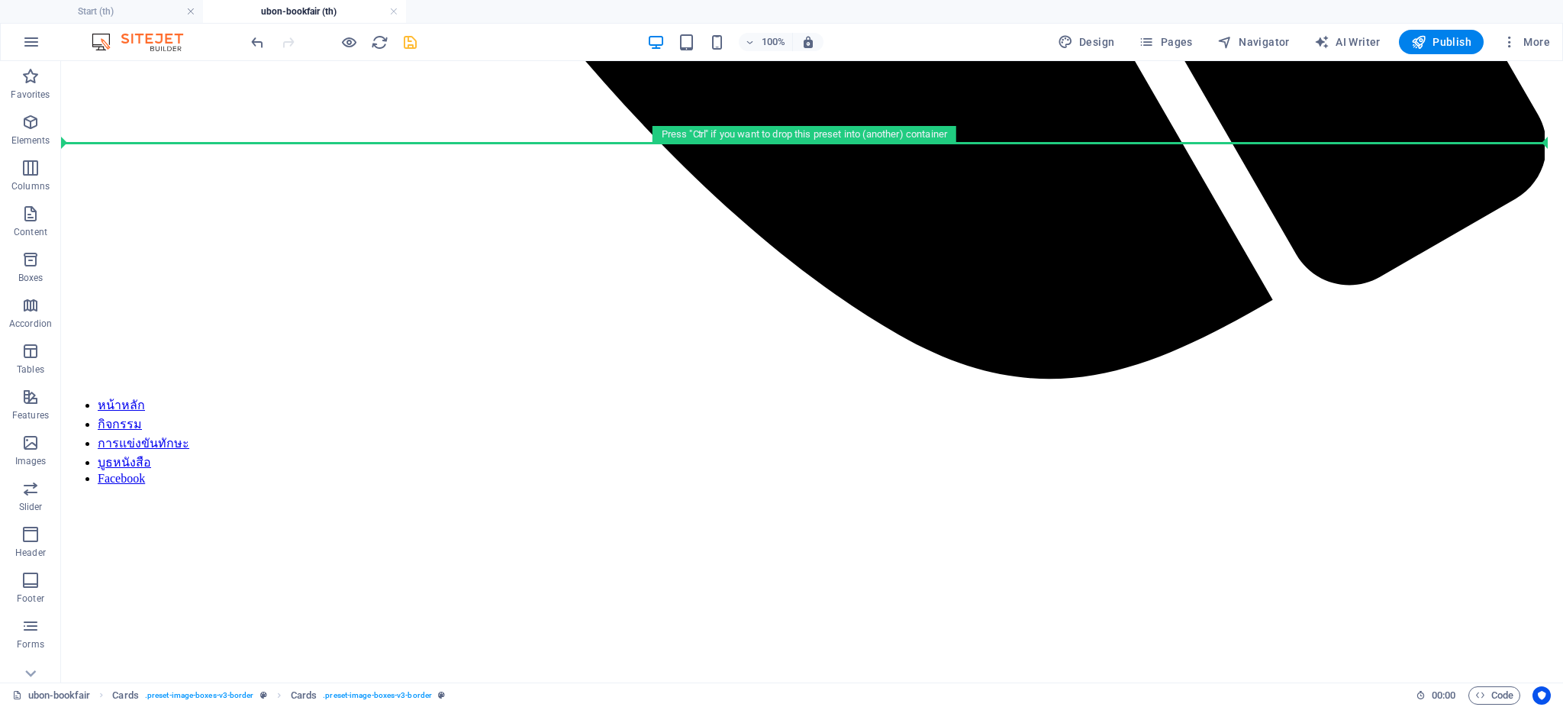
scroll to position [1686, 0]
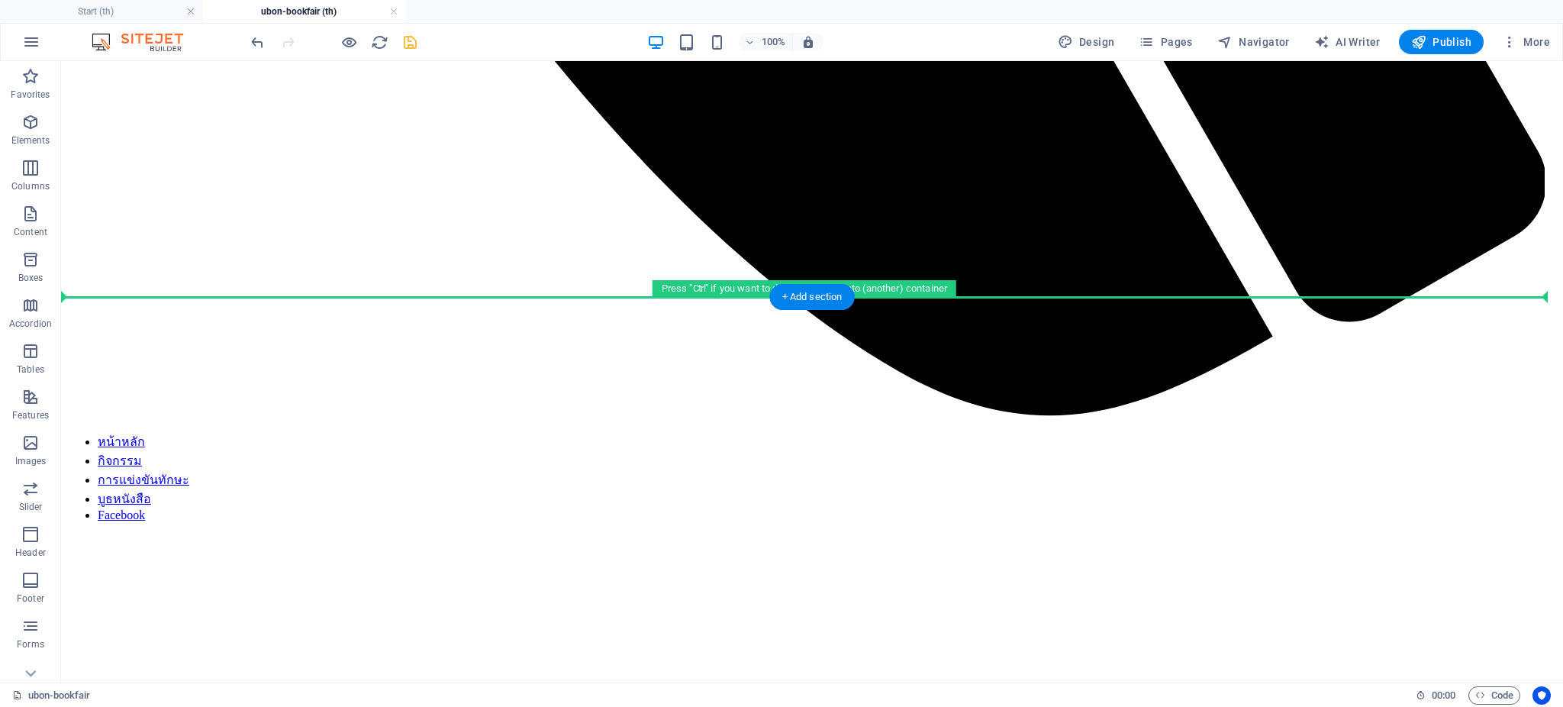
drag, startPoint x: 641, startPoint y: 477, endPoint x: 568, endPoint y: 347, distance: 149.0
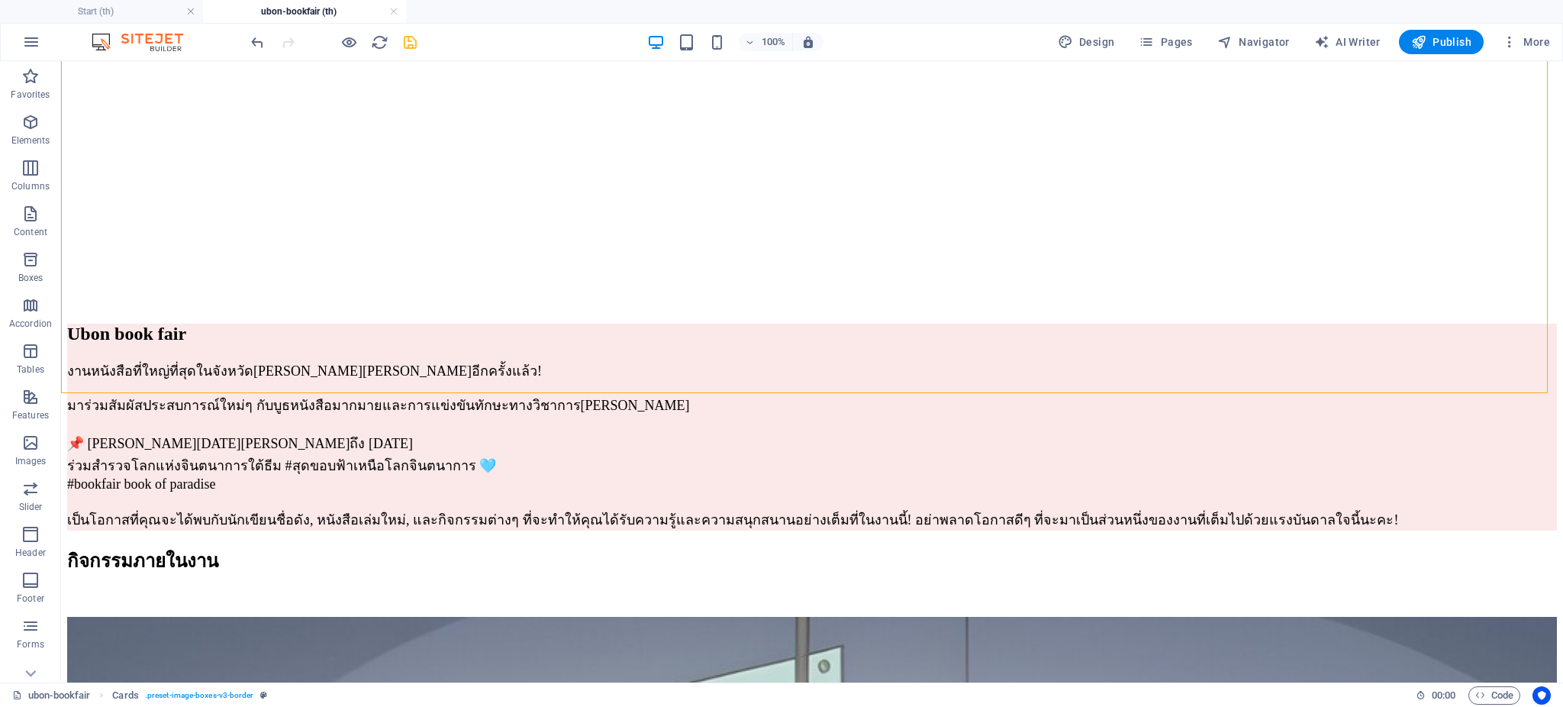
scroll to position [2601, 0]
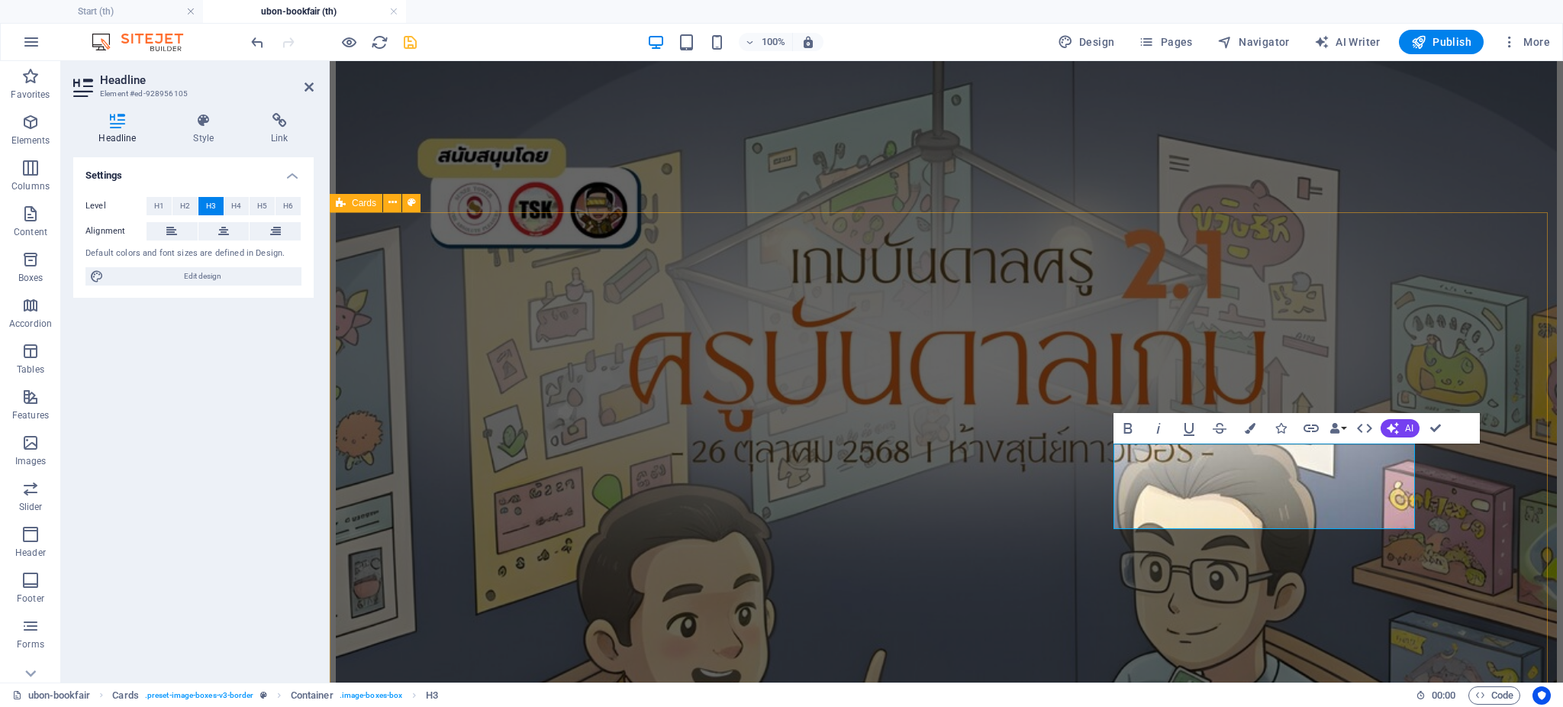
scroll to position [2295, 0]
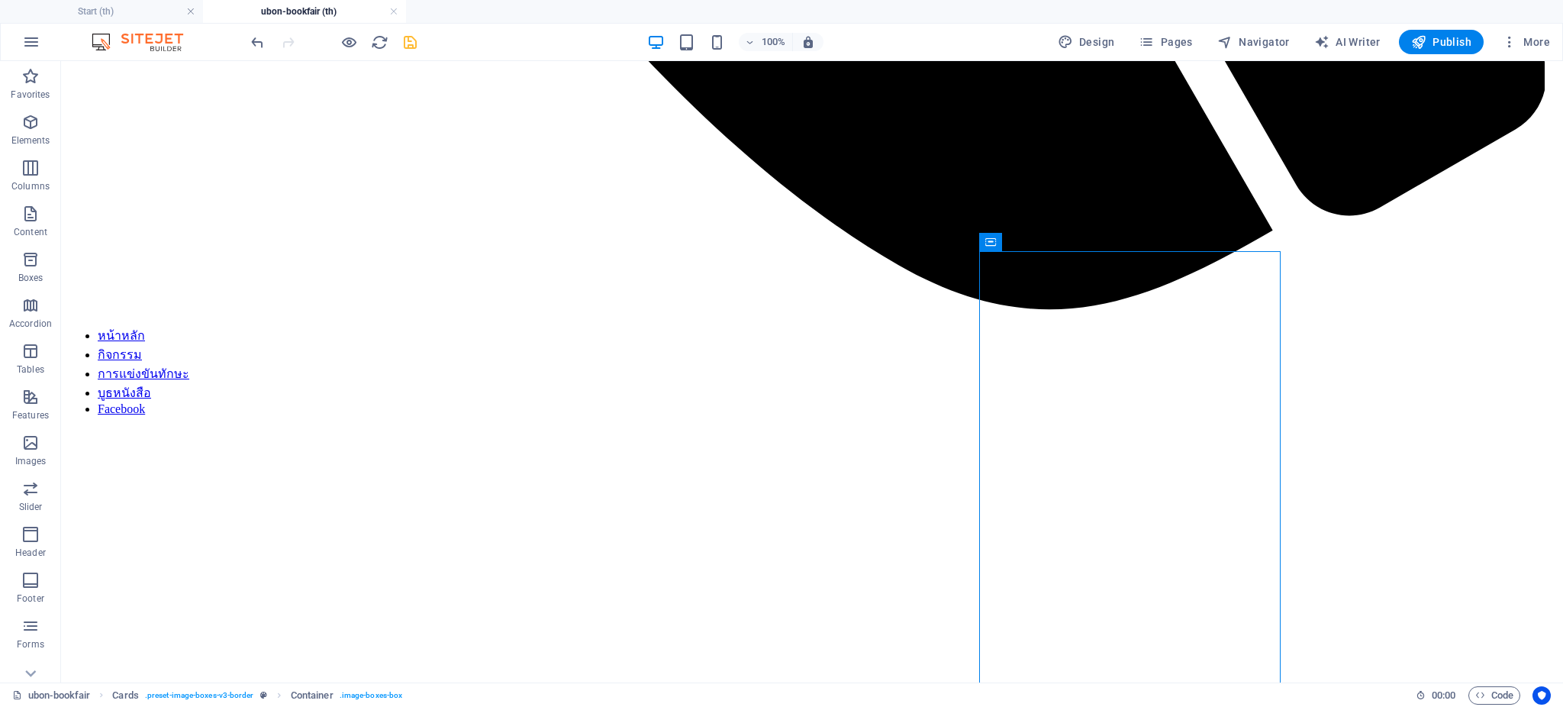
scroll to position [1878, 0]
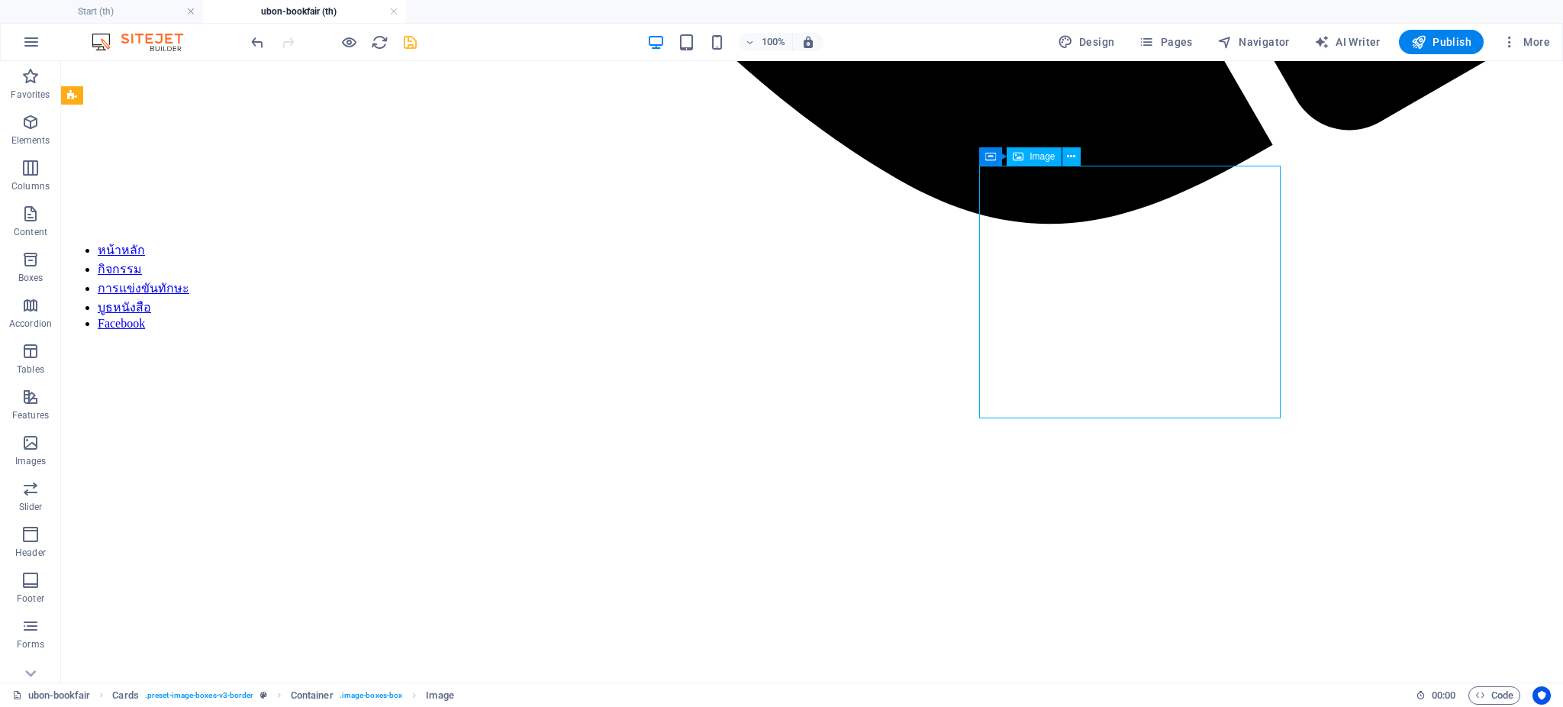
select select "%"
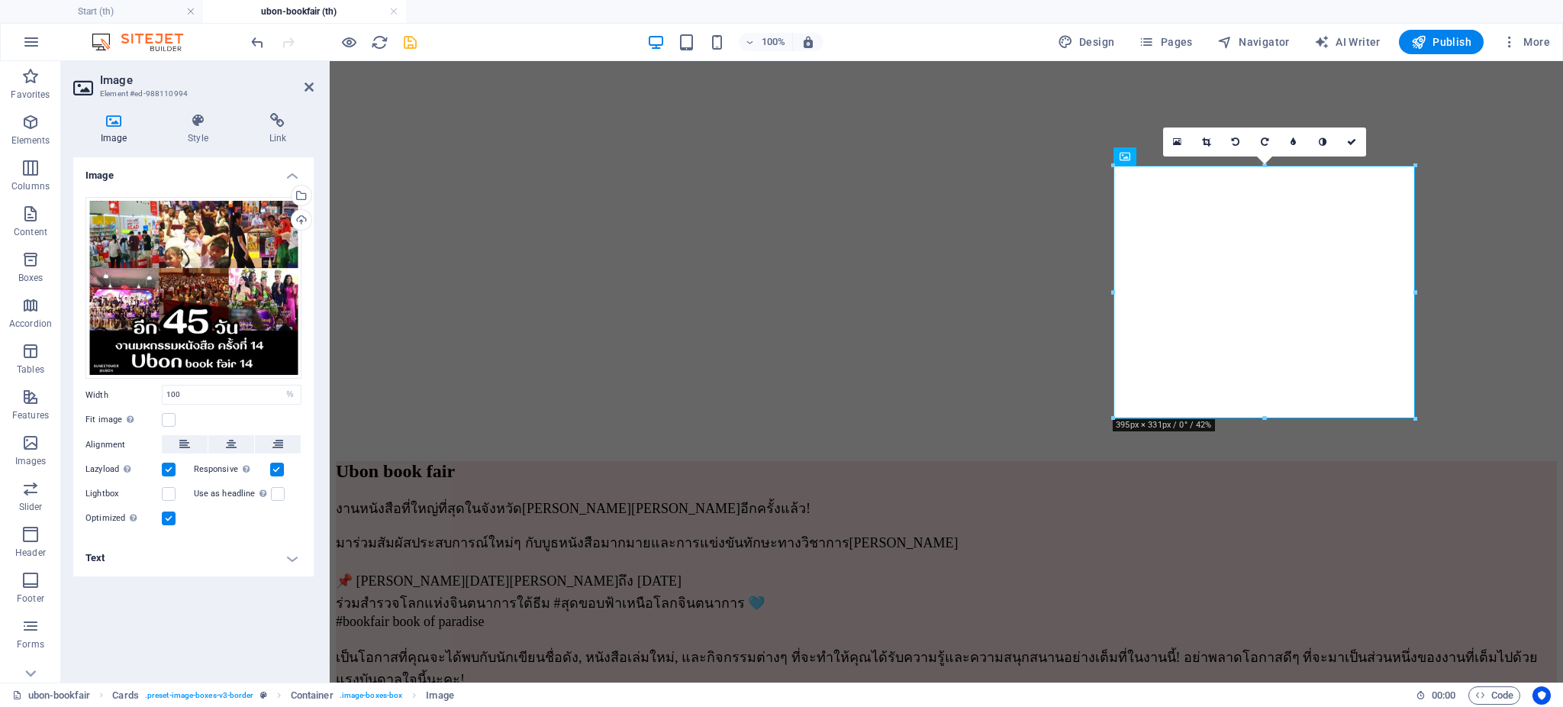
click at [82, 306] on div "Drag files here, click to choose files or select files from Files or our free s…" at bounding box center [193, 363] width 240 height 356
click at [117, 299] on div "Drag files here, click to choose files or select files from Files or our free s…" at bounding box center [193, 288] width 216 height 182
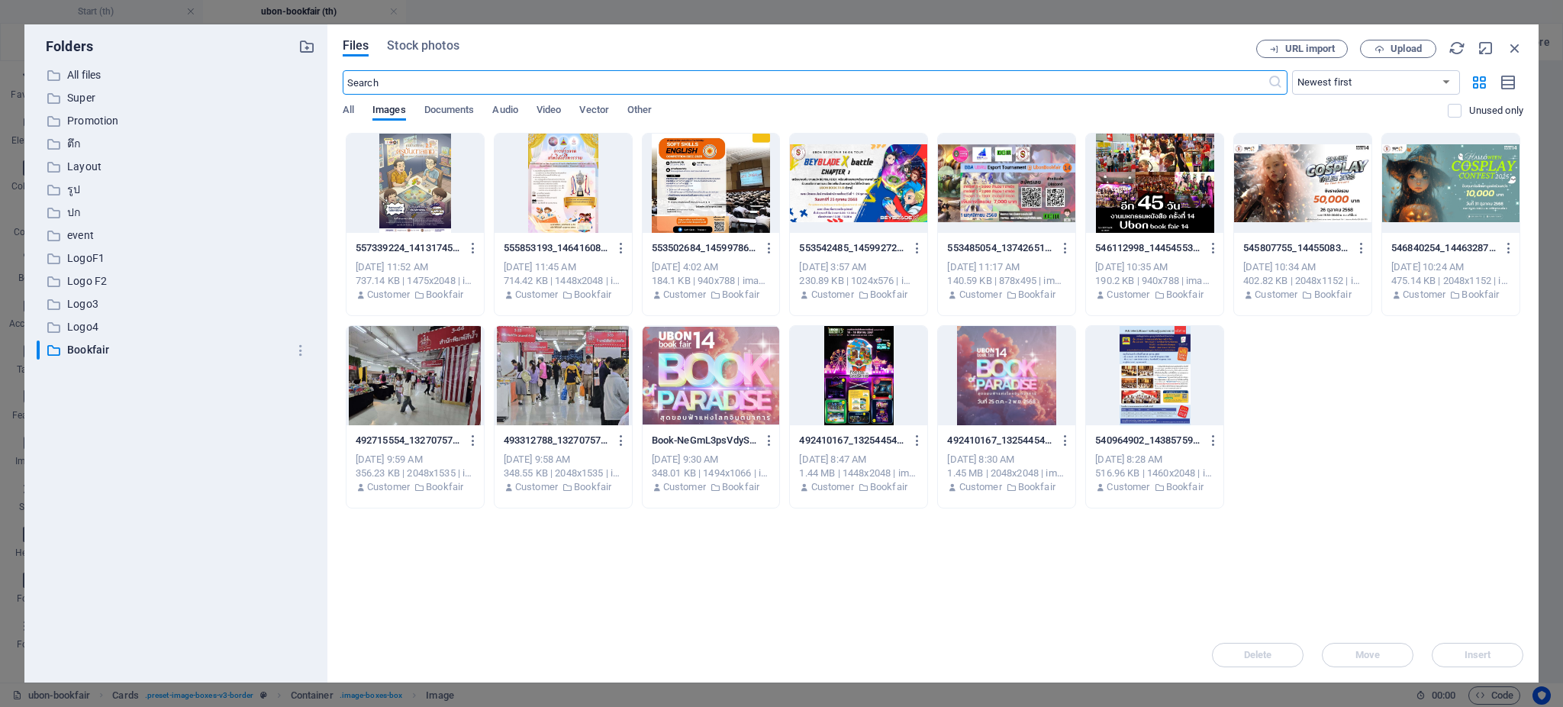
click at [1027, 187] on div at bounding box center [1006, 183] width 137 height 99
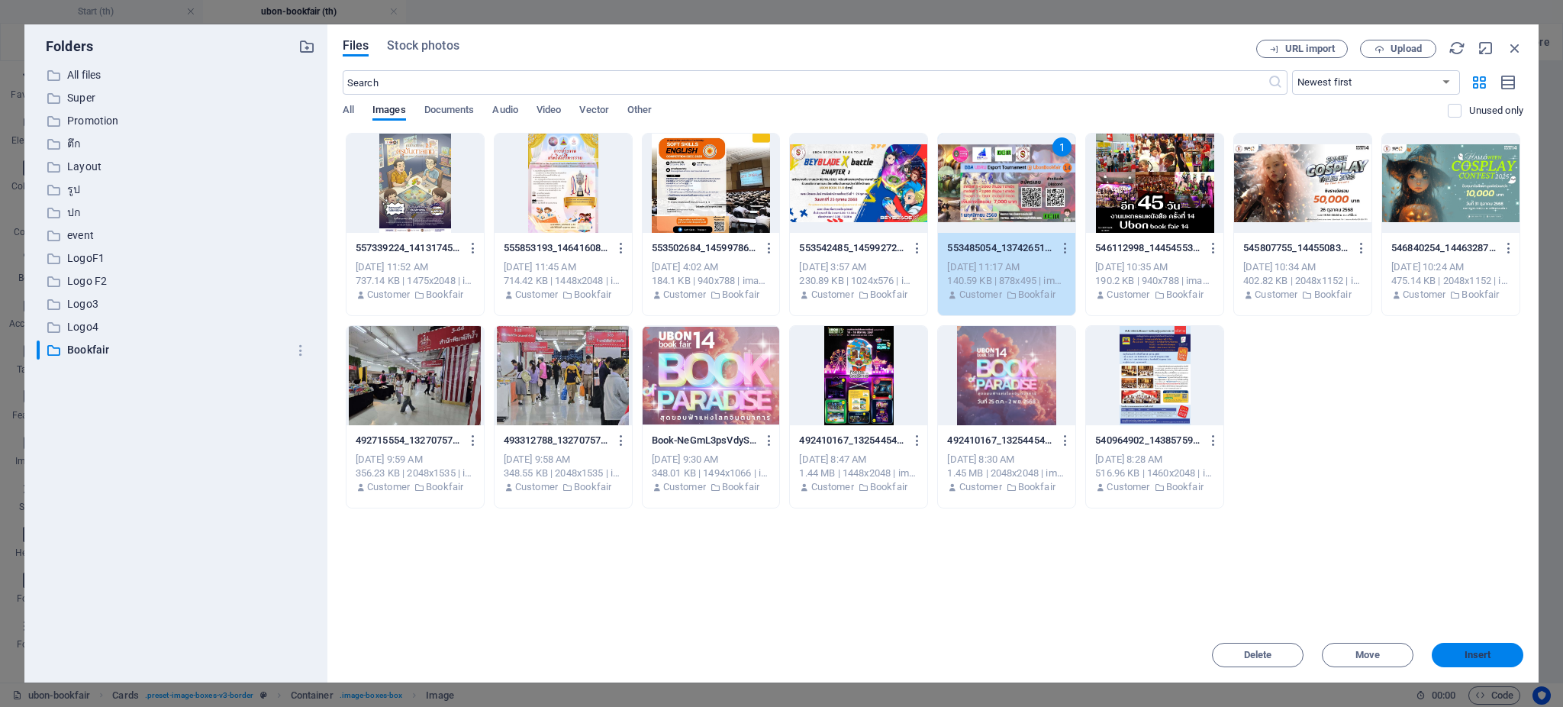
click at [1473, 655] on span "Insert" at bounding box center [1477, 654] width 27 height 9
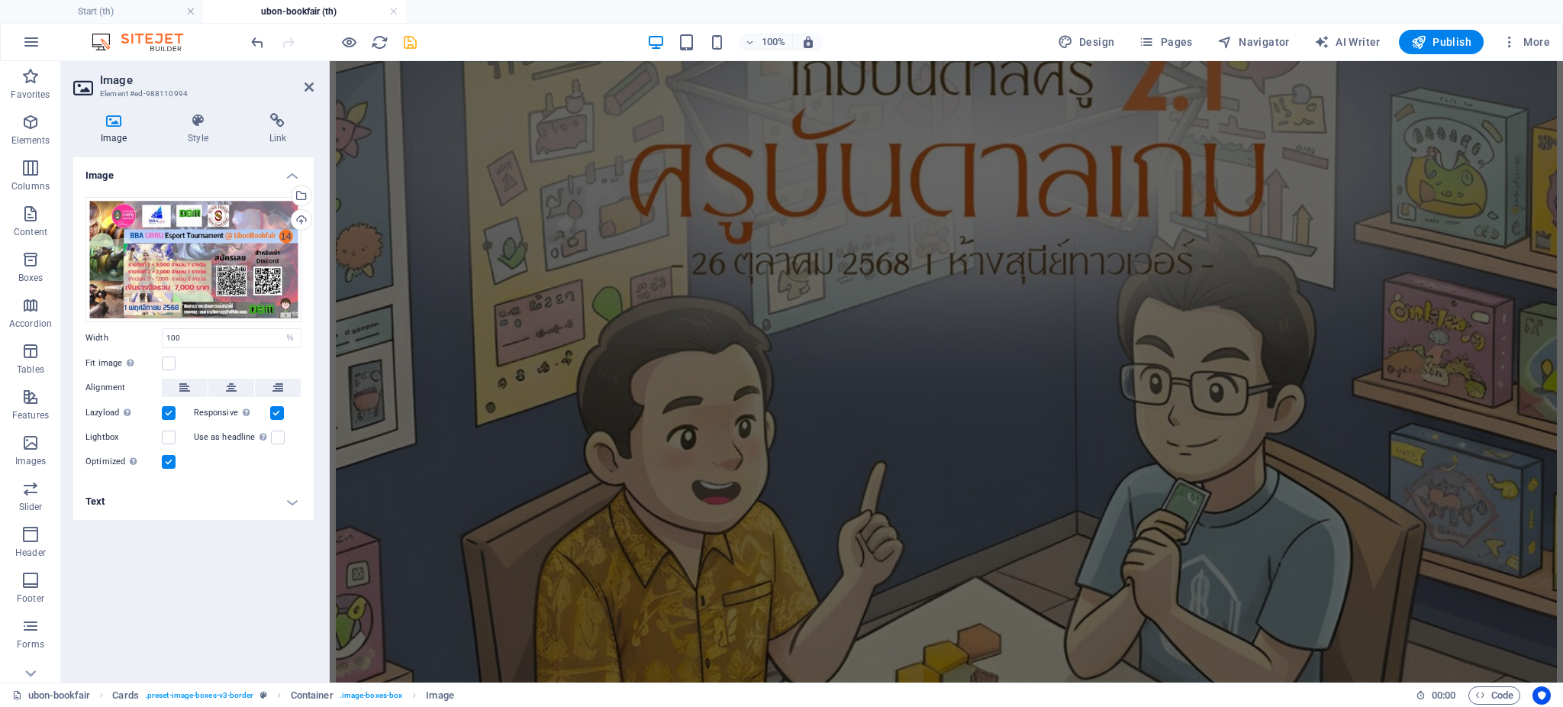
scroll to position [2792, 0]
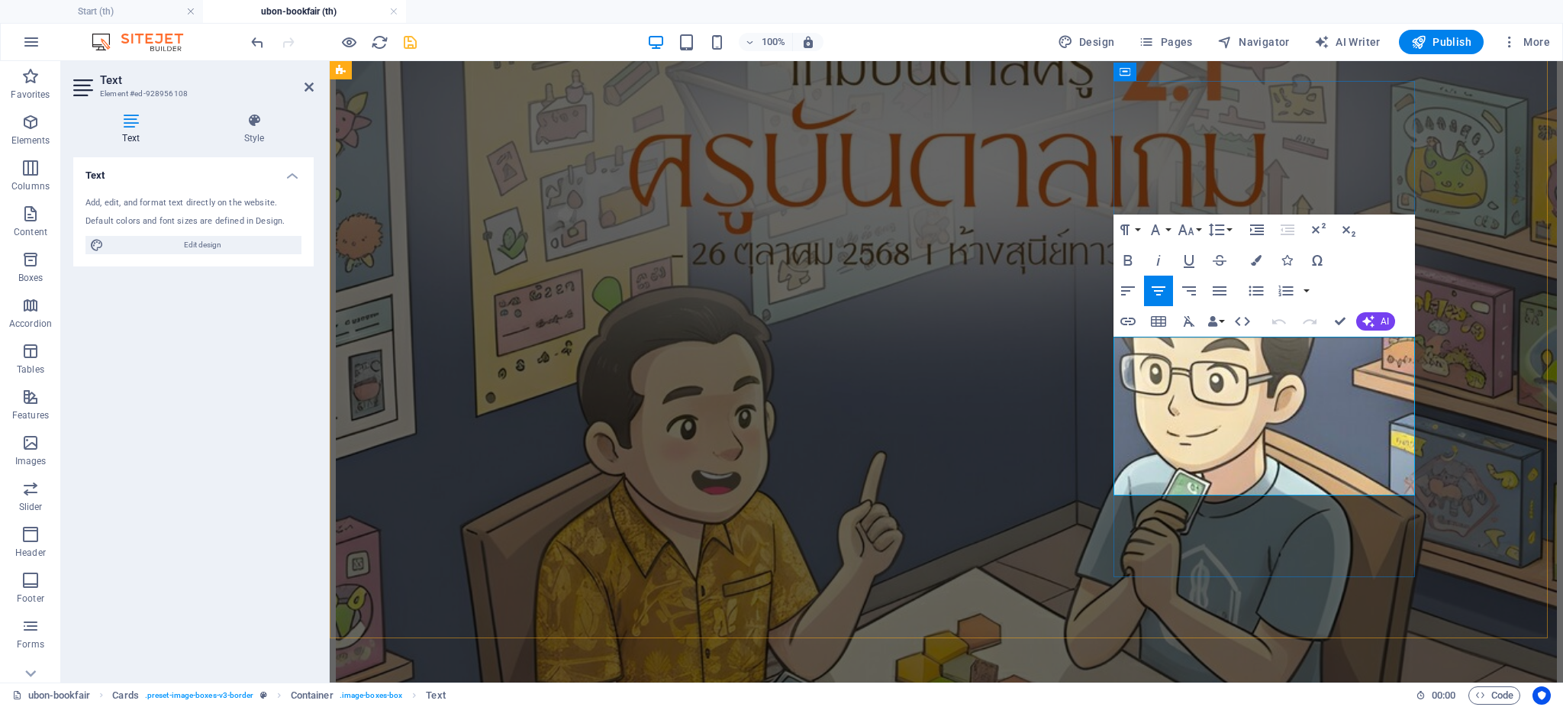
drag, startPoint x: 1374, startPoint y: 477, endPoint x: 1118, endPoint y: 365, distance: 279.9
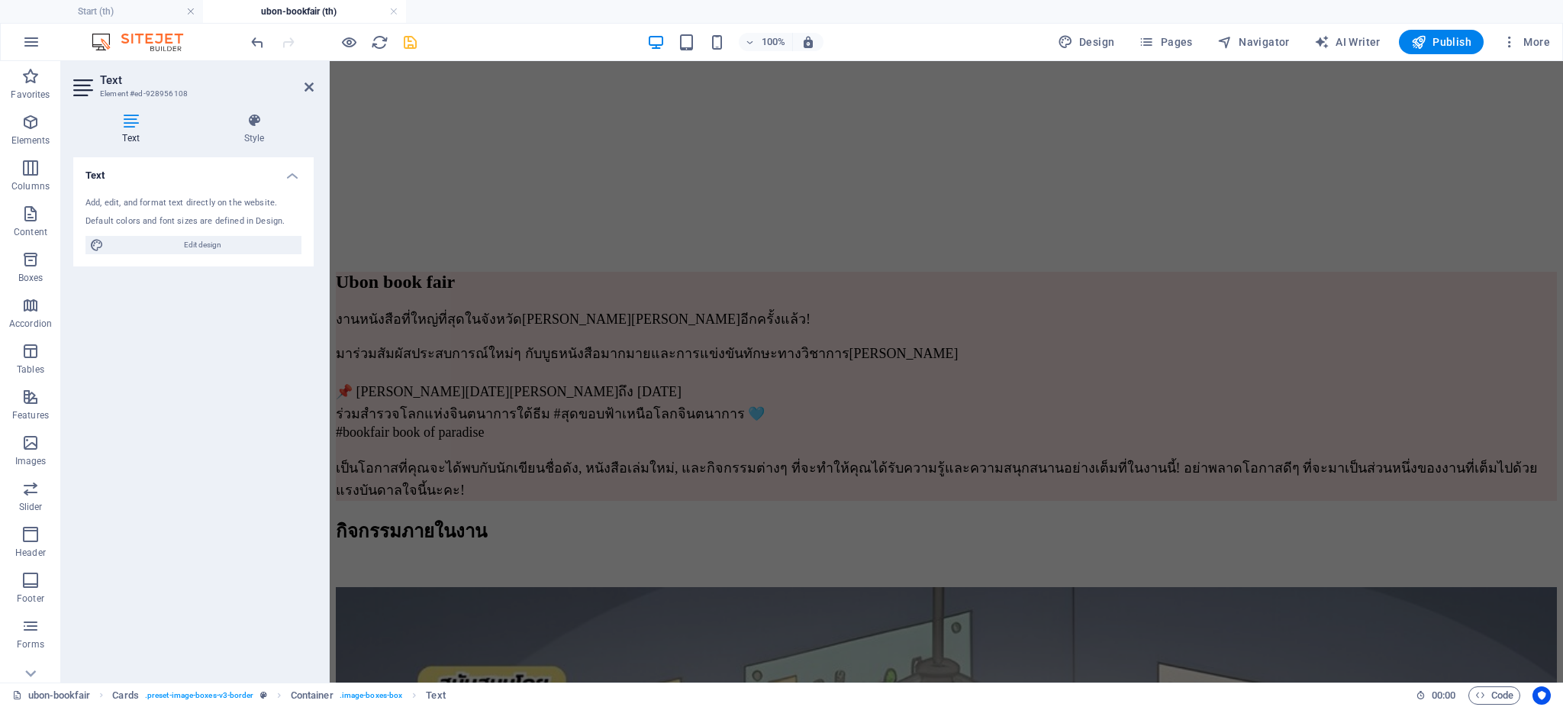
scroll to position [1963, 0]
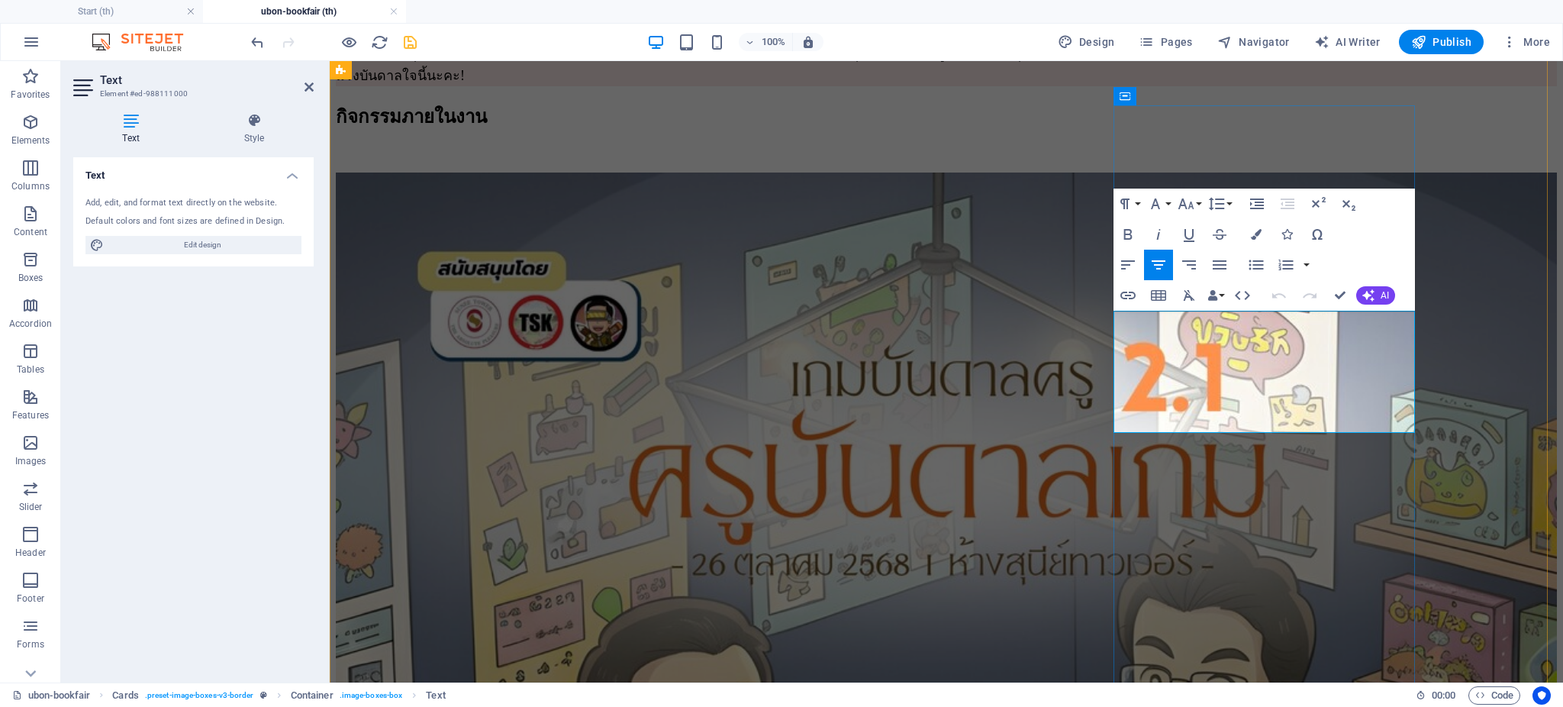
scroll to position [1938, 0]
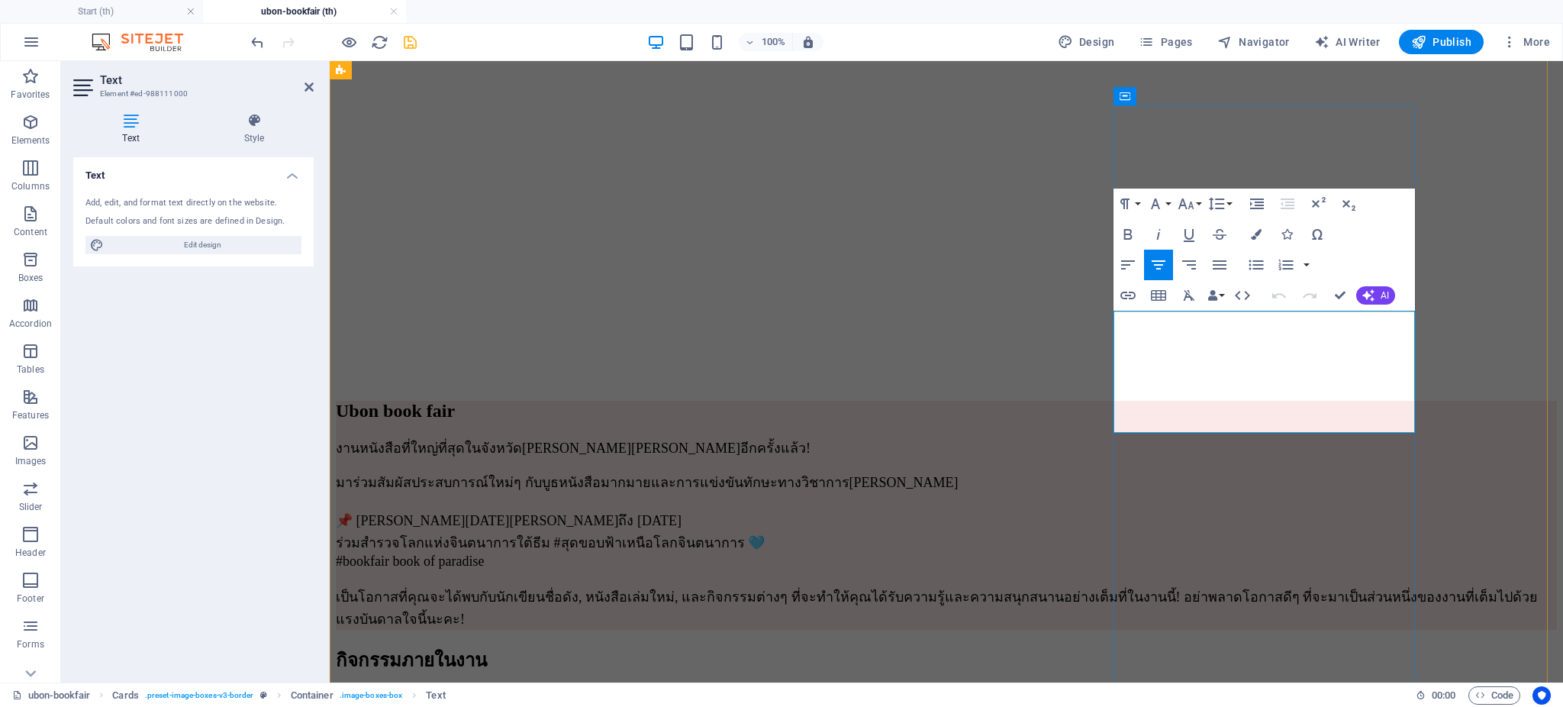
drag, startPoint x: 1374, startPoint y: 412, endPoint x: 1115, endPoint y: 315, distance: 277.0
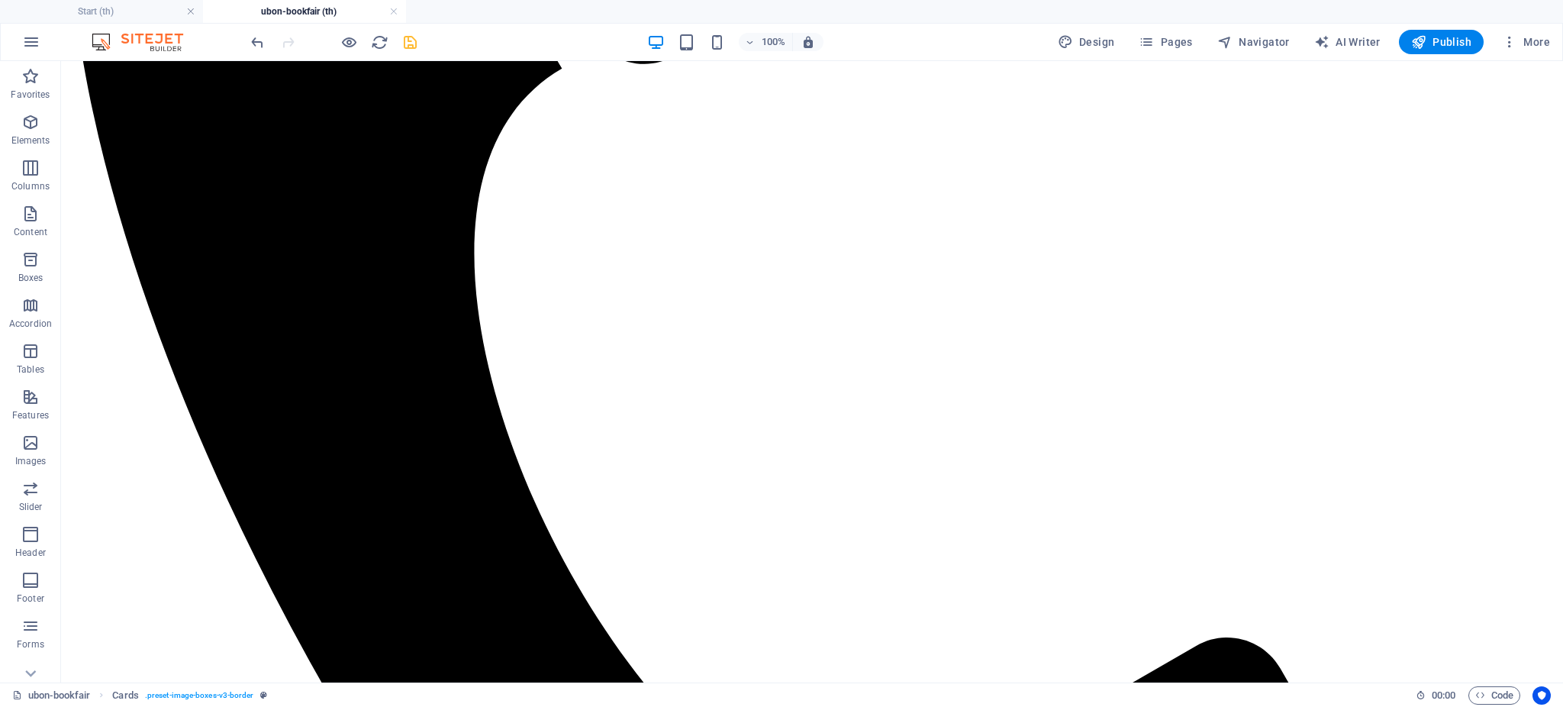
scroll to position [713, 0]
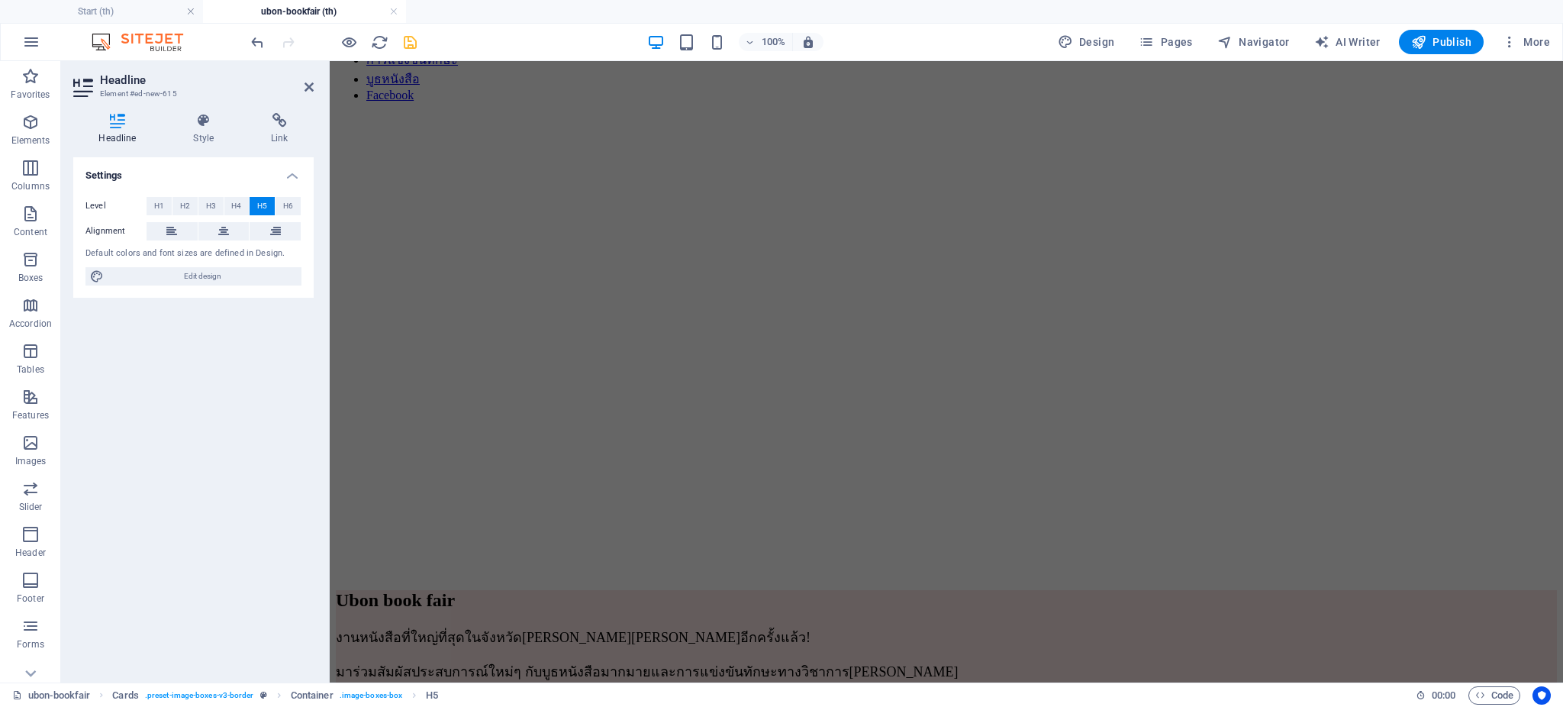
scroll to position [1931, 0]
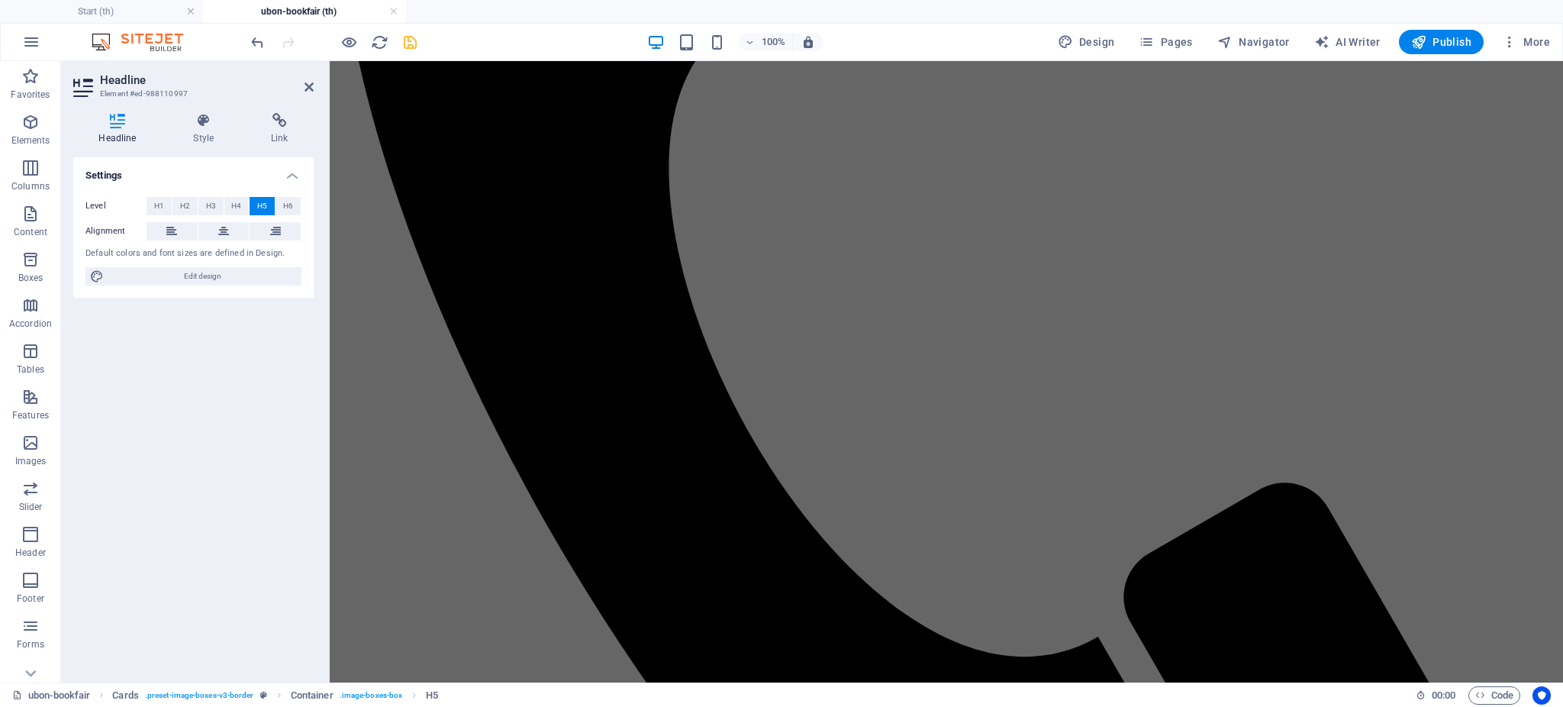
scroll to position [724, 0]
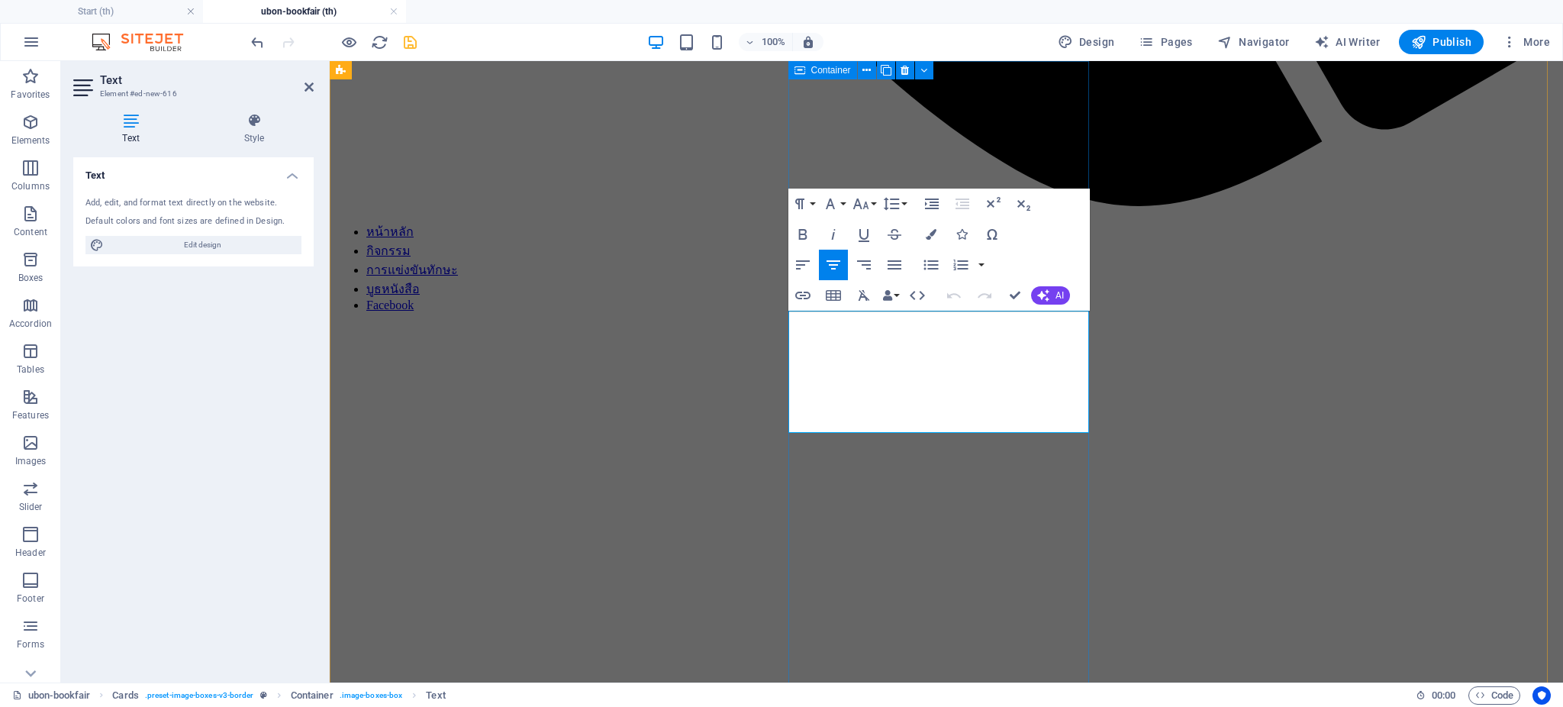
scroll to position [835, 0]
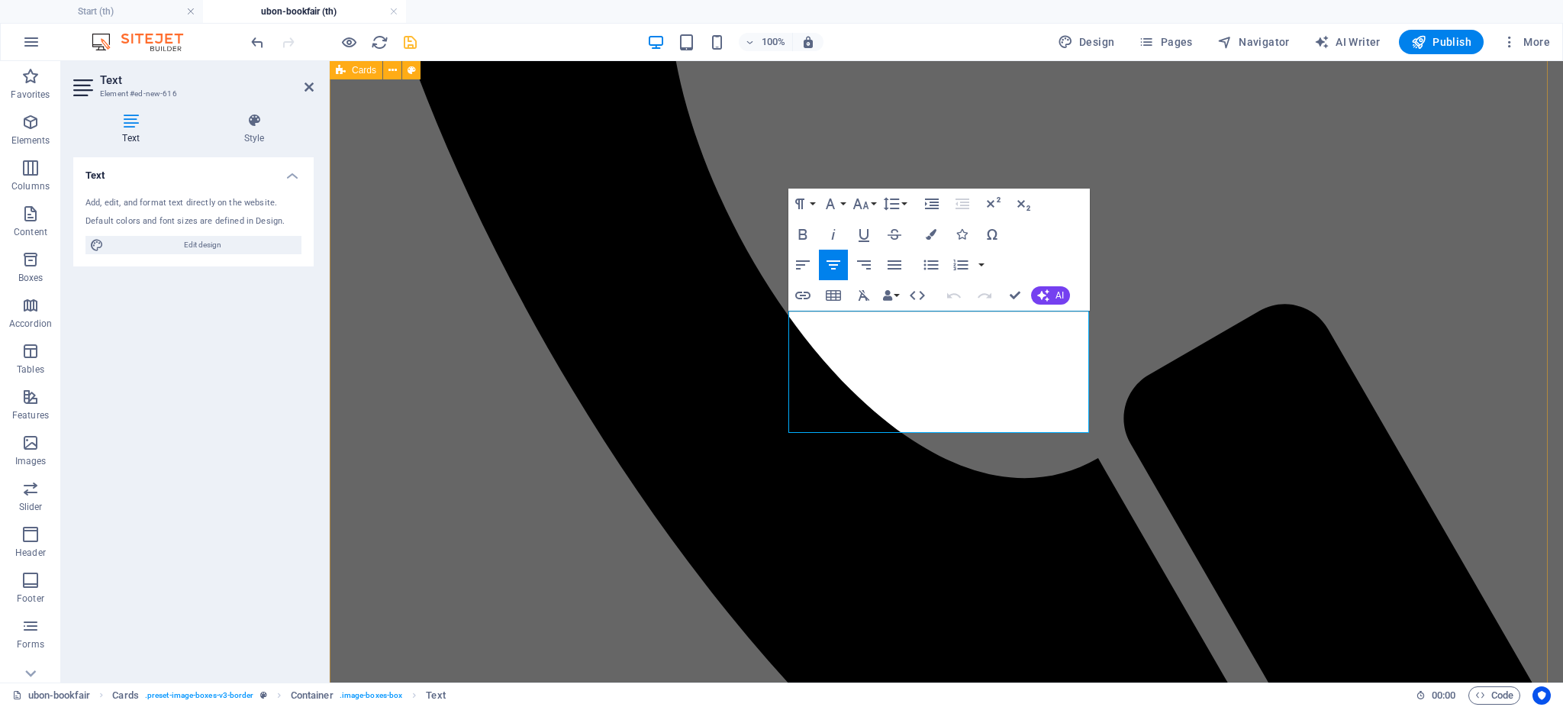
drag, startPoint x: 1048, startPoint y: 411, endPoint x: 772, endPoint y: 321, distance: 289.6
copy div "#งานมหกรรมหนังสือที่ว้าวววทุกปีของ[PERSON_NAME] ✨เตรียมพบกับบรรยากาศ[PERSON_NAM…"
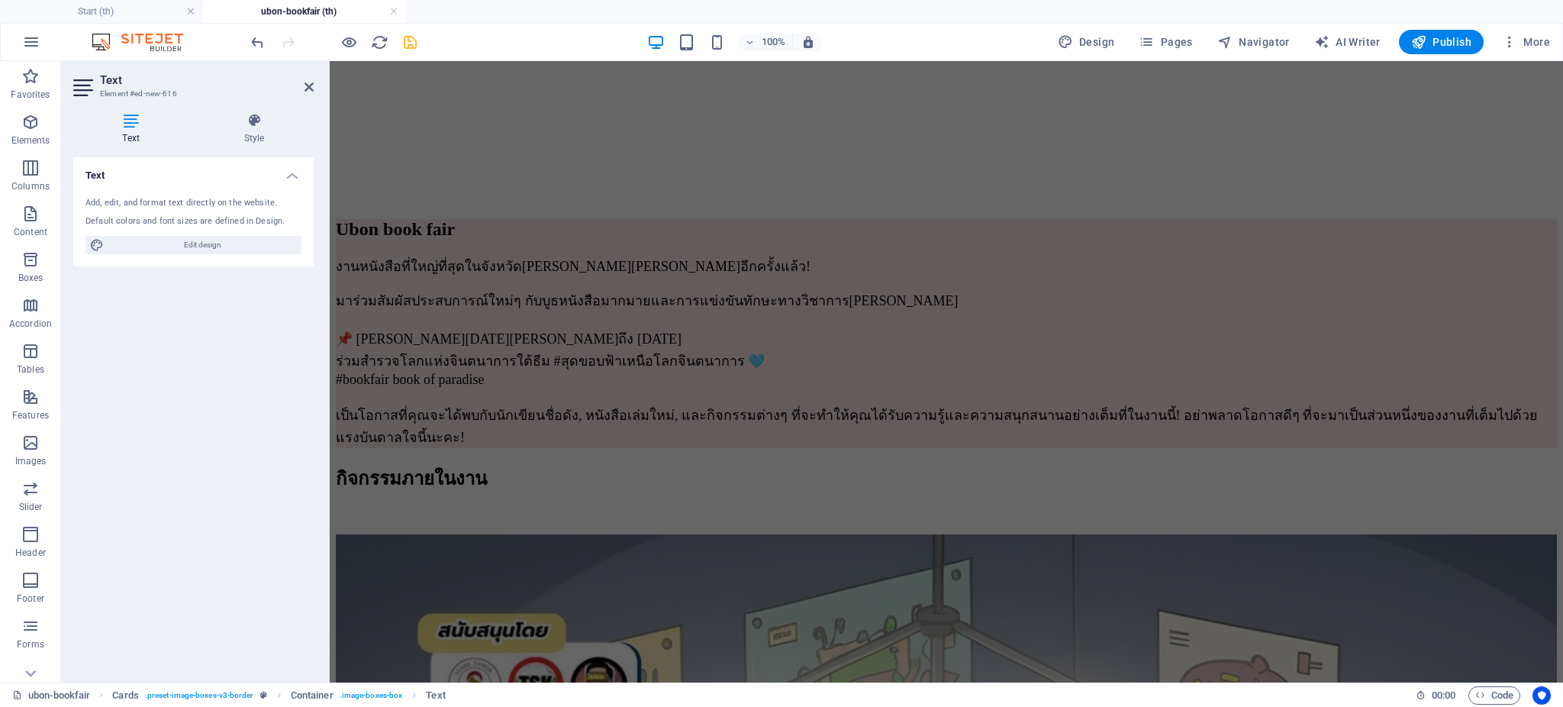
scroll to position [2030, 0]
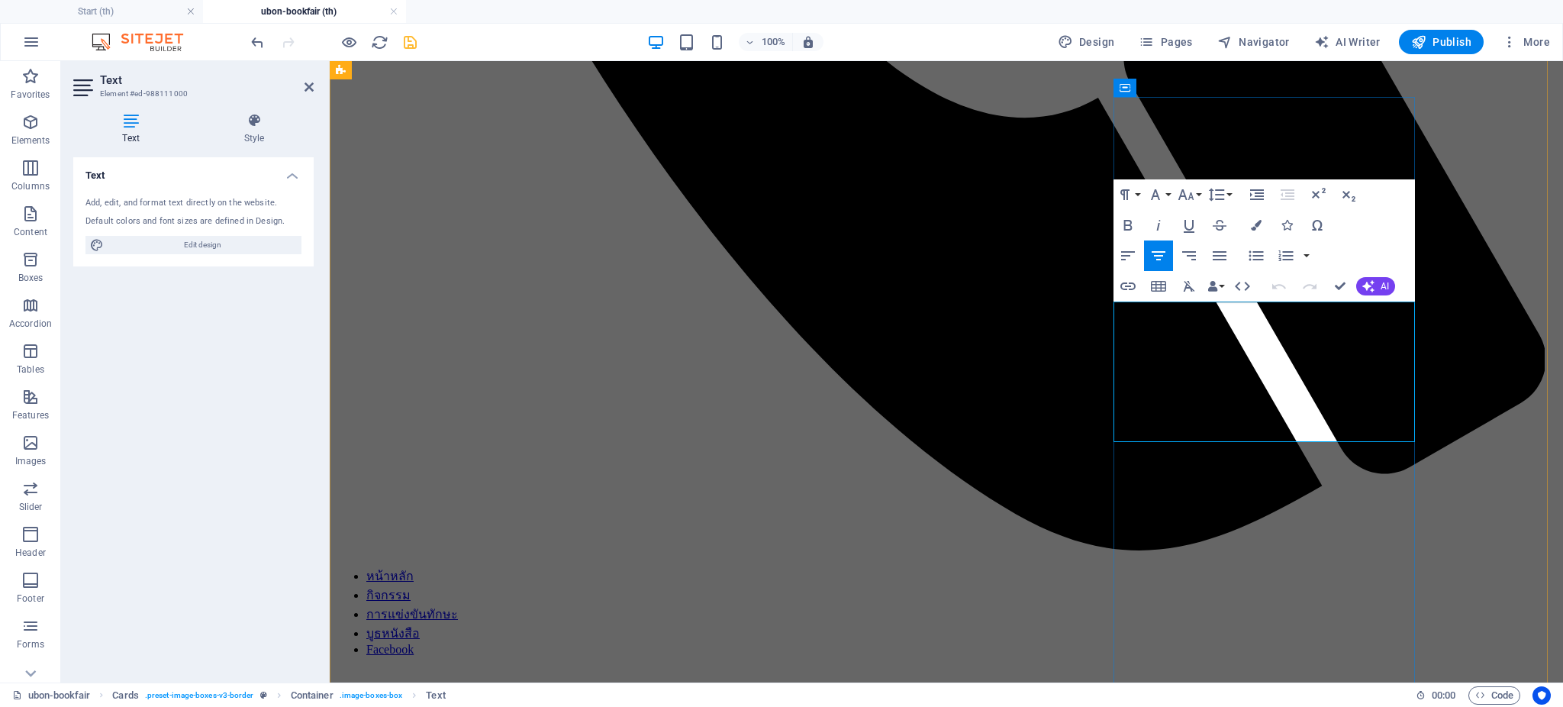
scroll to position [1947, 0]
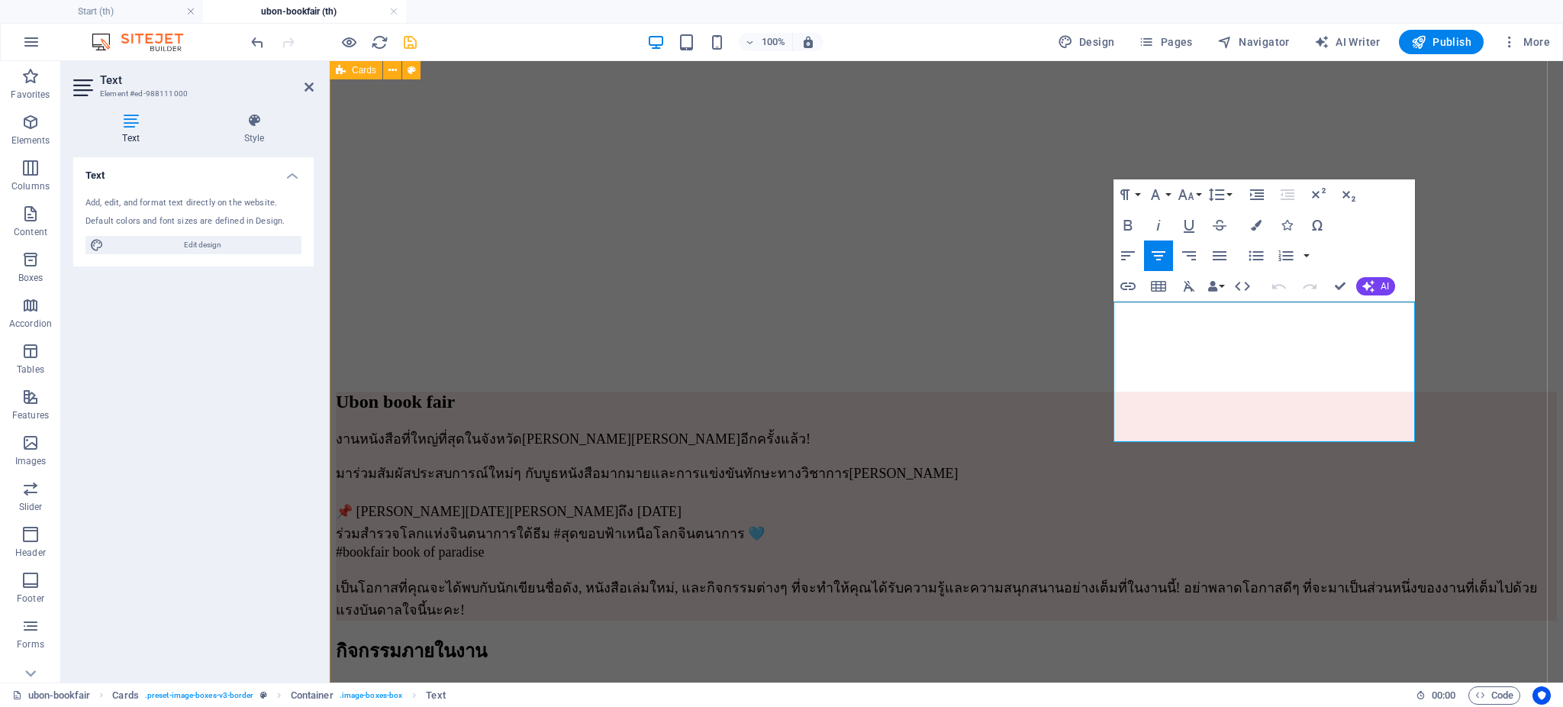
drag, startPoint x: 1367, startPoint y: 425, endPoint x: 1099, endPoint y: 312, distance: 291.4
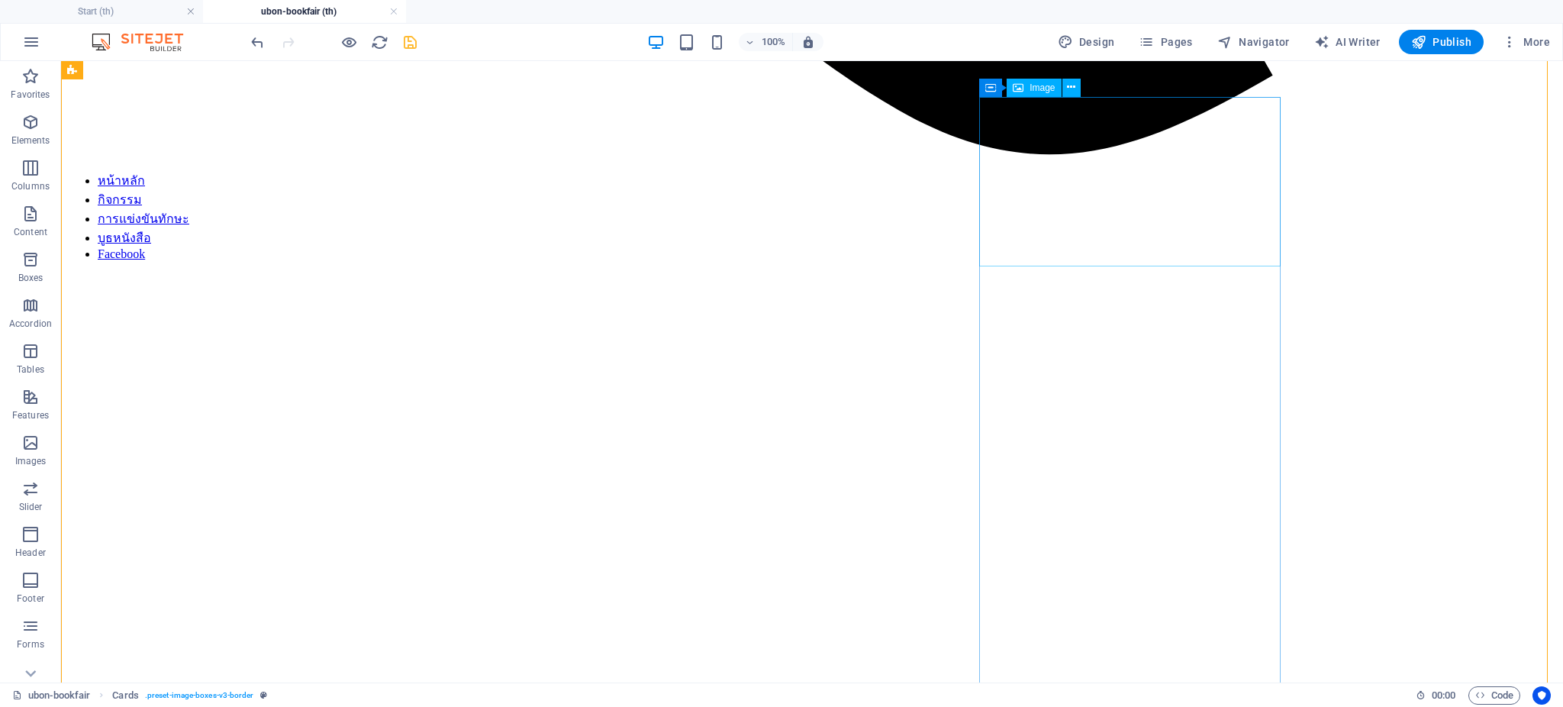
select select "%"
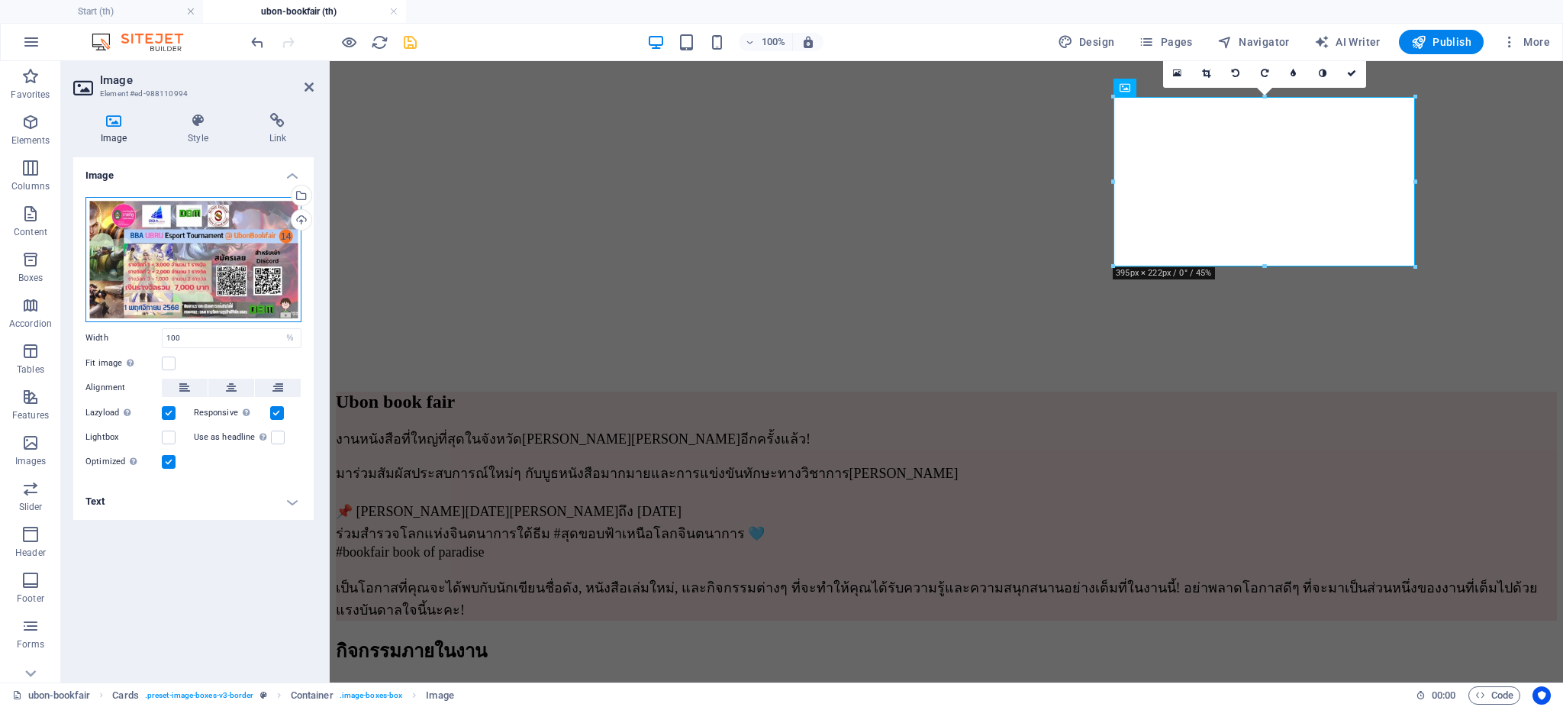
click at [168, 256] on div "Drag files here, click to choose files or select files from Files or our free s…" at bounding box center [193, 259] width 216 height 125
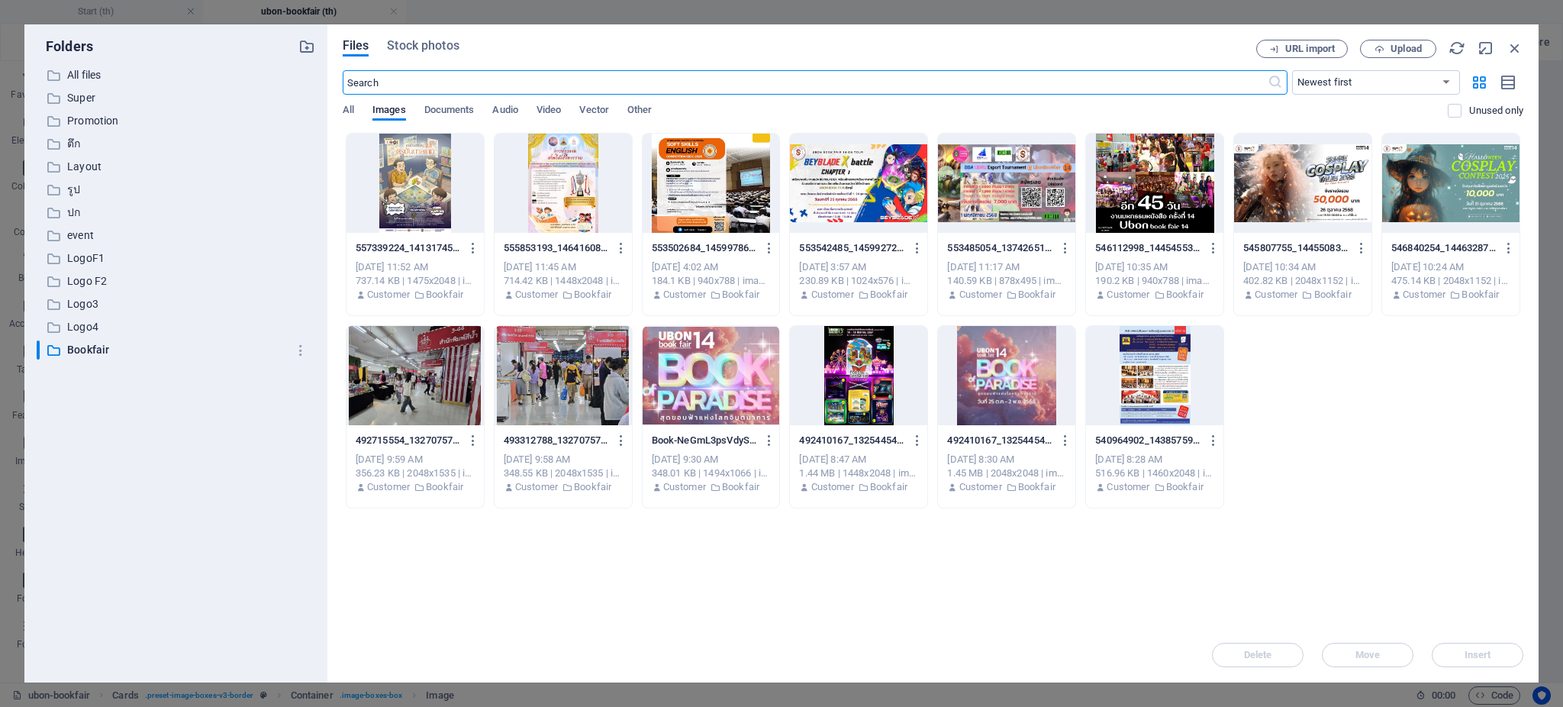
scroll to position [1941, 0]
drag, startPoint x: 1102, startPoint y: 169, endPoint x: 1169, endPoint y: 195, distance: 72.3
click at [1104, 169] on div at bounding box center [1154, 183] width 137 height 99
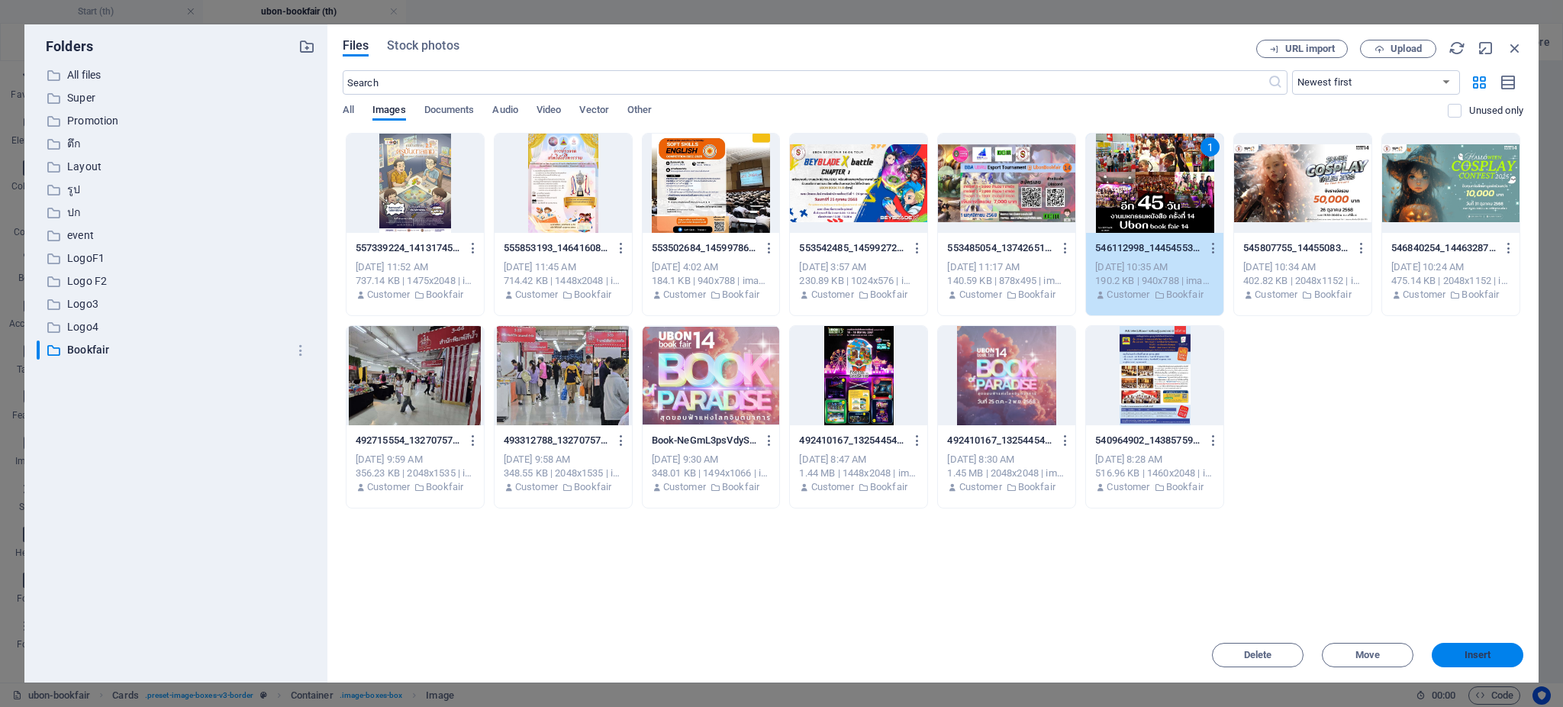
drag, startPoint x: 1483, startPoint y: 657, endPoint x: 1475, endPoint y: 649, distance: 11.9
click at [1475, 650] on span "Insert" at bounding box center [1477, 654] width 27 height 9
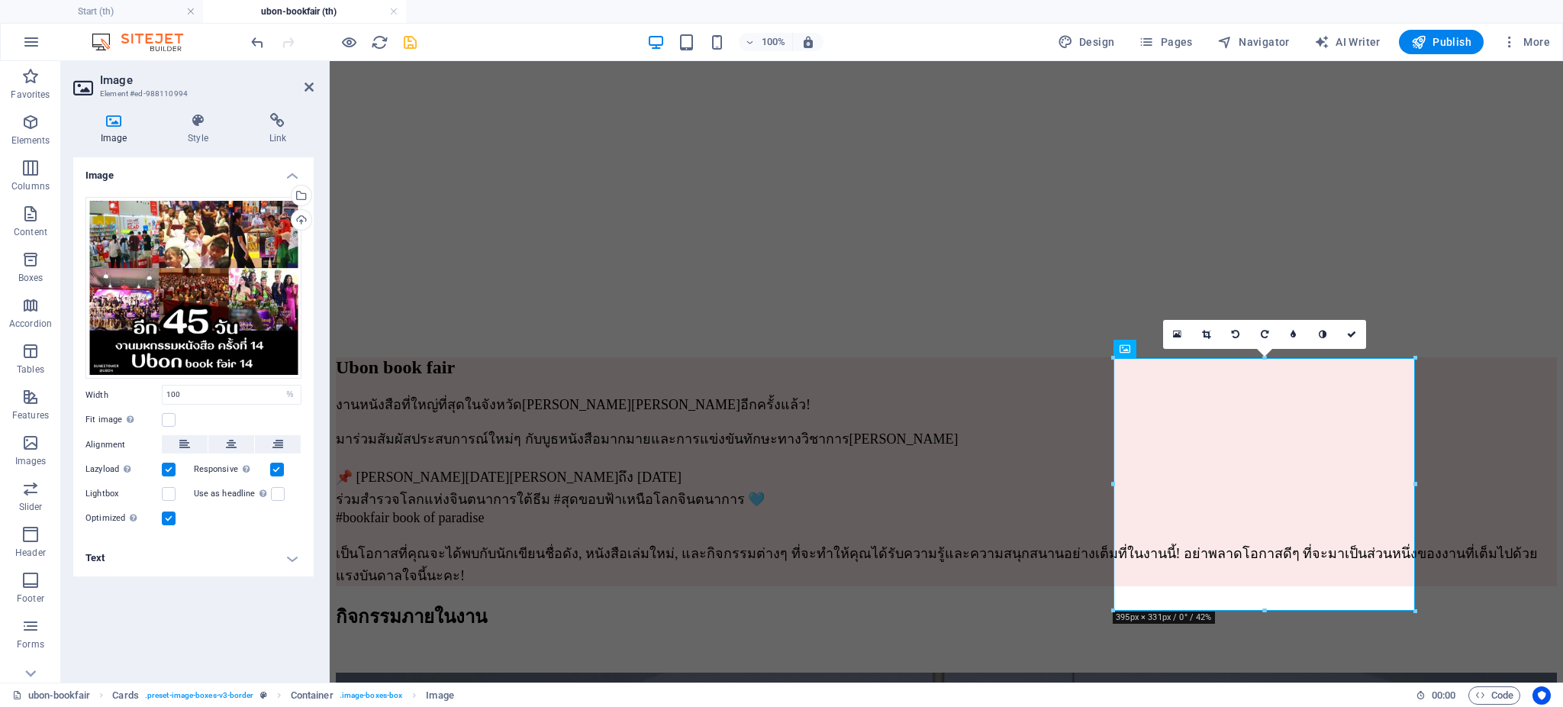
scroll to position [1982, 0]
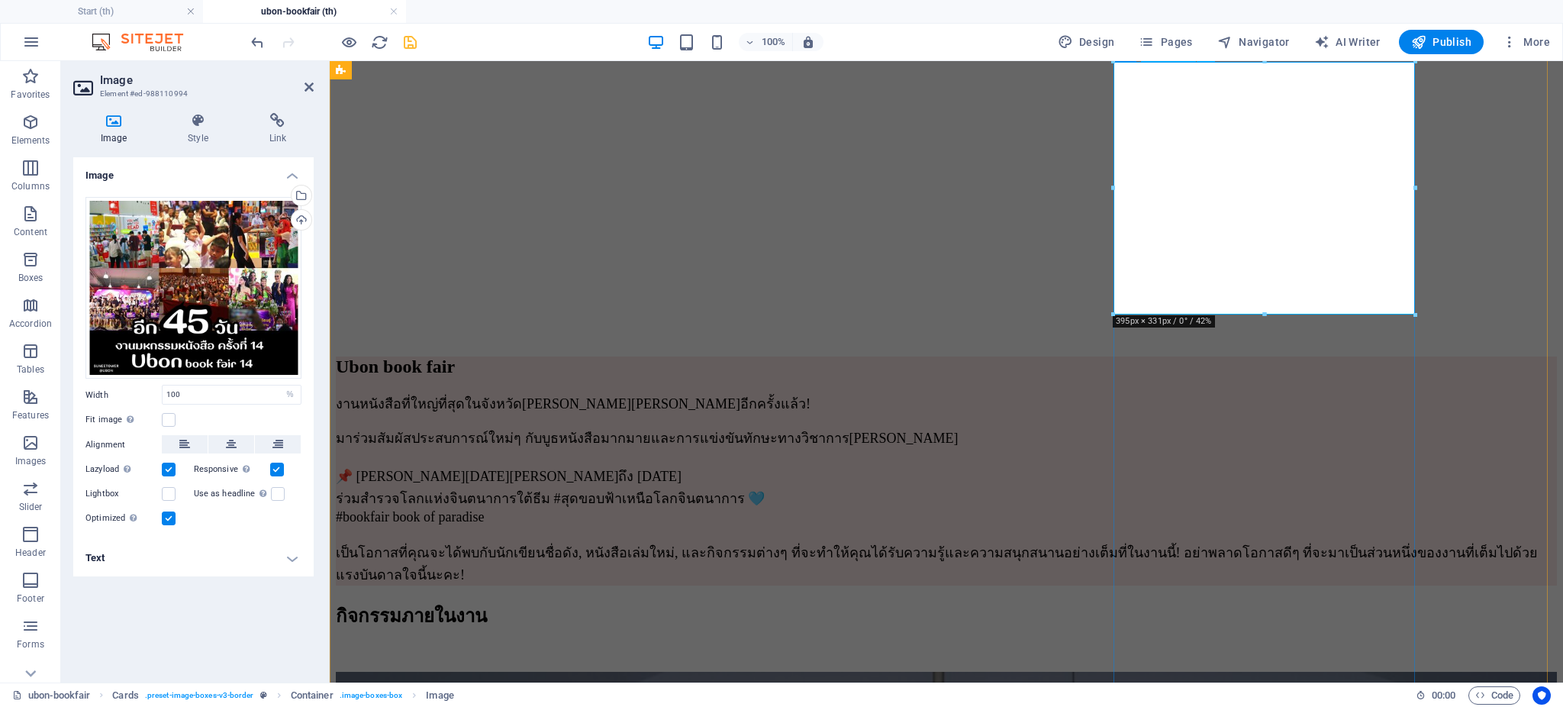
click at [189, 330] on div "Drag files here, click to choose files or select files from Files or our free s…" at bounding box center [193, 288] width 216 height 182
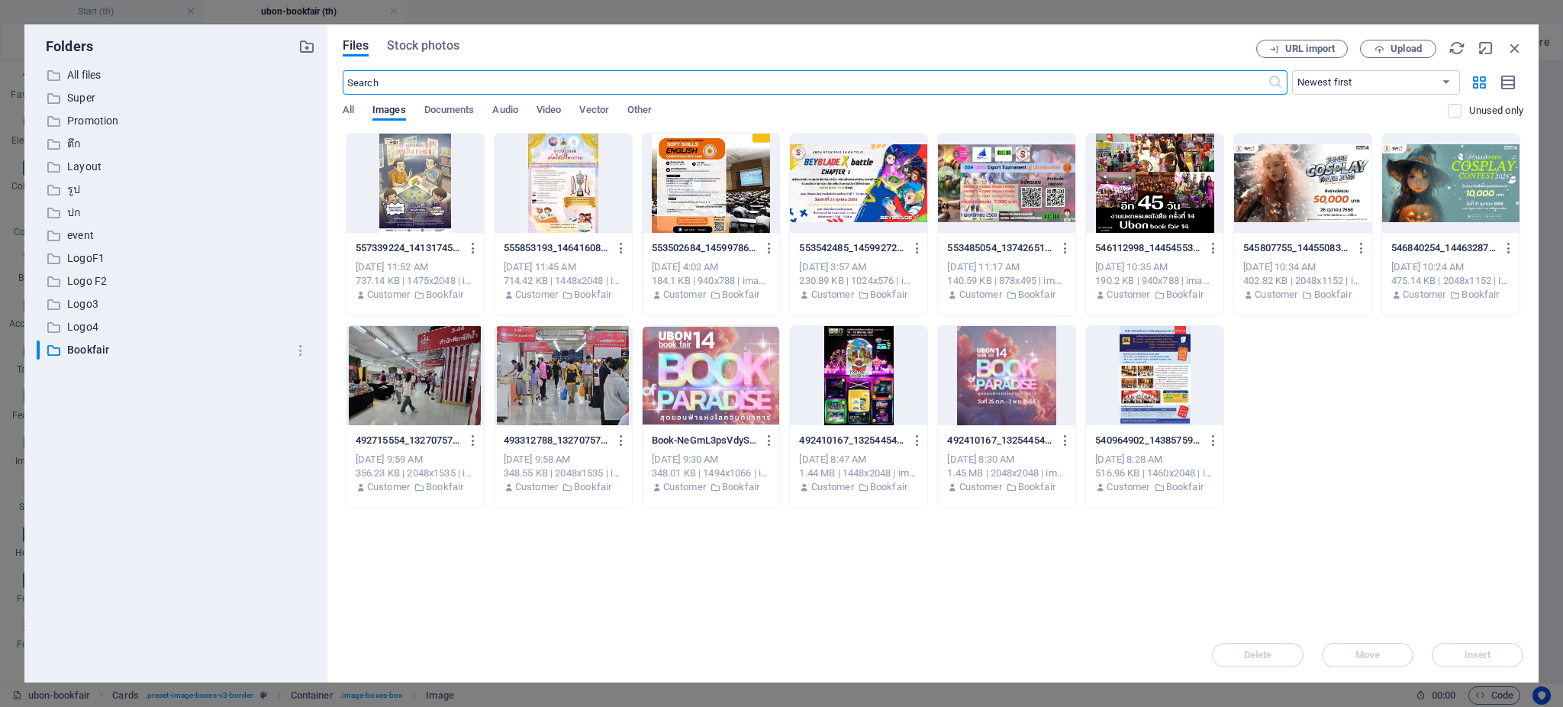
scroll to position [1976, 0]
click at [865, 174] on div at bounding box center [858, 183] width 137 height 99
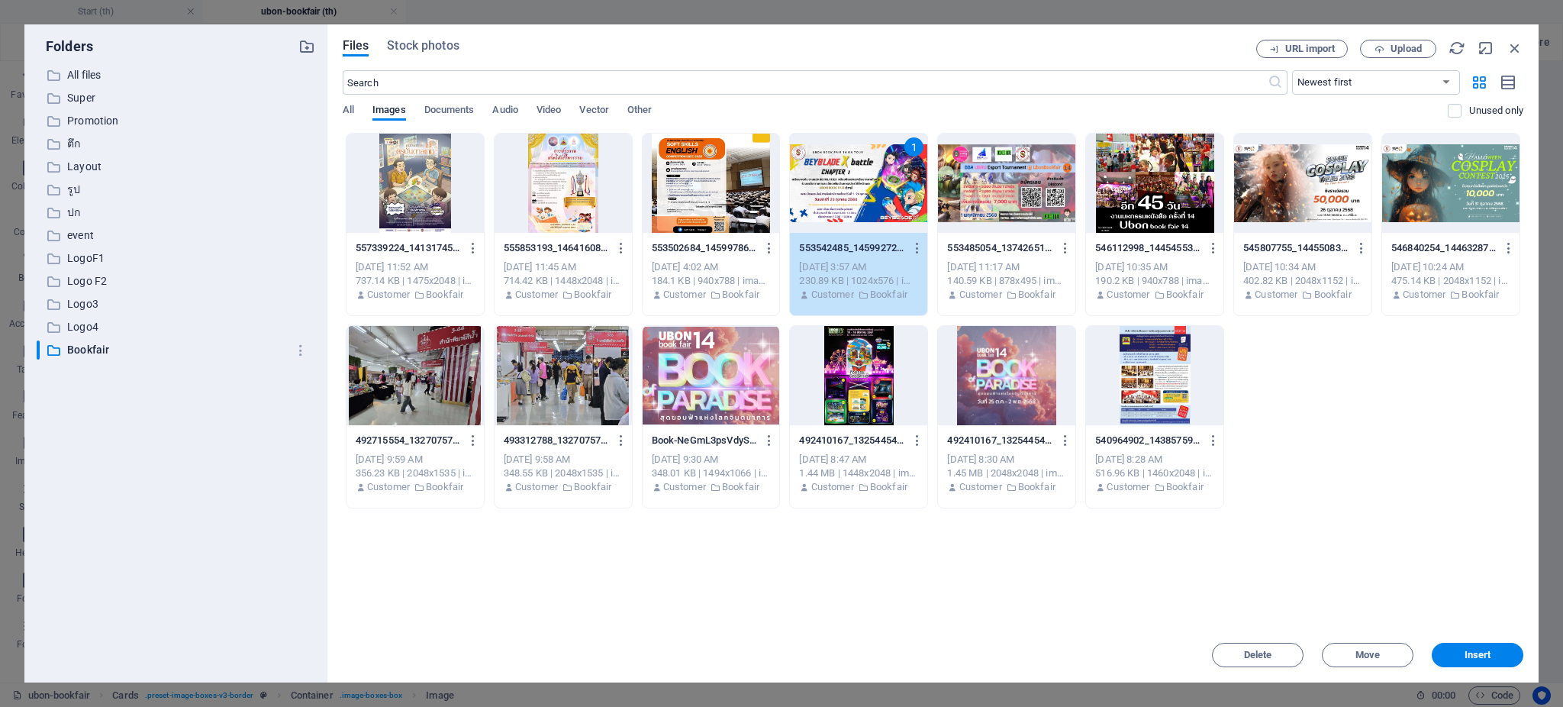
click at [1003, 163] on div at bounding box center [1006, 183] width 137 height 99
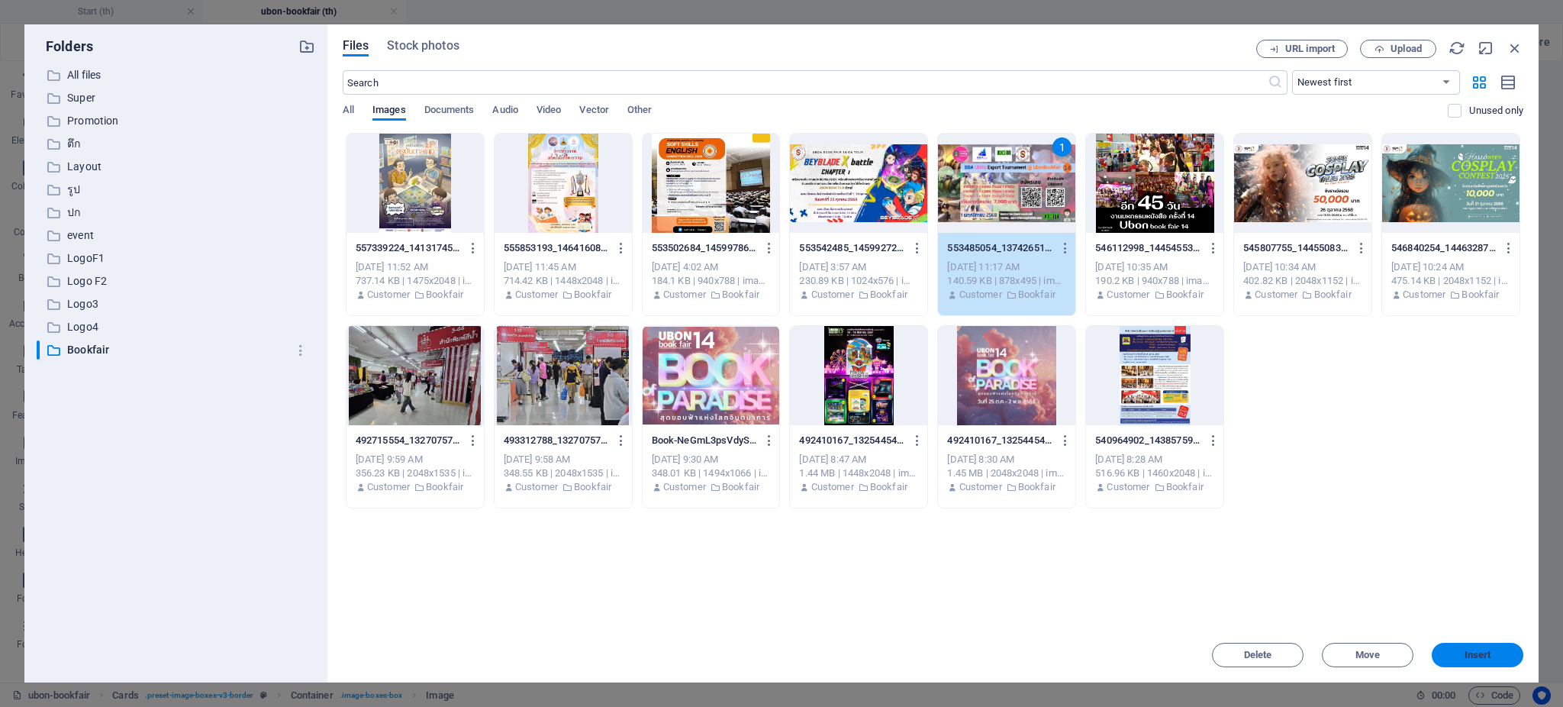
click at [1451, 645] on button "Insert" at bounding box center [1478, 655] width 92 height 24
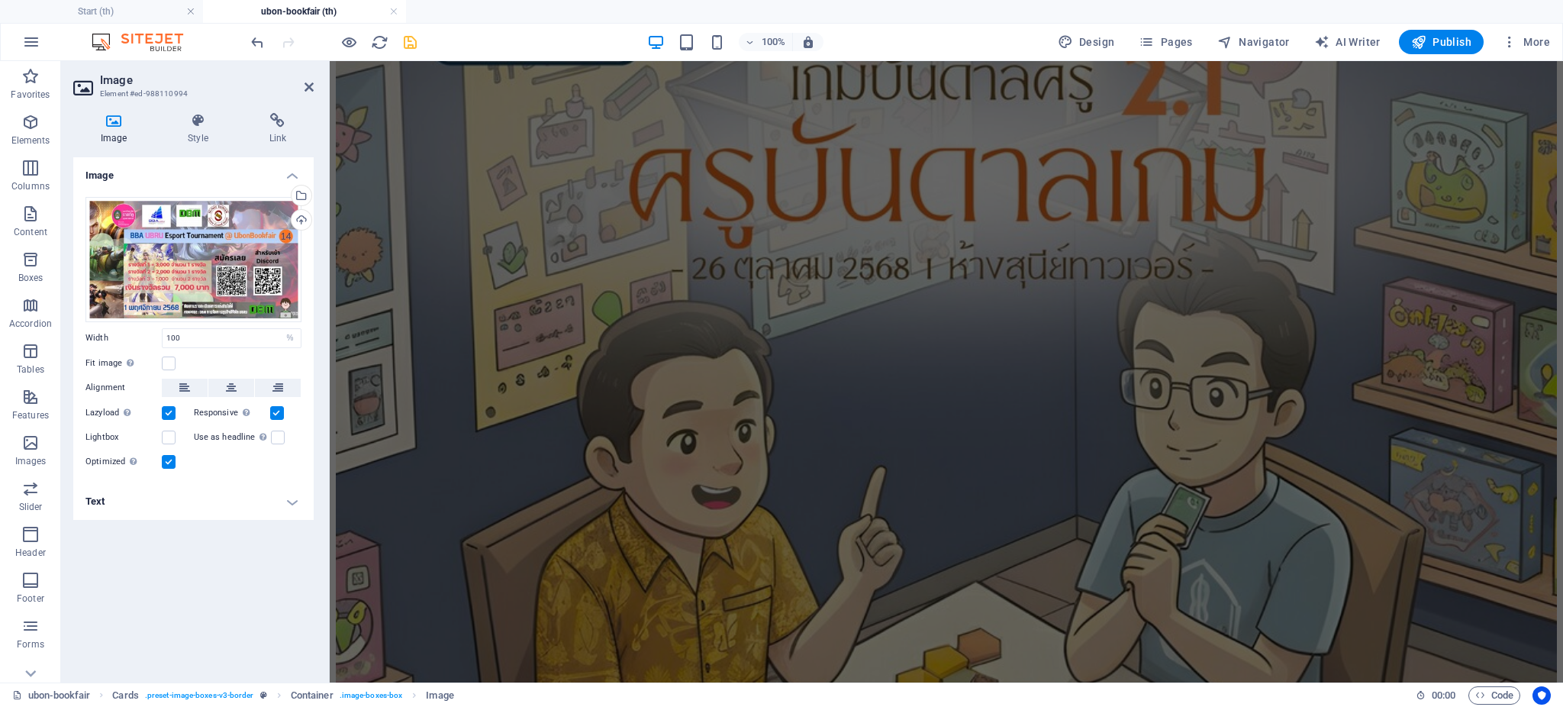
scroll to position [2630, 0]
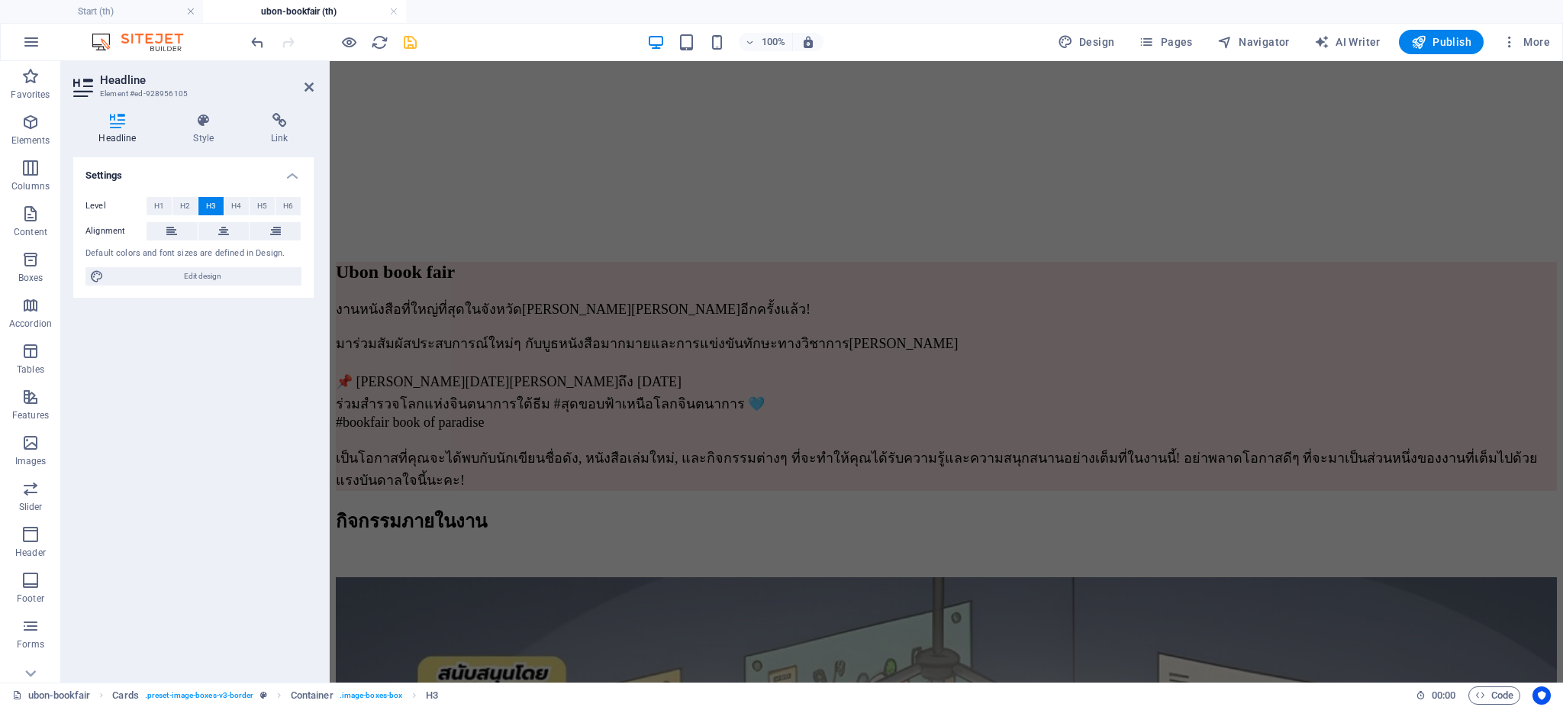
scroll to position [1868, 0]
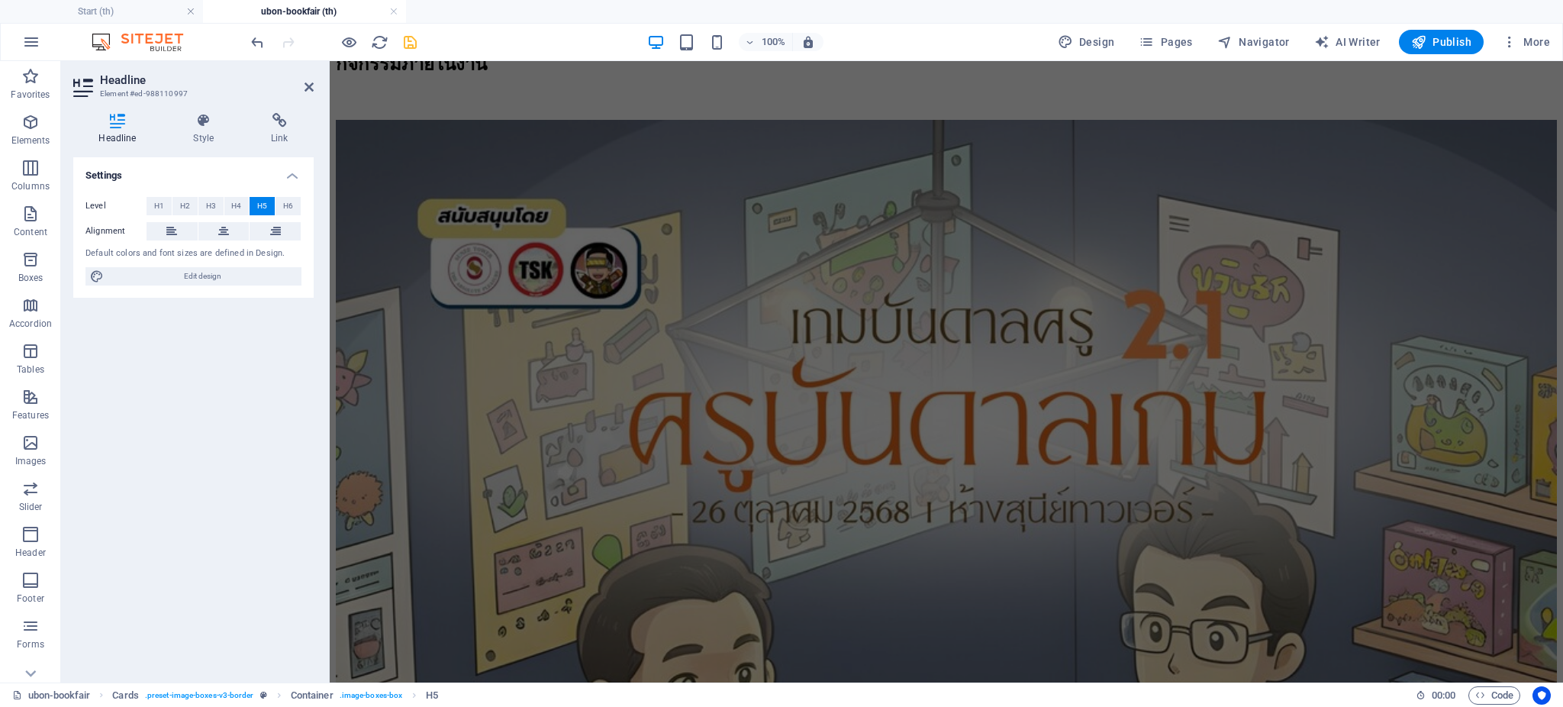
scroll to position [2487, 0]
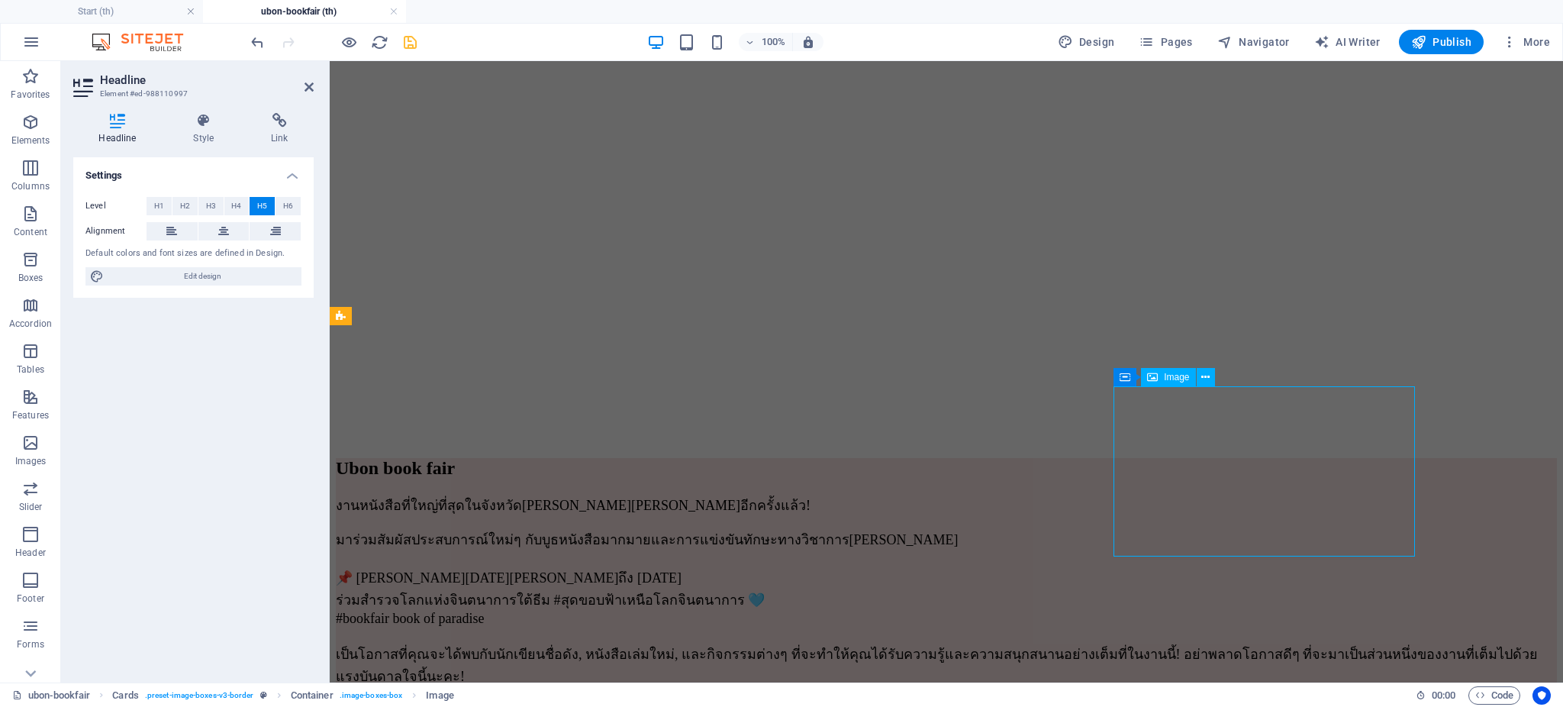
select select "%"
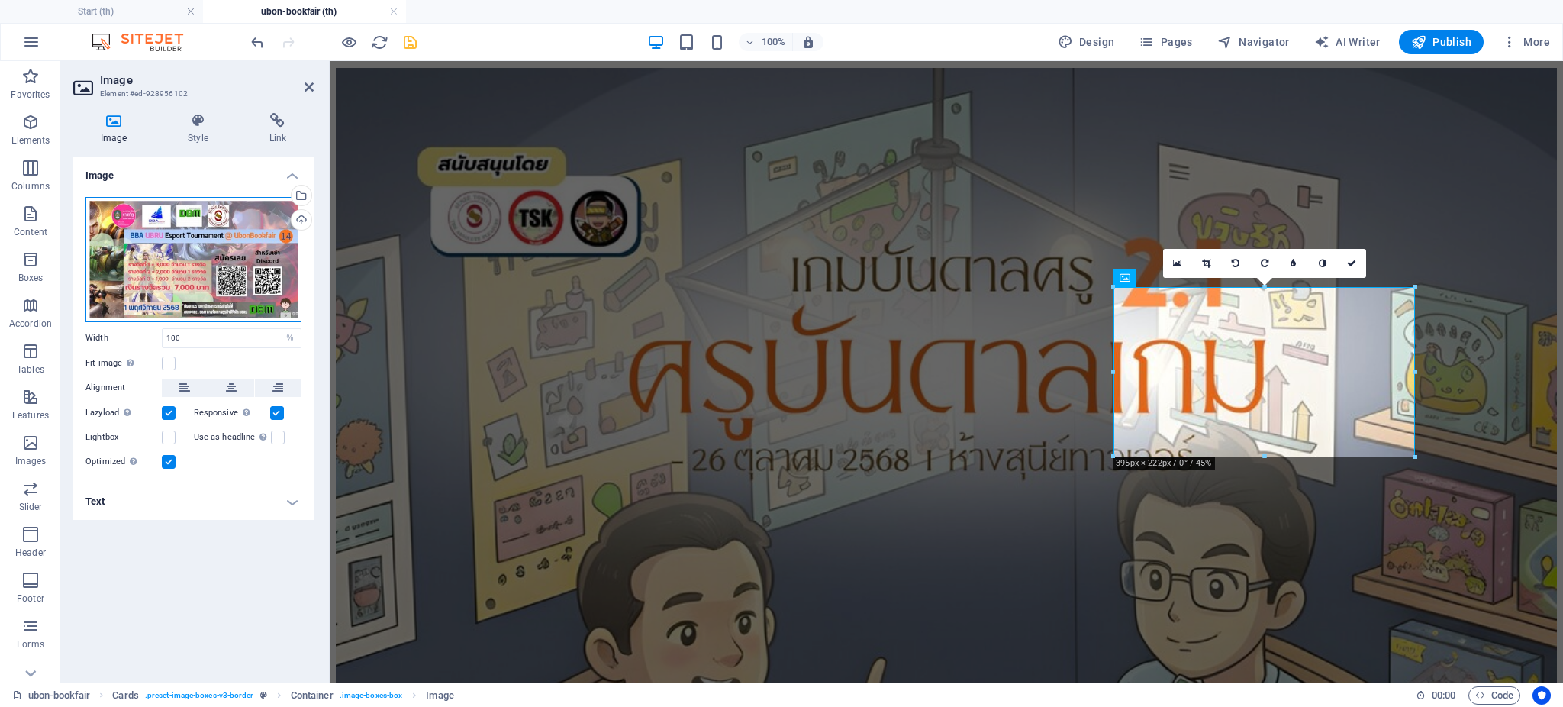
drag, startPoint x: 221, startPoint y: 263, endPoint x: 222, endPoint y: 272, distance: 8.4
click at [217, 269] on div "Drag files here, click to choose files or select files from Files or our free s…" at bounding box center [193, 259] width 216 height 125
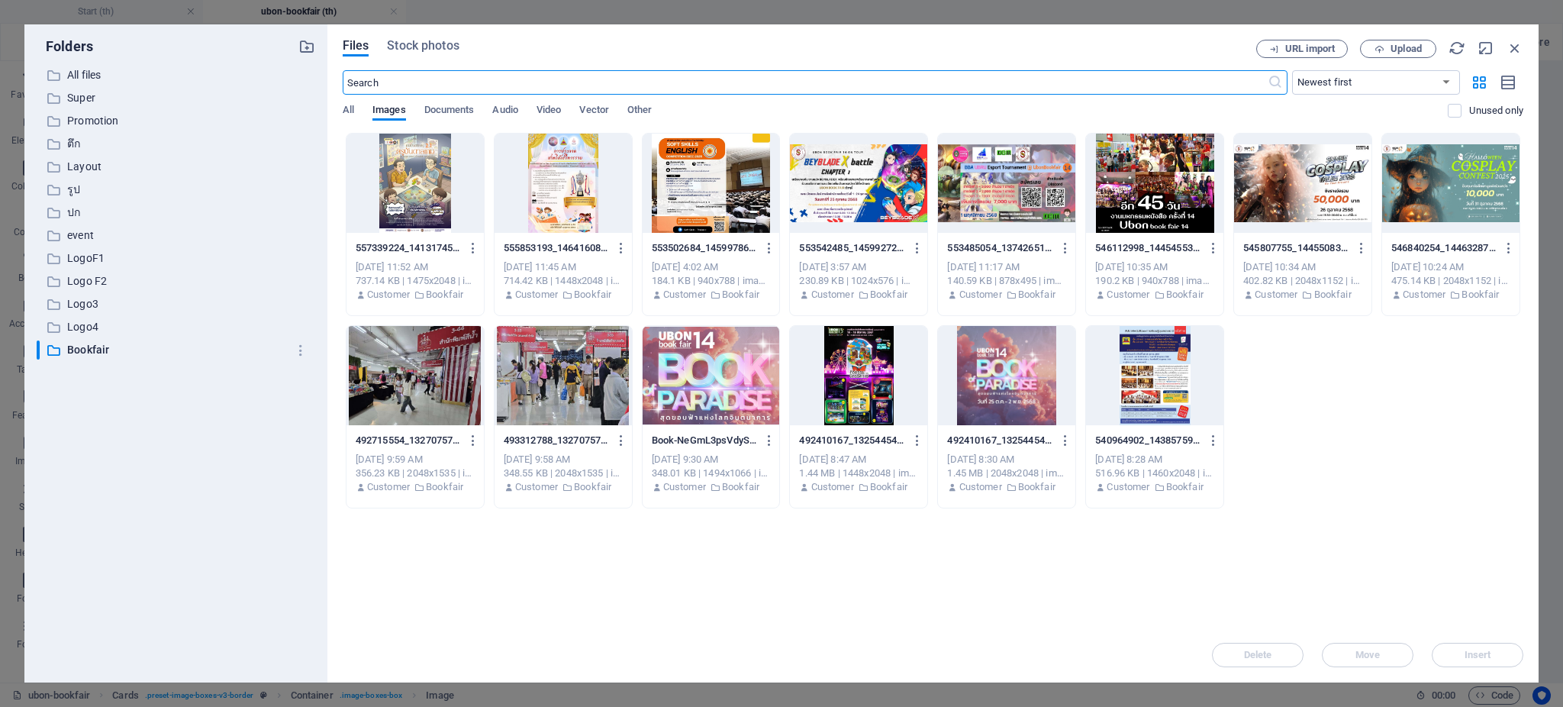
scroll to position [2580, 0]
click at [1168, 191] on div at bounding box center [1154, 183] width 137 height 99
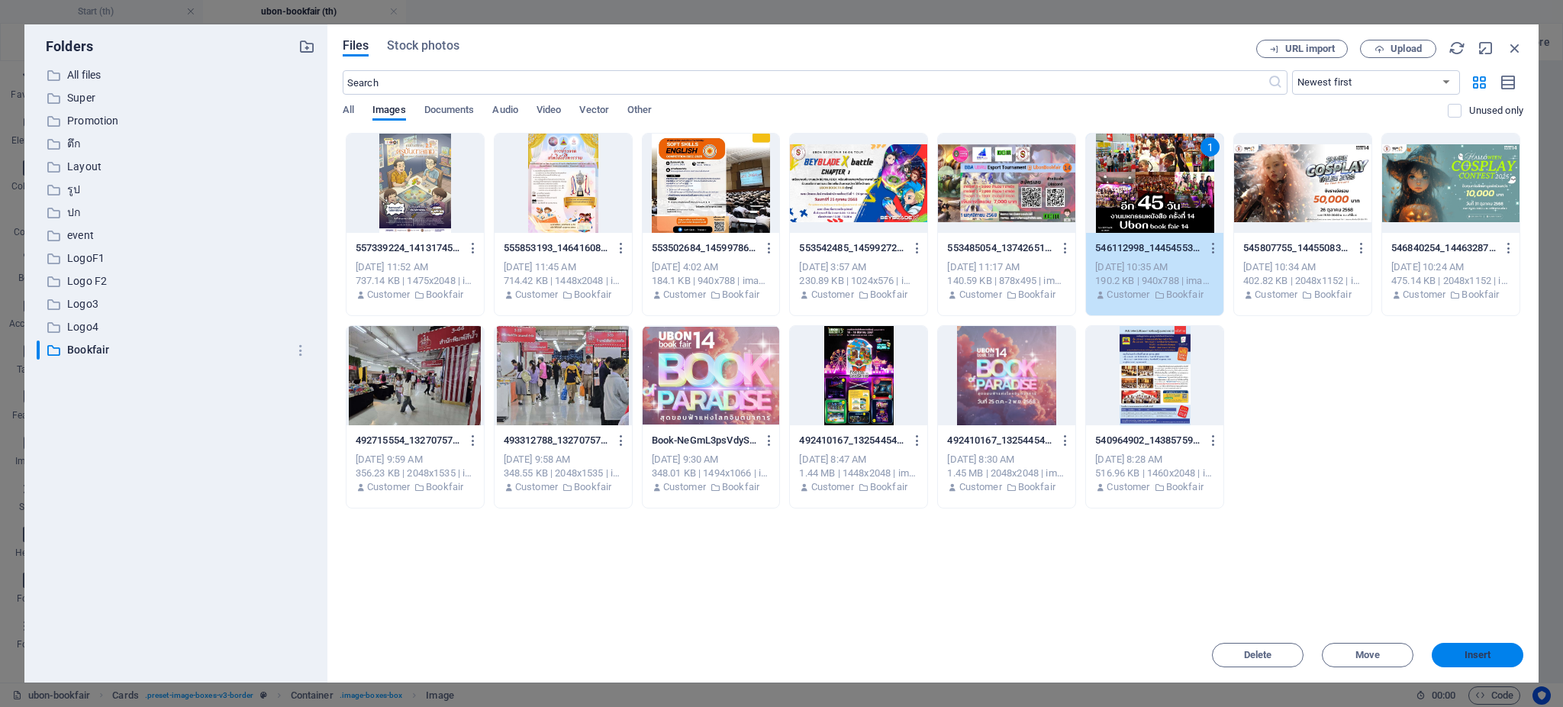
click at [1471, 656] on span "Insert" at bounding box center [1477, 654] width 27 height 9
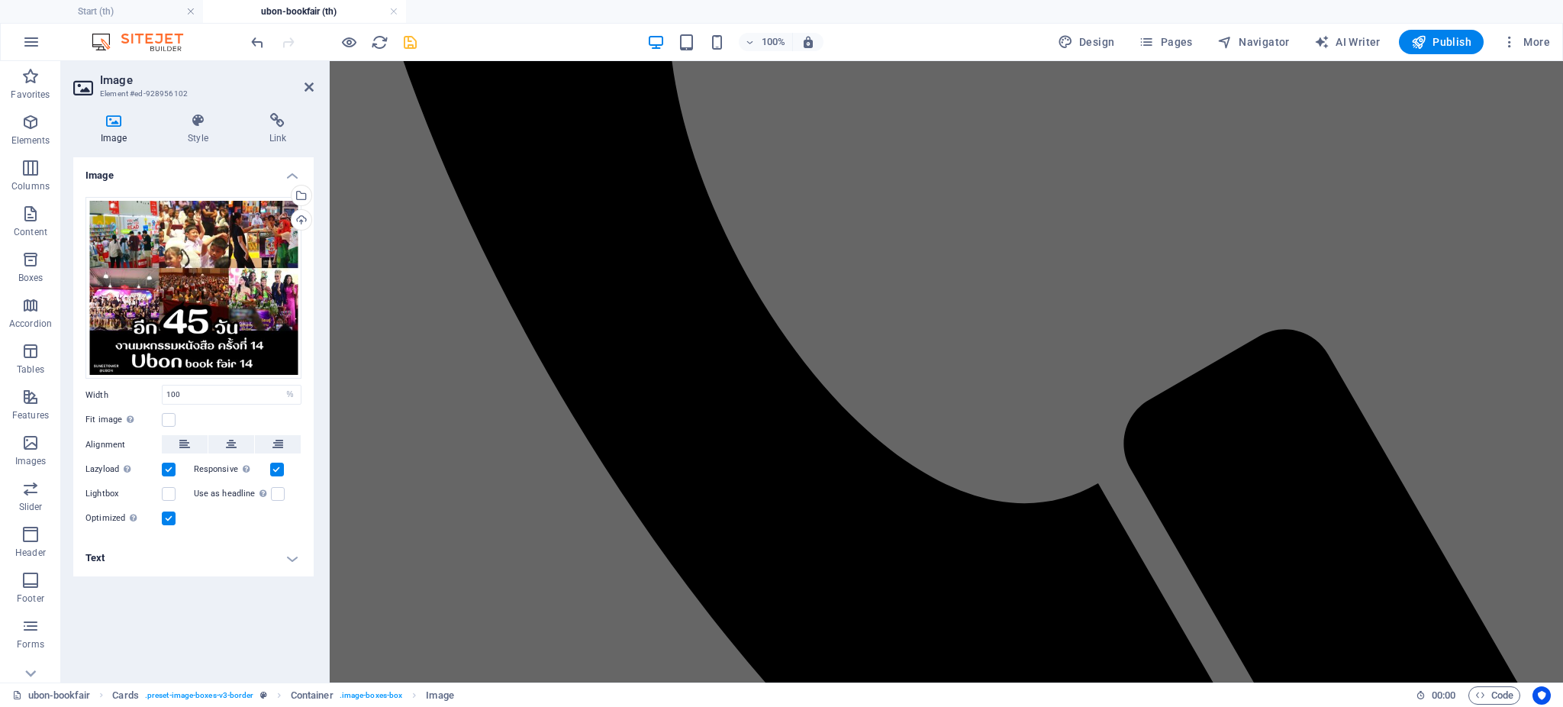
scroll to position [762, 0]
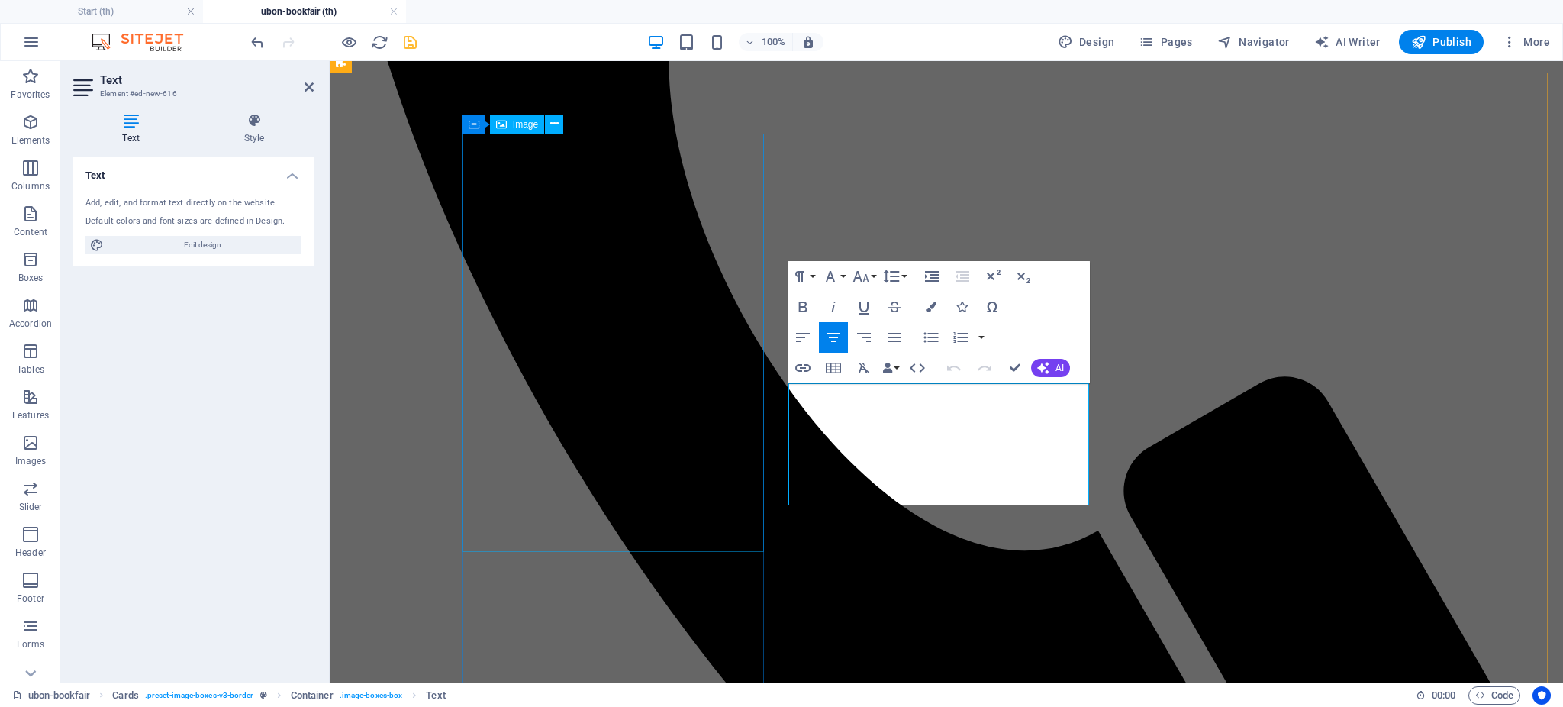
drag, startPoint x: 1047, startPoint y: 484, endPoint x: 760, endPoint y: 384, distance: 303.8
copy div "#งานมหกรรมหนังสือที่ว้าวววทุกปีของ[PERSON_NAME] ✨เตรียมพบกับบรรยากาศ[PERSON_NAM…"
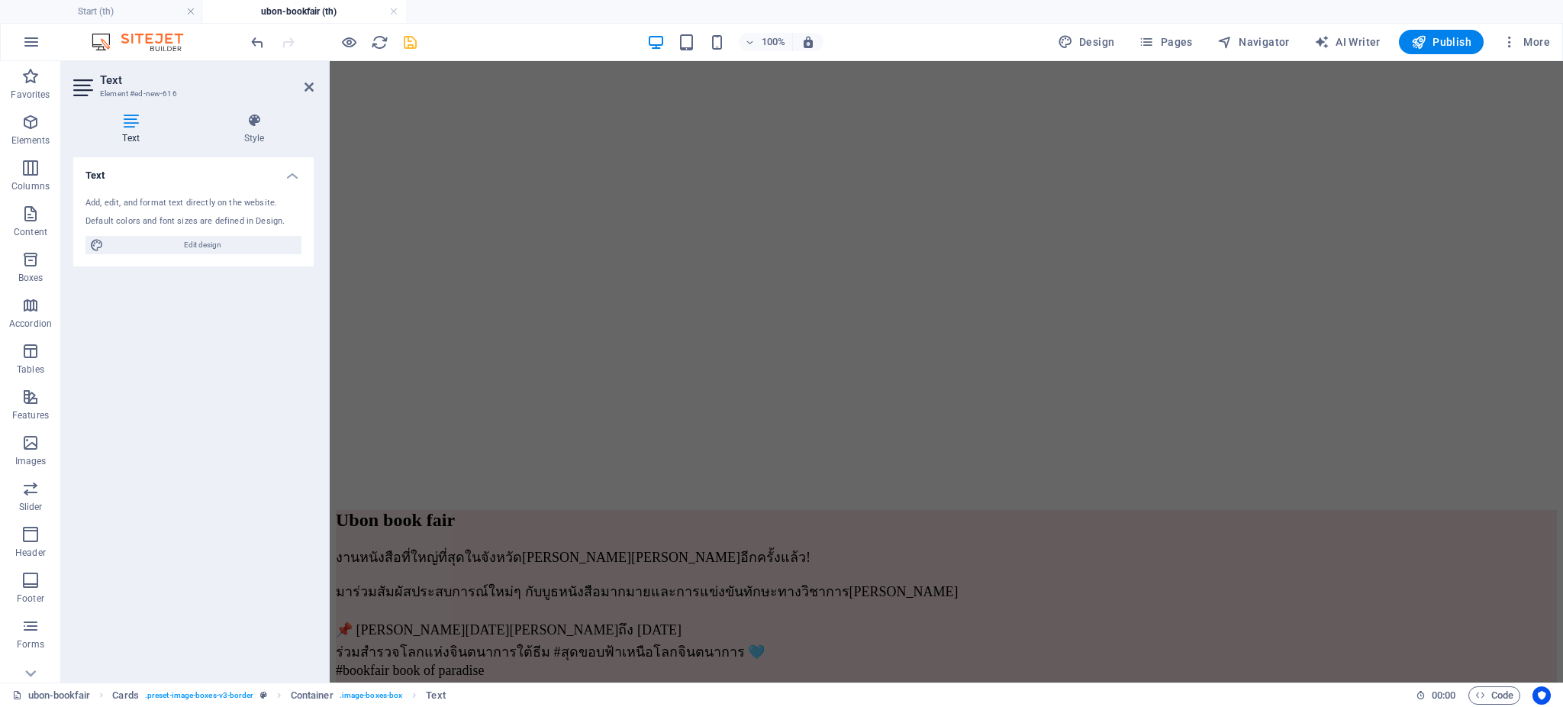
scroll to position [2001, 0]
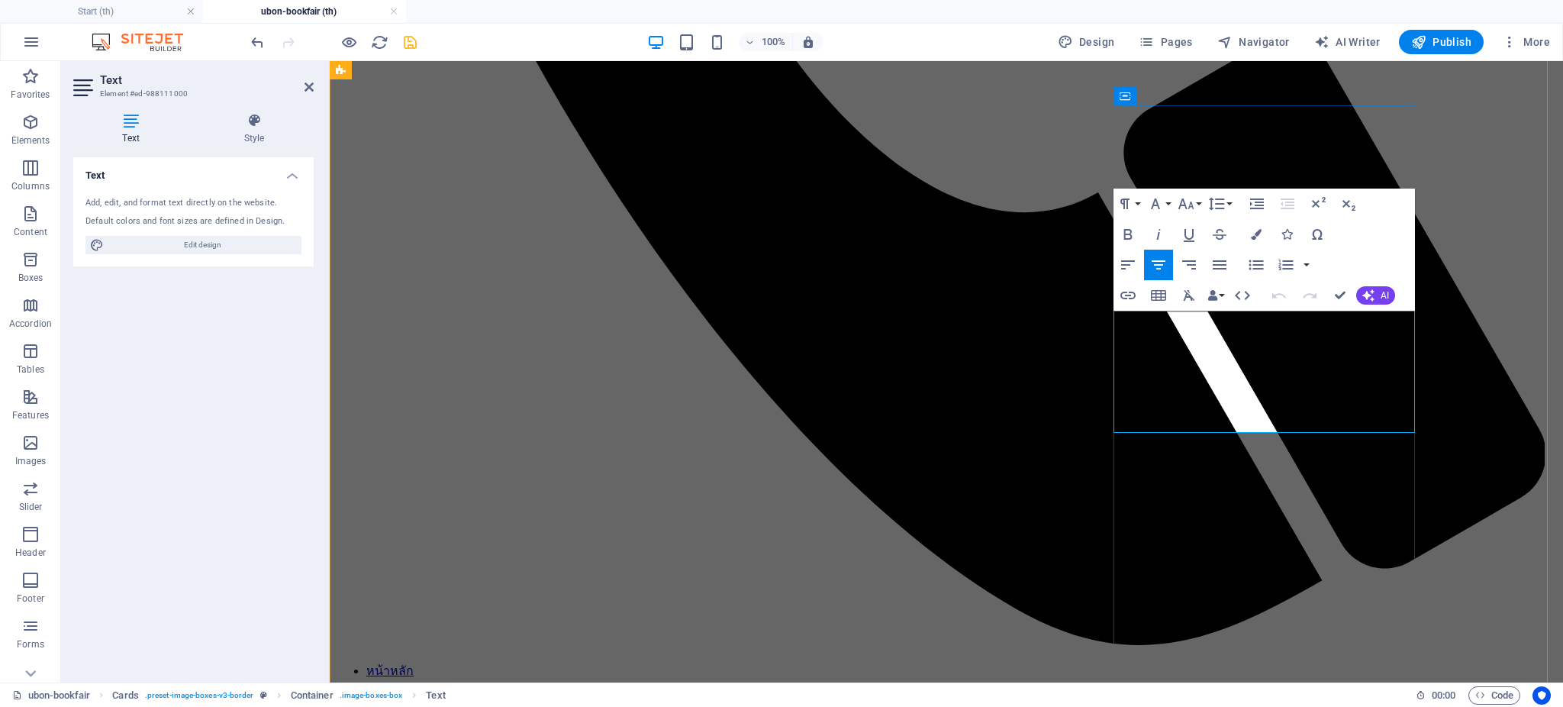
scroll to position [1938, 0]
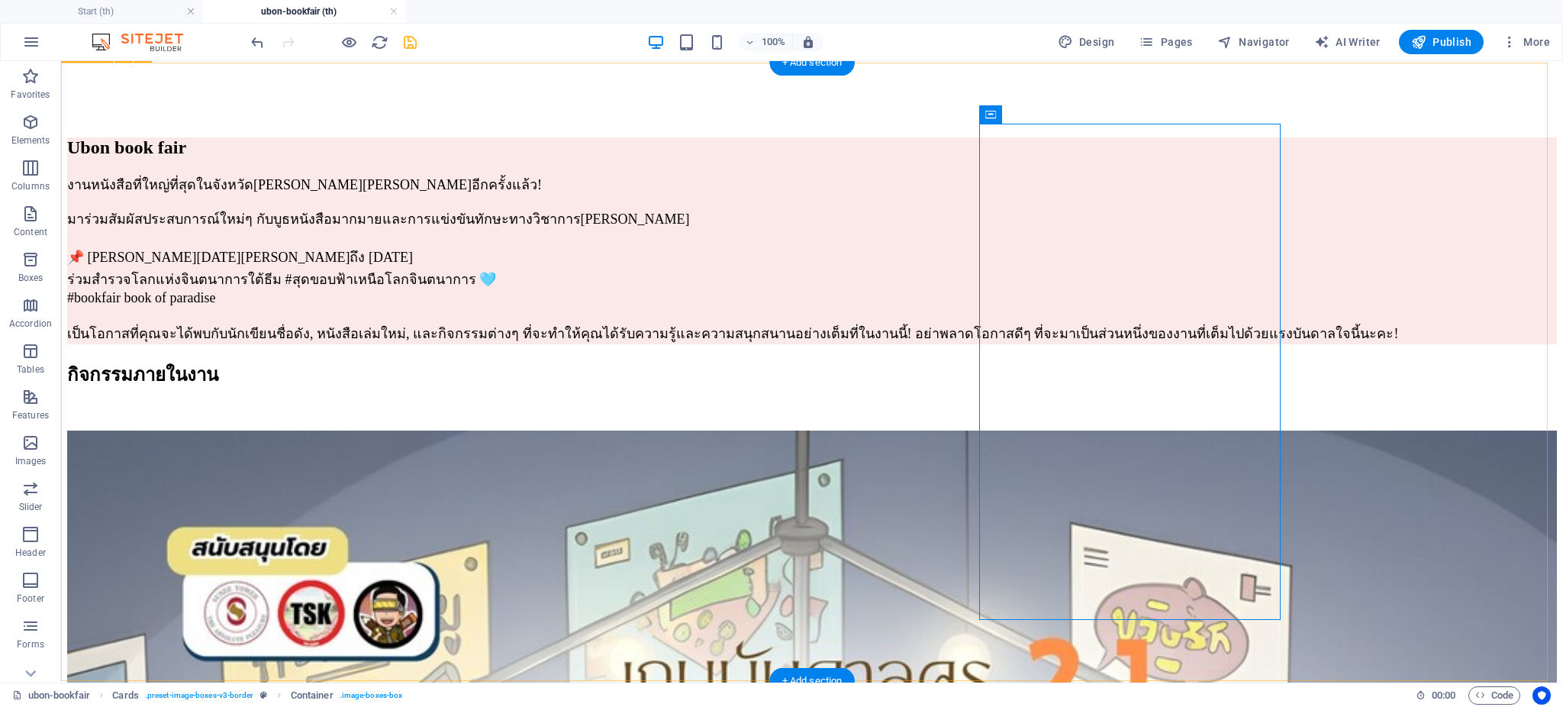
scroll to position [2750, 0]
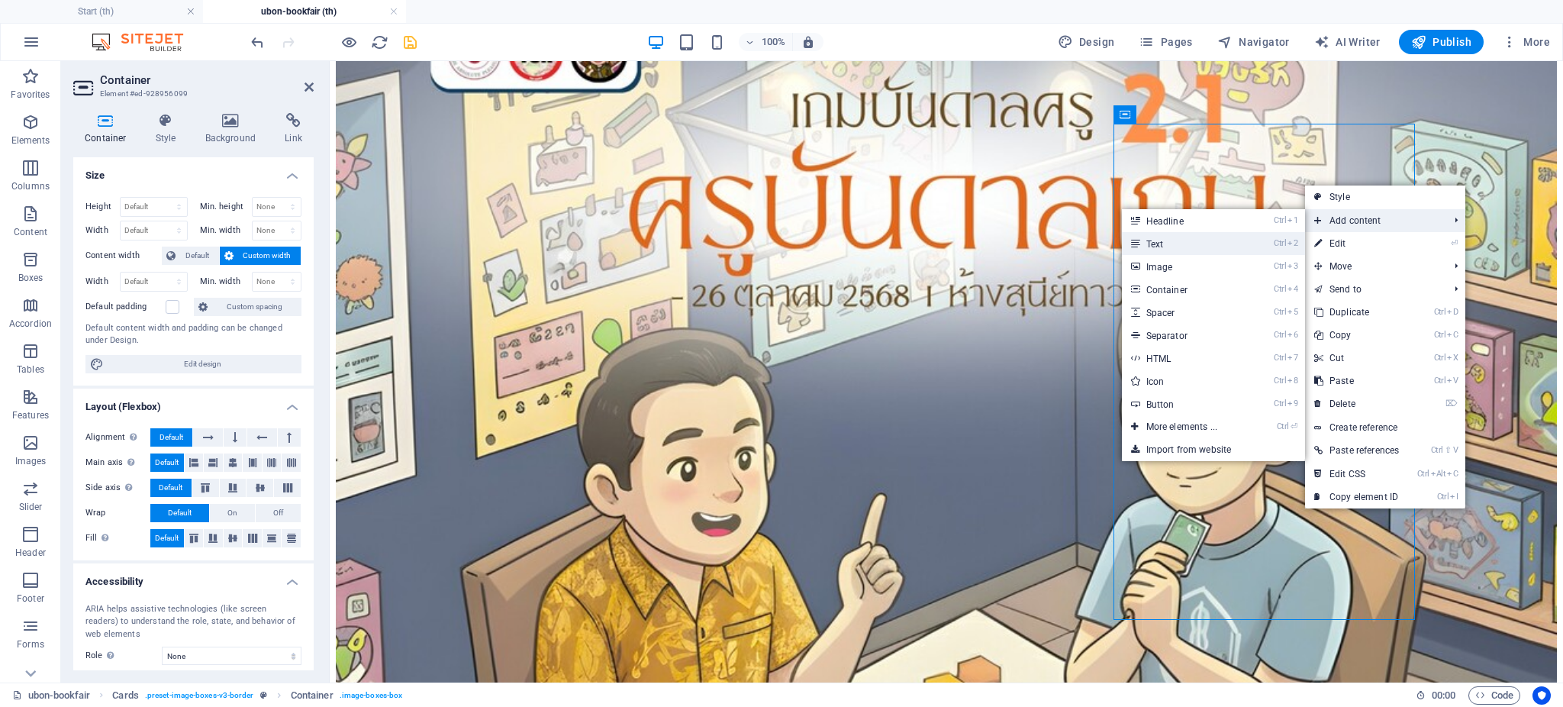
click at [1191, 241] on link "Ctrl 2 Text" at bounding box center [1185, 243] width 126 height 23
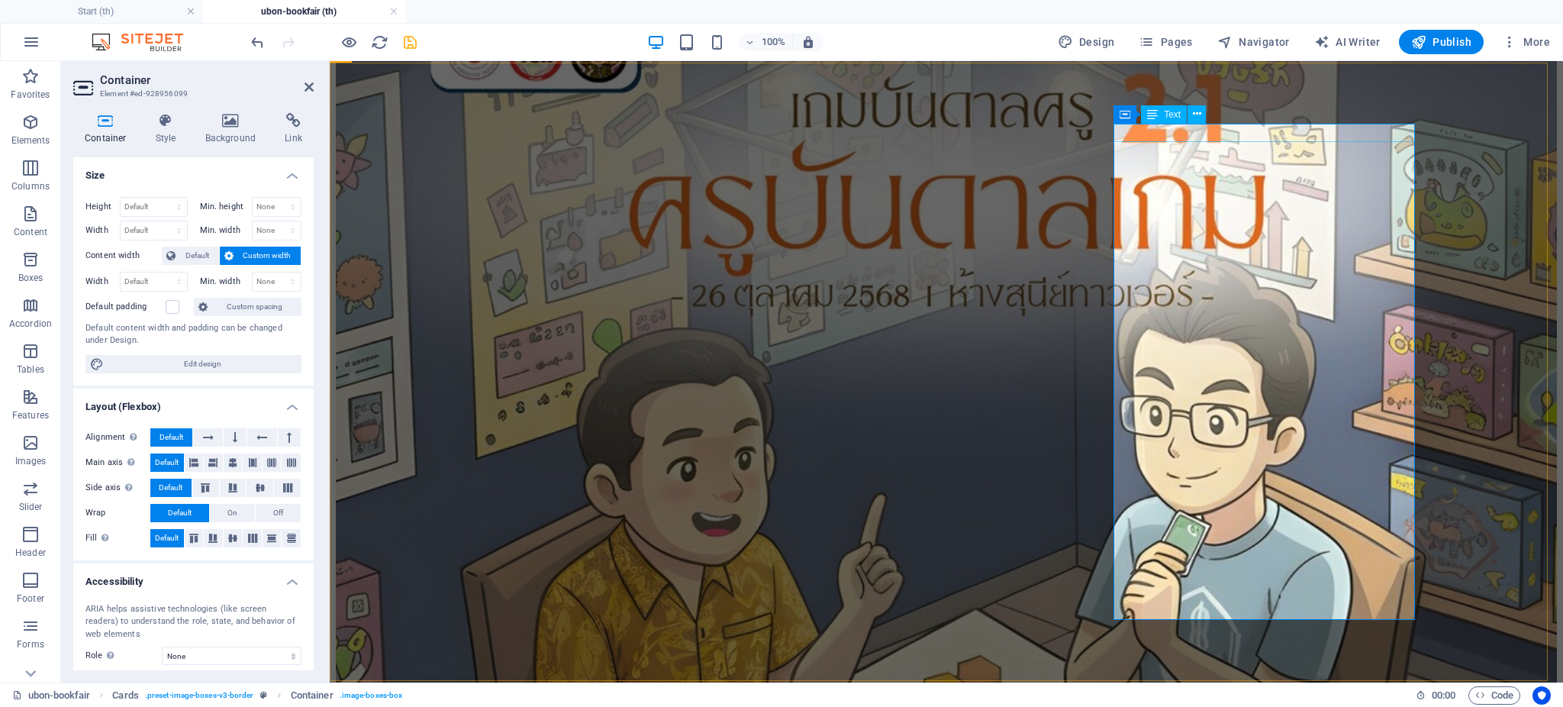
scroll to position [2745, 0]
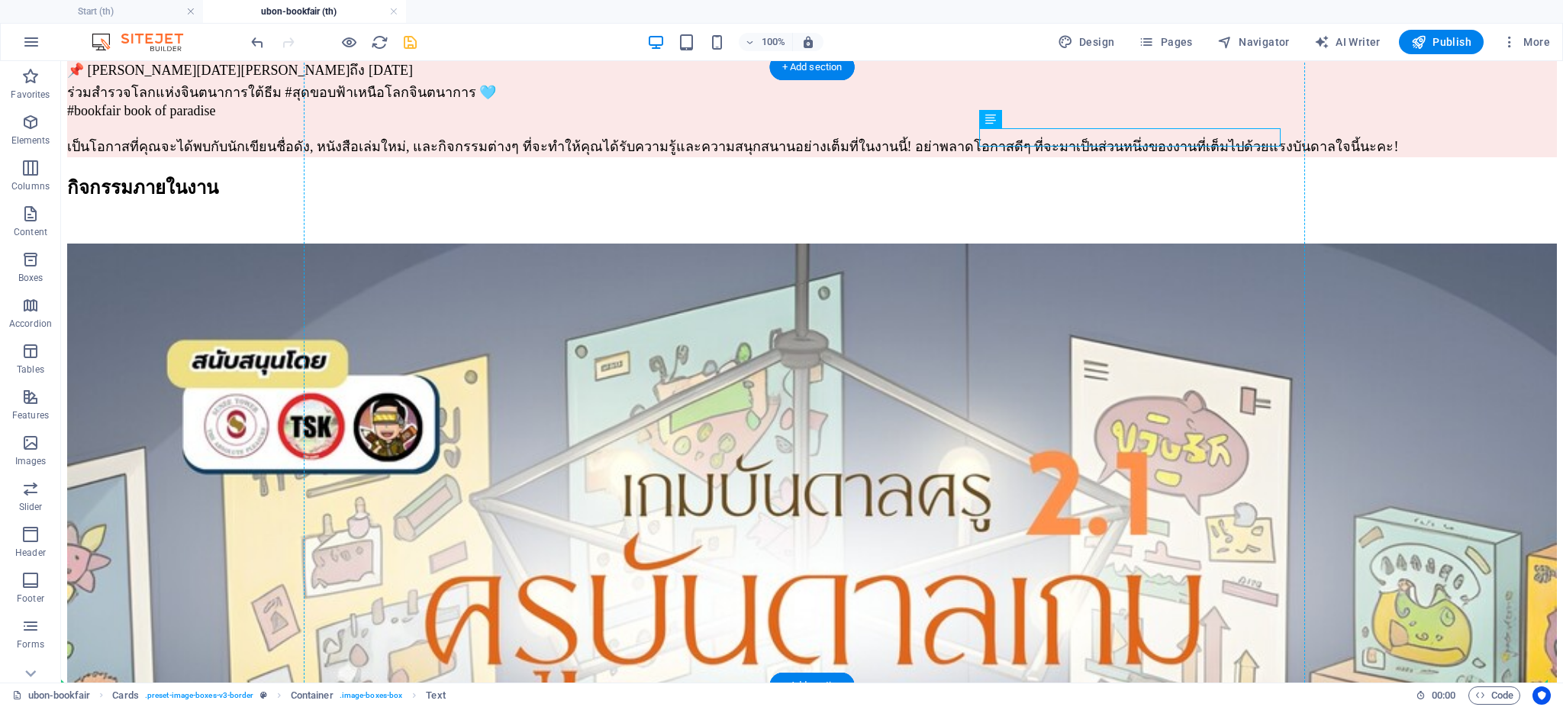
drag, startPoint x: 1054, startPoint y: 132, endPoint x: 1155, endPoint y: 500, distance: 381.3
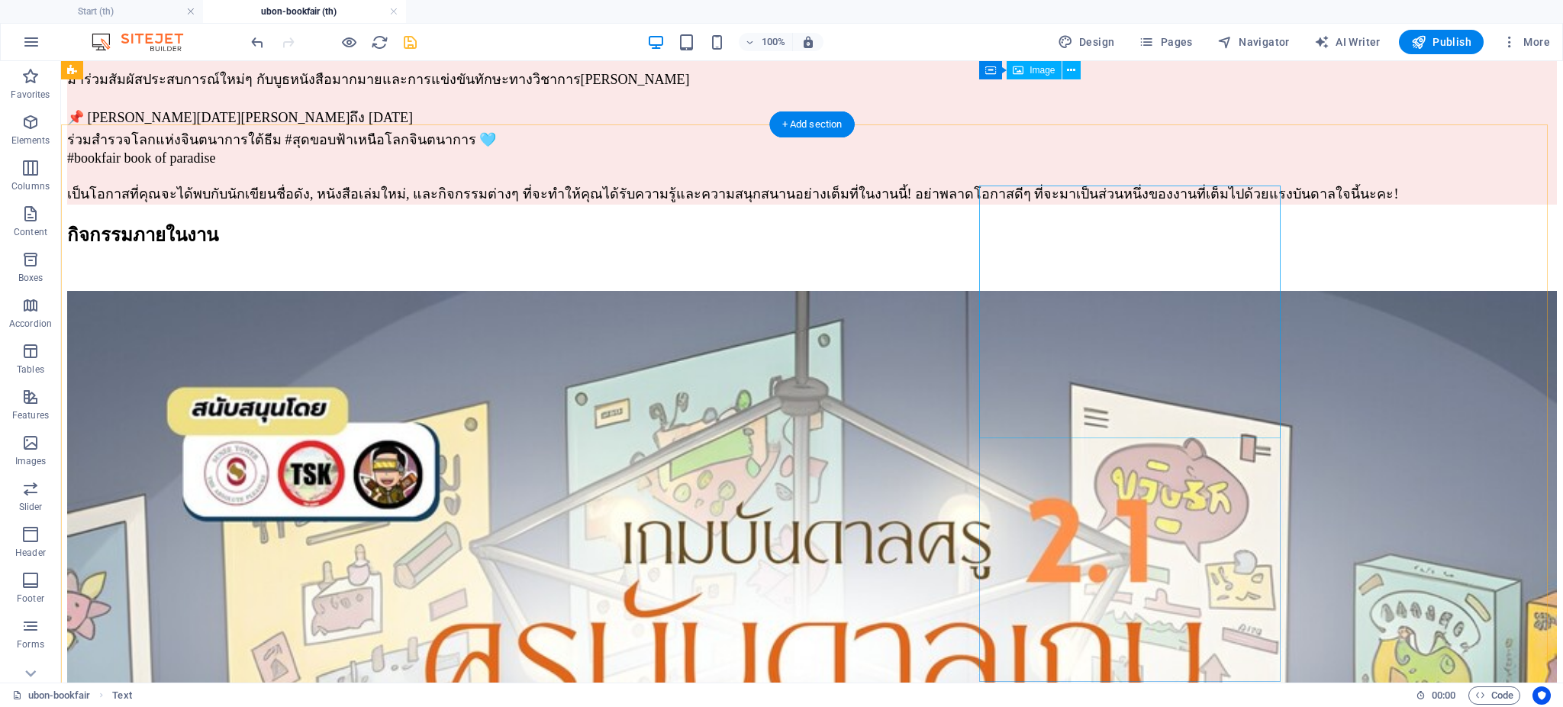
scroll to position [2662, 0]
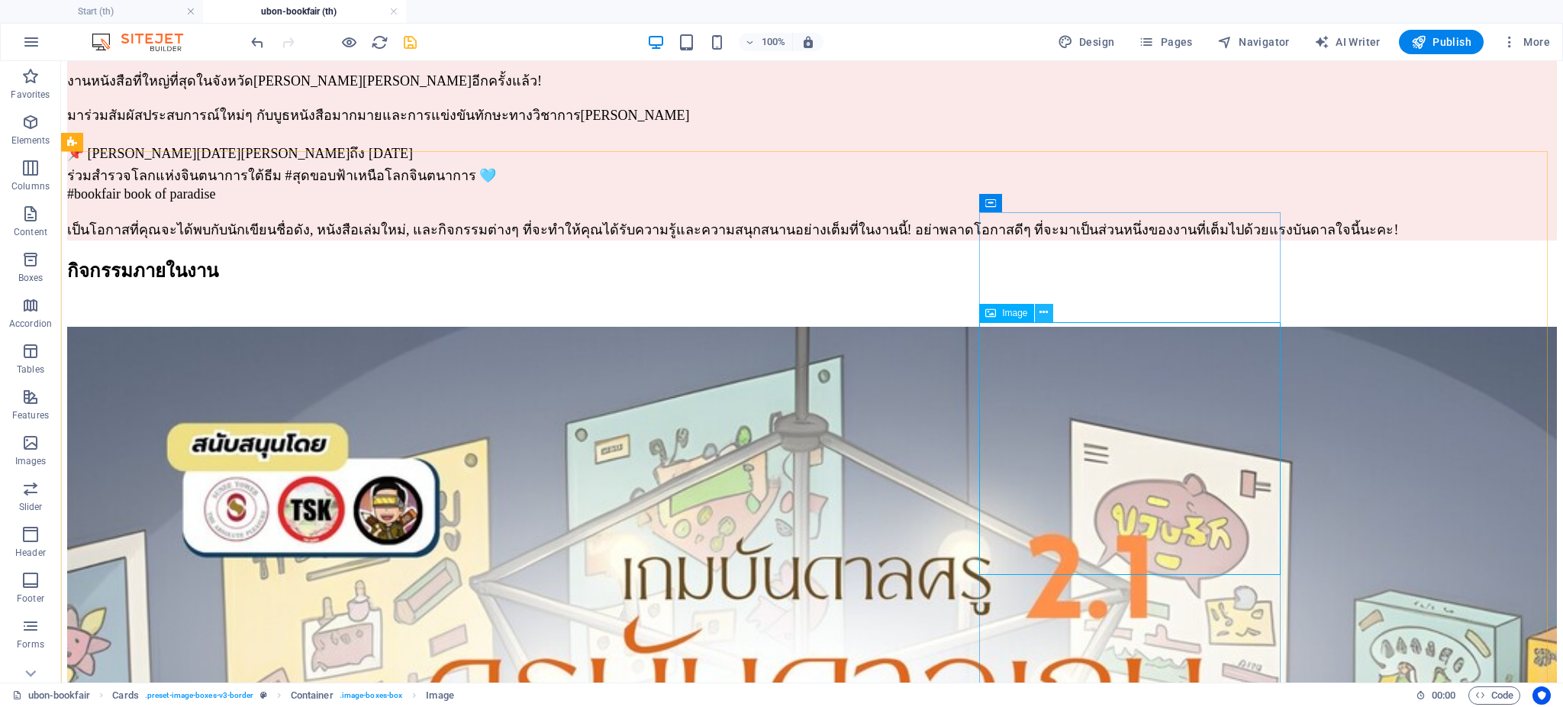
click at [1045, 314] on icon at bounding box center [1043, 312] width 8 height 16
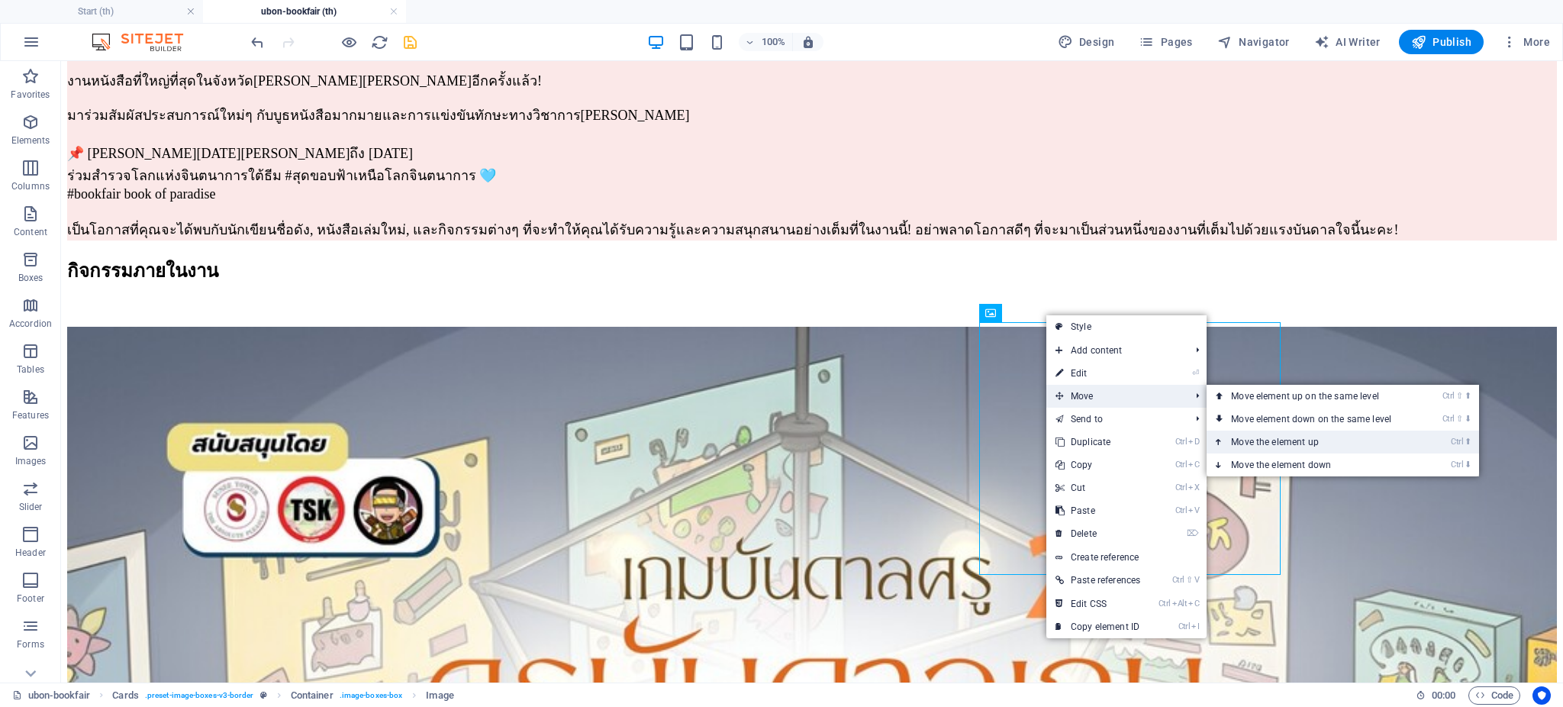
click at [1267, 444] on link "Ctrl ⬆ Move the element up" at bounding box center [1313, 441] width 215 height 23
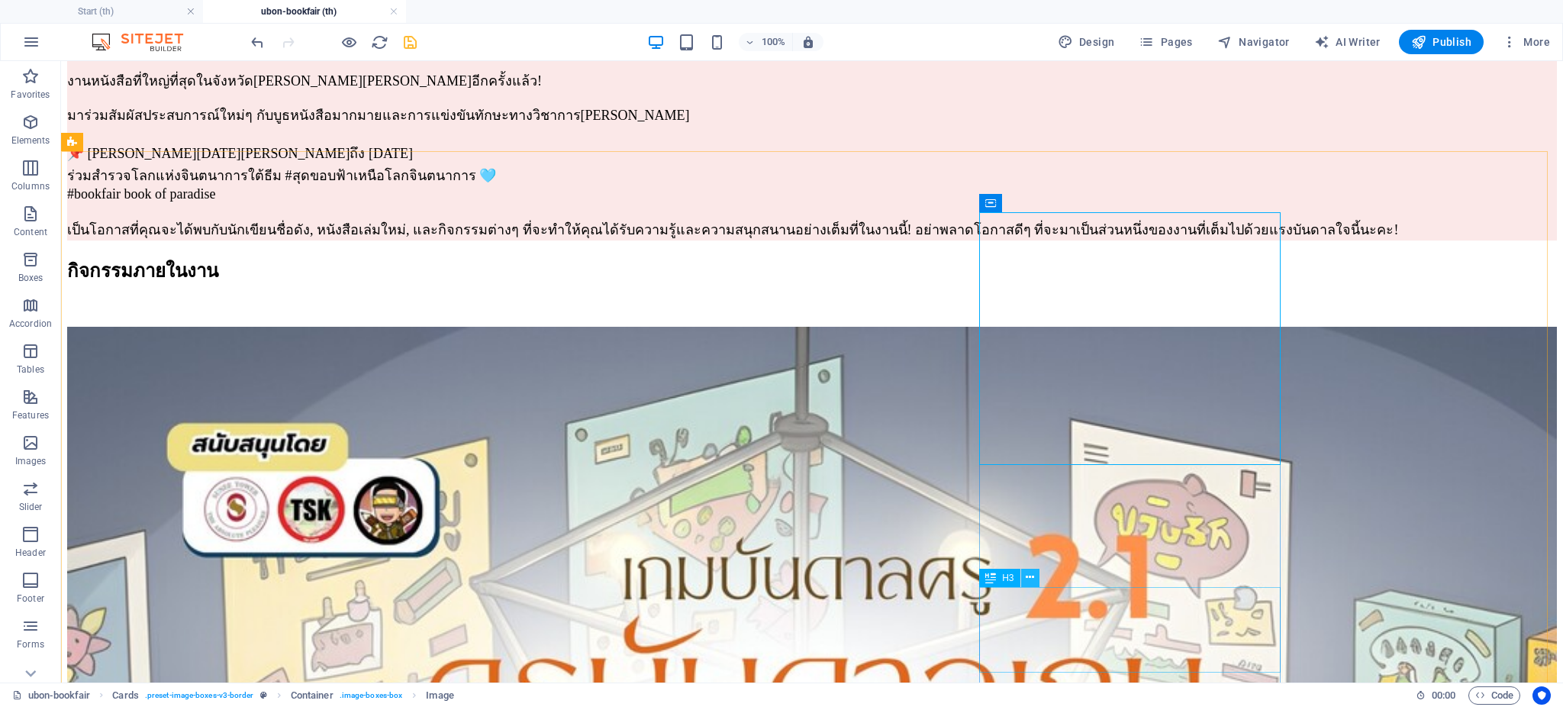
click at [1029, 582] on icon at bounding box center [1030, 577] width 8 height 16
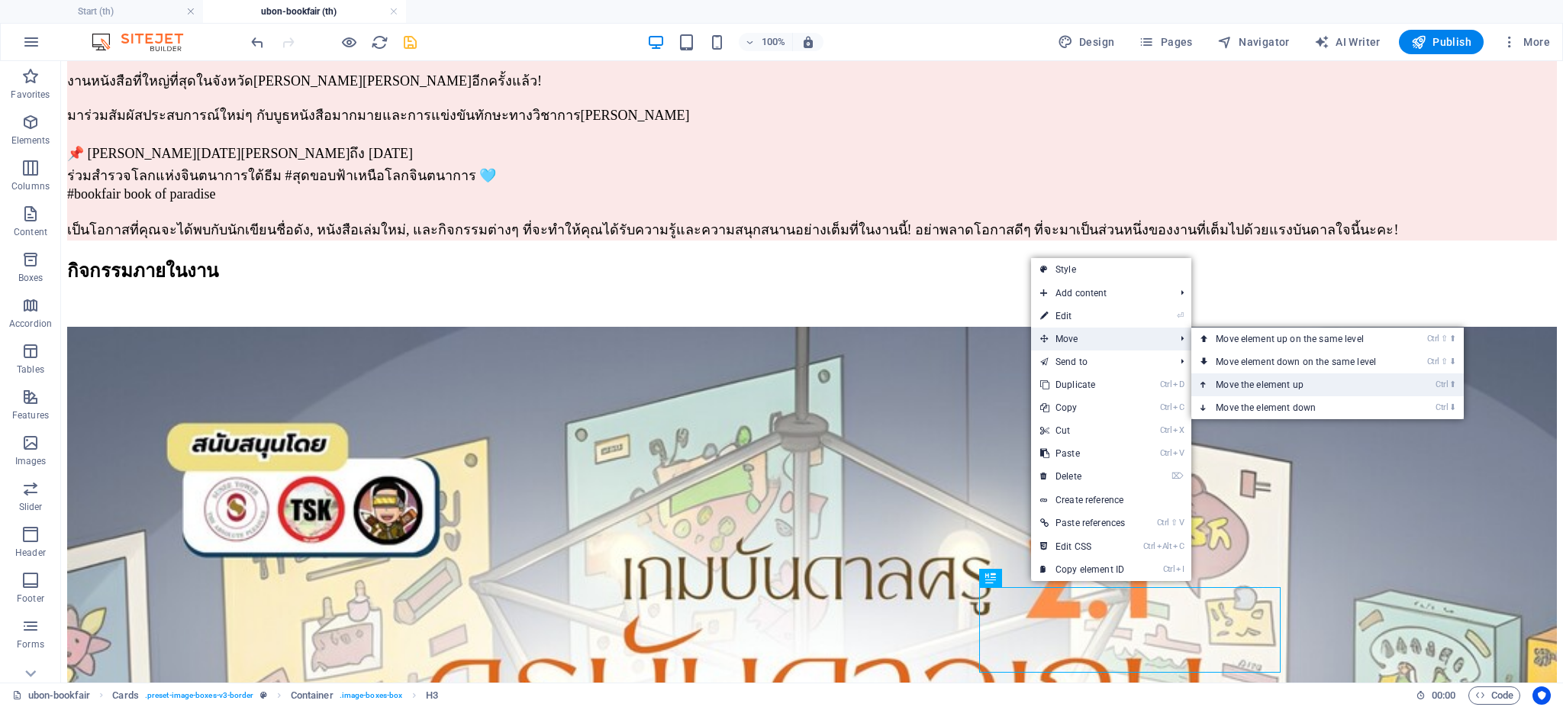
click at [1263, 382] on link "Ctrl ⬆ Move the element up" at bounding box center [1298, 384] width 215 height 23
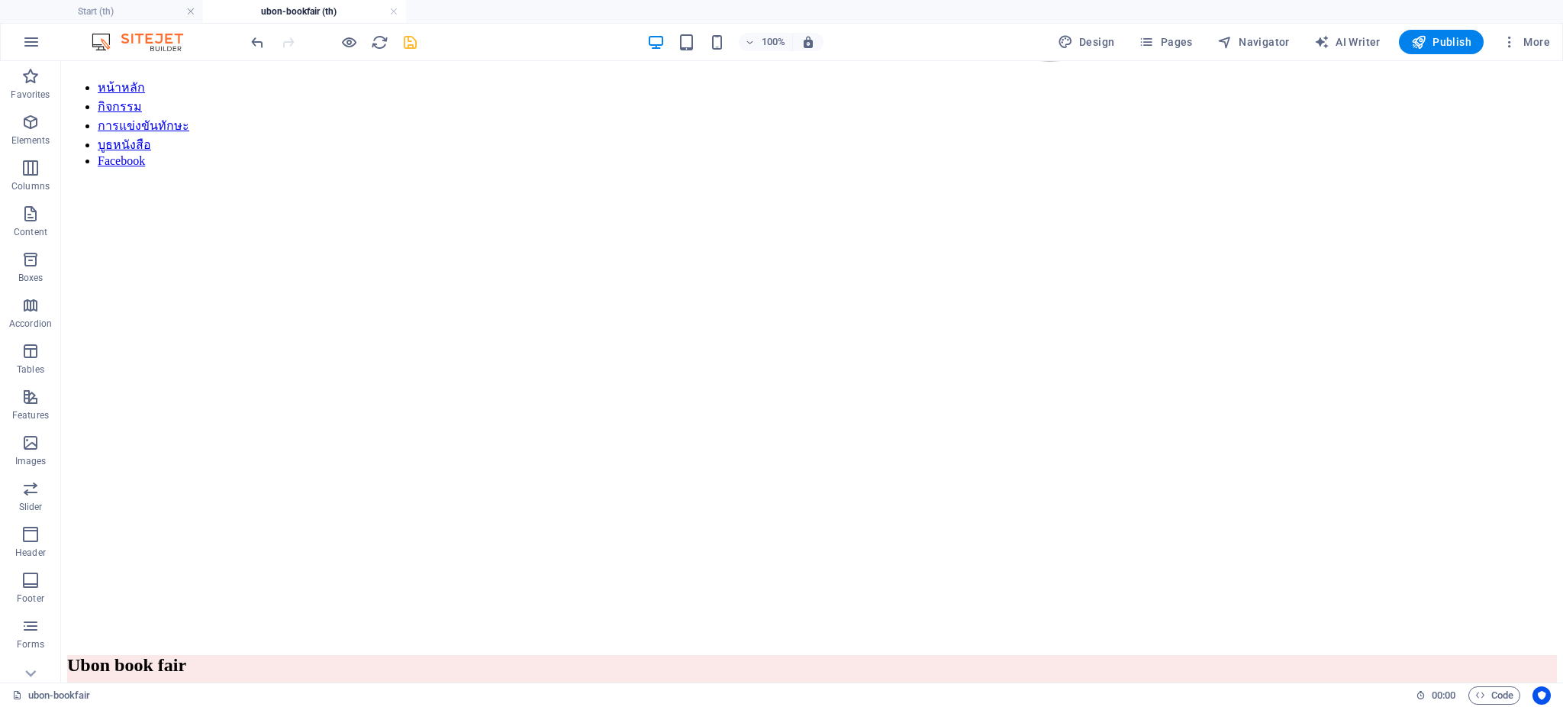
scroll to position [1945, 0]
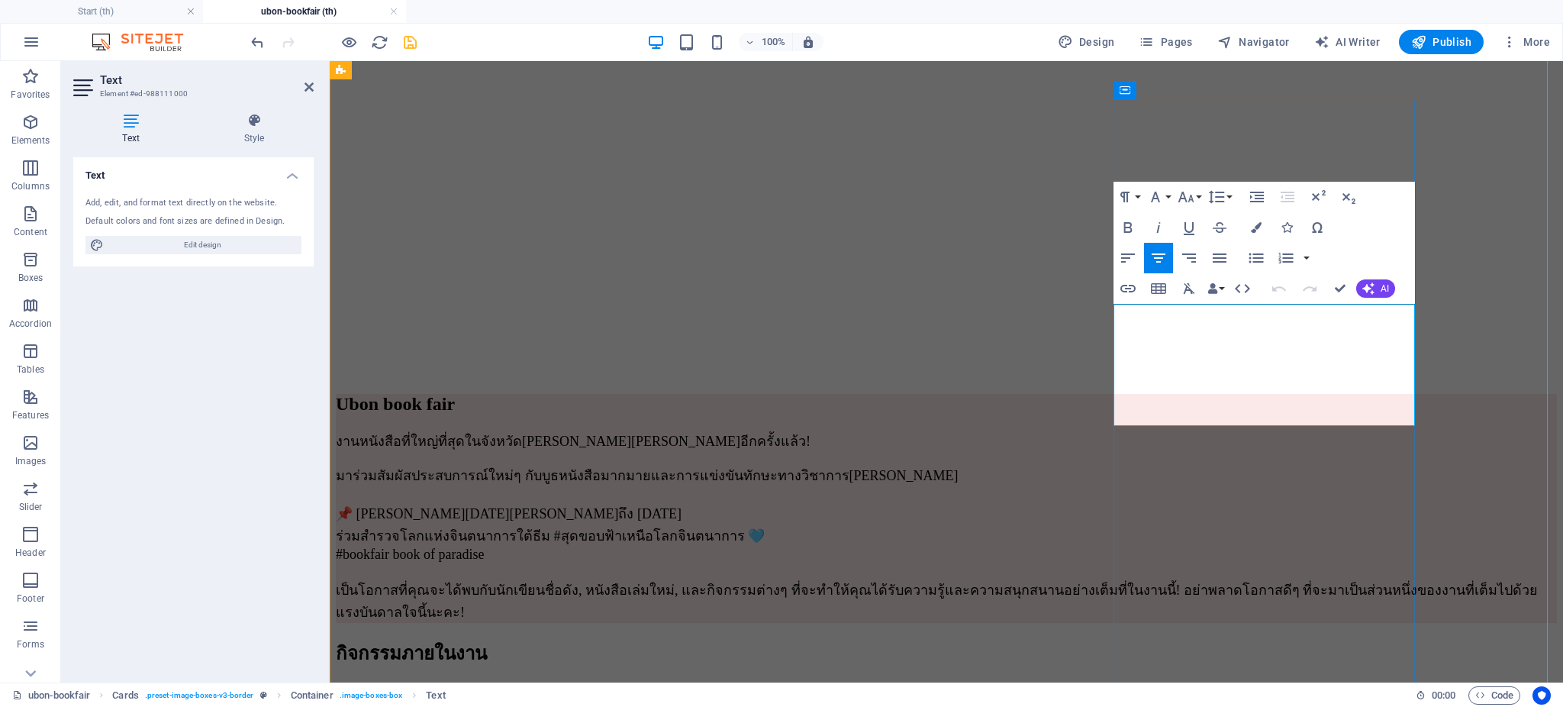
drag, startPoint x: 1373, startPoint y: 407, endPoint x: 1445, endPoint y: 362, distance: 84.3
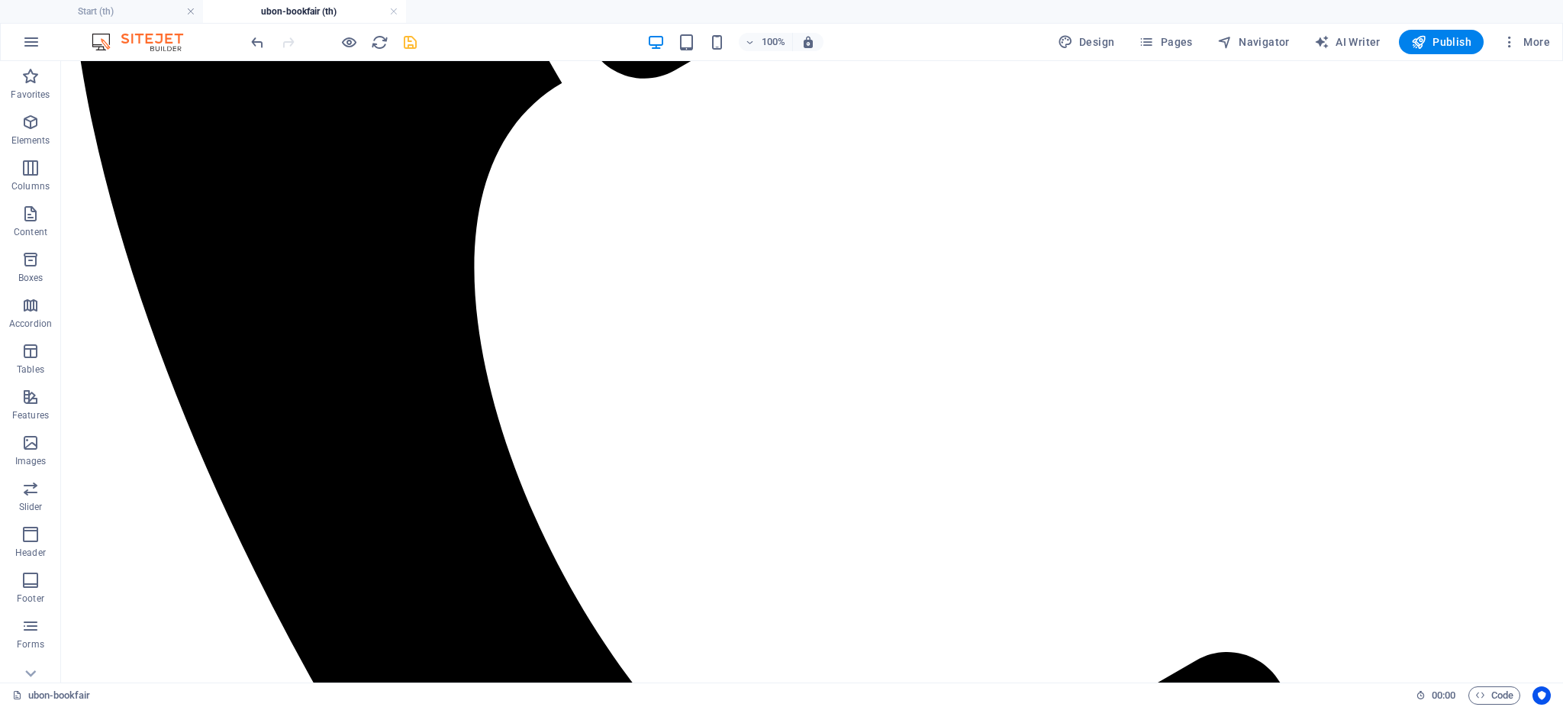
scroll to position [737, 0]
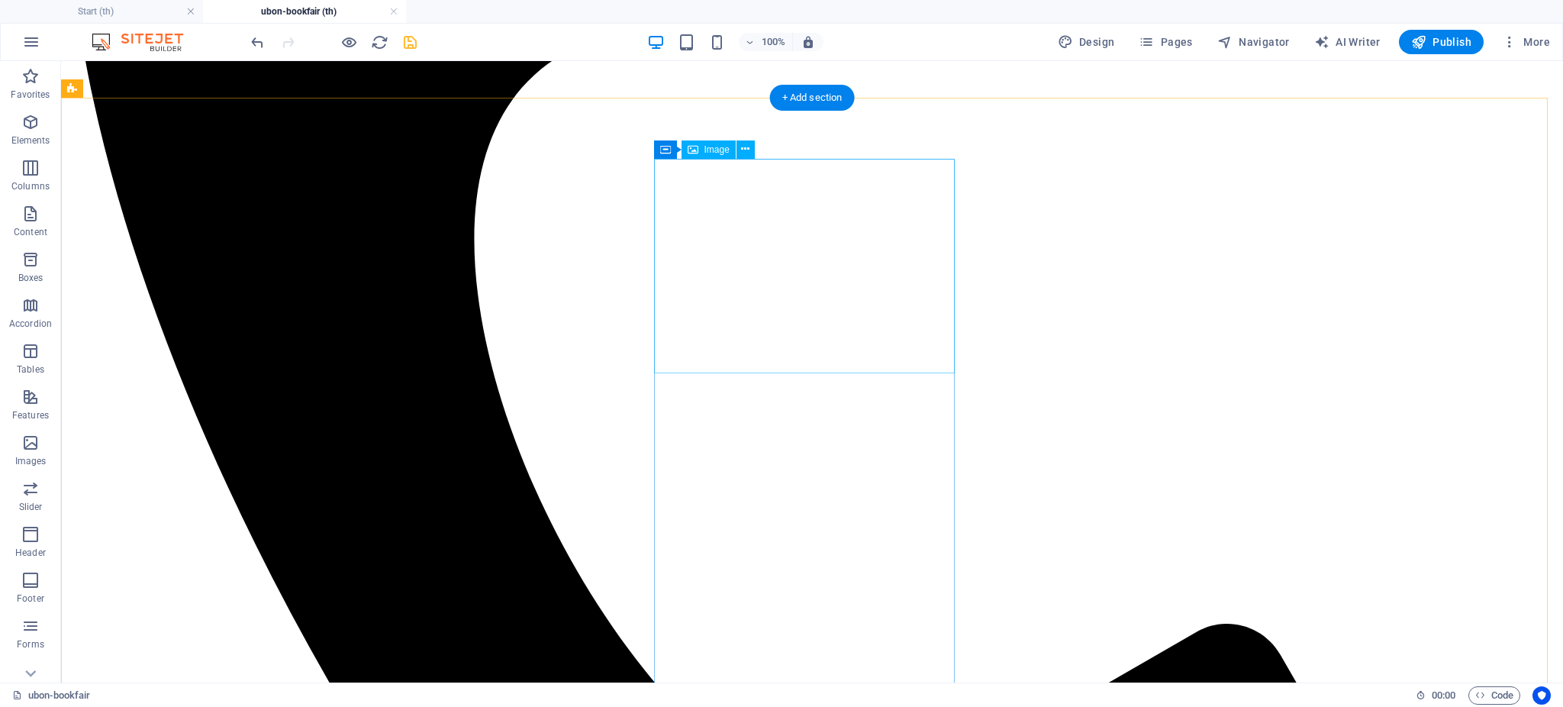
select select "%"
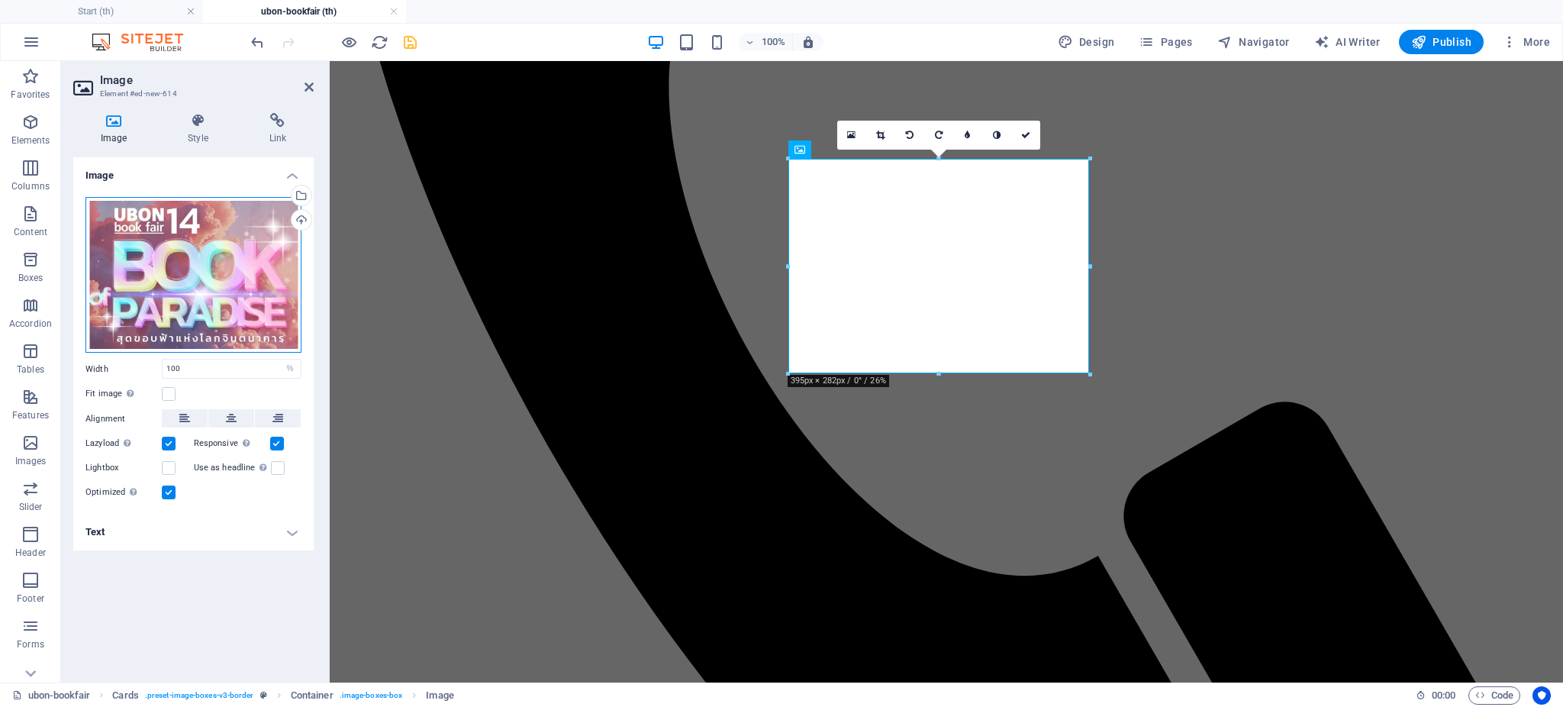
click at [139, 255] on div "Drag files here, click to choose files or select files from Files or our free s…" at bounding box center [193, 275] width 216 height 156
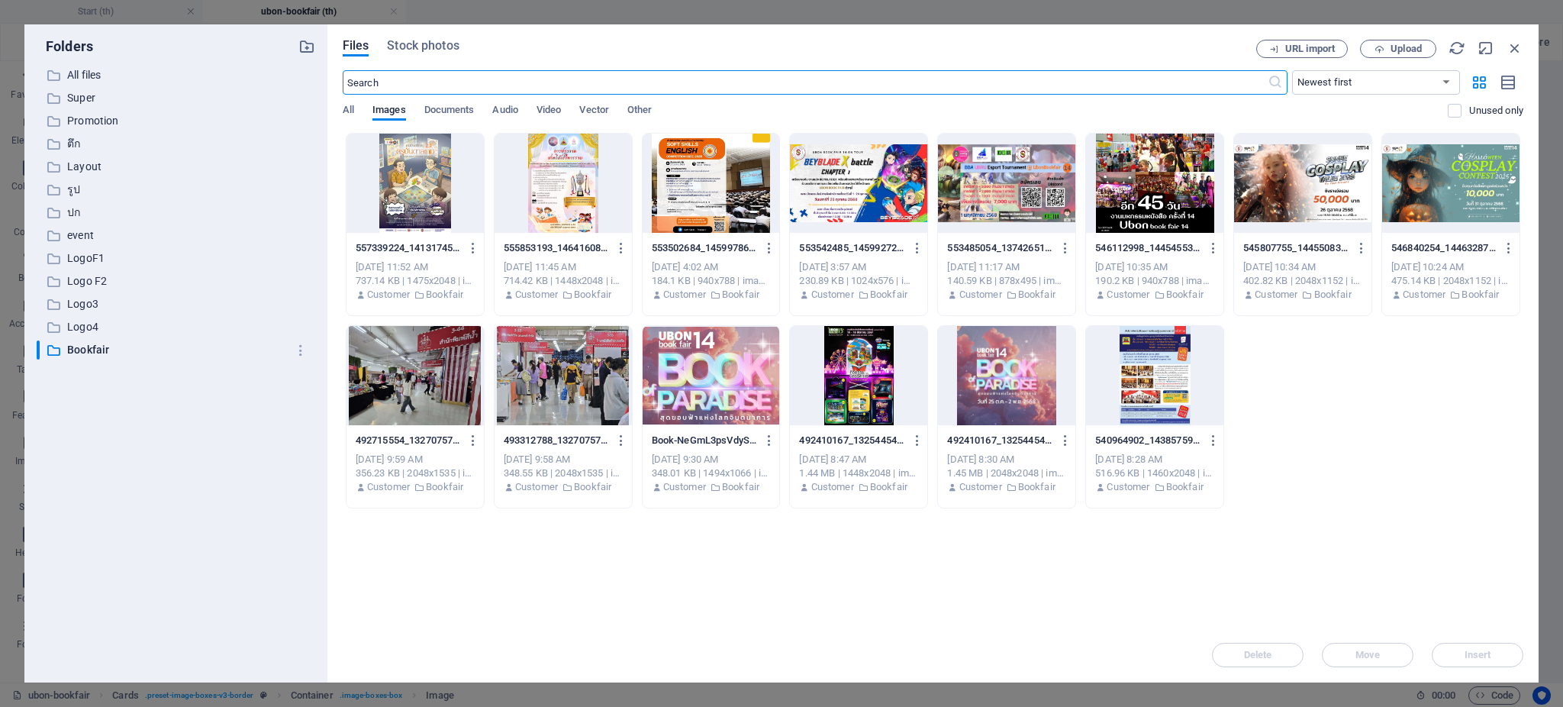
click at [577, 197] on div at bounding box center [562, 183] width 137 height 99
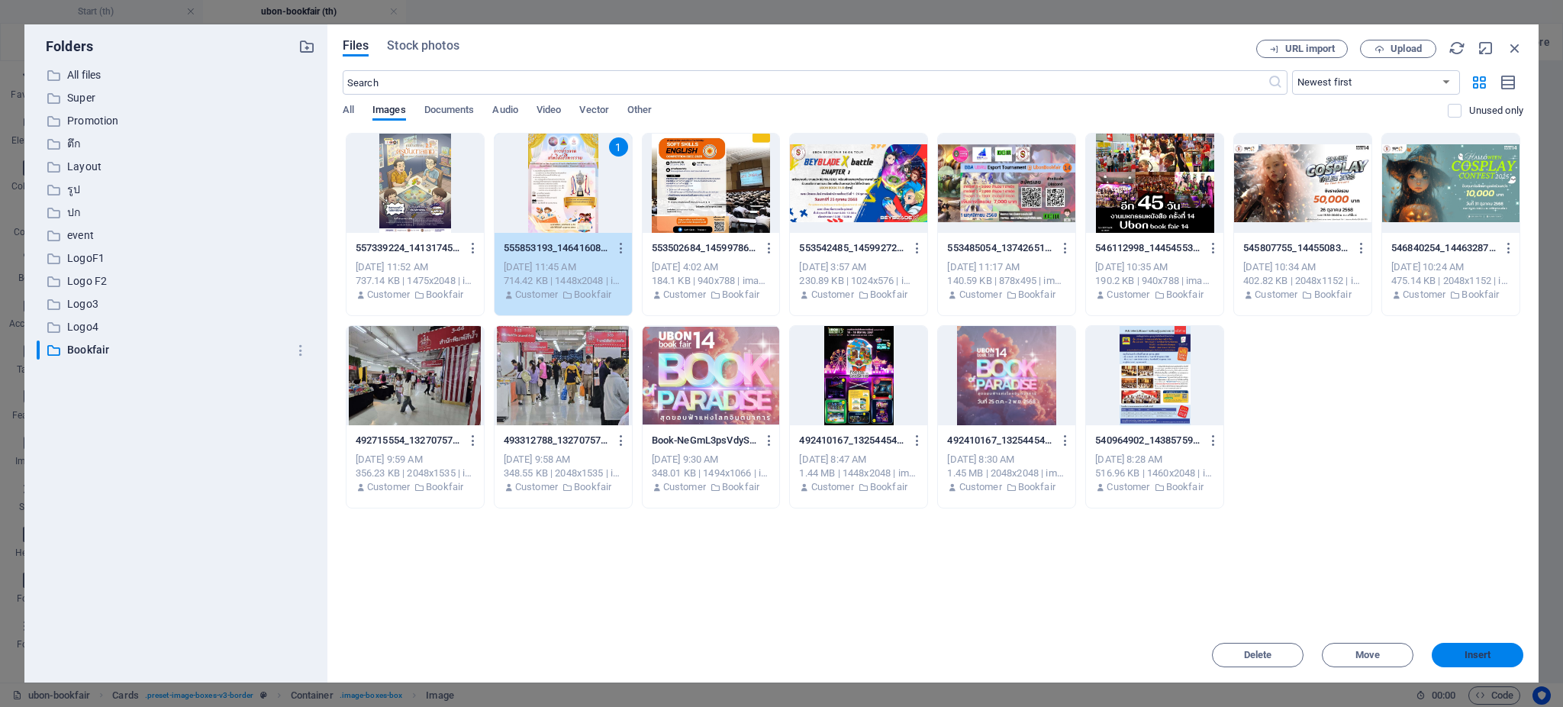
click at [1476, 658] on span "Insert" at bounding box center [1477, 654] width 27 height 9
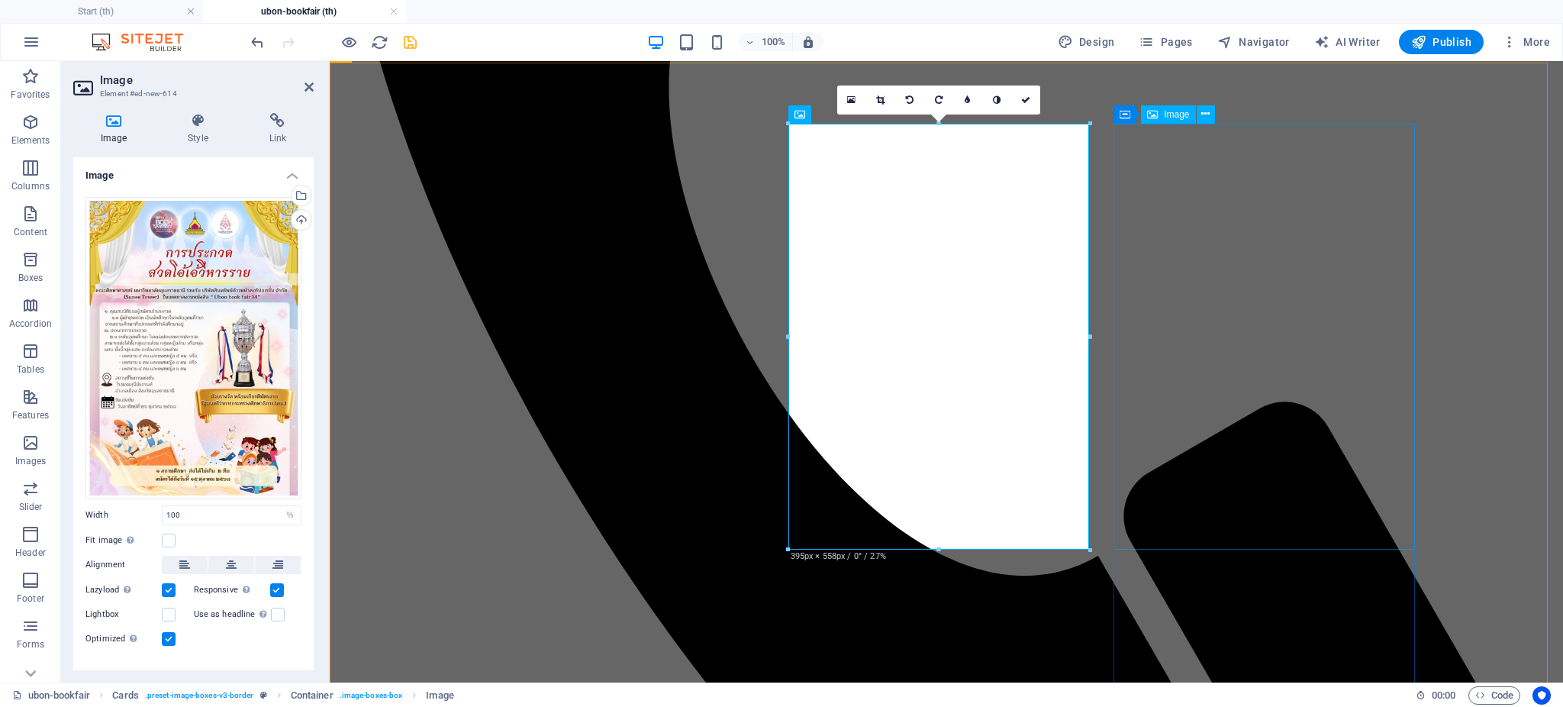
scroll to position [941, 0]
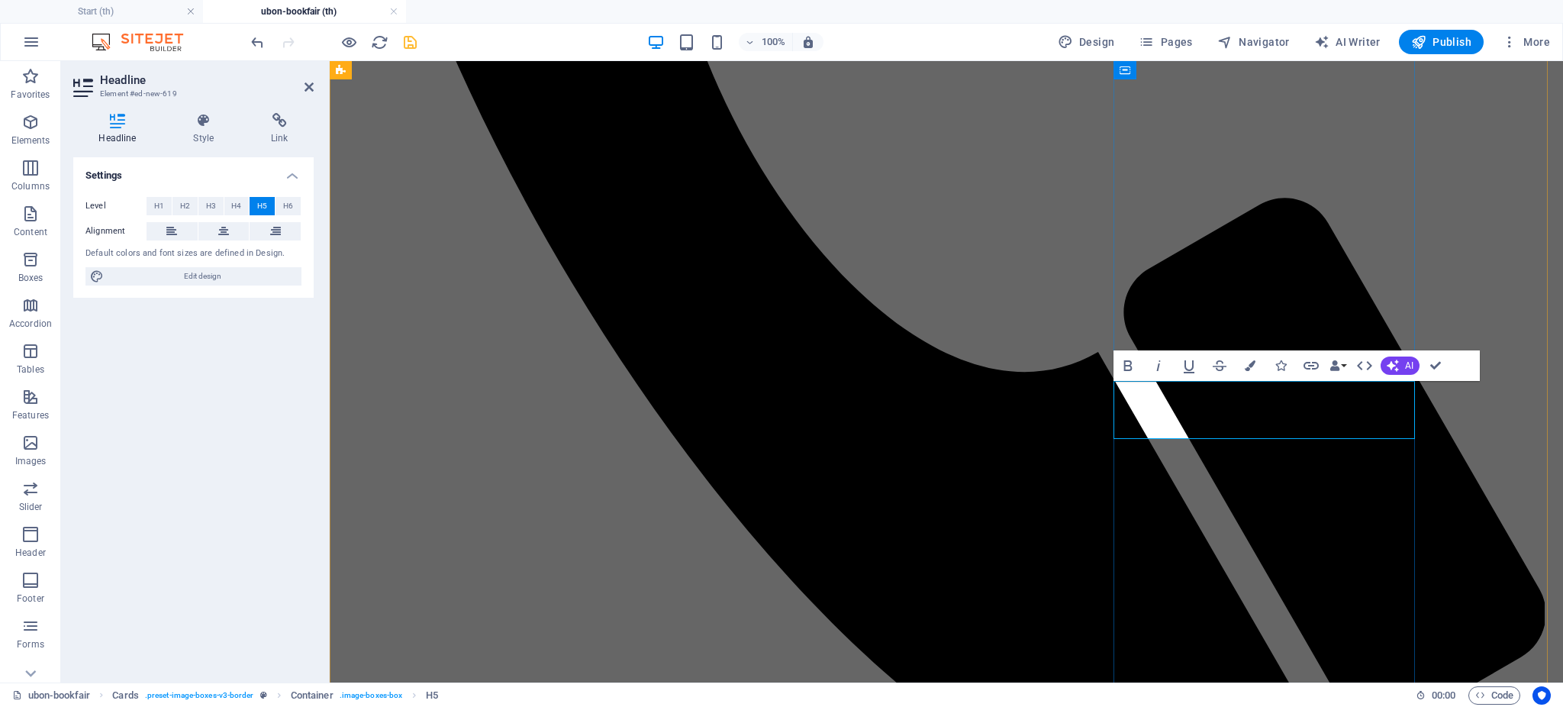
drag, startPoint x: 1338, startPoint y: 423, endPoint x: 1114, endPoint y: 399, distance: 224.8
copy h5 "การประกวดสวด[PERSON_NAME]วิหารรายระดับอุมศึกษา ครั้งที่ ๑"
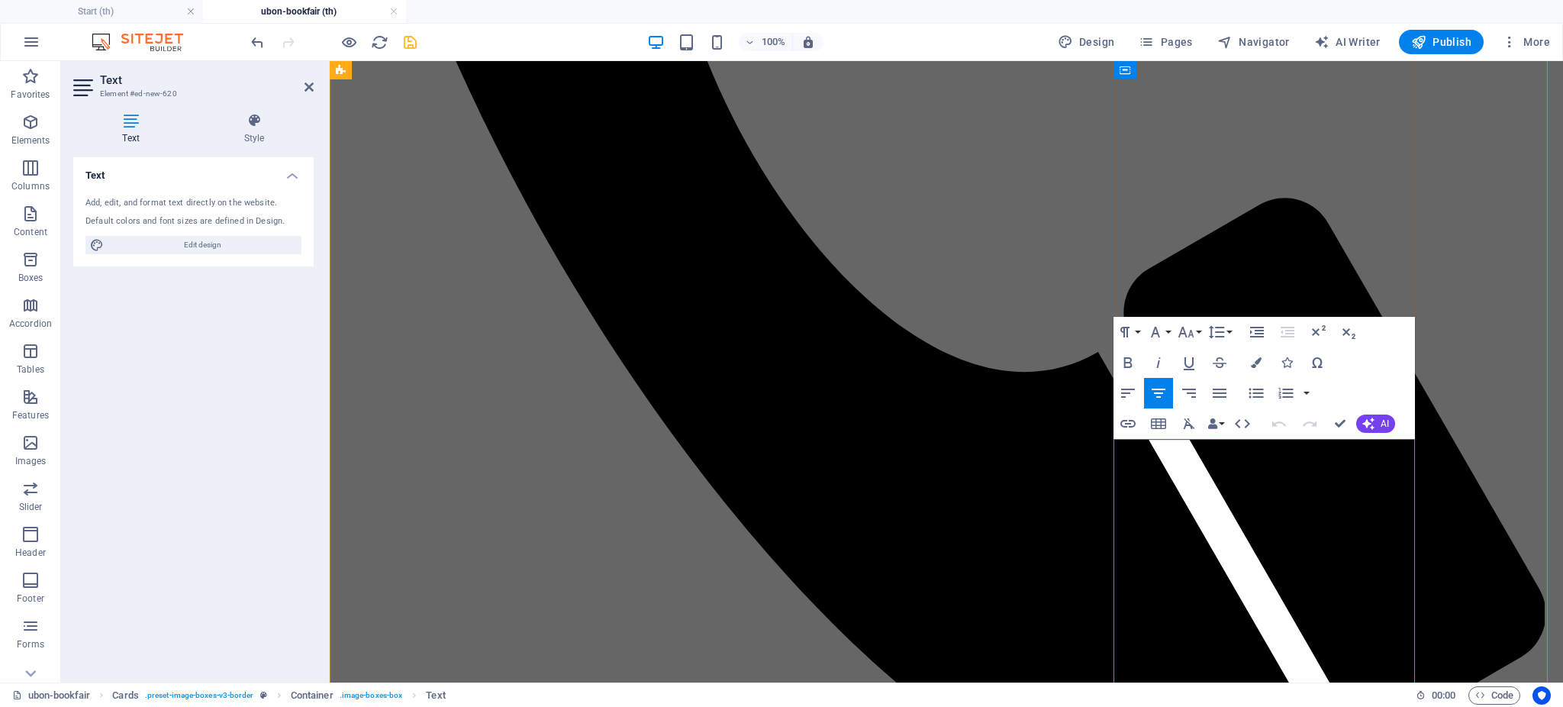
copy div "✨lorีiี่dัsiึametconsecัadุeliึseddั่eiusmodtemp้incididuntัutlab✨ ‼️etิdoัmagั…"
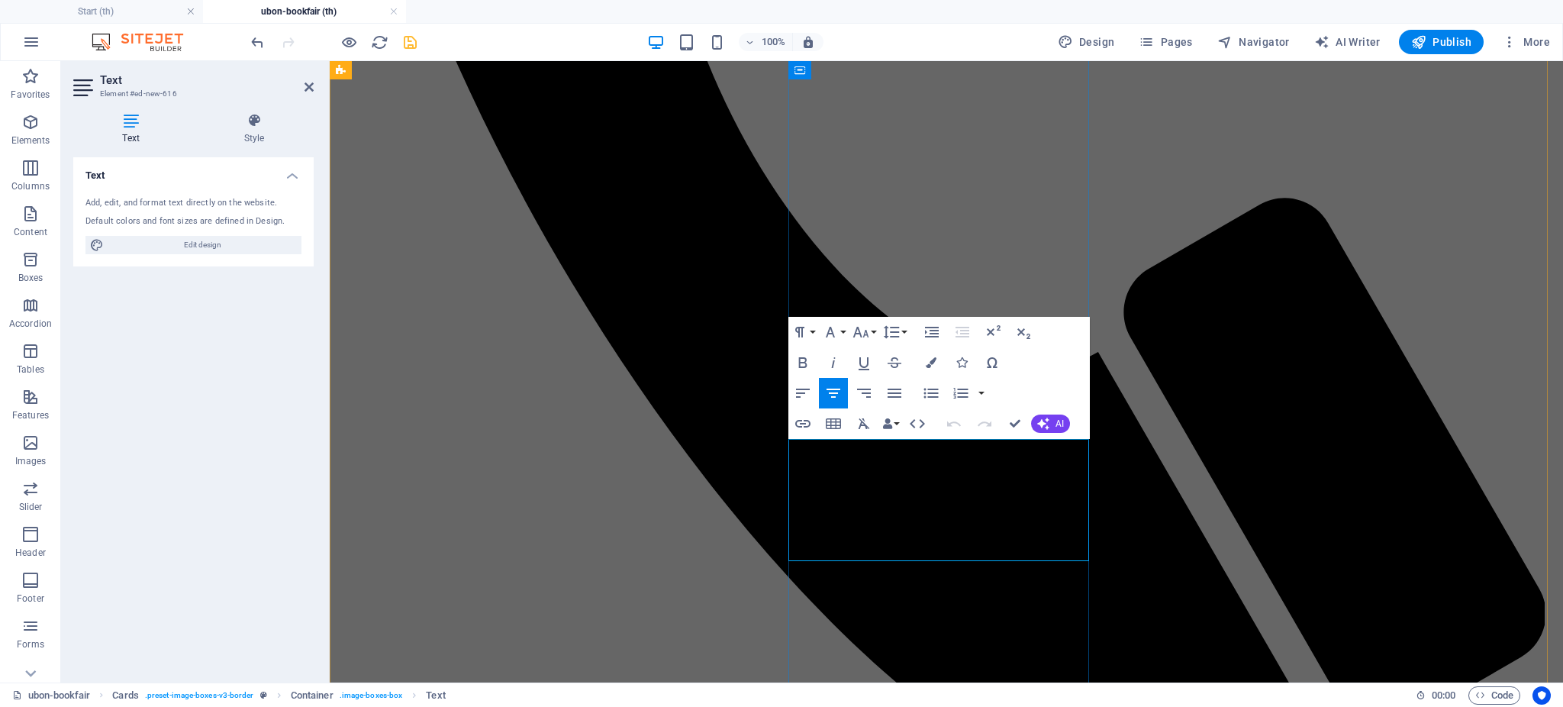
drag, startPoint x: 949, startPoint y: 531, endPoint x: 782, endPoint y: 446, distance: 186.7
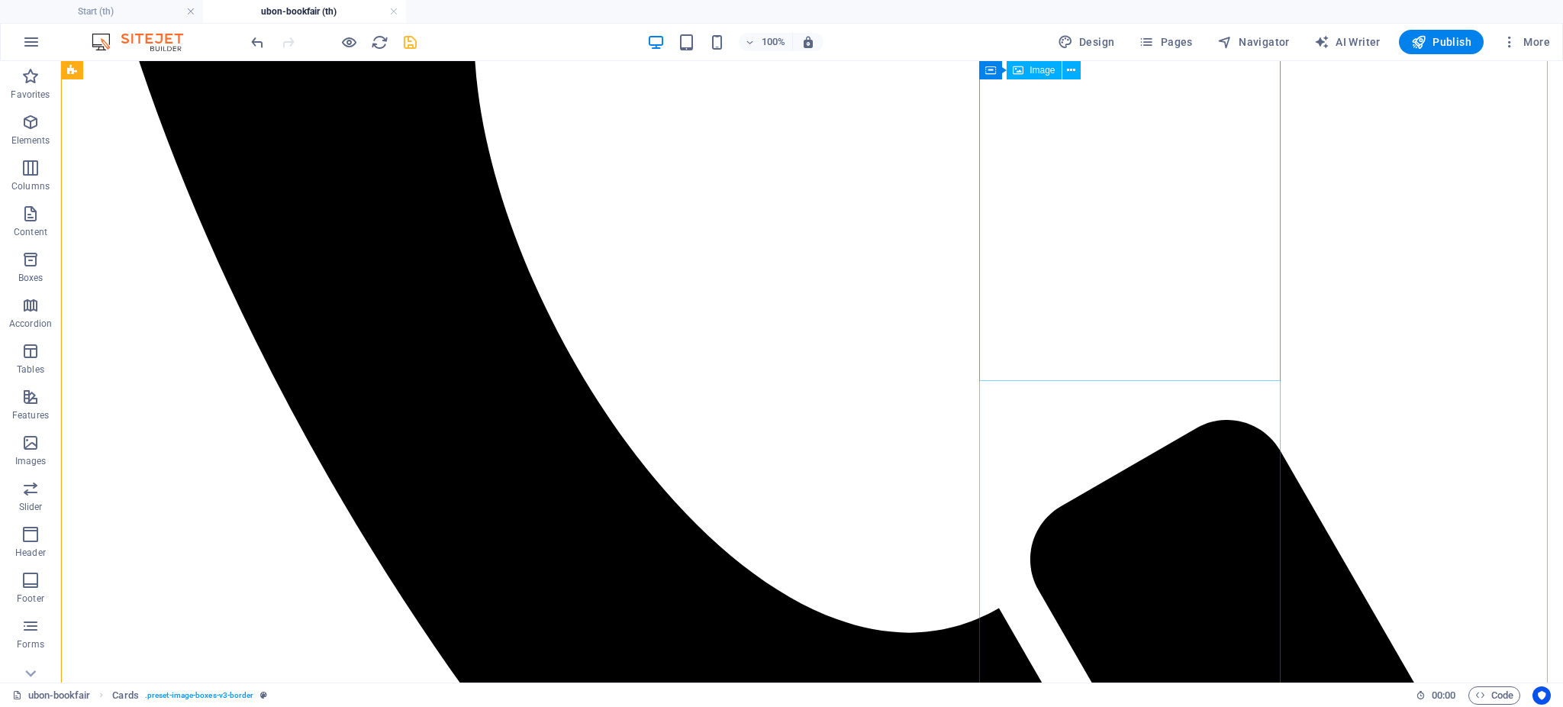
select select "%"
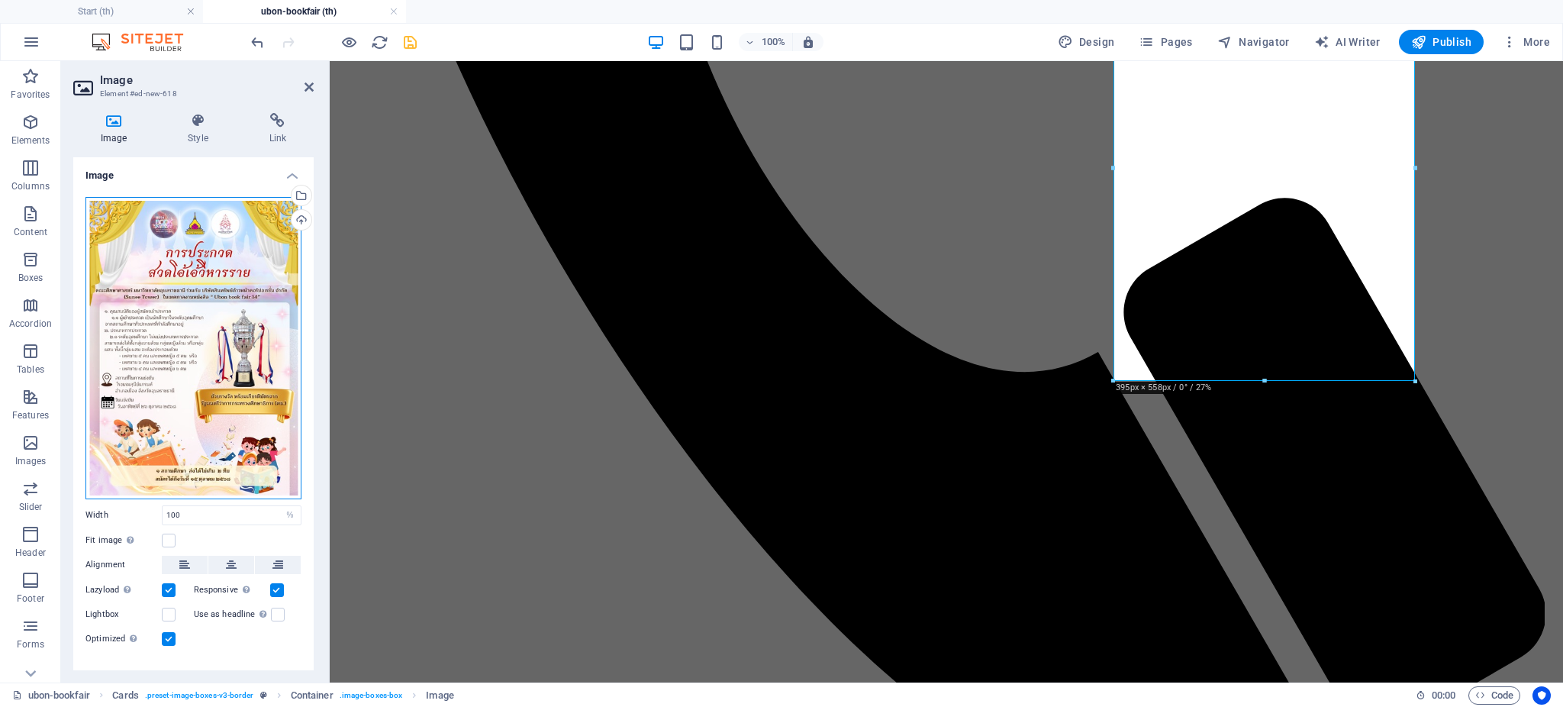
click at [246, 416] on div "Drag files here, click to choose files or select files from Files or our free s…" at bounding box center [193, 348] width 216 height 302
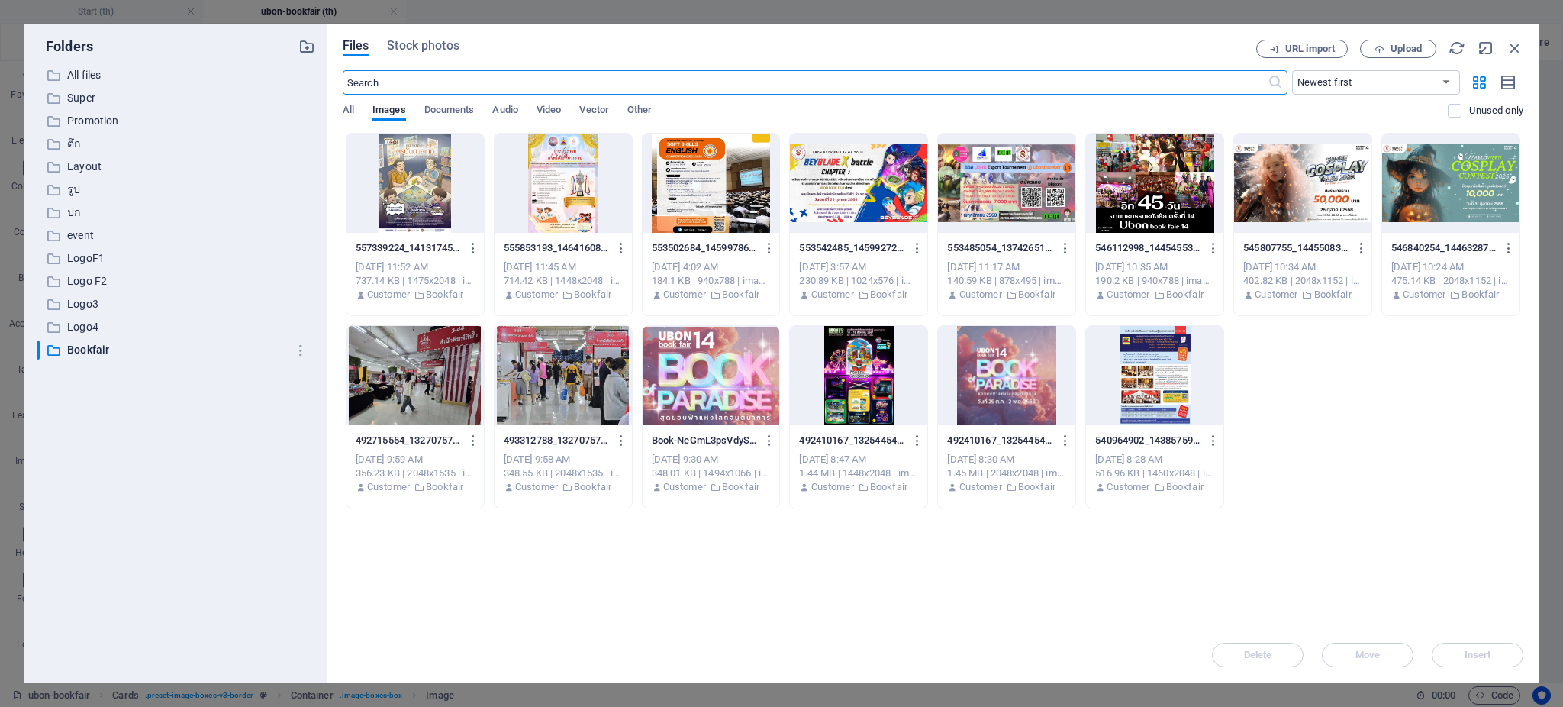
click at [712, 176] on div at bounding box center [711, 183] width 137 height 99
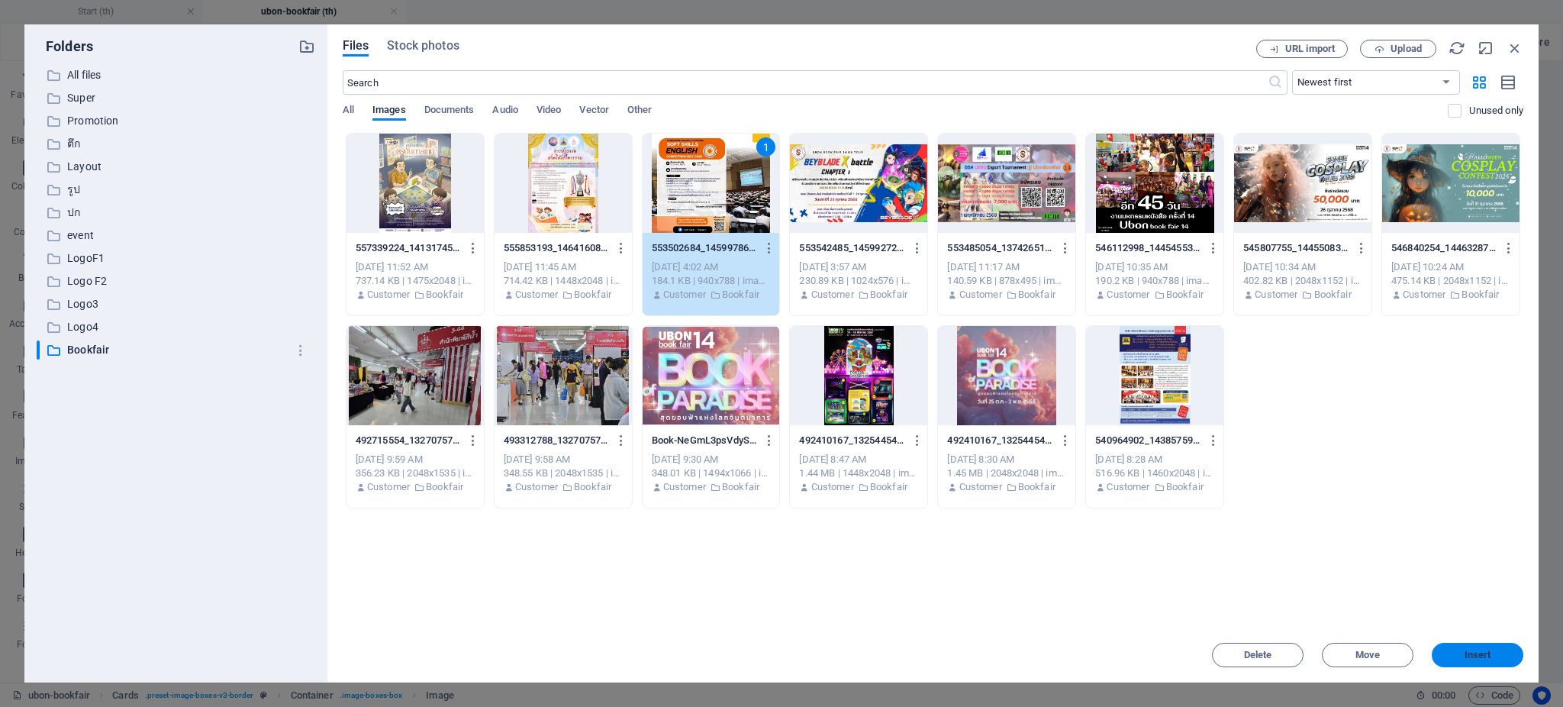
click at [1493, 652] on span "Insert" at bounding box center [1477, 654] width 79 height 9
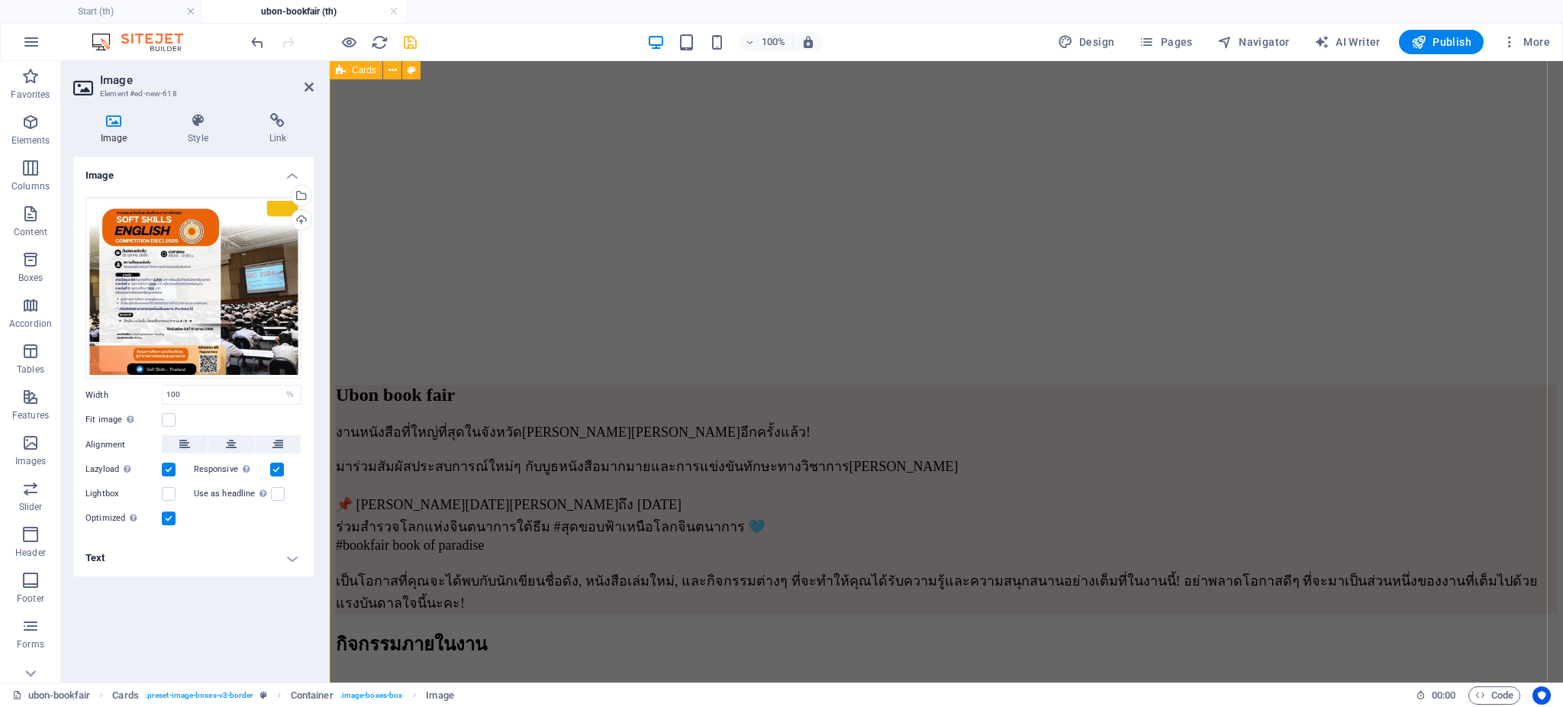
scroll to position [1944, 0]
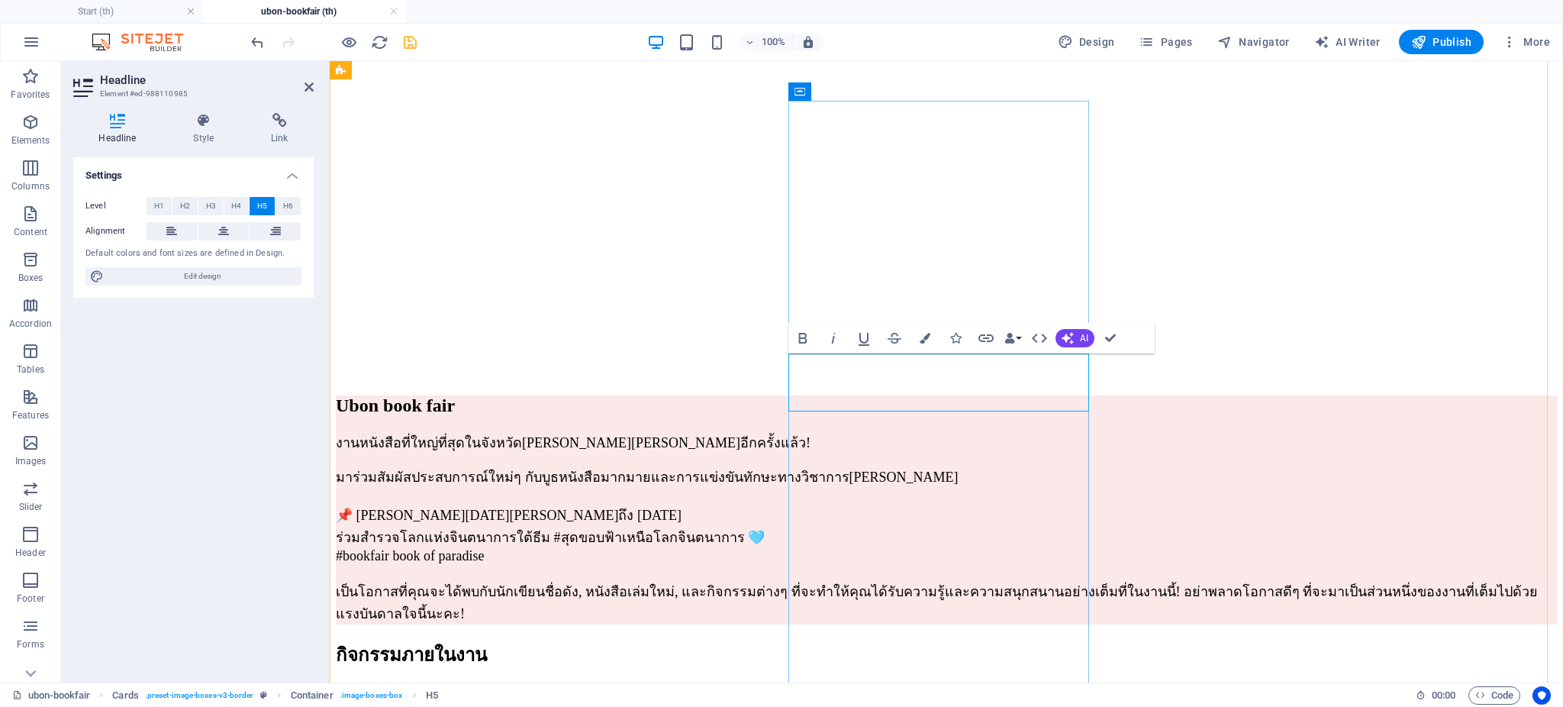
drag, startPoint x: 1050, startPoint y: 397, endPoint x: 807, endPoint y: 368, distance: 244.4
copy h5 "การแข่งขัน SOFT SKILLS ENGLISH COMPETITION (SEC) 2025"
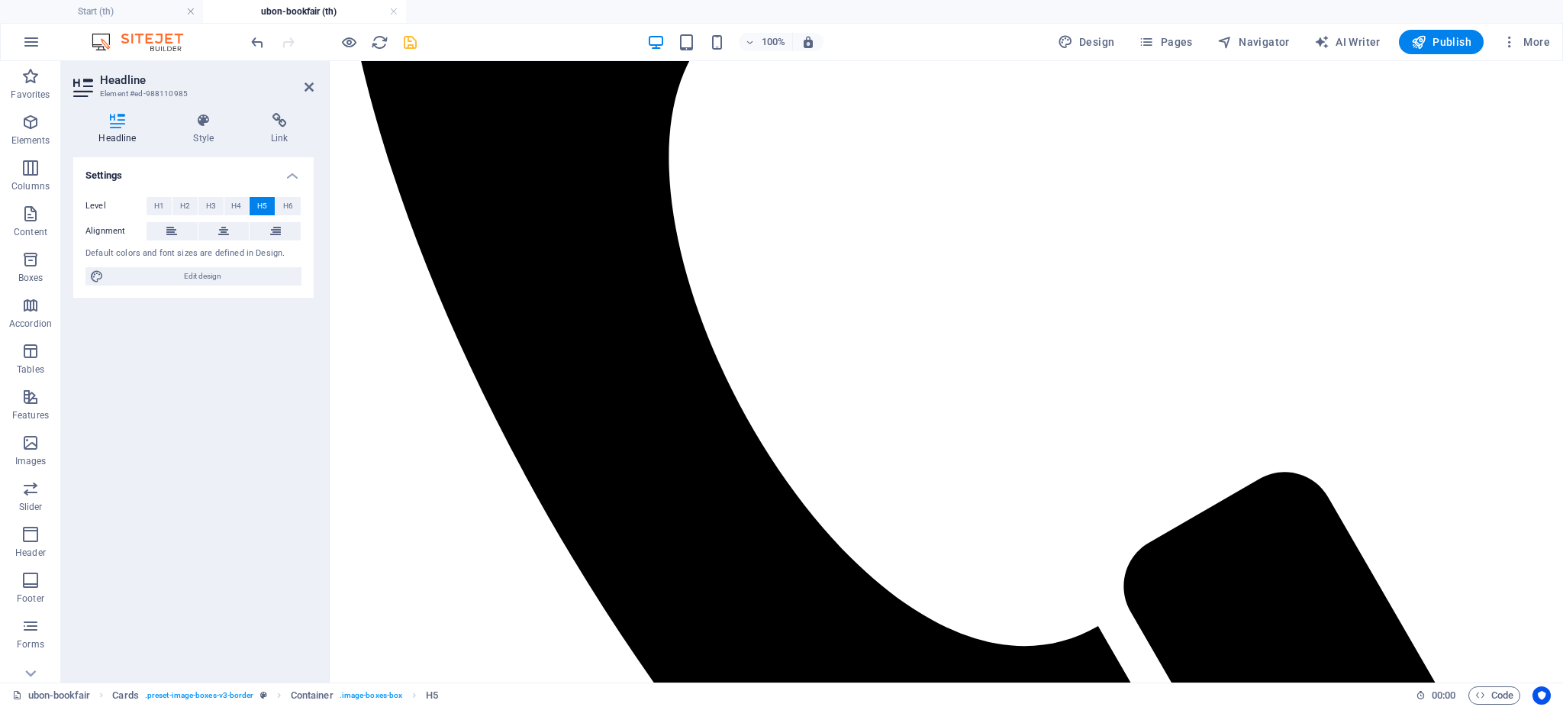
scroll to position [934, 0]
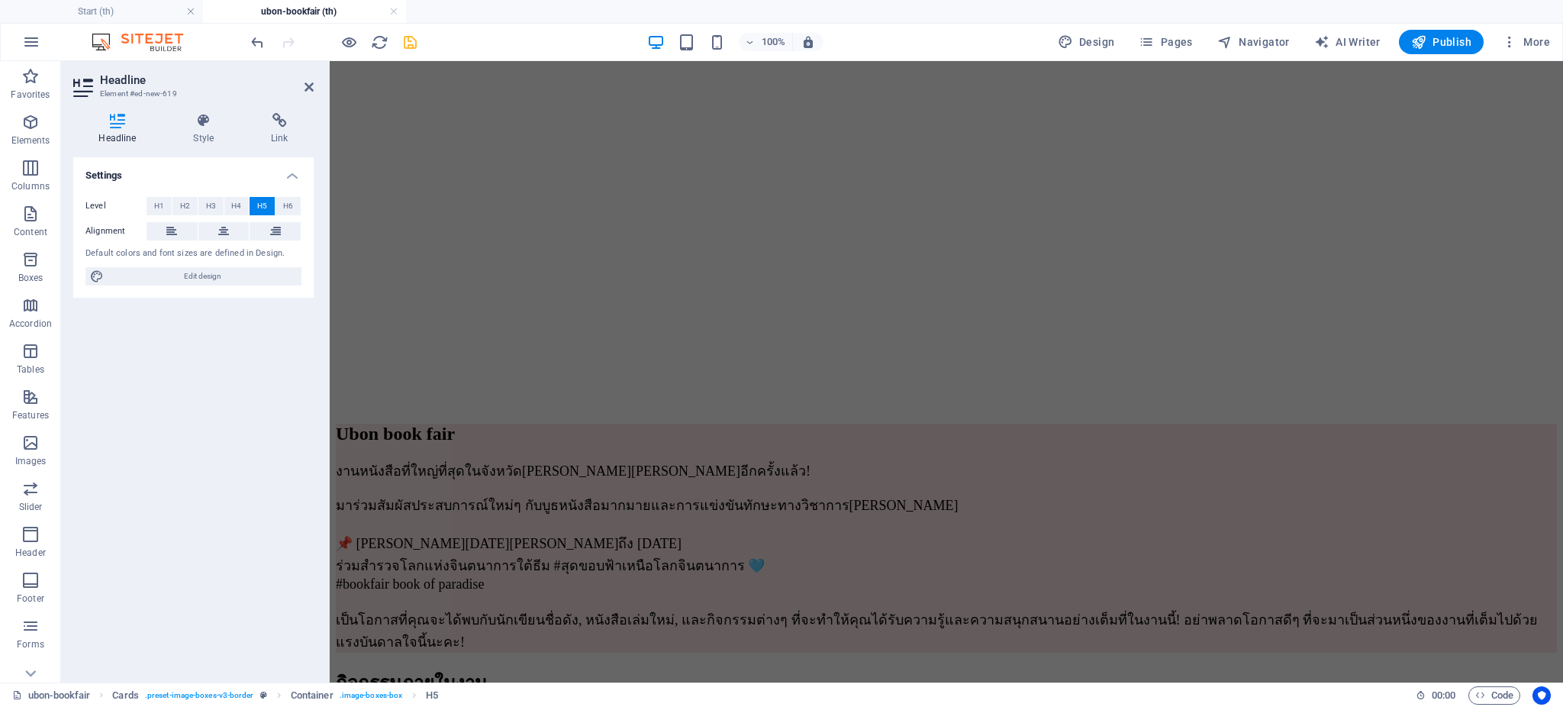
scroll to position [1934, 0]
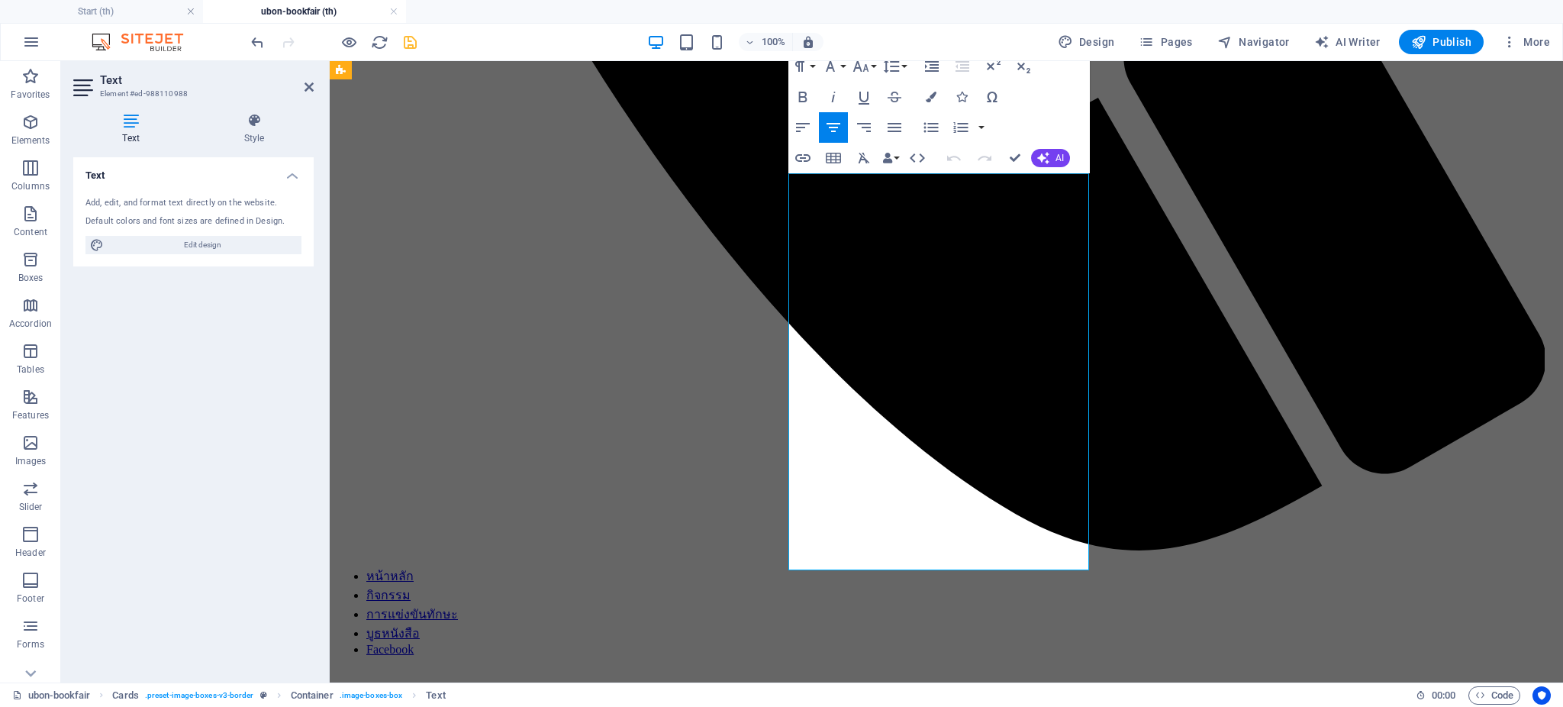
scroll to position [2181, 0]
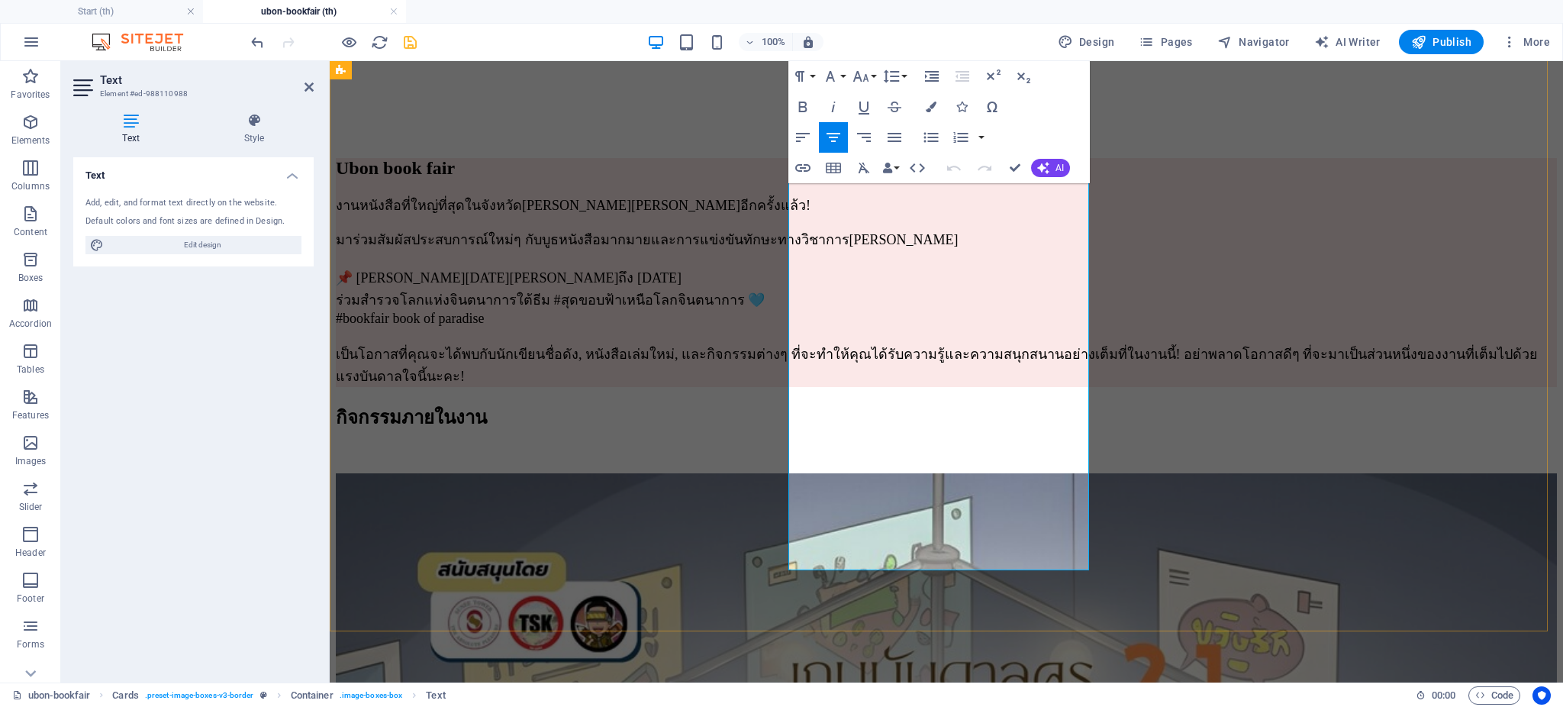
copy div "lีipsuั้d! sitamีco aีelีse! doeiusmีtemี่inci้utl์eัdoloremagnaalัenim ad้mini…"
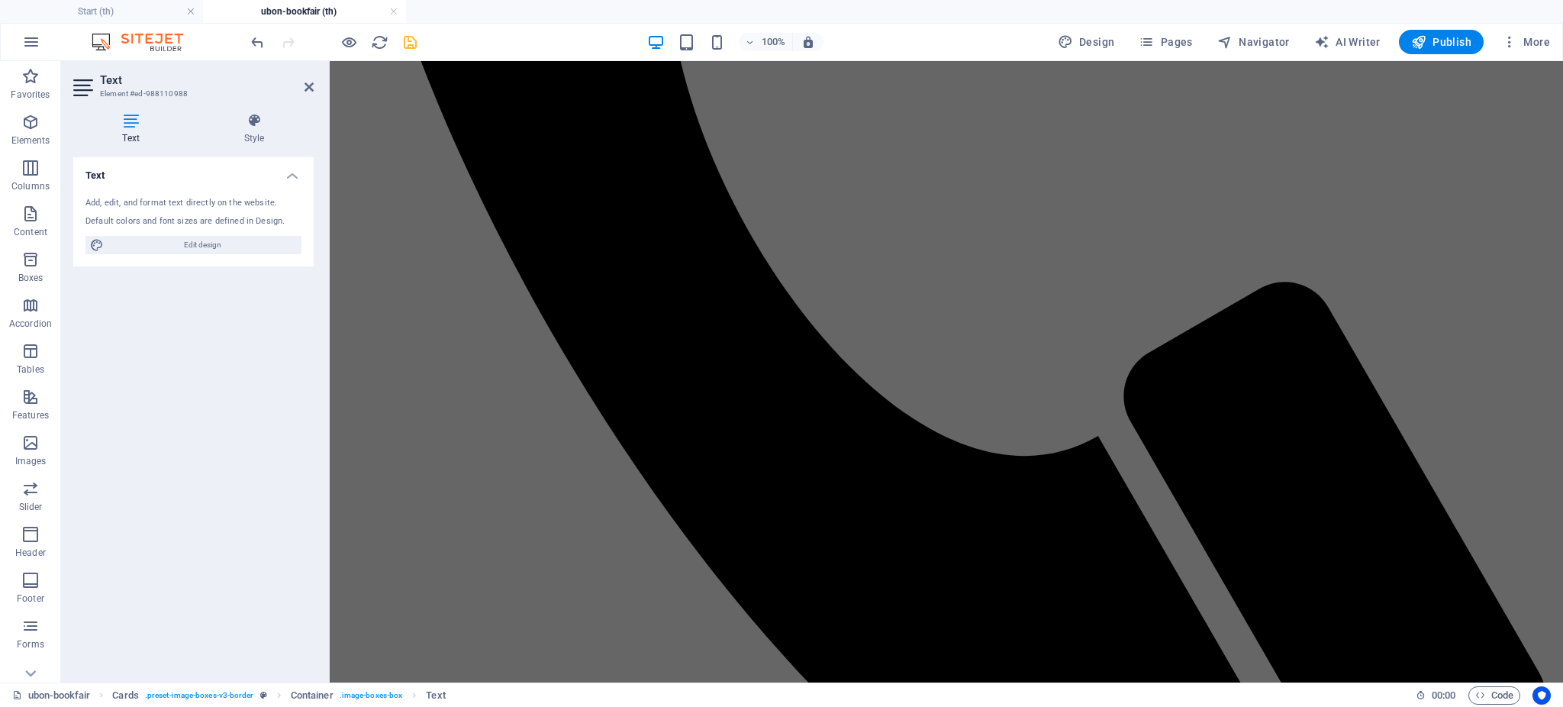
scroll to position [896, 0]
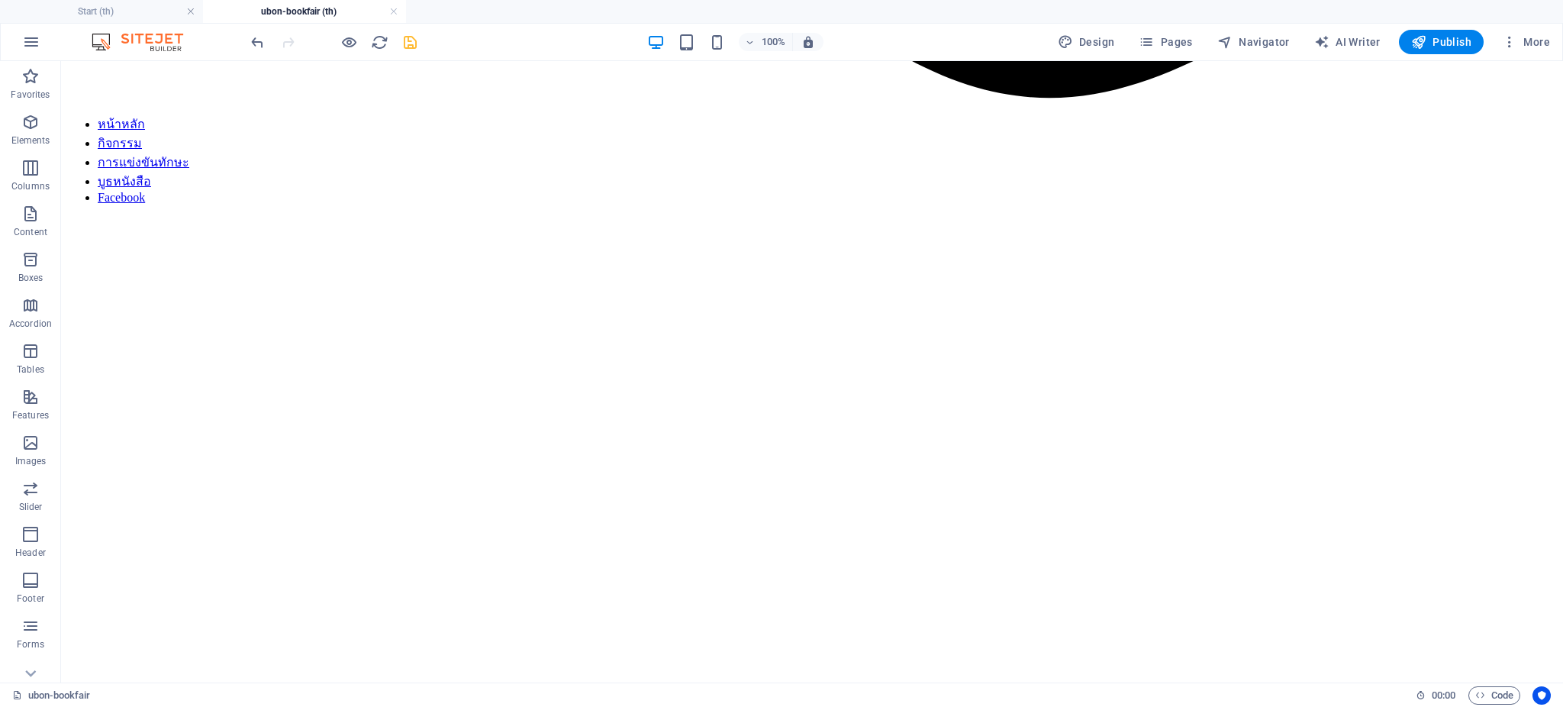
scroll to position [1994, 0]
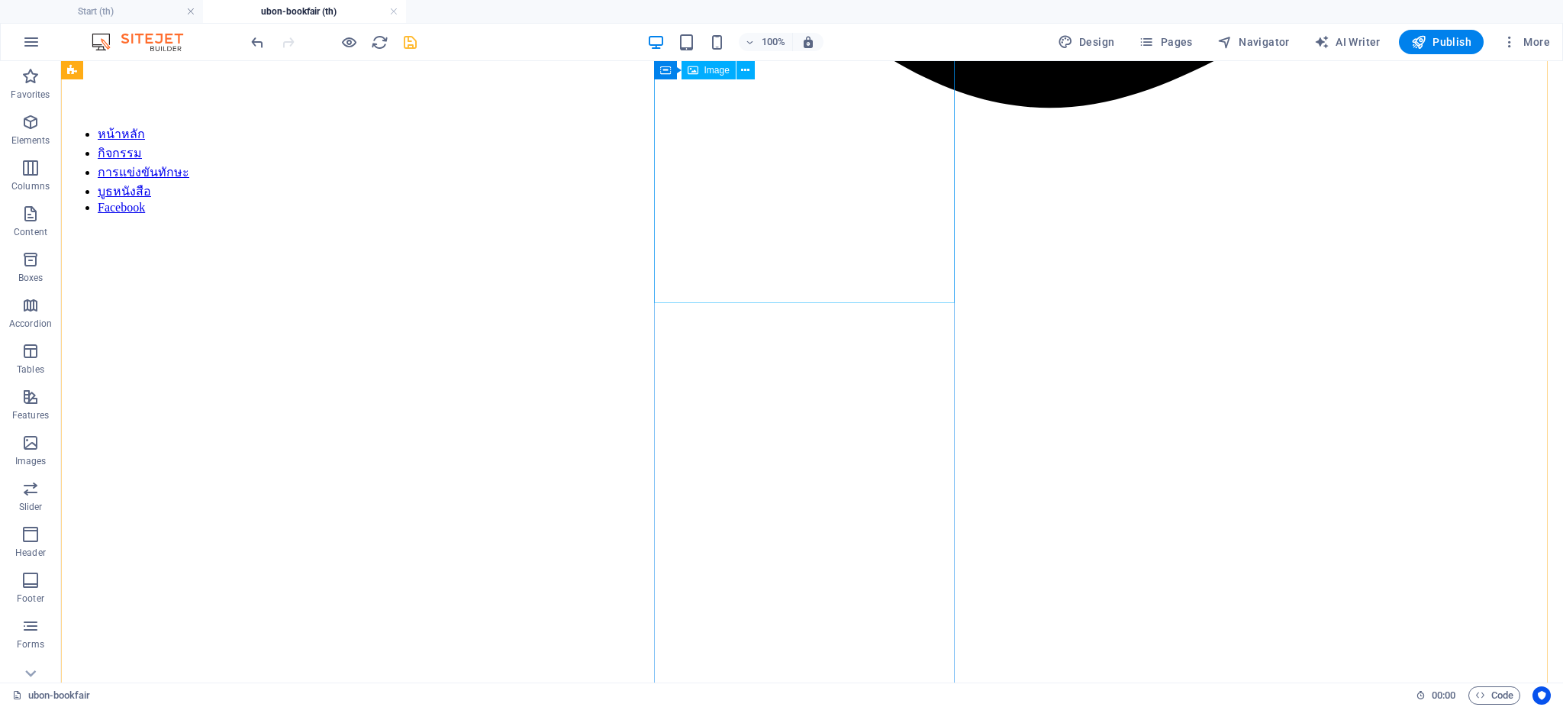
select select "%"
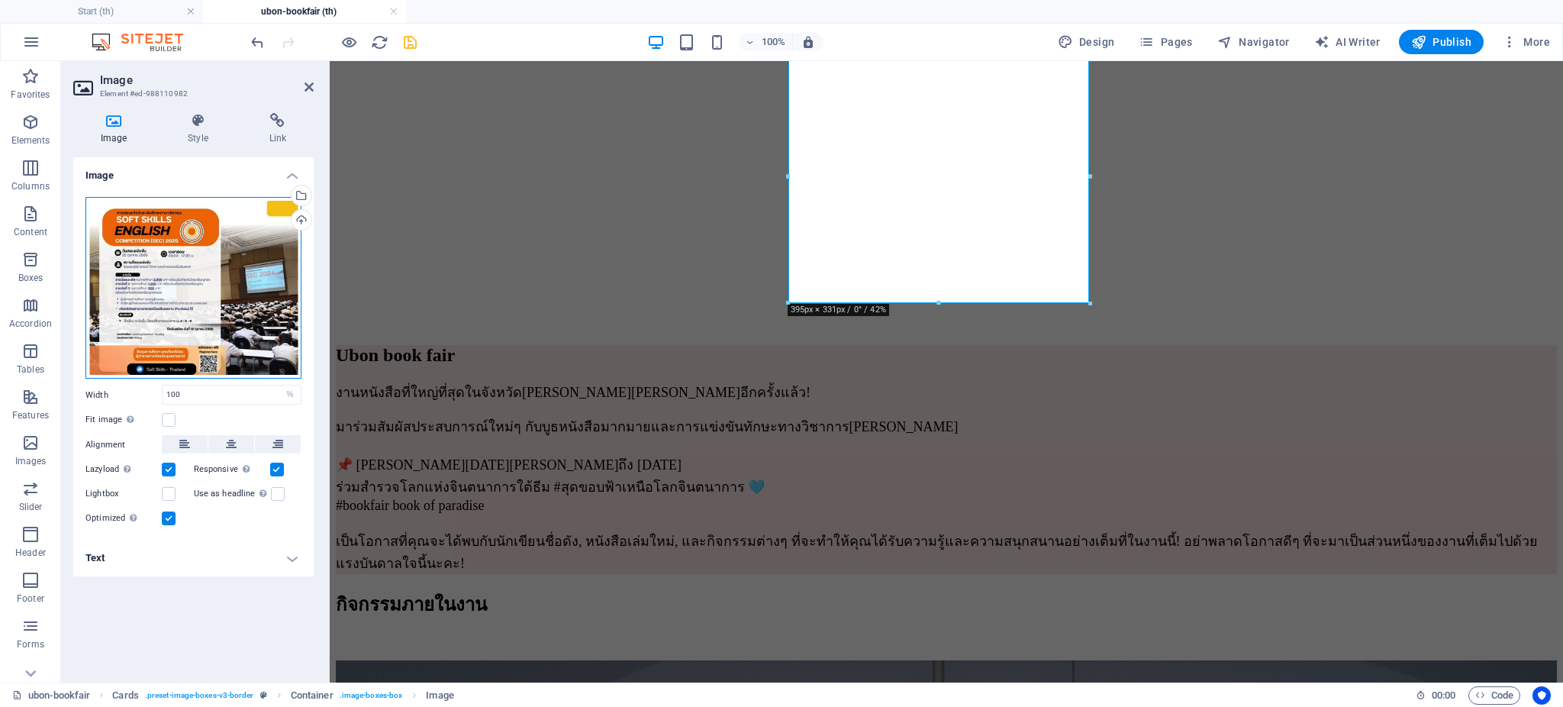
click at [162, 319] on div "Drag files here, click to choose files or select files from Files or our free s…" at bounding box center [193, 288] width 216 height 182
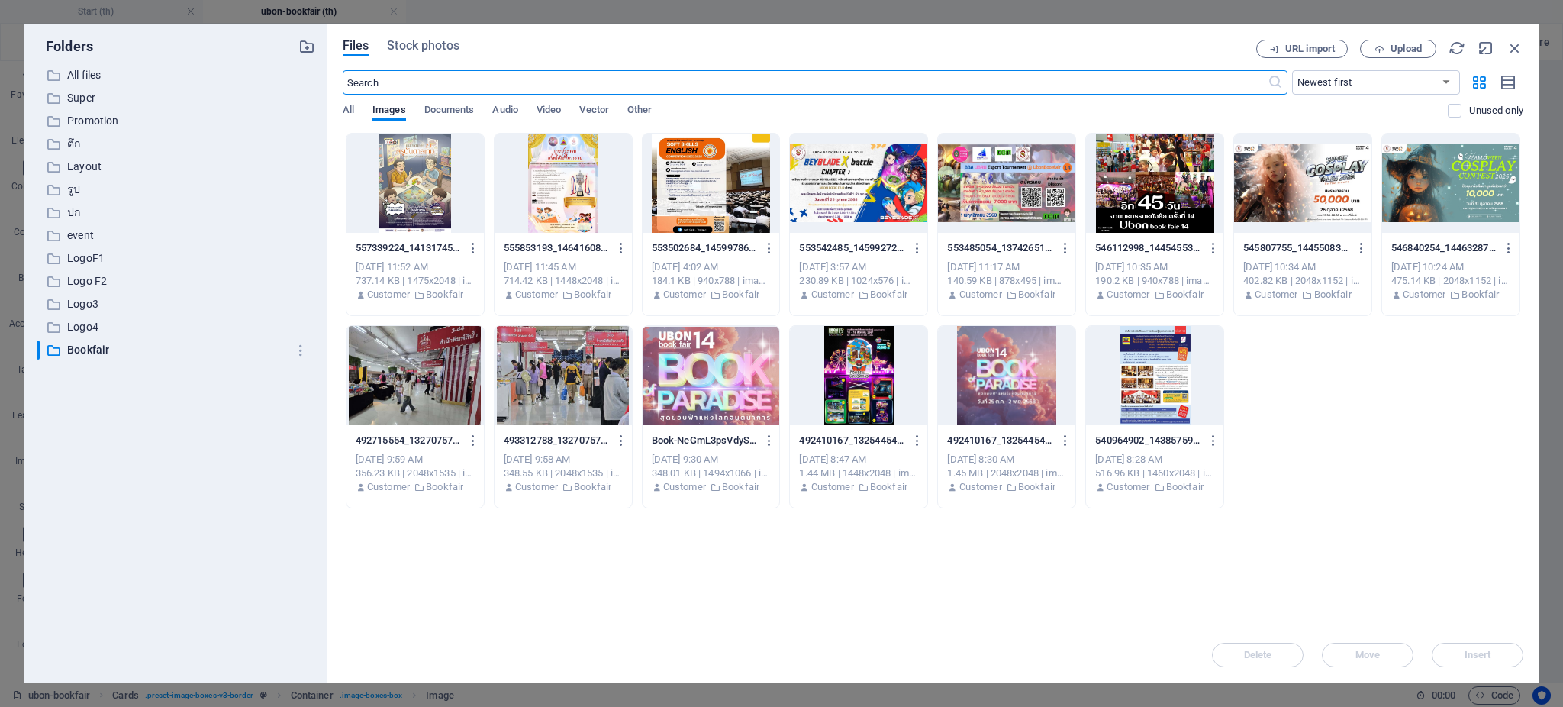
scroll to position [1987, 0]
click at [1005, 383] on div at bounding box center [1006, 375] width 137 height 99
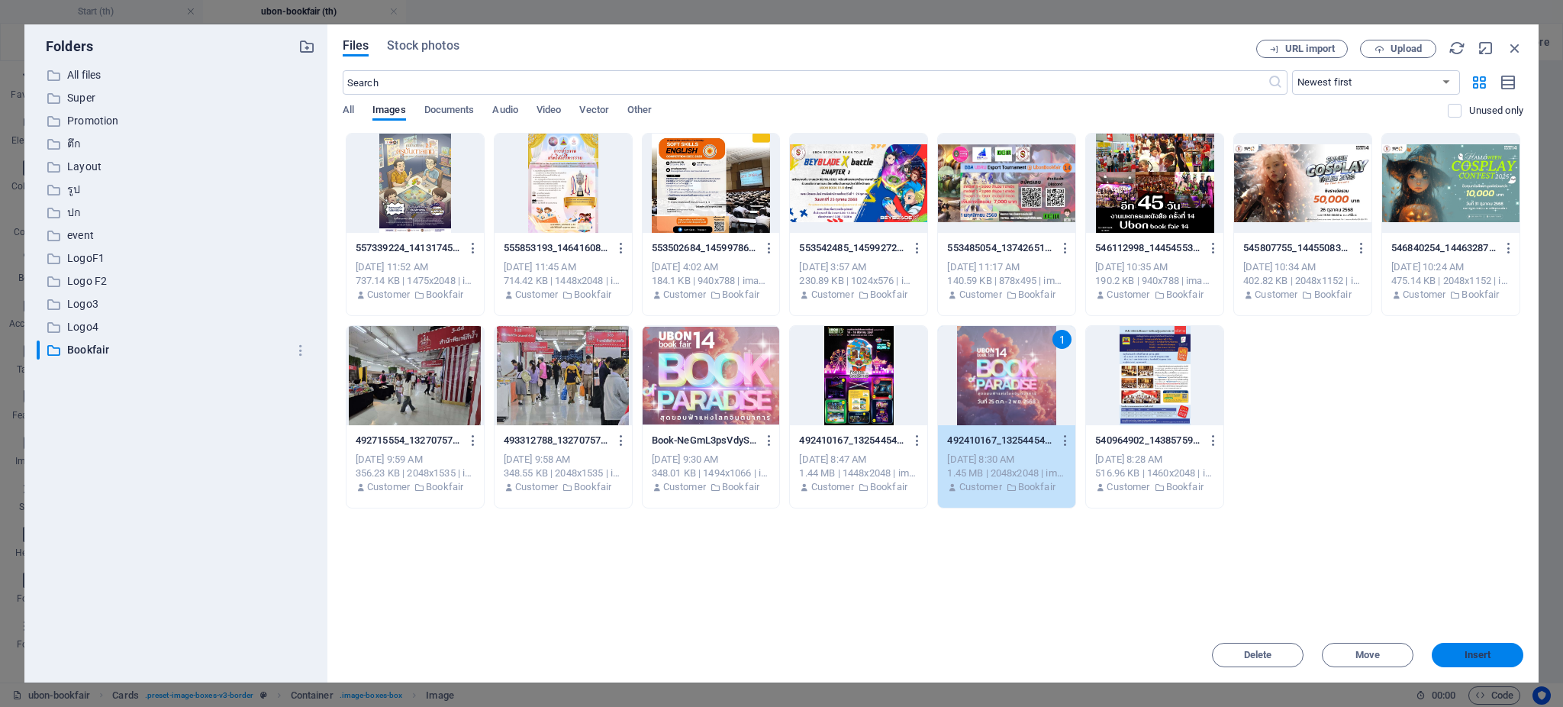
click at [1478, 659] on span "Insert" at bounding box center [1477, 654] width 27 height 9
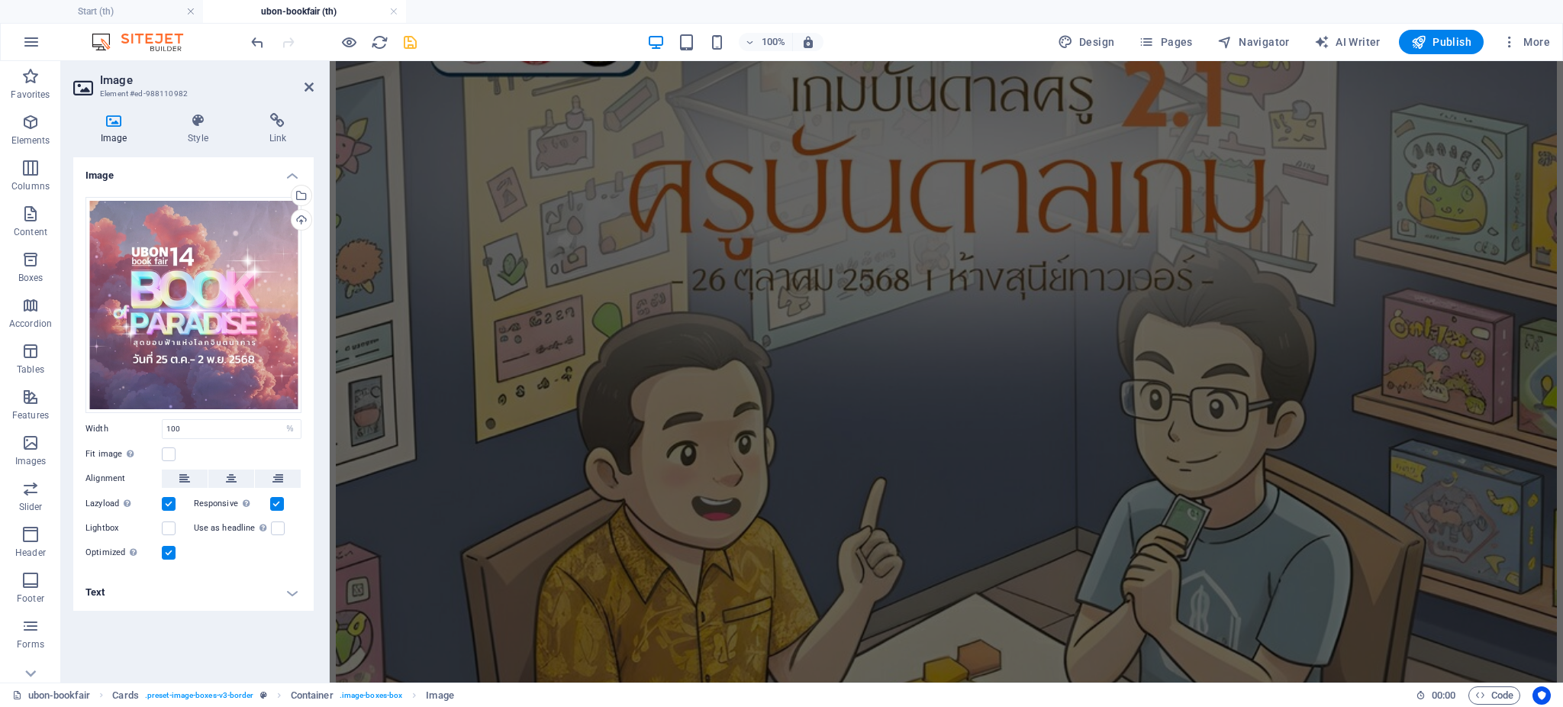
scroll to position [2814, 0]
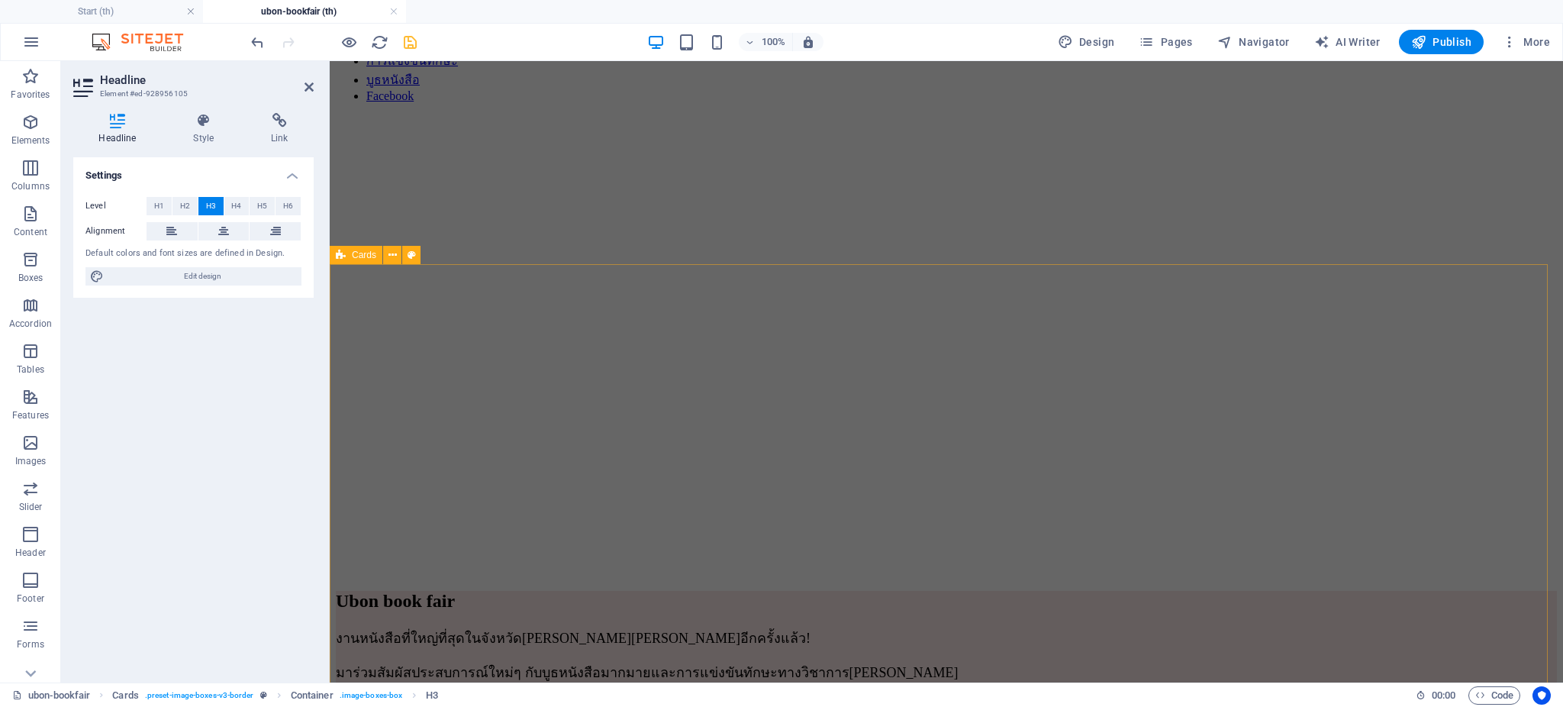
scroll to position [1718, 0]
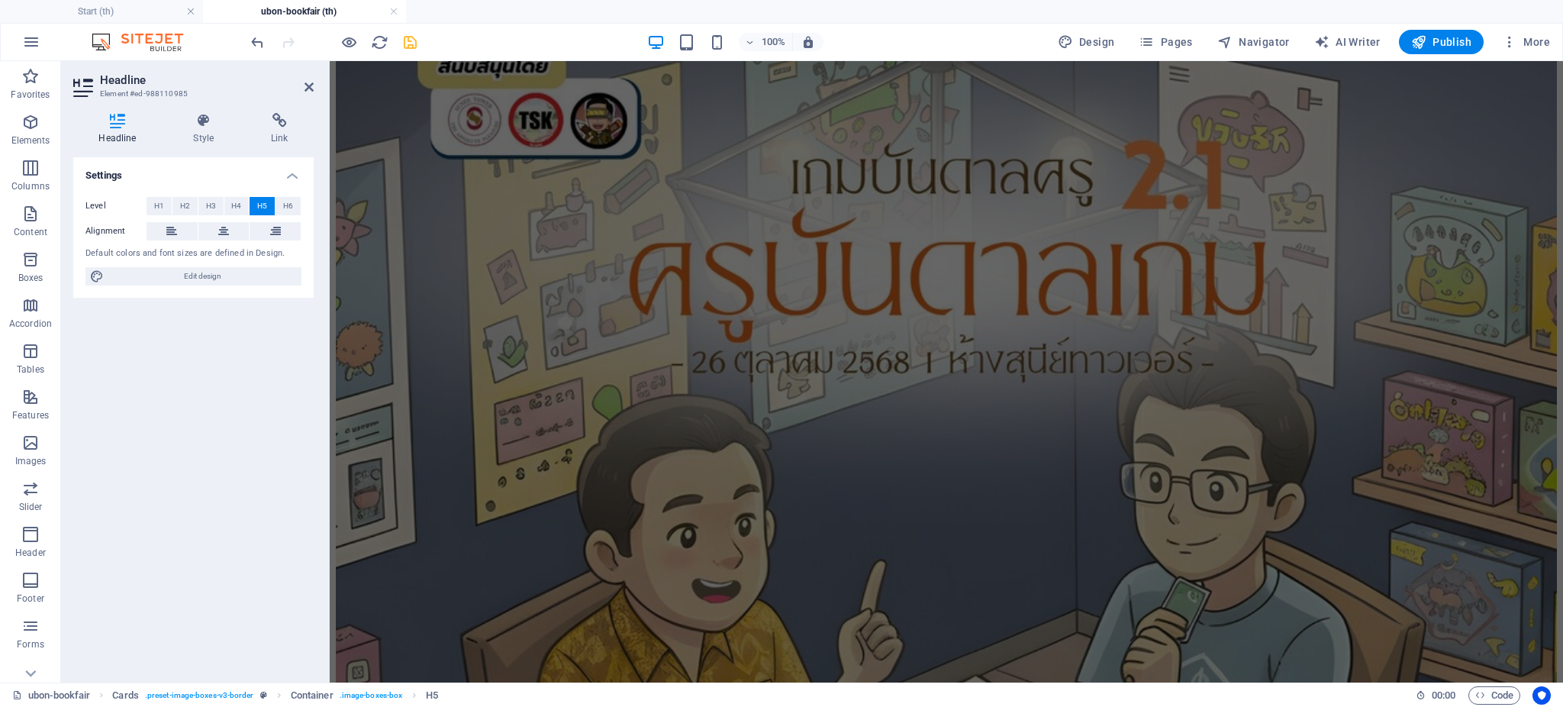
scroll to position [2823, 0]
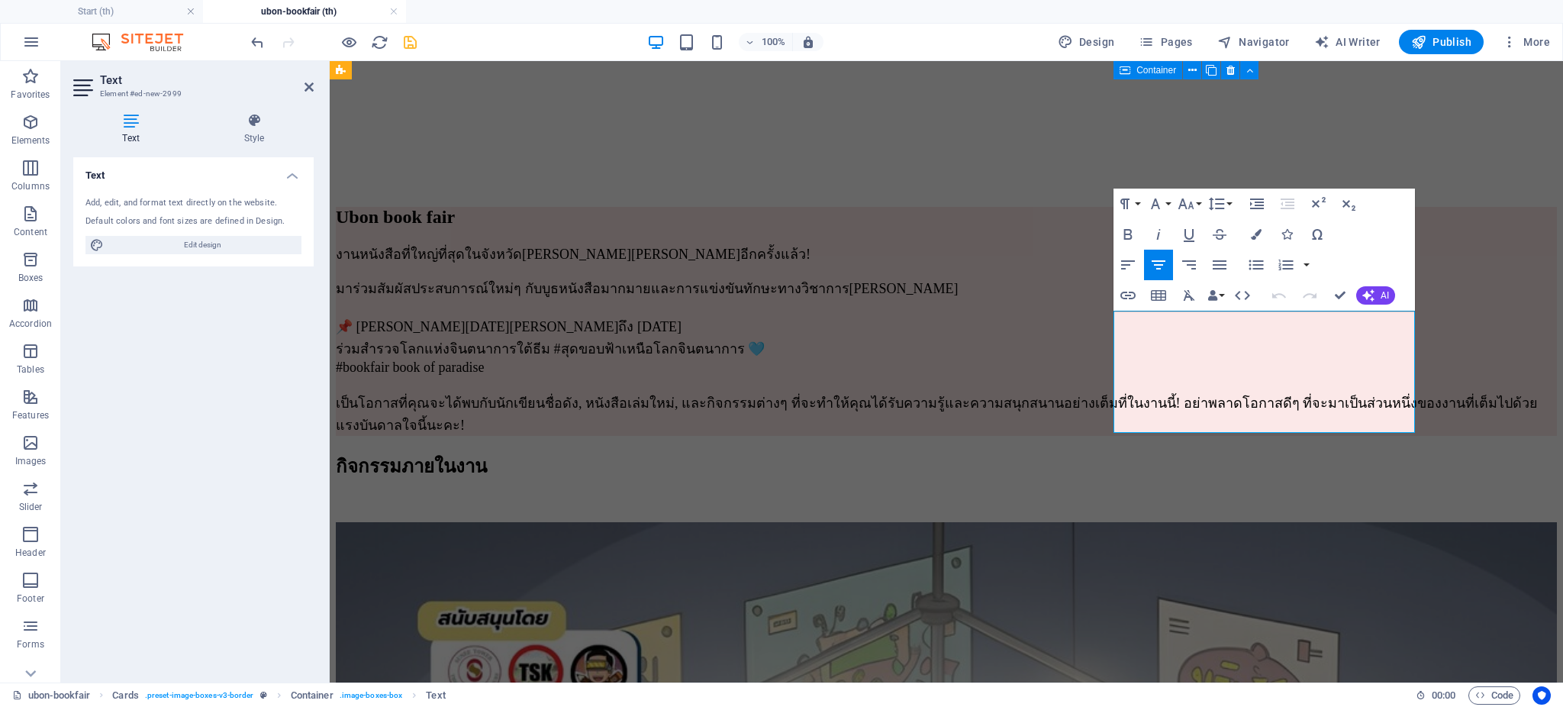
scroll to position [2890, 0]
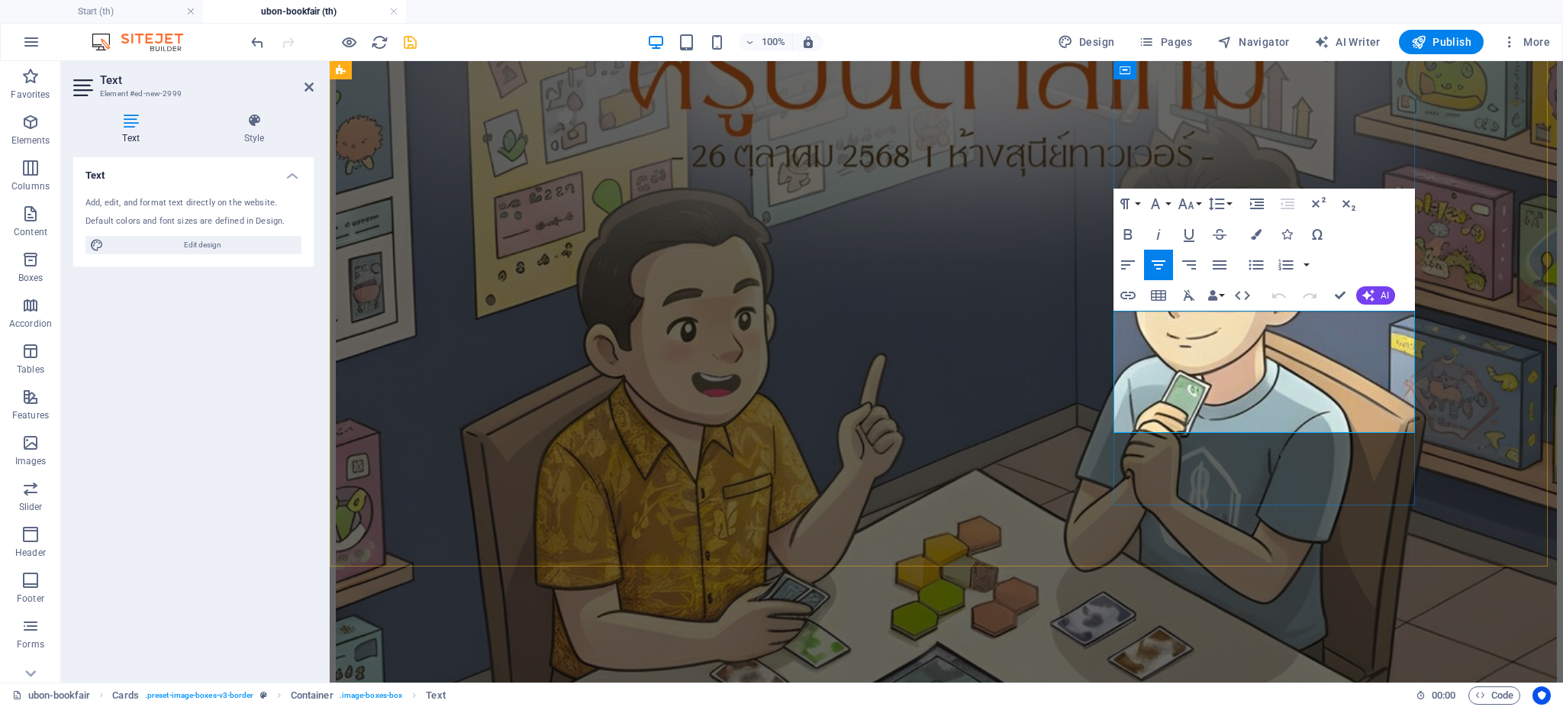
copy div "#งานมหกรรมหนังสือที่ว้าวววทุกปีของ[PERSON_NAME] ✨เตรียมพบกับบรรยากาศ[PERSON_NAM…"
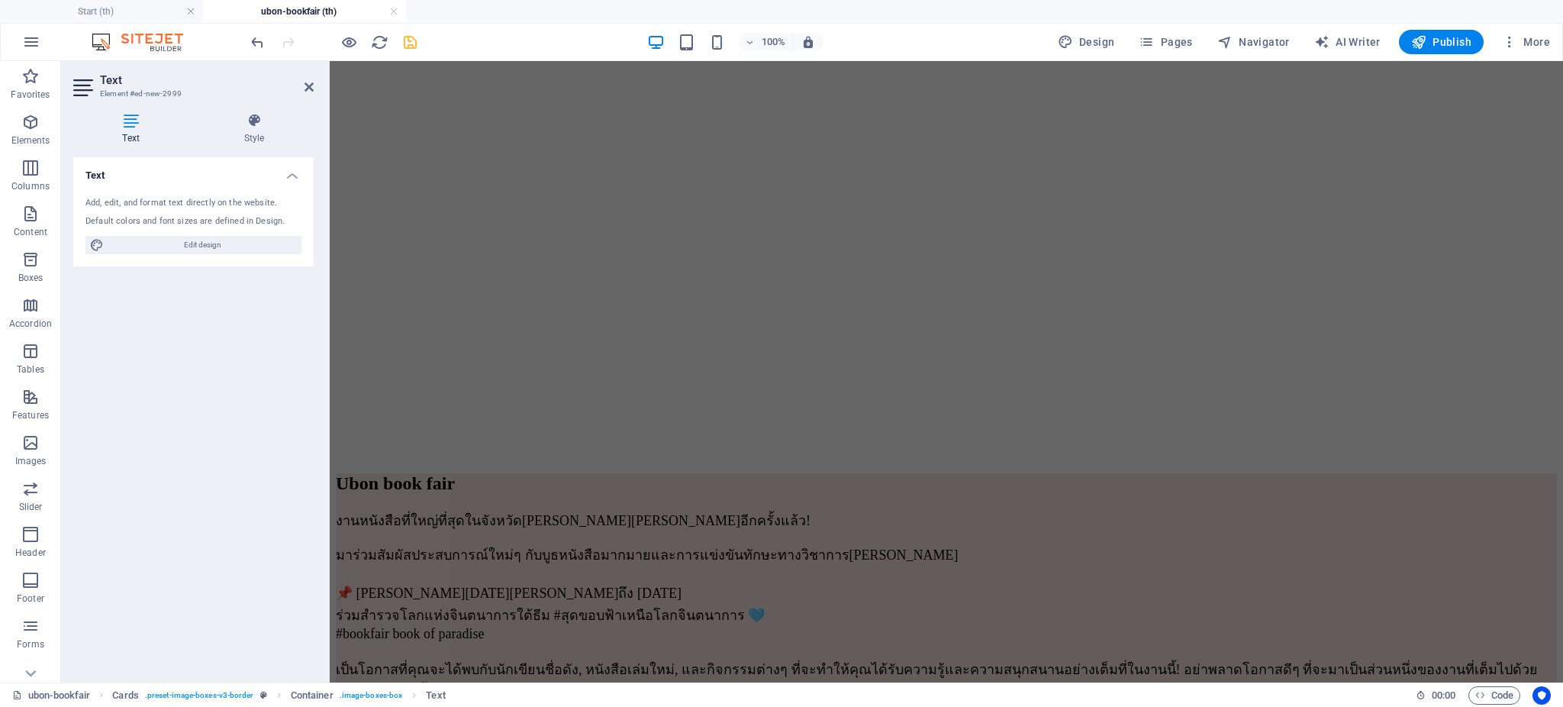
scroll to position [1914, 0]
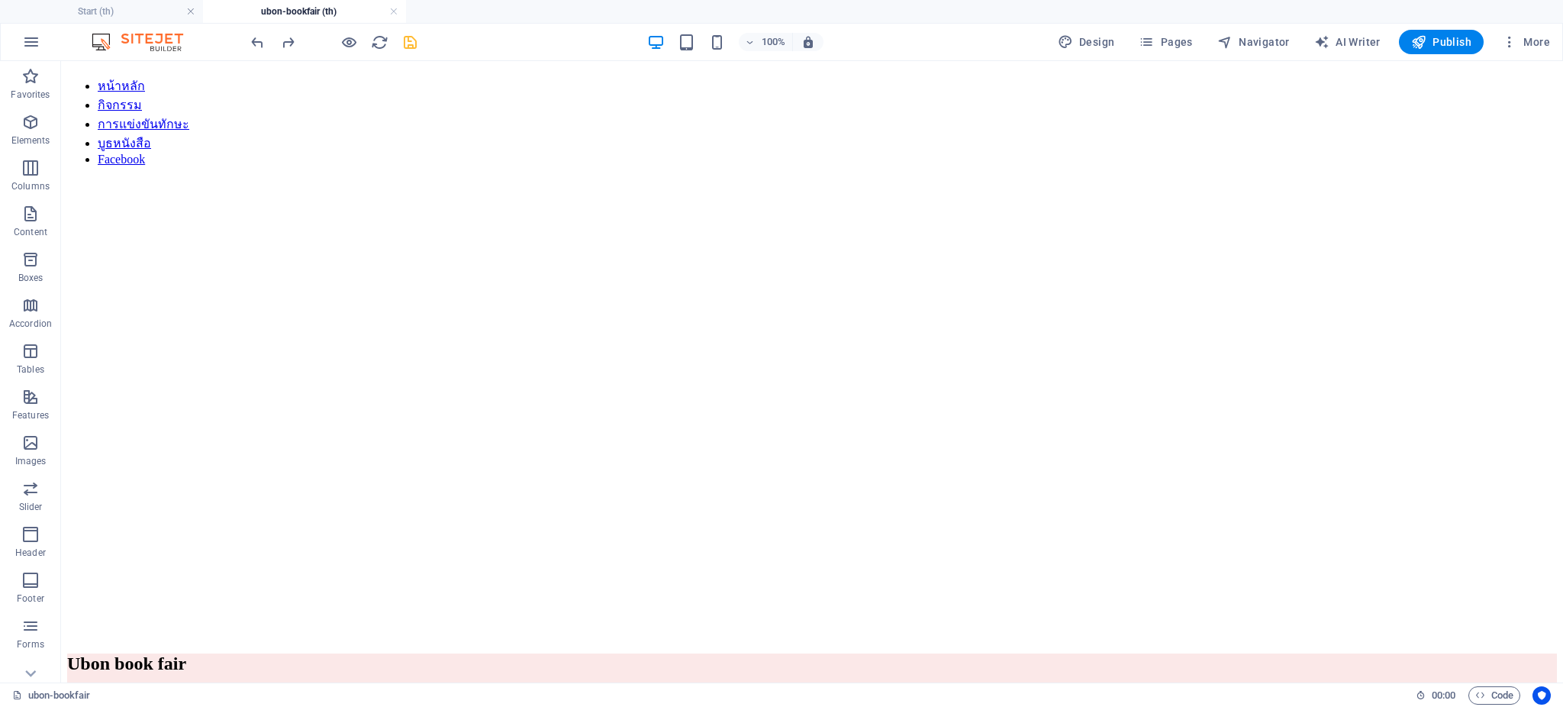
scroll to position [2090, 0]
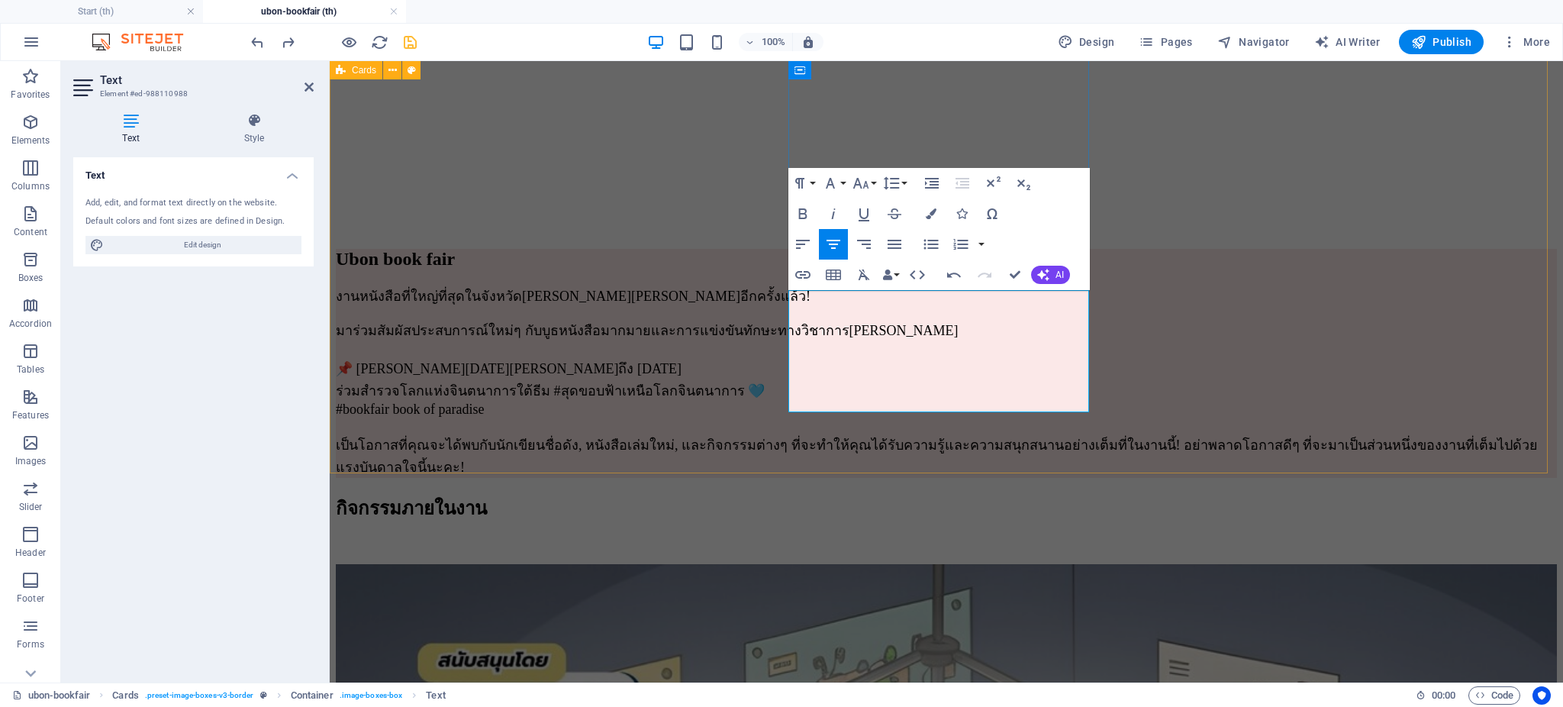
drag, startPoint x: 1253, startPoint y: 434, endPoint x: 1491, endPoint y: 376, distance: 245.0
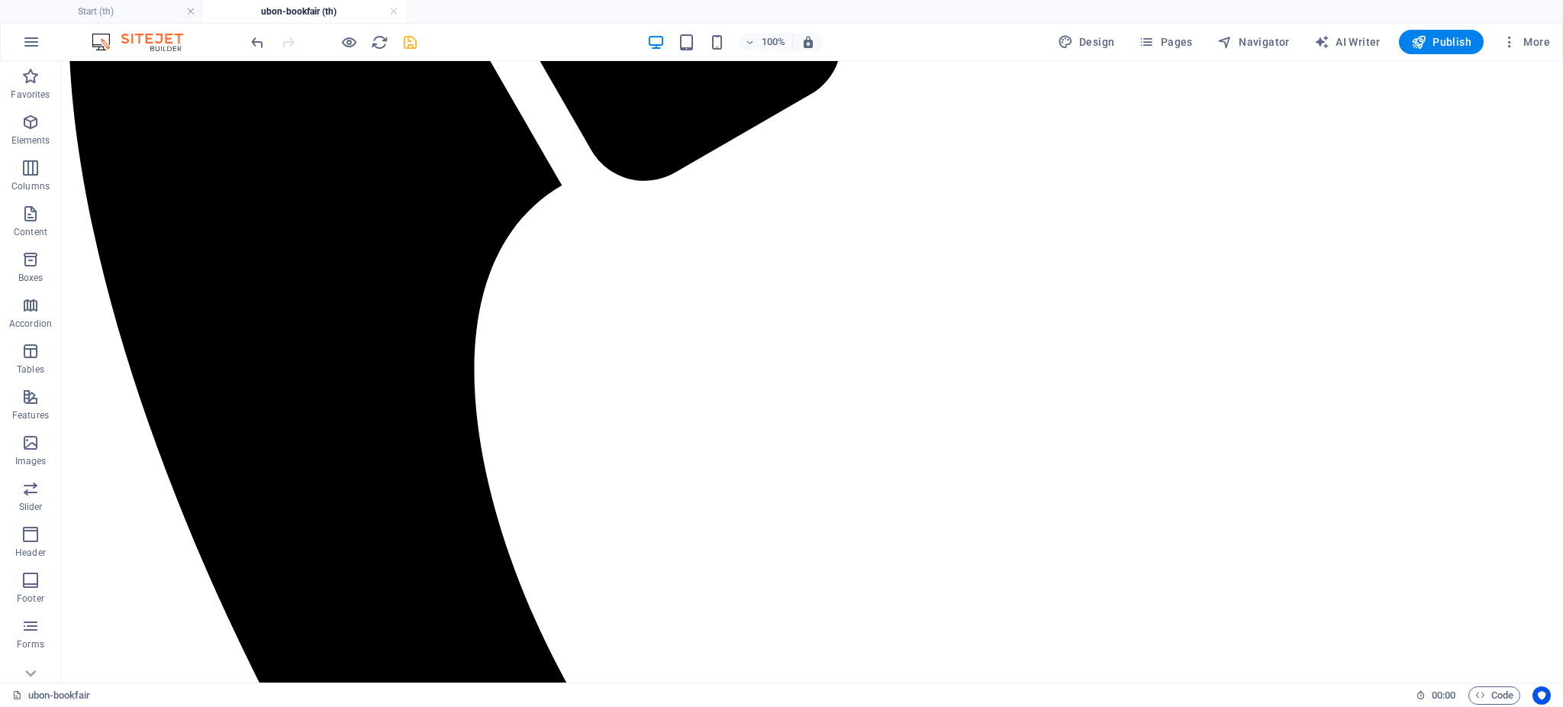
scroll to position [800, 0]
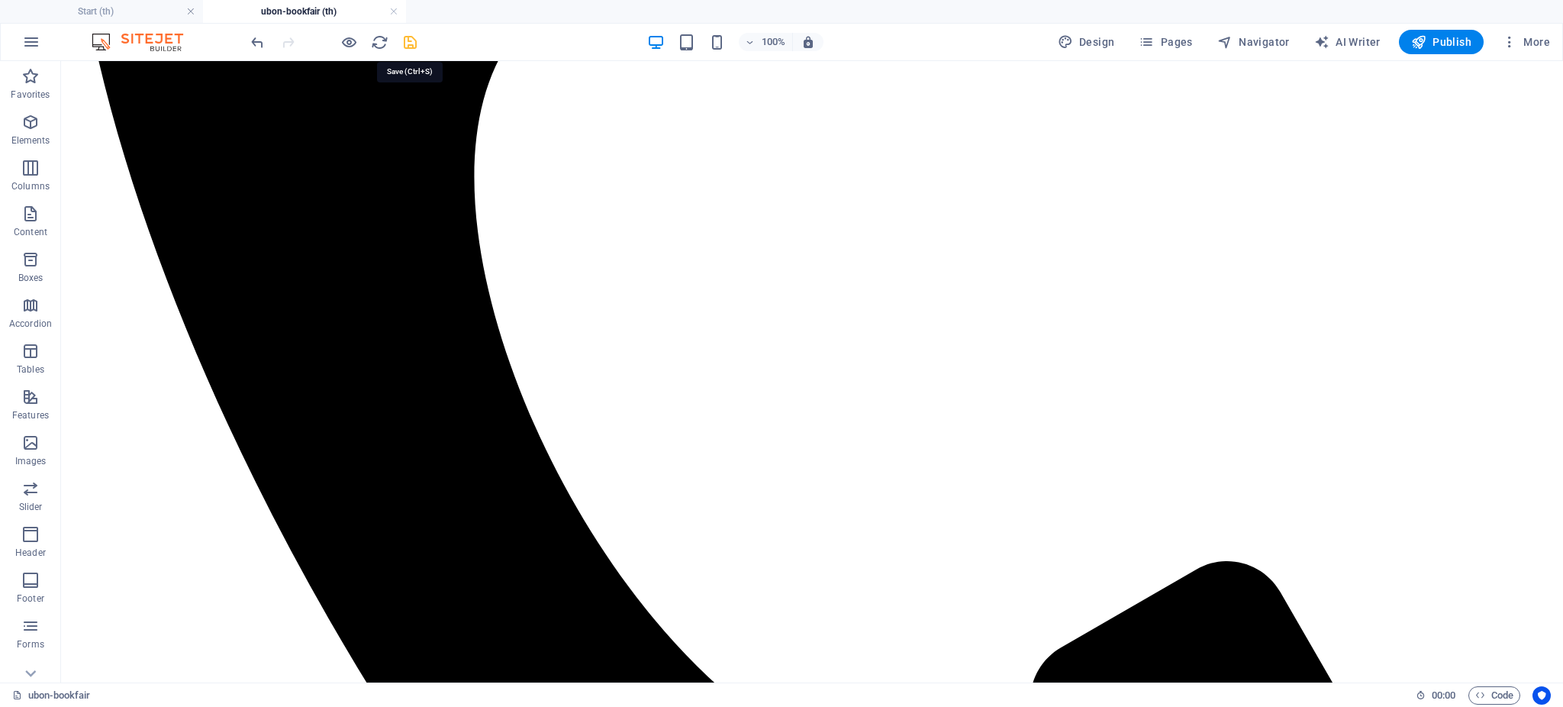
click at [411, 47] on icon "save" at bounding box center [410, 43] width 18 height 18
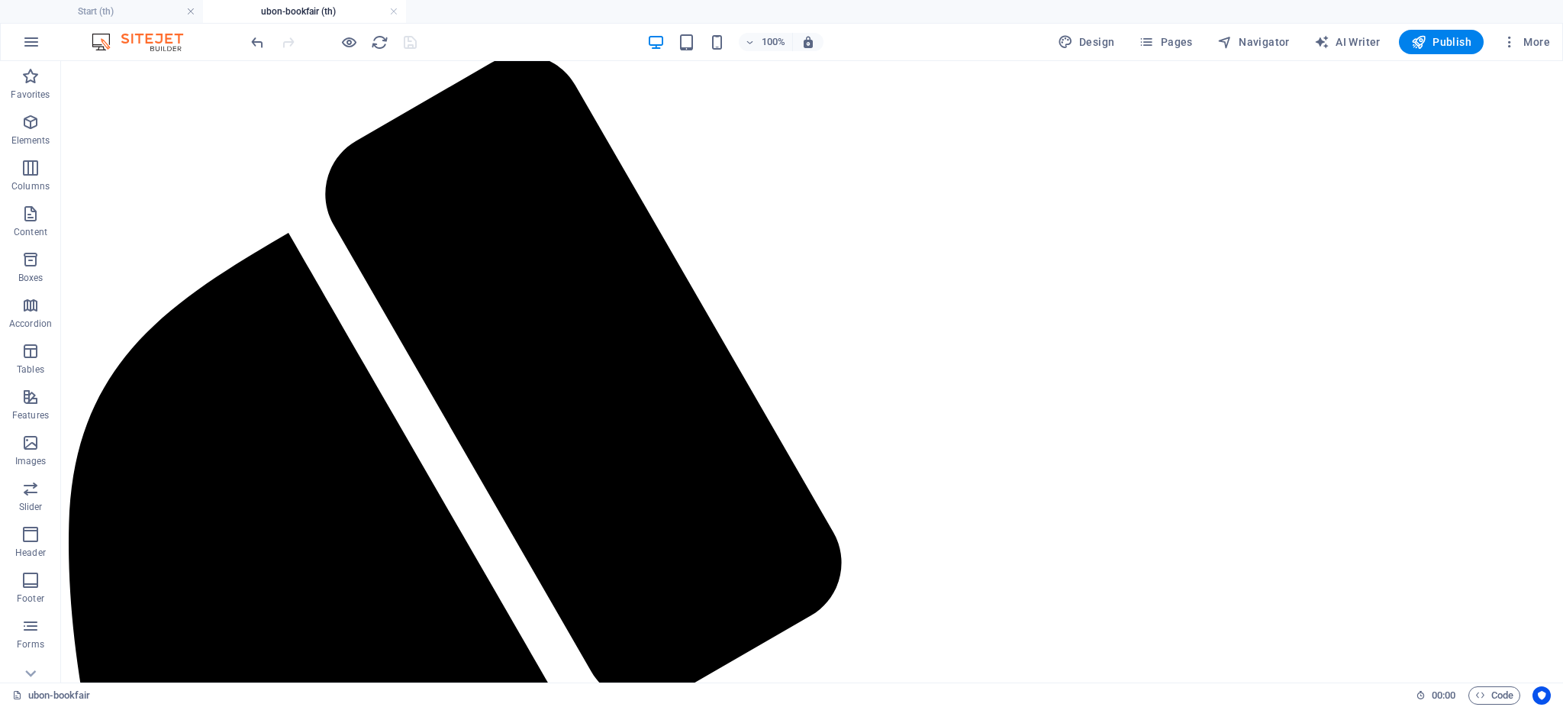
scroll to position [0, 0]
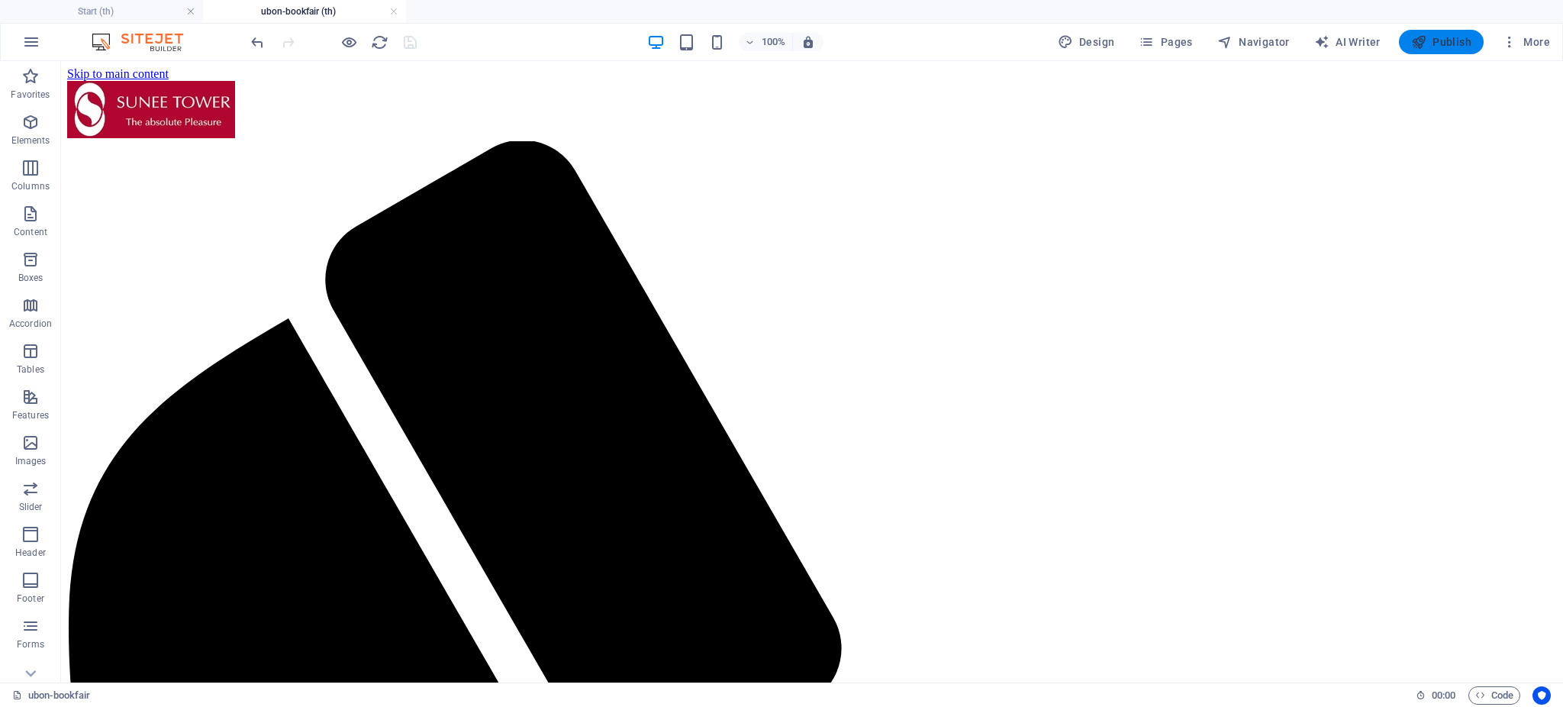
click at [1437, 47] on span "Publish" at bounding box center [1441, 41] width 60 height 15
